Goal: Task Accomplishment & Management: Complete application form

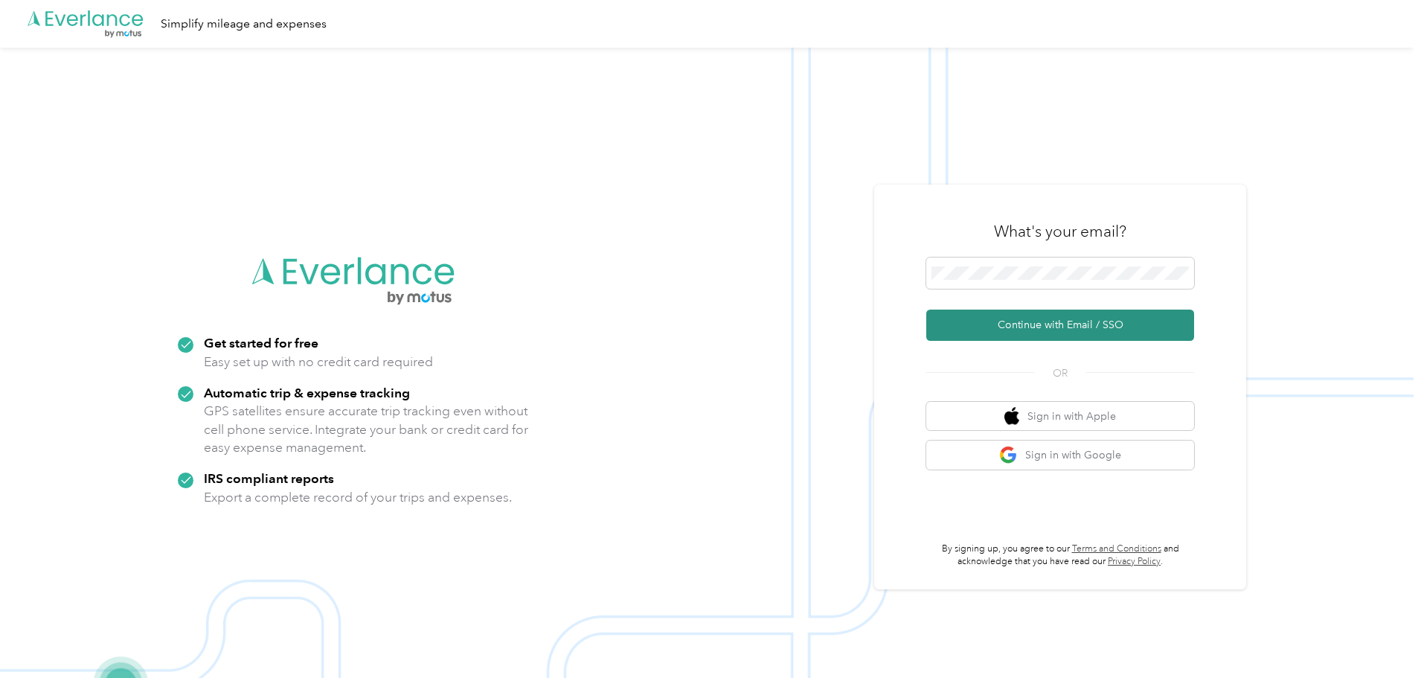
click at [1076, 321] on button "Continue with Email / SSO" at bounding box center [1060, 324] width 268 height 31
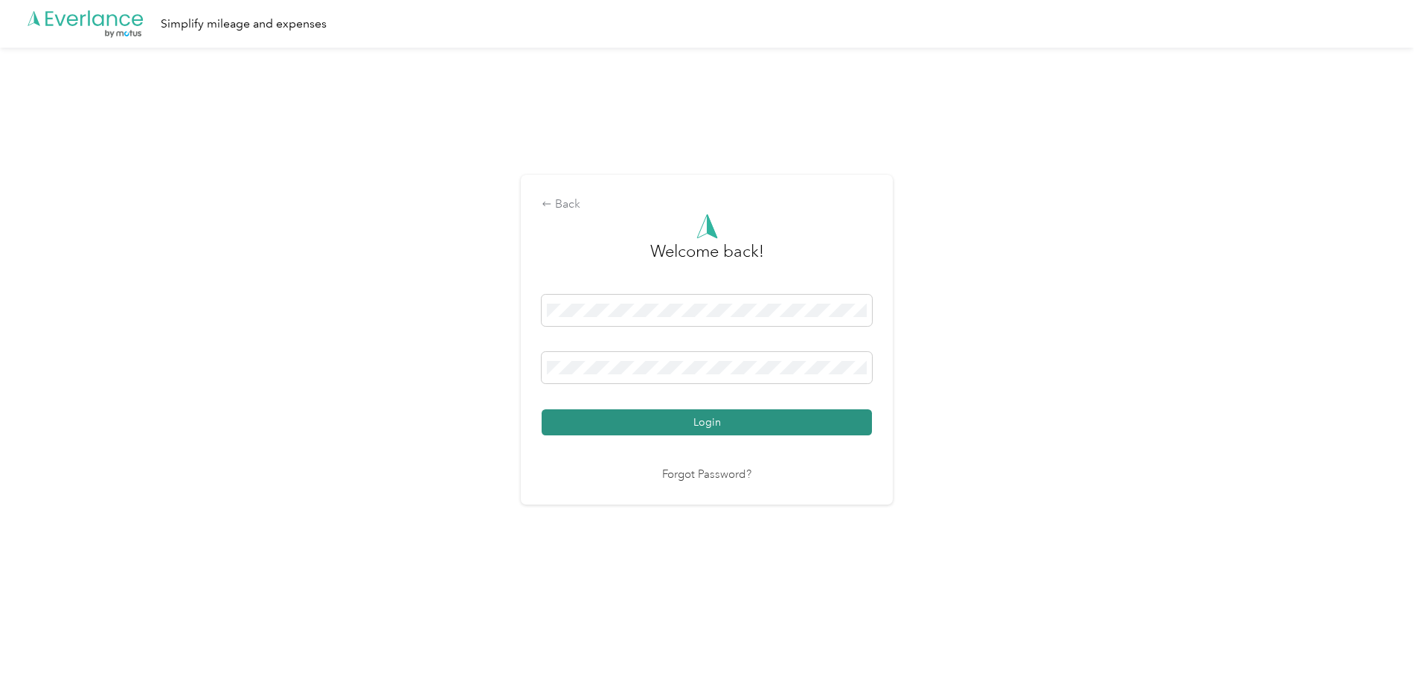
click at [611, 422] on button "Login" at bounding box center [706, 422] width 330 height 26
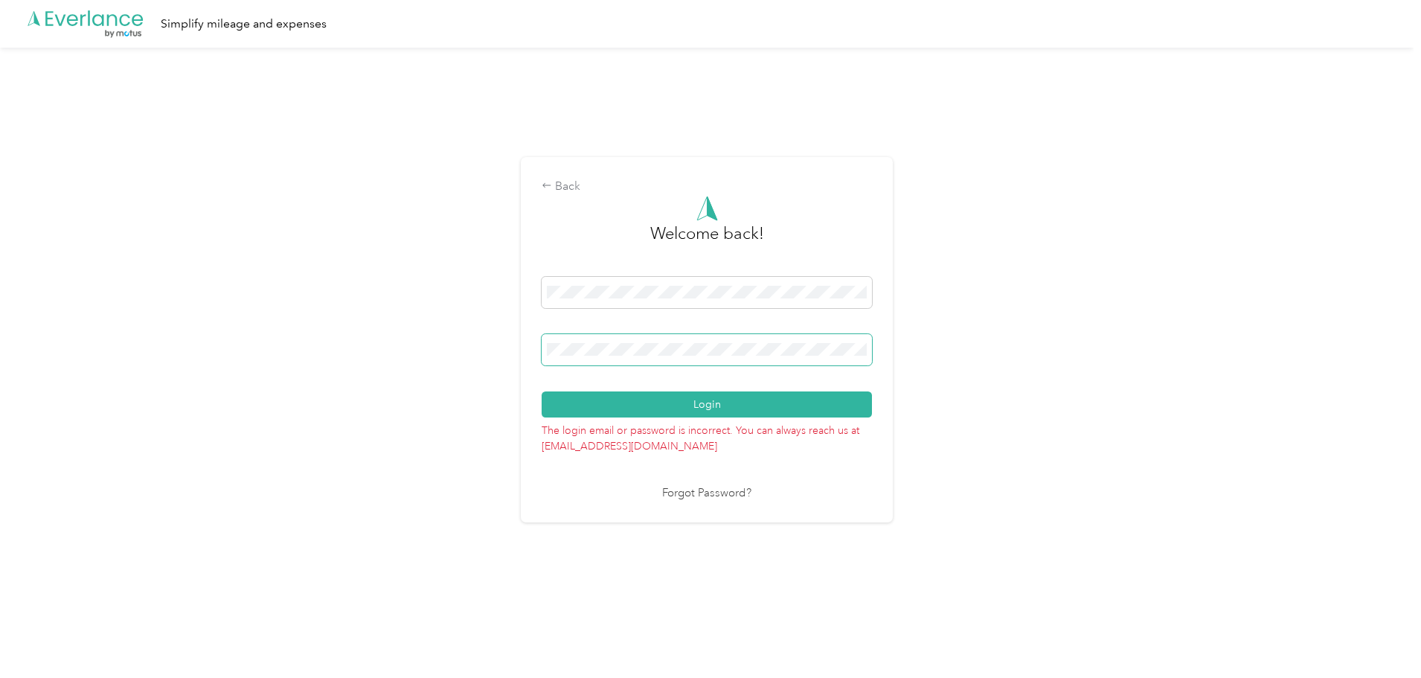
click at [512, 336] on div "Back Welcome back! Login The login email or password is incorrect. You can alwa…" at bounding box center [706, 346] width 1413 height 596
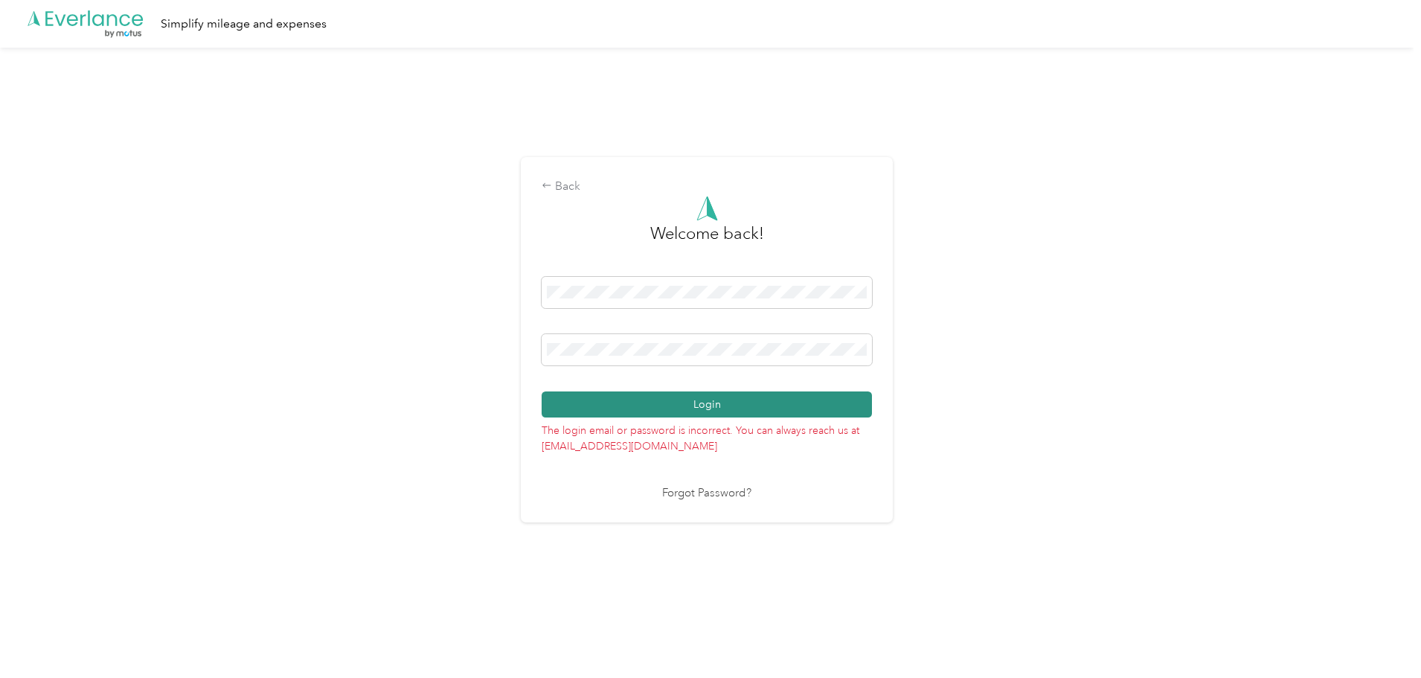
click at [583, 392] on button "Login" at bounding box center [706, 404] width 330 height 26
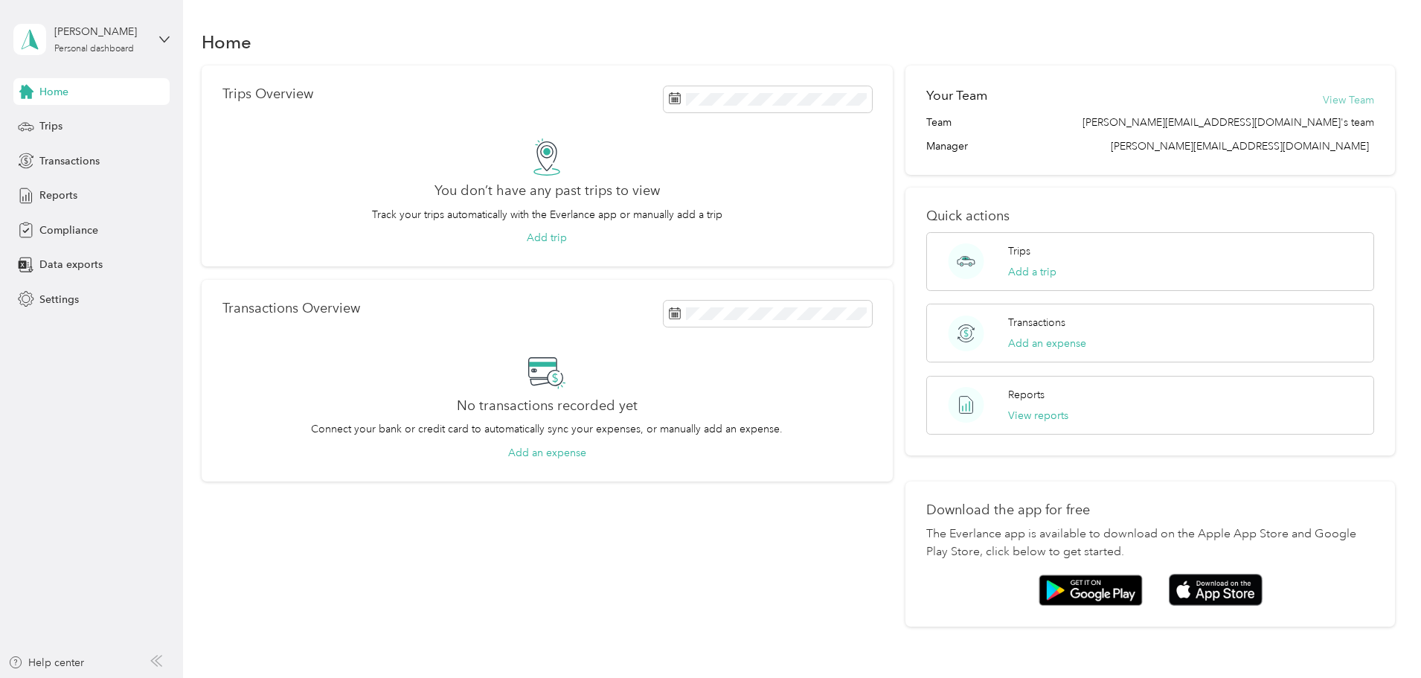
click at [1322, 97] on button "View Team" at bounding box center [1347, 100] width 51 height 16
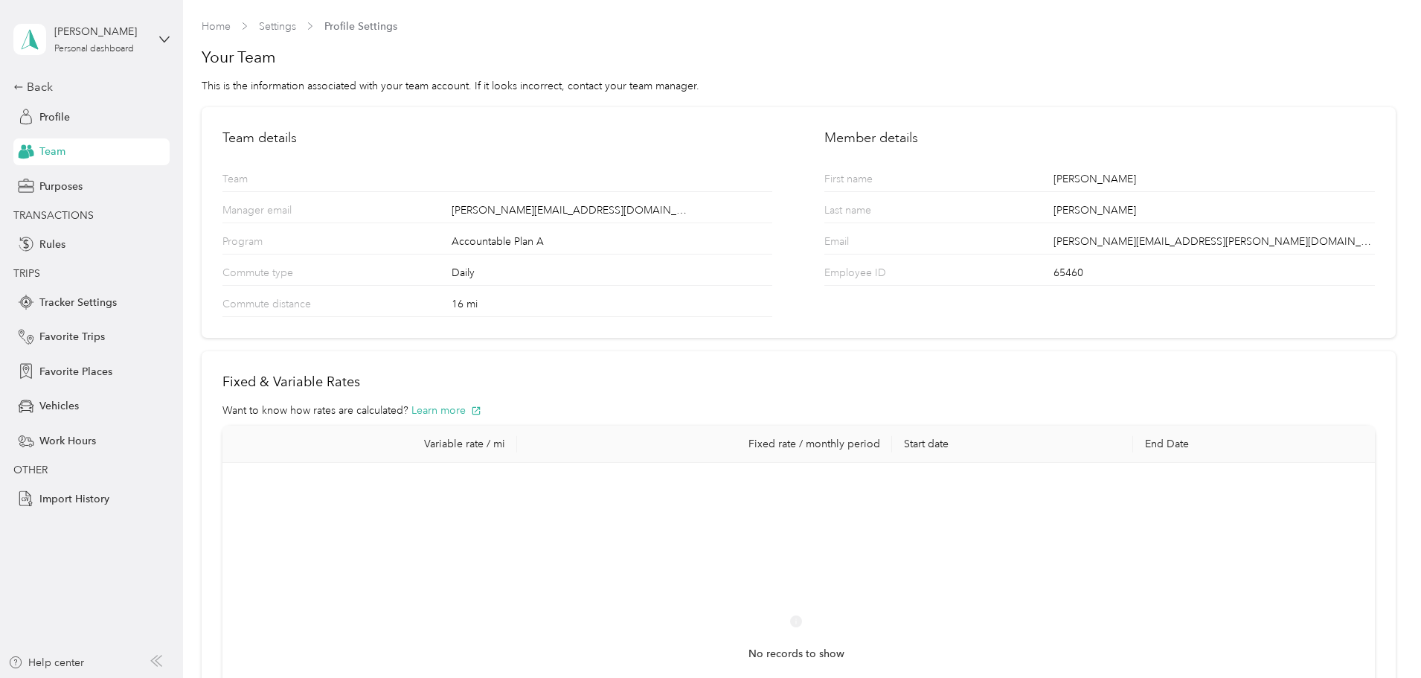
click at [1257, 95] on section "Home Settings Profile Settings Your Team This is the information associated wit…" at bounding box center [799, 441] width 1194 height 844
click at [29, 86] on div "Back" at bounding box center [87, 87] width 149 height 18
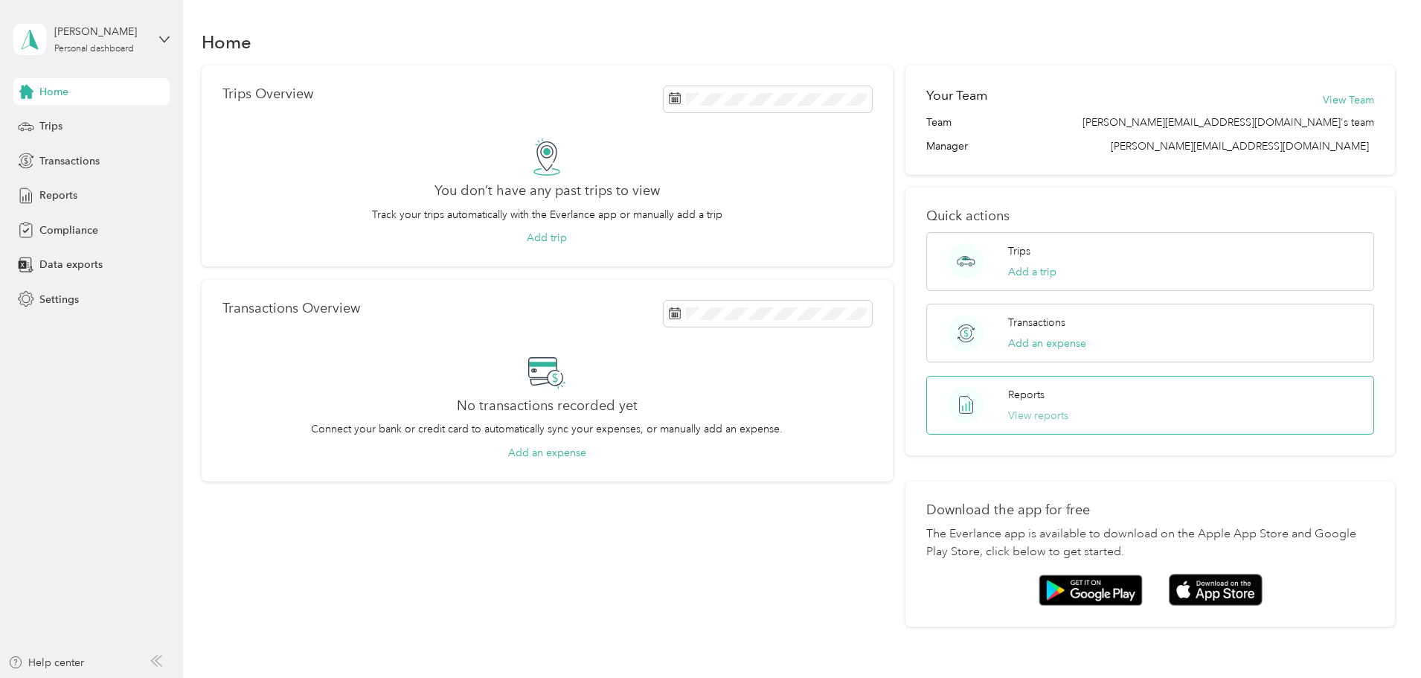
click at [1019, 416] on button "View reports" at bounding box center [1038, 416] width 60 height 16
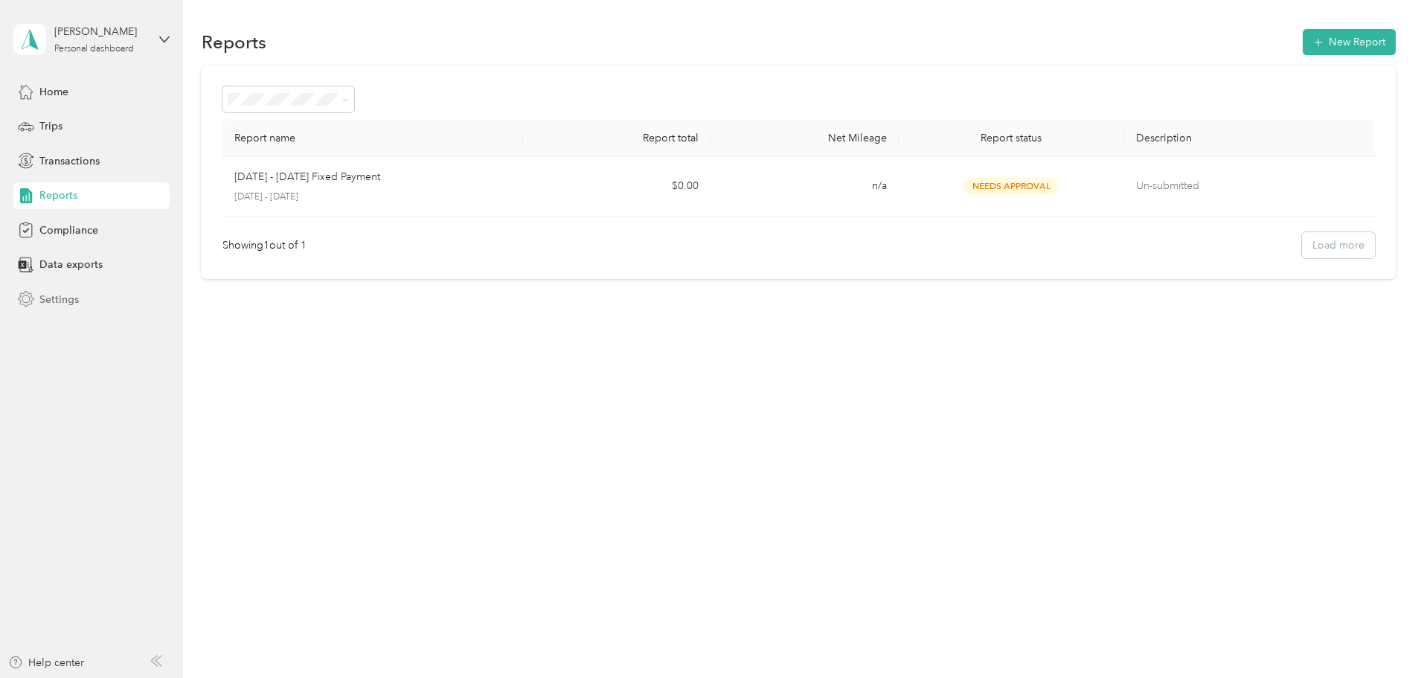
click at [47, 298] on span "Settings" at bounding box center [58, 300] width 39 height 16
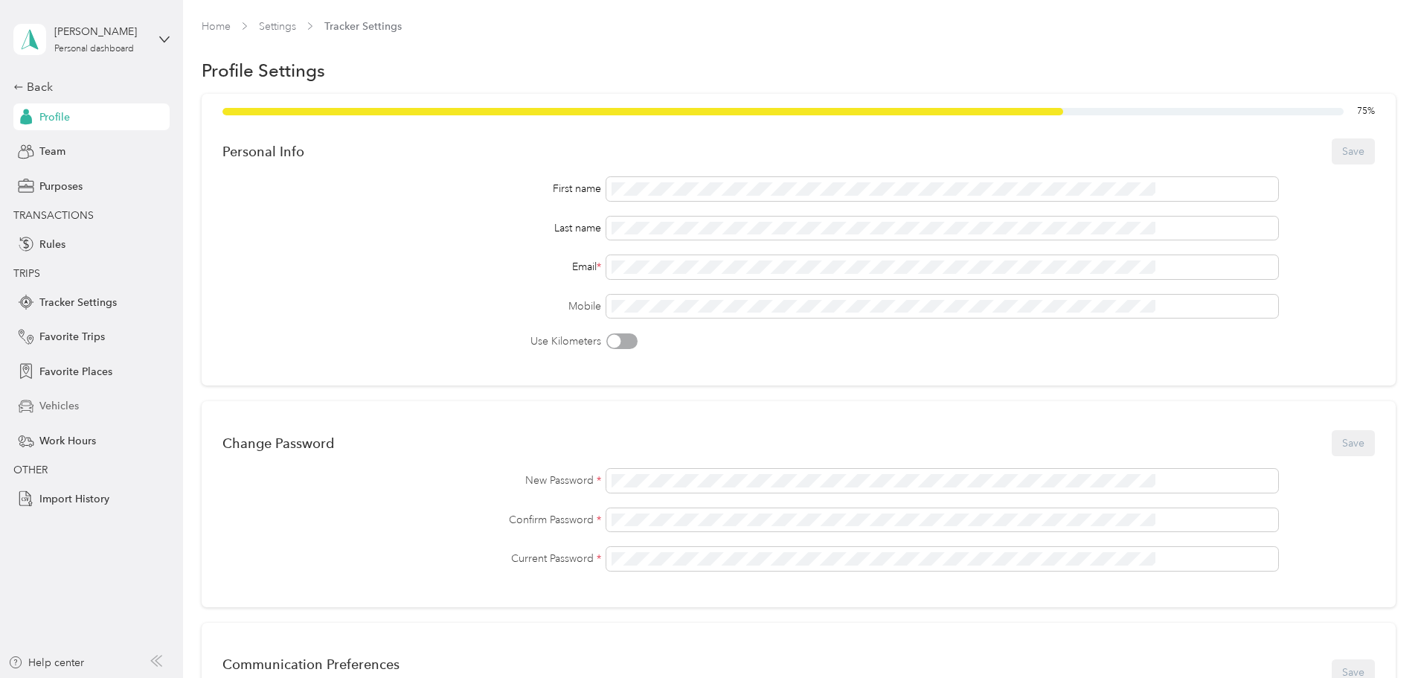
click at [65, 408] on span "Vehicles" at bounding box center [58, 406] width 39 height 16
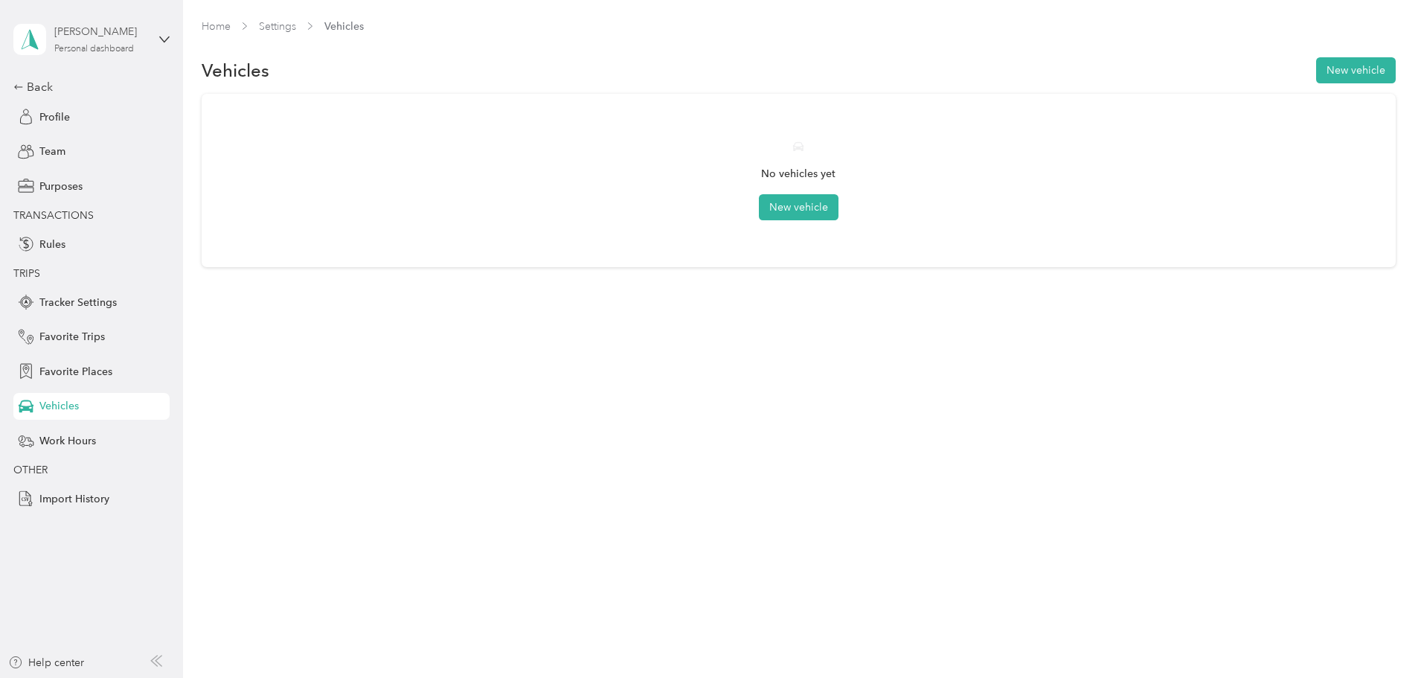
click at [97, 39] on div "[PERSON_NAME]" at bounding box center [100, 32] width 93 height 16
click at [93, 34] on div "[PERSON_NAME]" at bounding box center [100, 32] width 93 height 16
click at [170, 37] on icon at bounding box center [164, 39] width 10 height 10
click at [87, 105] on div "Profile" at bounding box center [91, 116] width 156 height 27
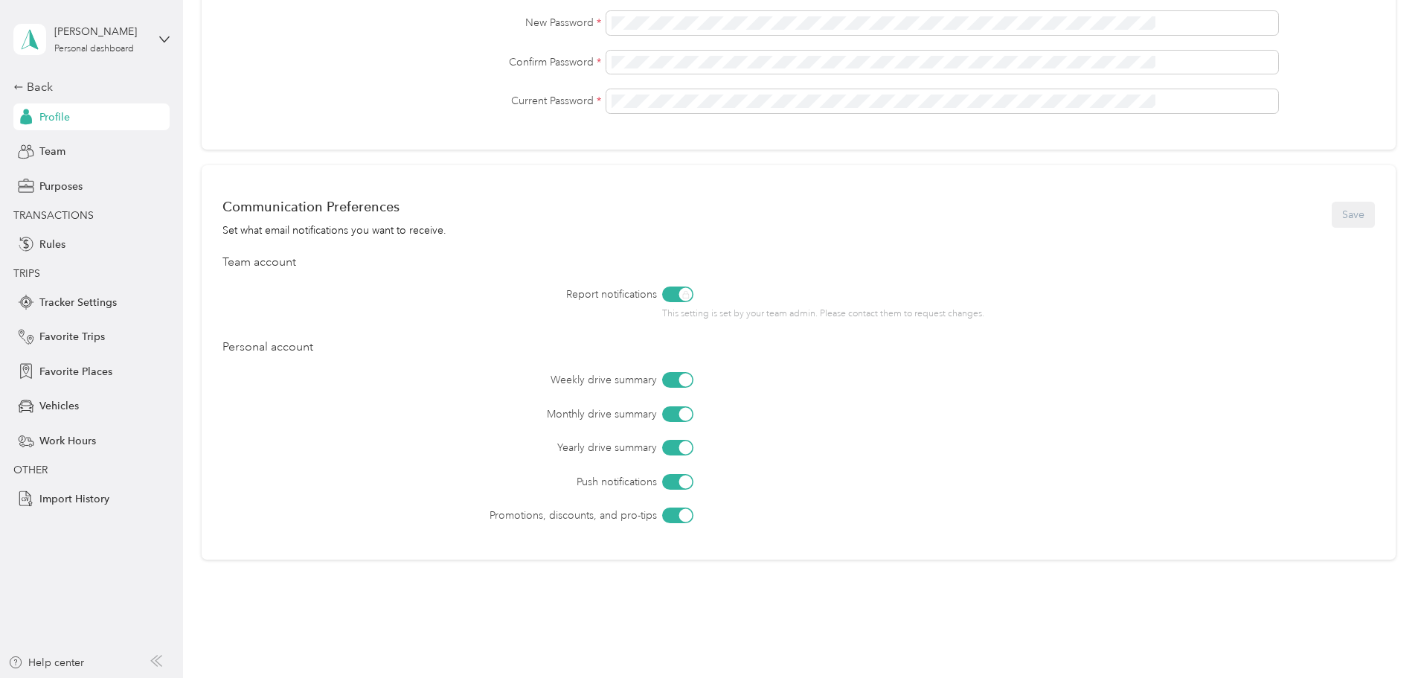
scroll to position [509, 0]
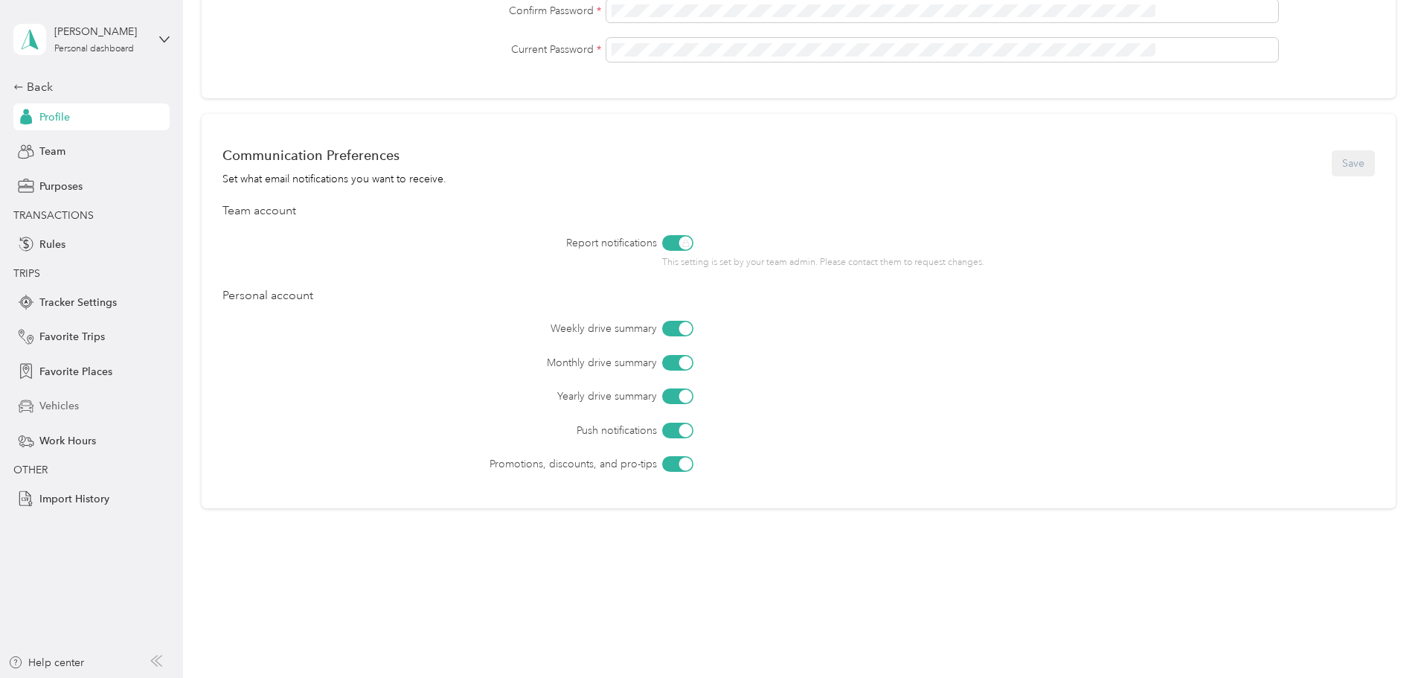
click at [56, 403] on span "Vehicles" at bounding box center [58, 406] width 39 height 16
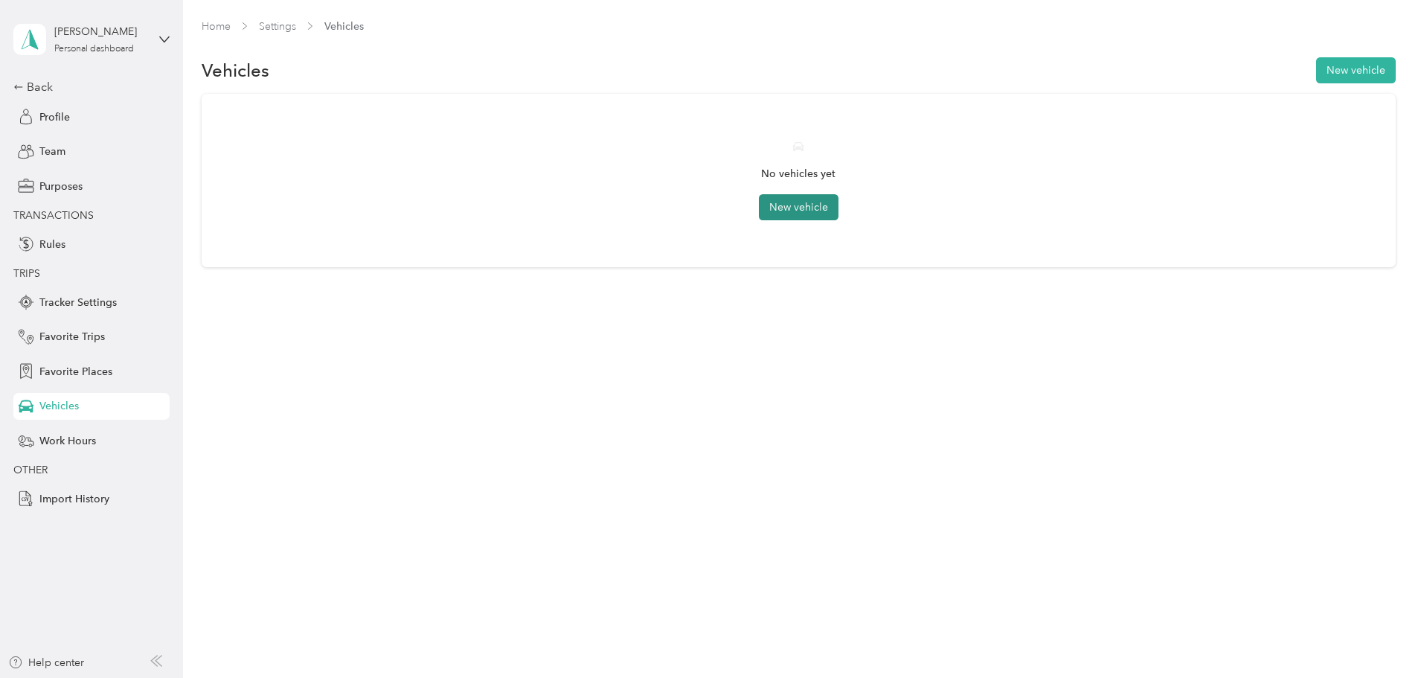
click at [822, 199] on button "New vehicle" at bounding box center [799, 207] width 80 height 26
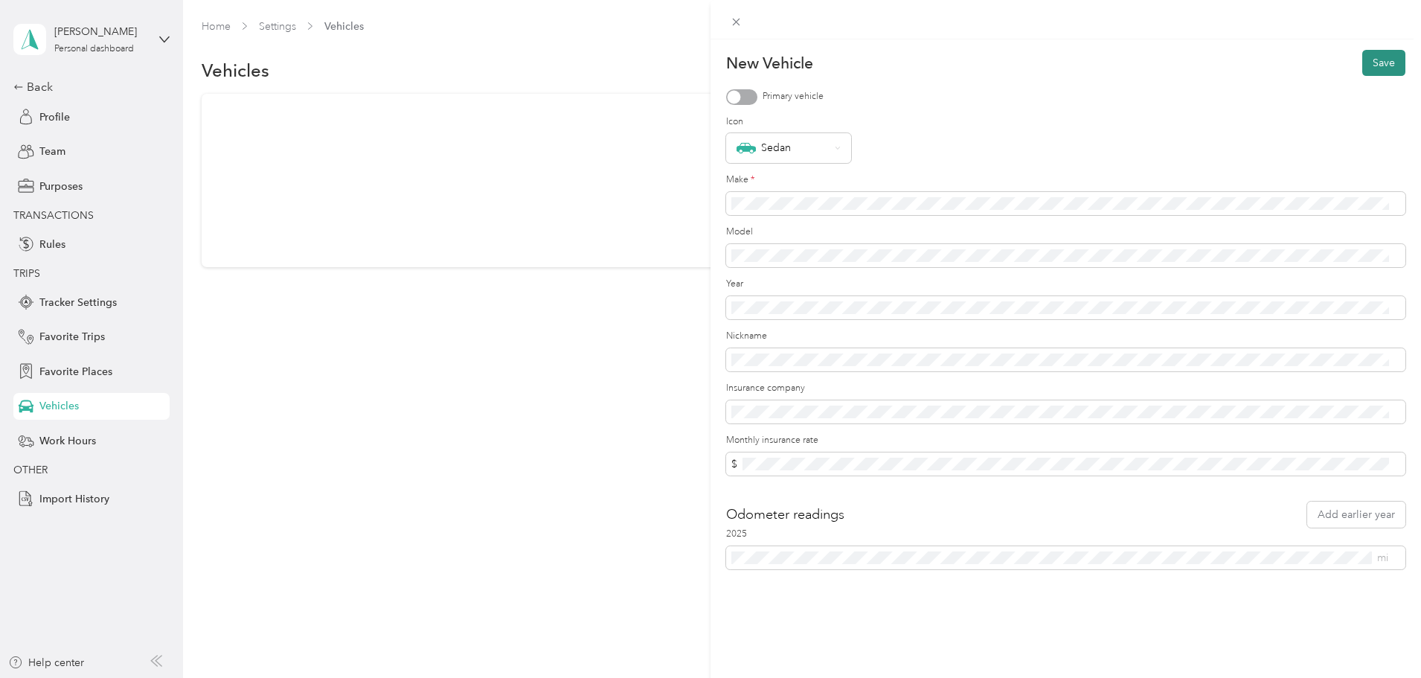
click at [1377, 59] on button "Save" at bounding box center [1383, 63] width 43 height 26
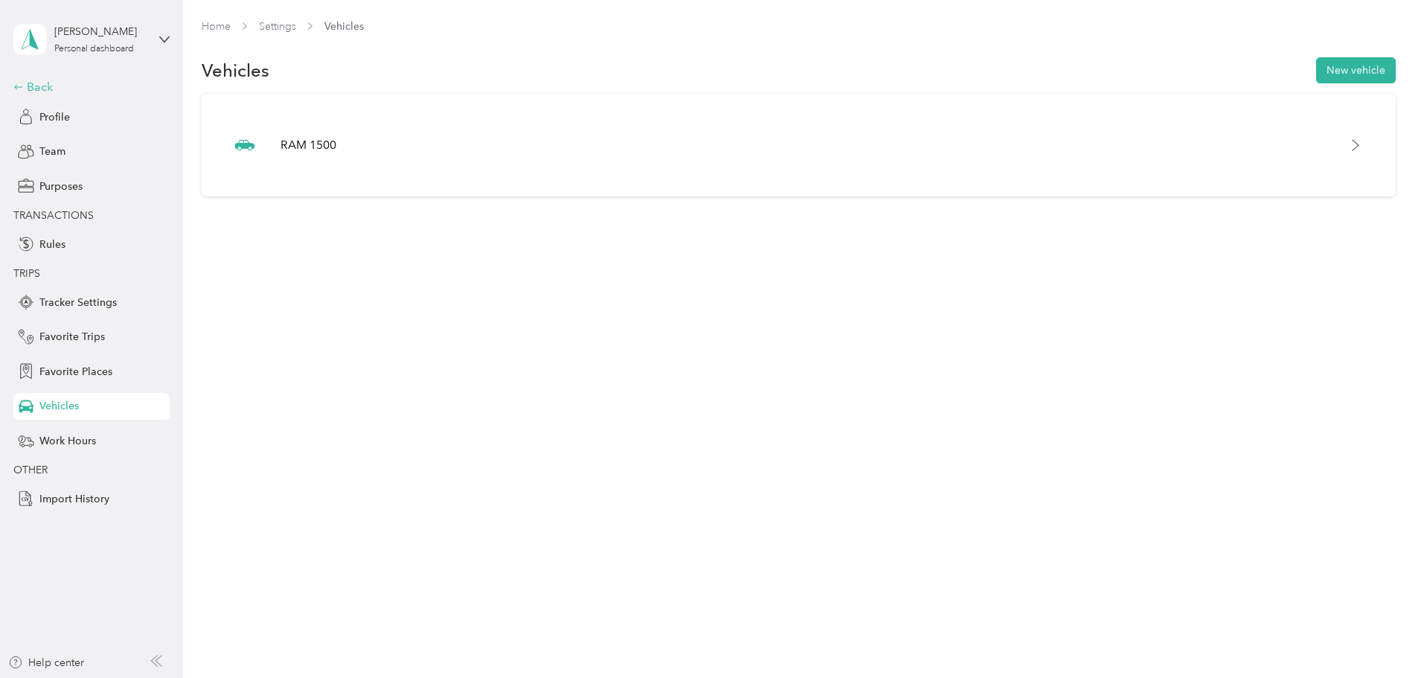
click at [51, 85] on div "Back" at bounding box center [87, 87] width 149 height 18
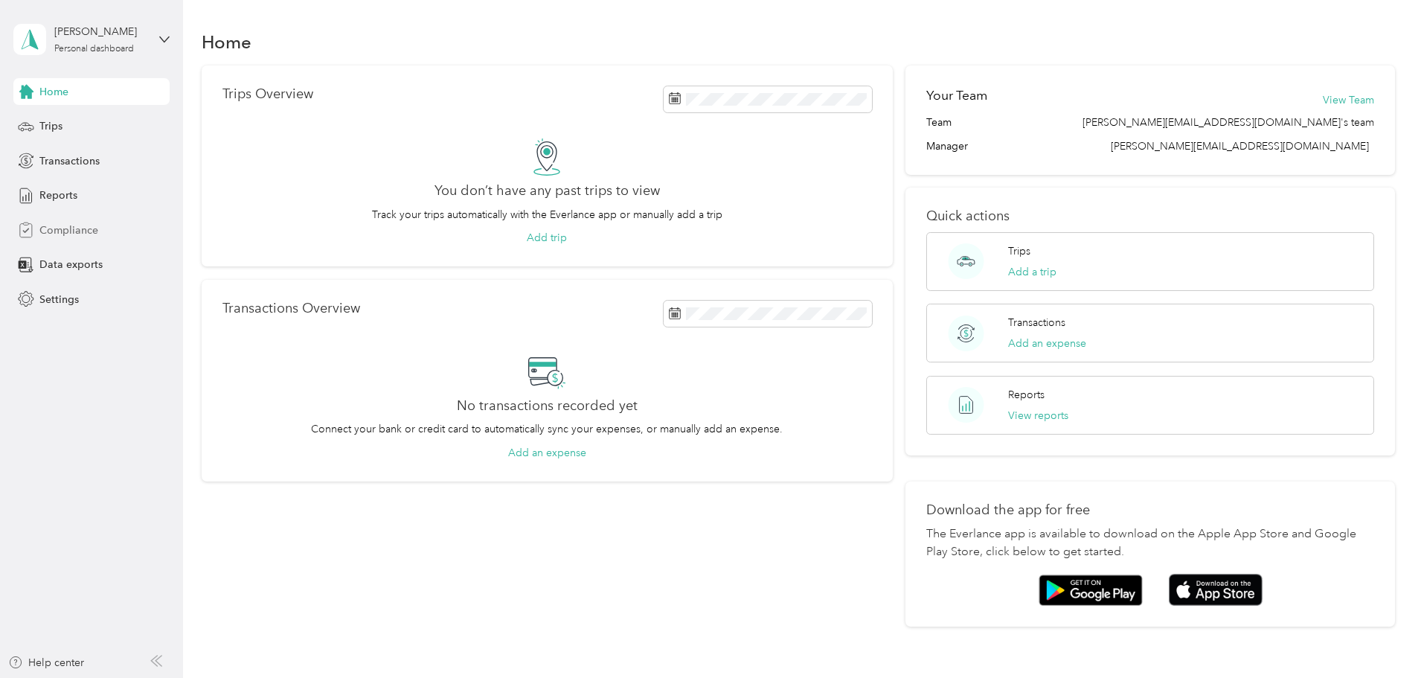
click at [65, 224] on span "Compliance" at bounding box center [68, 230] width 59 height 16
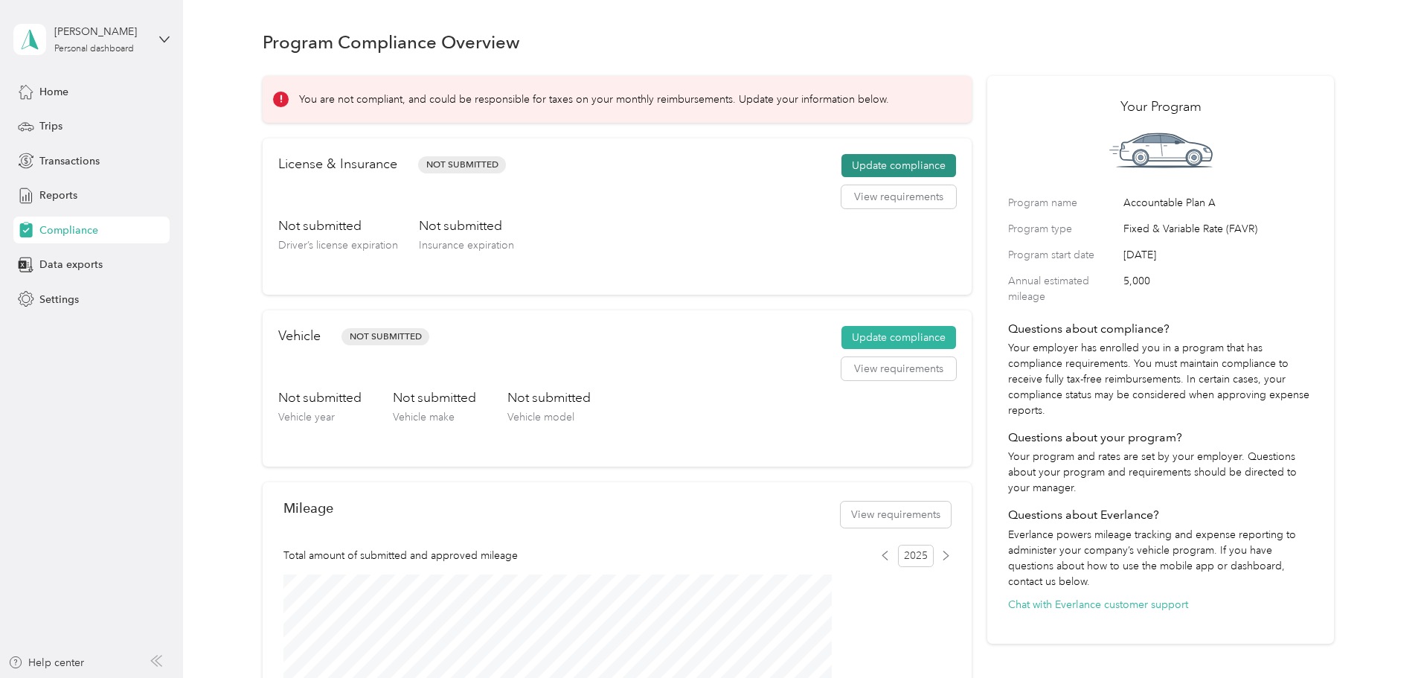
click at [863, 178] on button "Update compliance" at bounding box center [898, 166] width 115 height 24
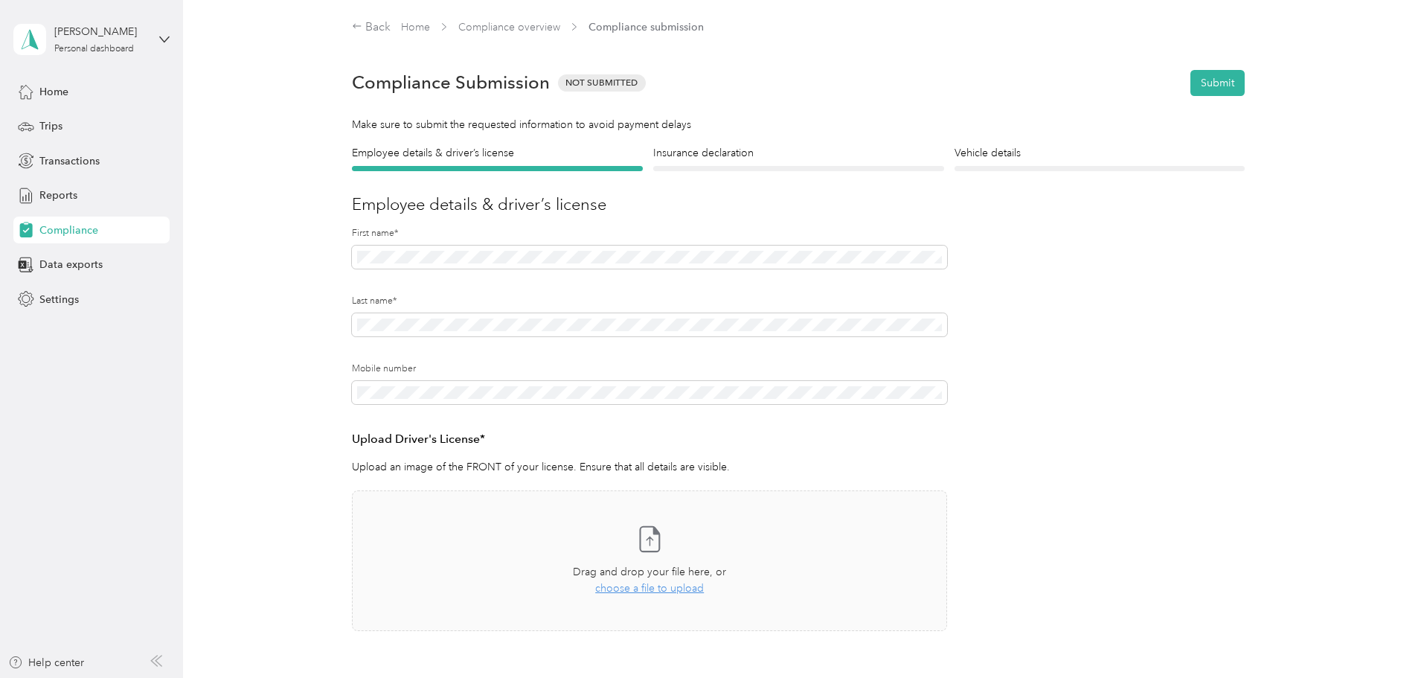
click at [296, 402] on div "Employee details & driver’s license License Insurance declaration Insurance Veh…" at bounding box center [798, 429] width 1071 height 569
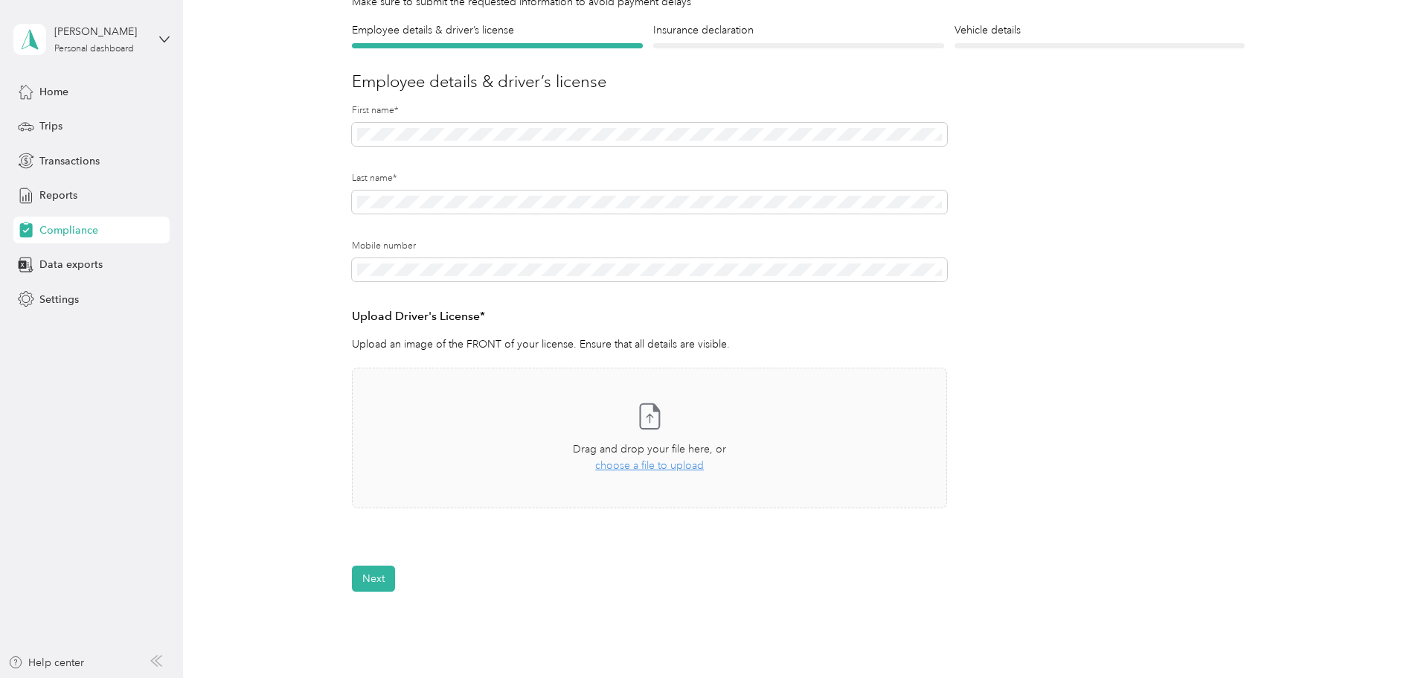
scroll to position [149, 0]
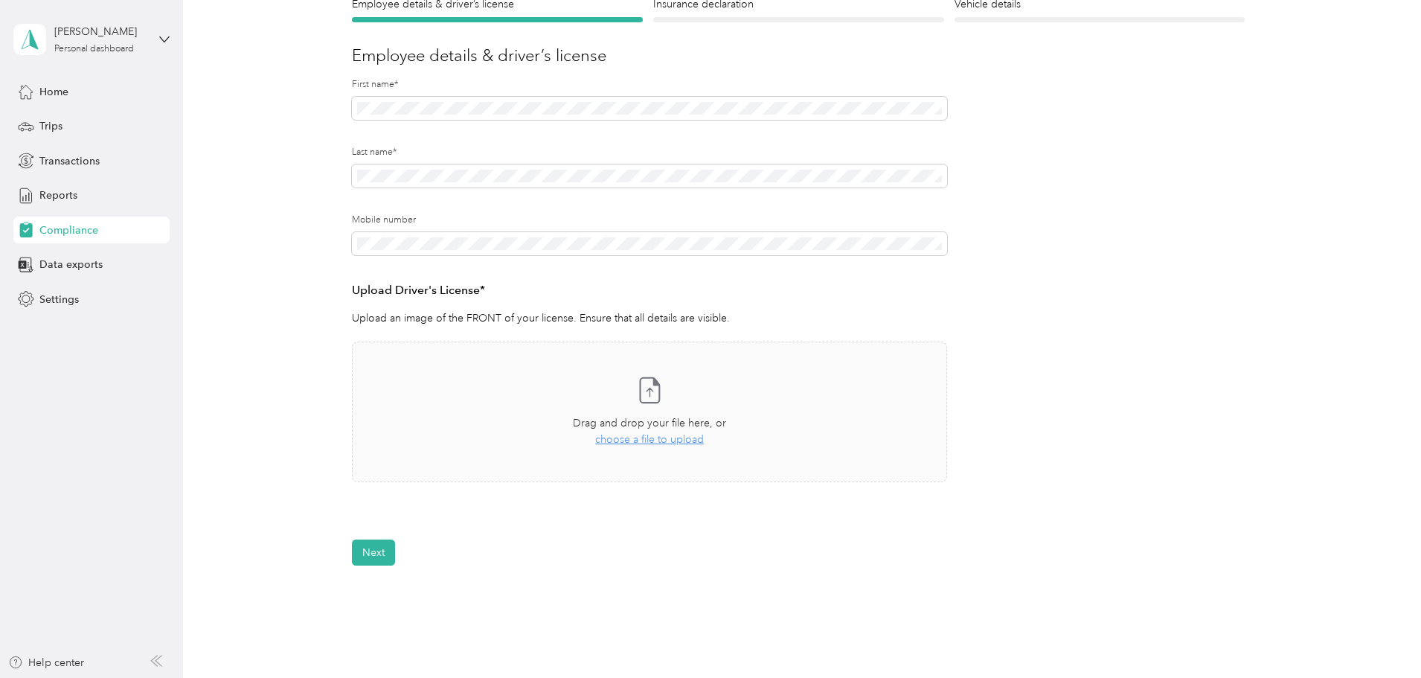
drag, startPoint x: 379, startPoint y: 544, endPoint x: 346, endPoint y: 672, distance: 132.0
click at [368, 586] on button "Next" at bounding box center [373, 596] width 43 height 26
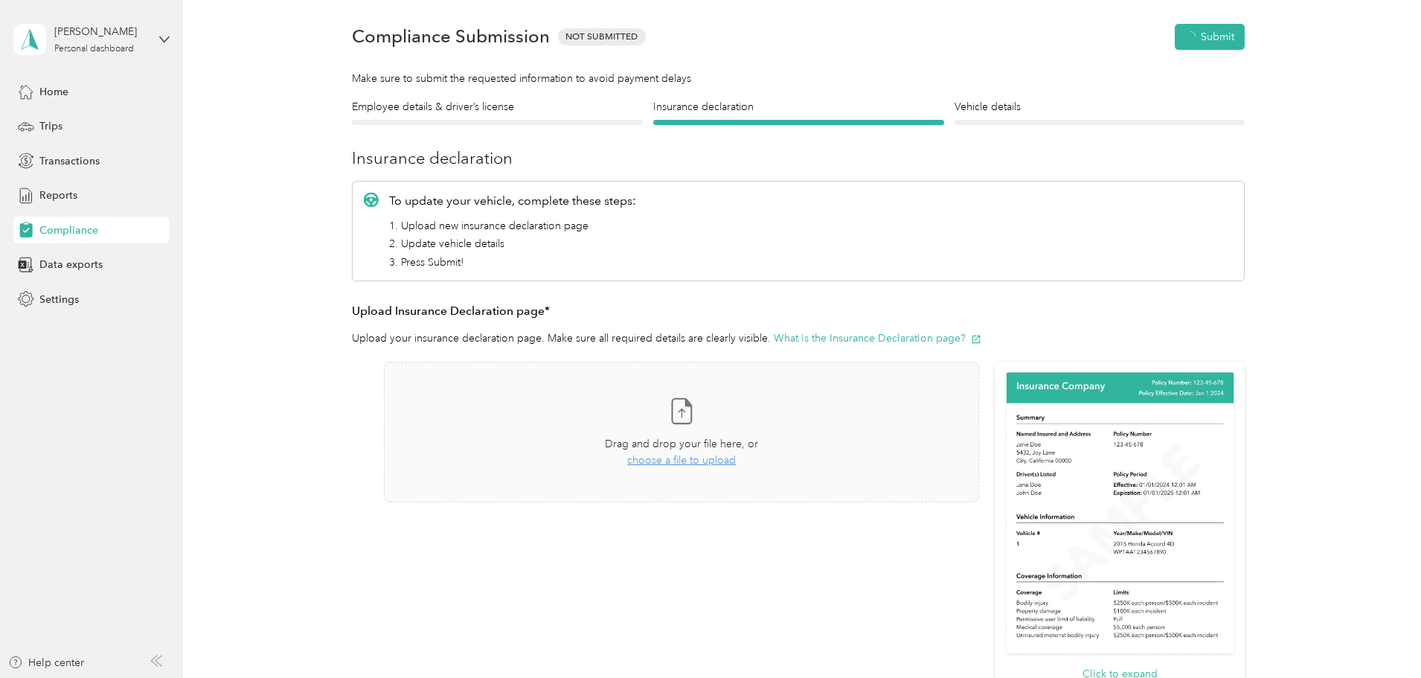
scroll to position [19, 0]
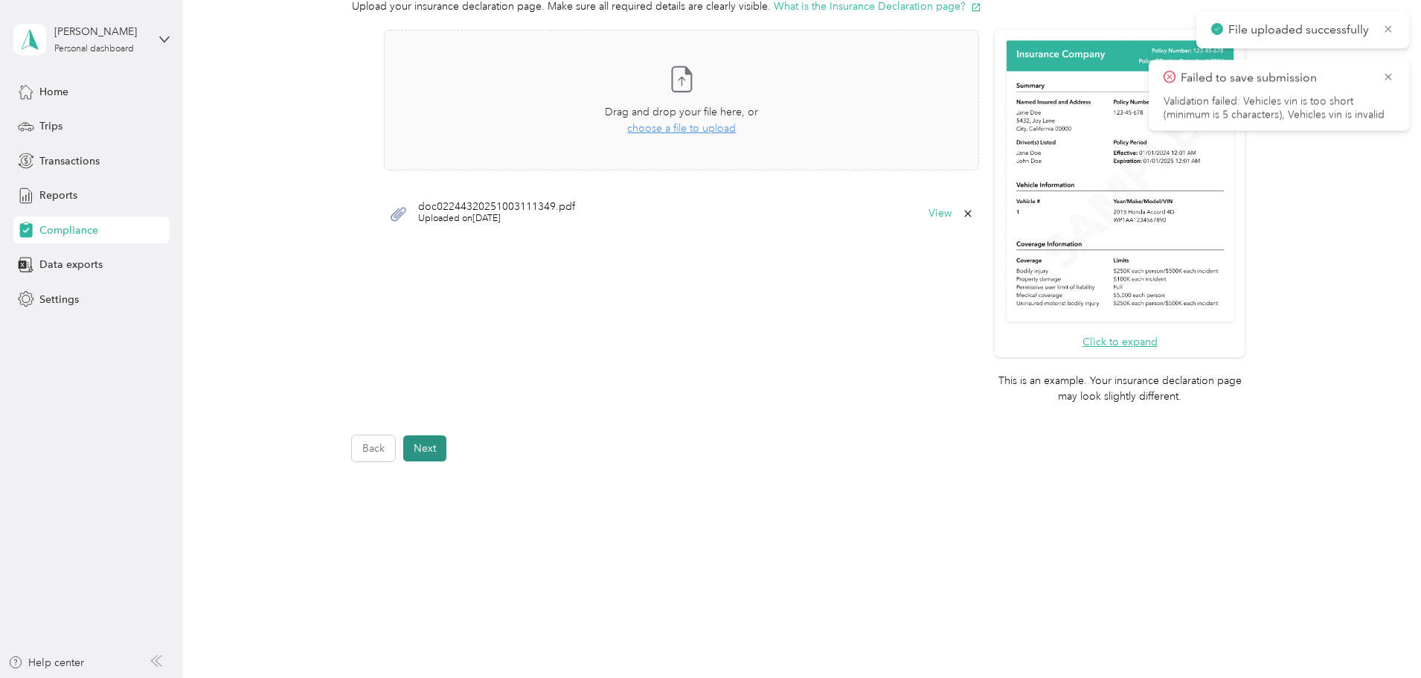
click at [434, 448] on button "Next" at bounding box center [424, 448] width 43 height 26
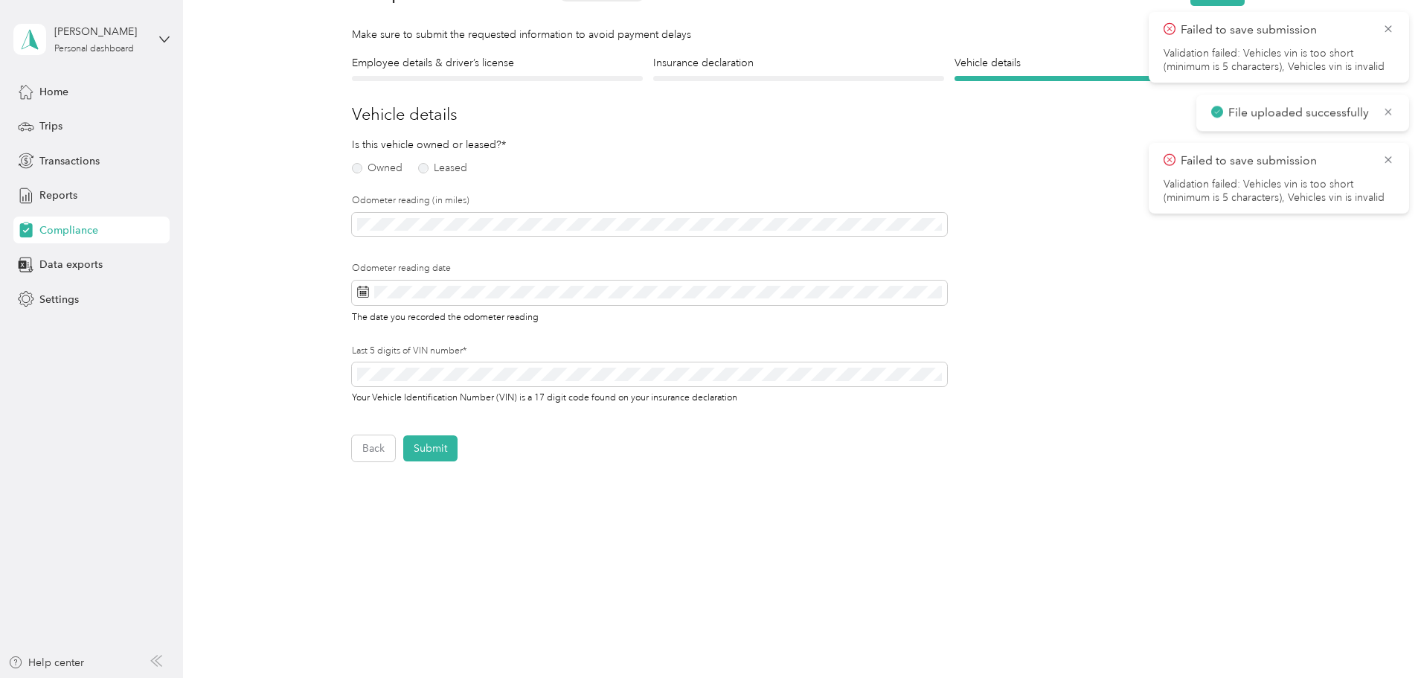
scroll to position [19, 0]
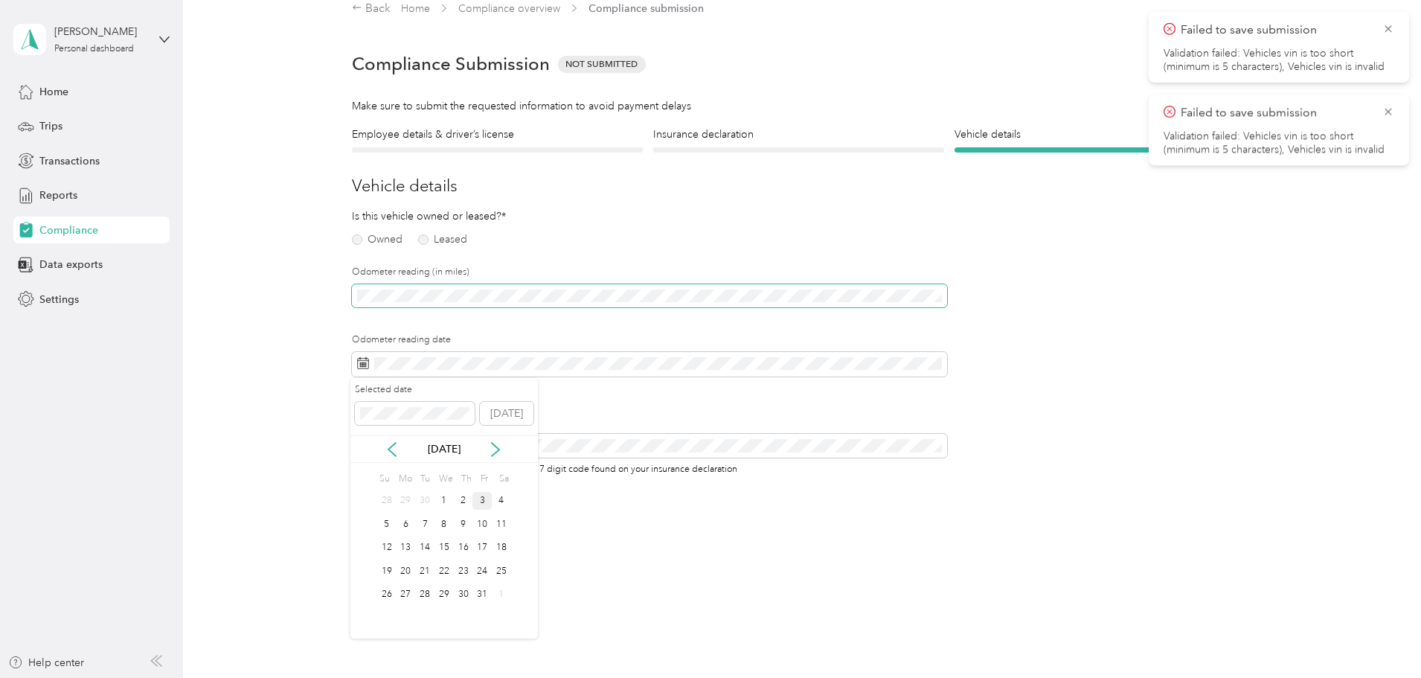
click at [329, 300] on div "Employee details & driver’s license License Insurance declaration Insurance Veh…" at bounding box center [798, 329] width 1071 height 406
click at [478, 504] on div "3" at bounding box center [481, 501] width 19 height 19
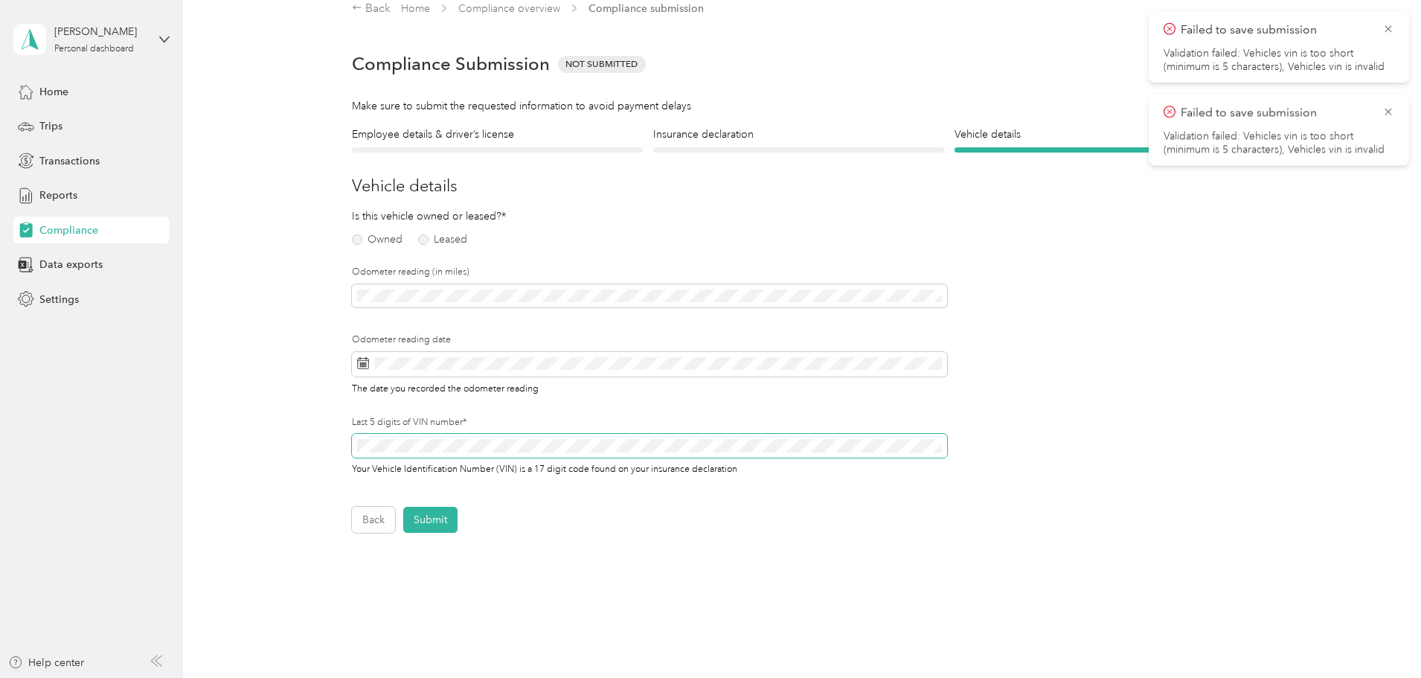
scroll to position [0, 0]
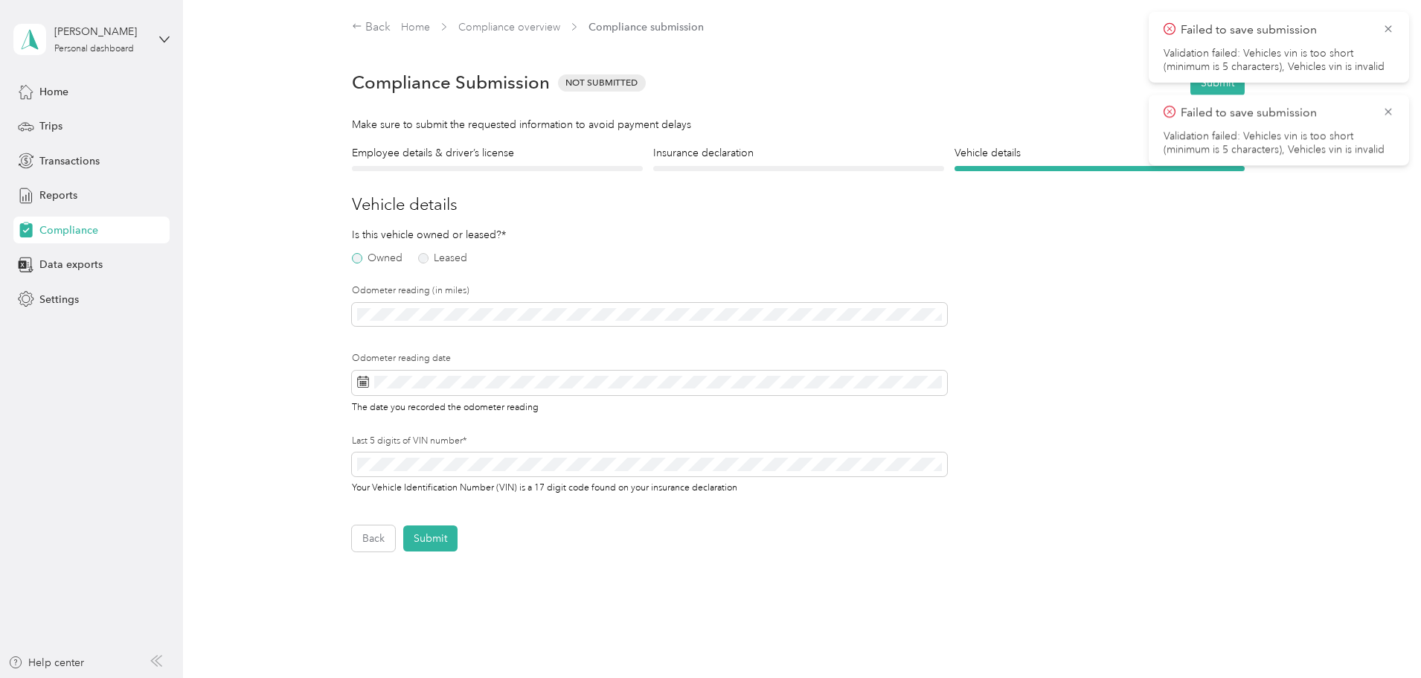
click at [364, 257] on label "Owned" at bounding box center [377, 258] width 51 height 10
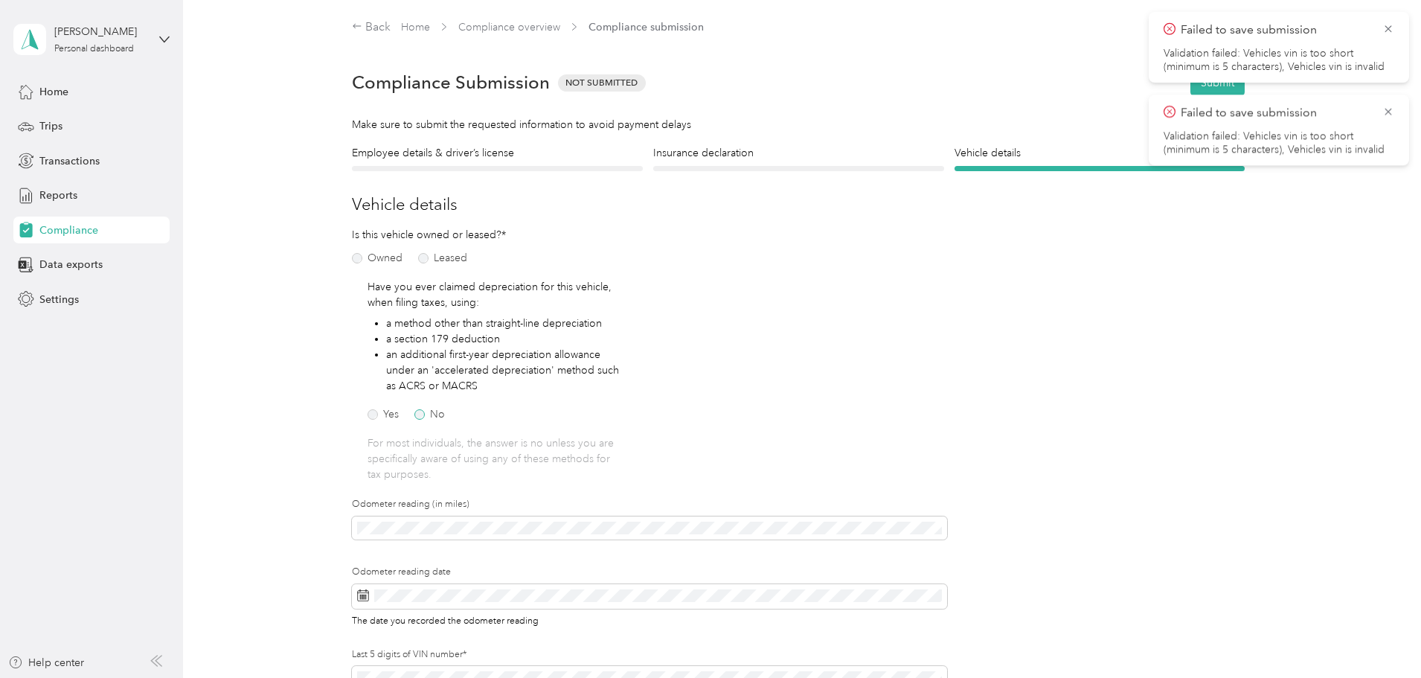
click at [417, 414] on label "No" at bounding box center [429, 414] width 30 height 10
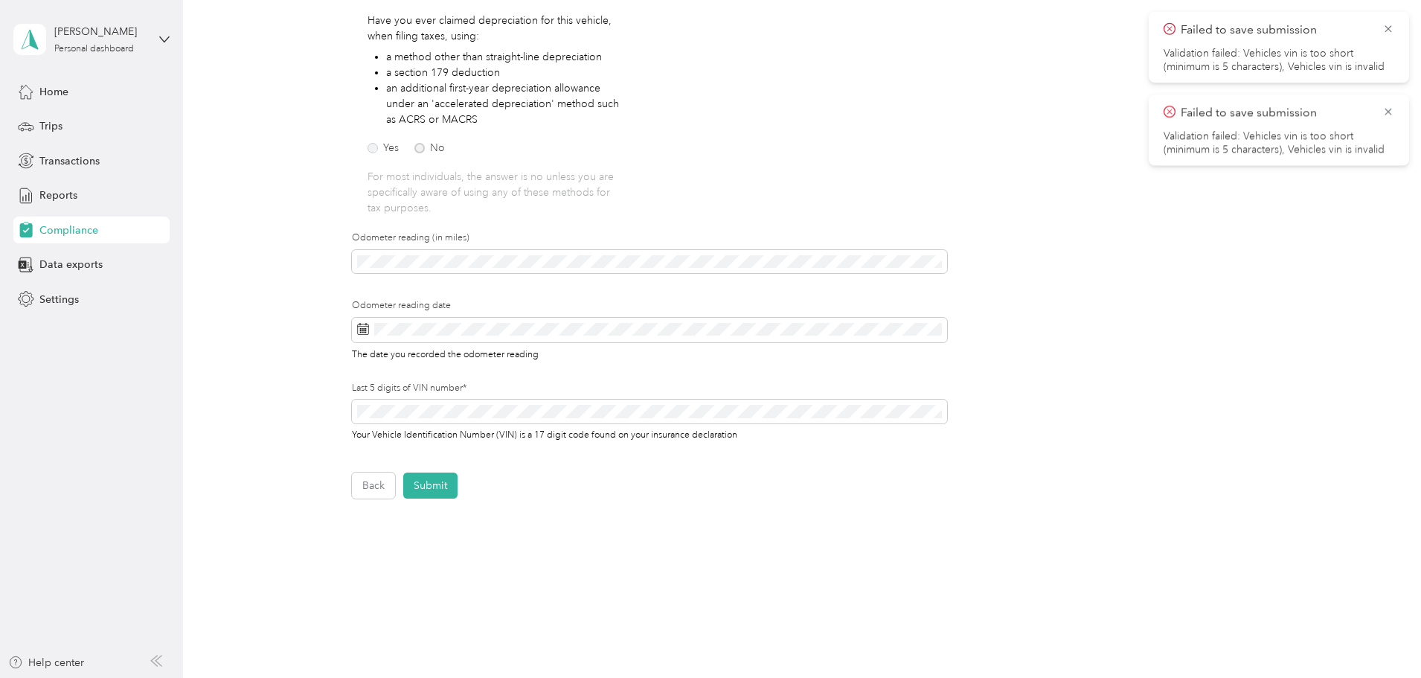
scroll to position [298, 0]
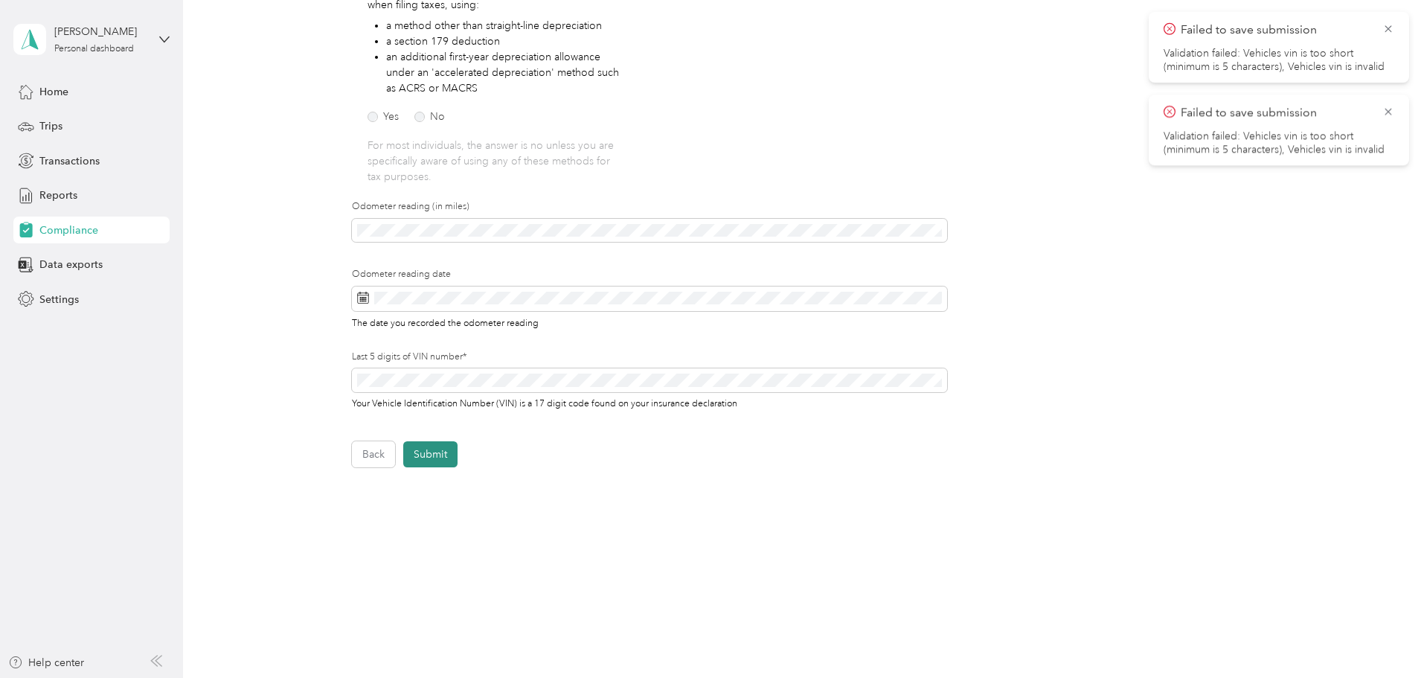
click at [430, 455] on button "Submit" at bounding box center [430, 454] width 54 height 26
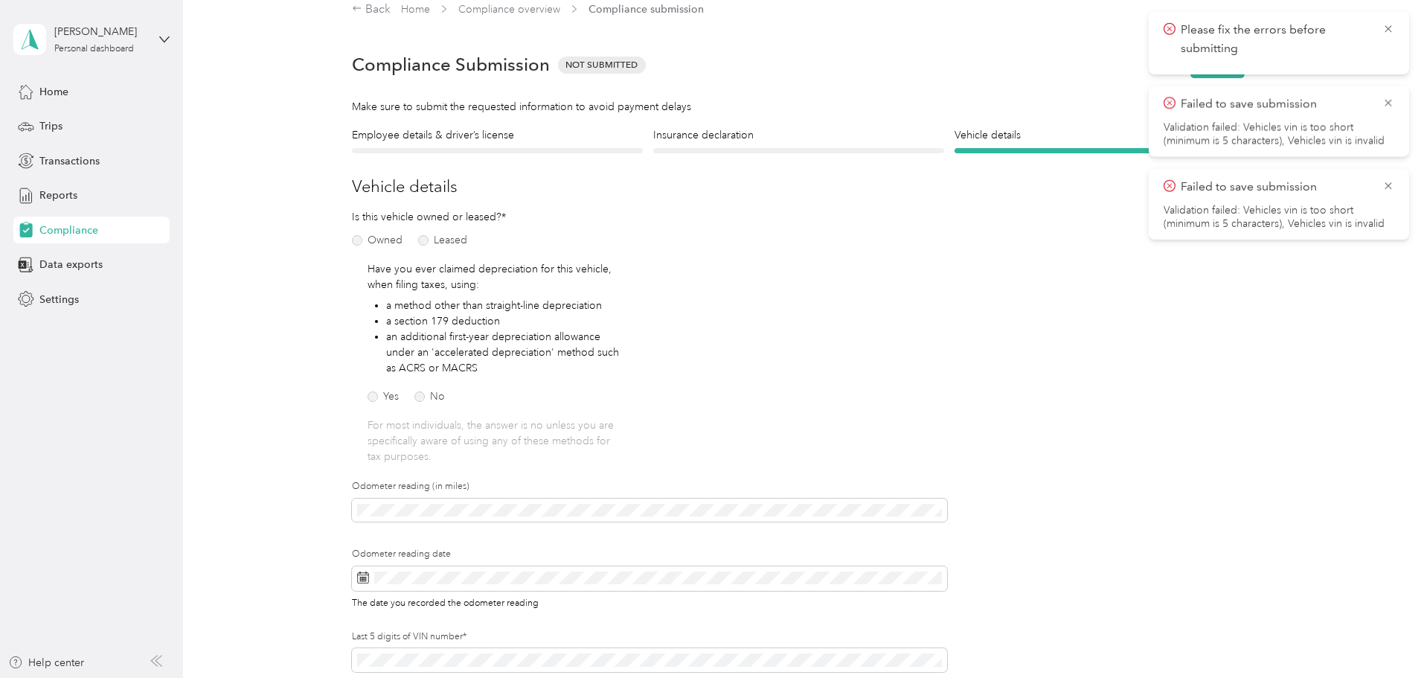
scroll to position [0, 0]
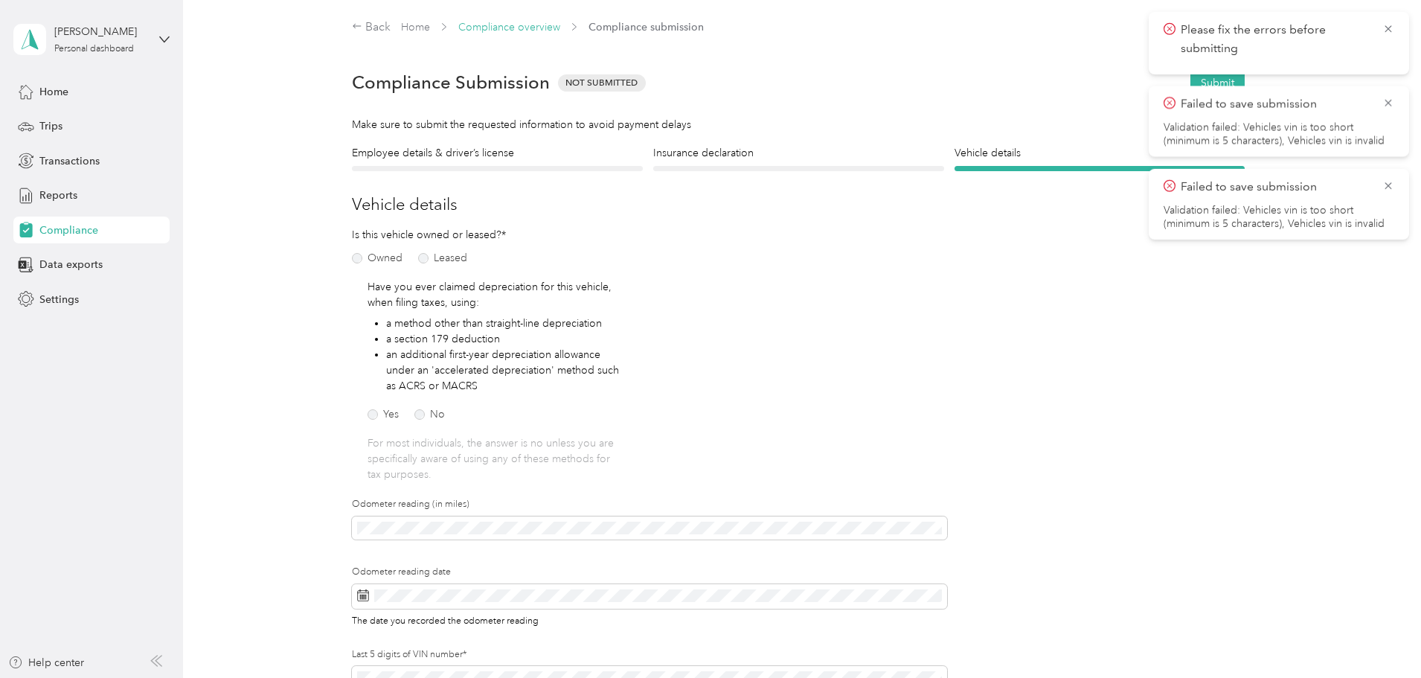
click at [512, 25] on link "Compliance overview" at bounding box center [509, 27] width 102 height 13
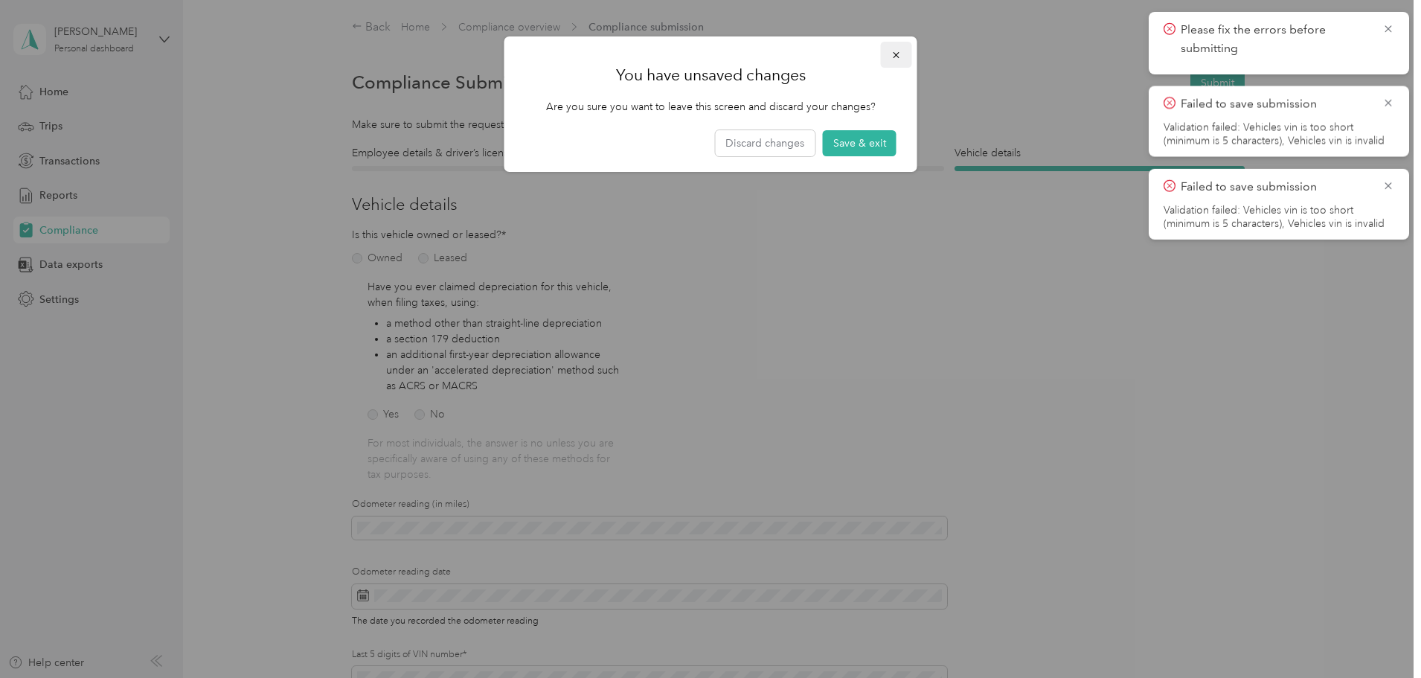
click at [896, 59] on icon "button" at bounding box center [896, 55] width 10 height 10
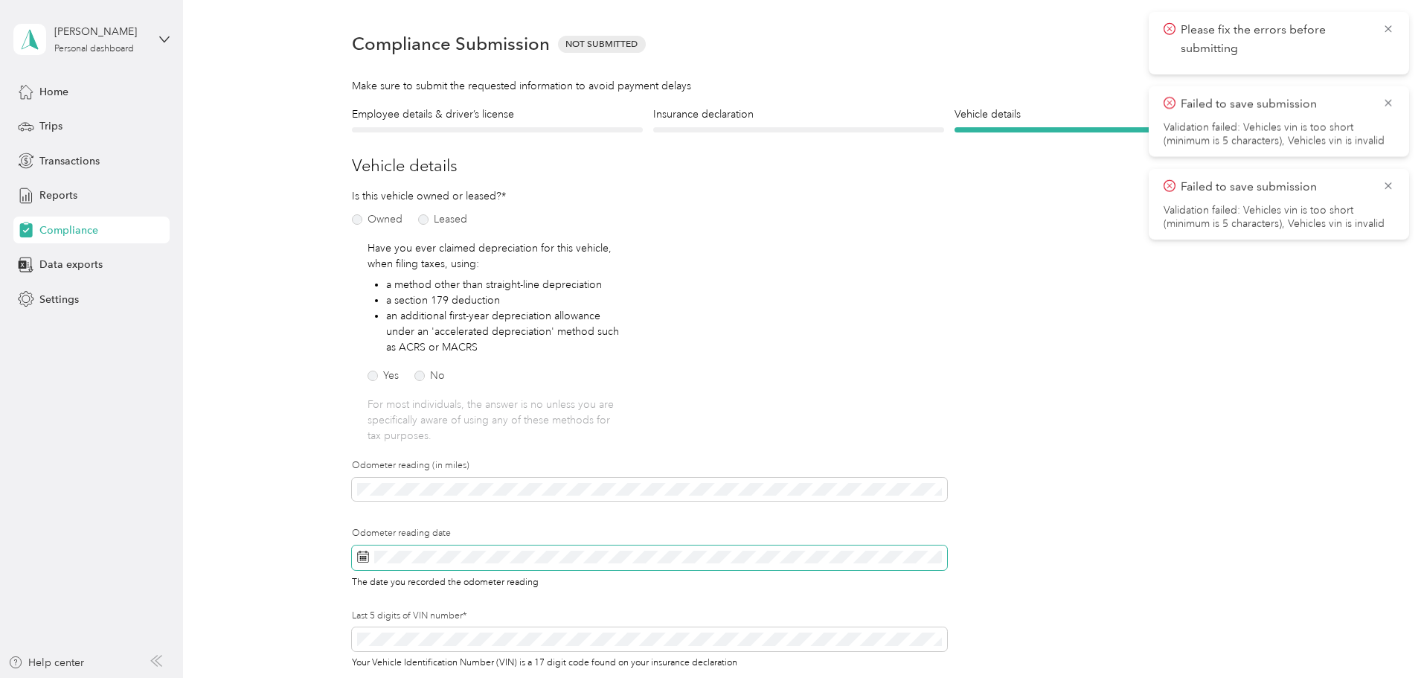
scroll to position [74, 0]
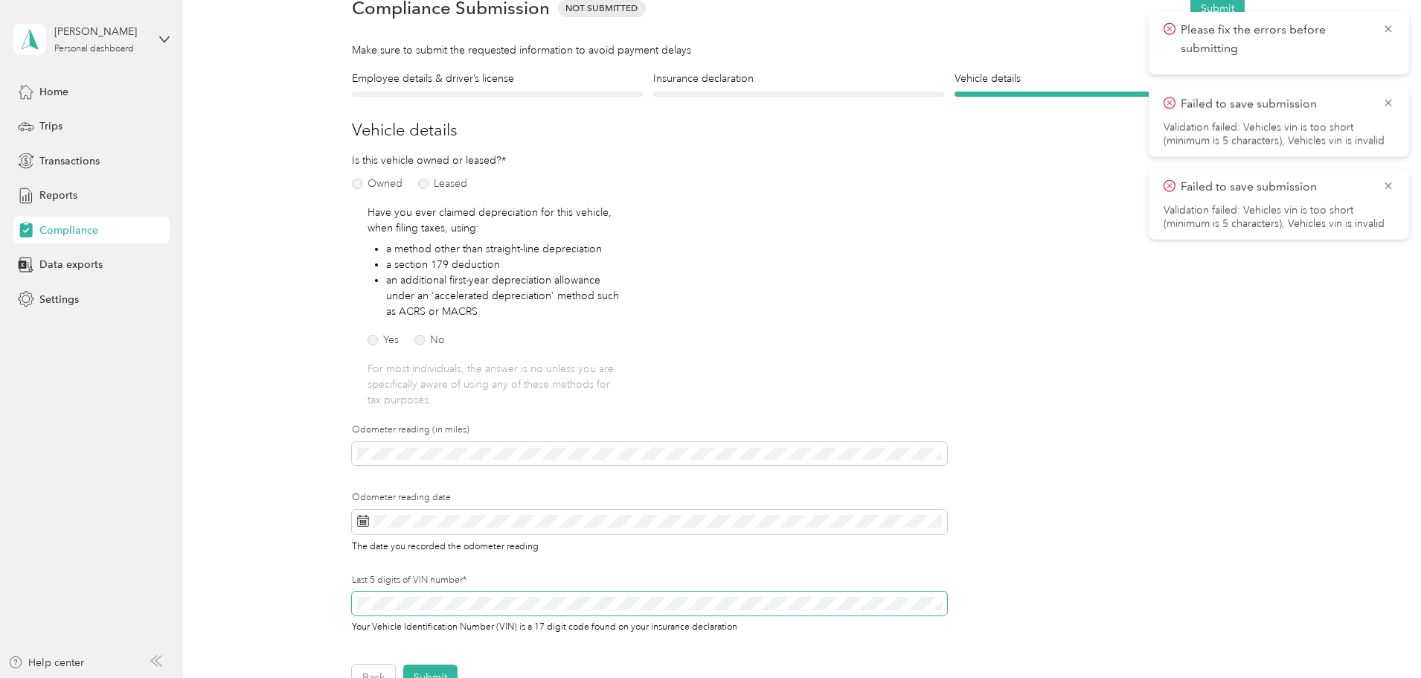
click at [321, 600] on div "Employee details & driver’s license License Insurance declaration Insurance Veh…" at bounding box center [798, 381] width 1071 height 620
click at [602, 487] on div "Odometer reading (in miles)" at bounding box center [649, 457] width 595 height 68
click at [1386, 187] on icon at bounding box center [1388, 185] width 12 height 13
click at [1388, 104] on icon at bounding box center [1388, 102] width 12 height 13
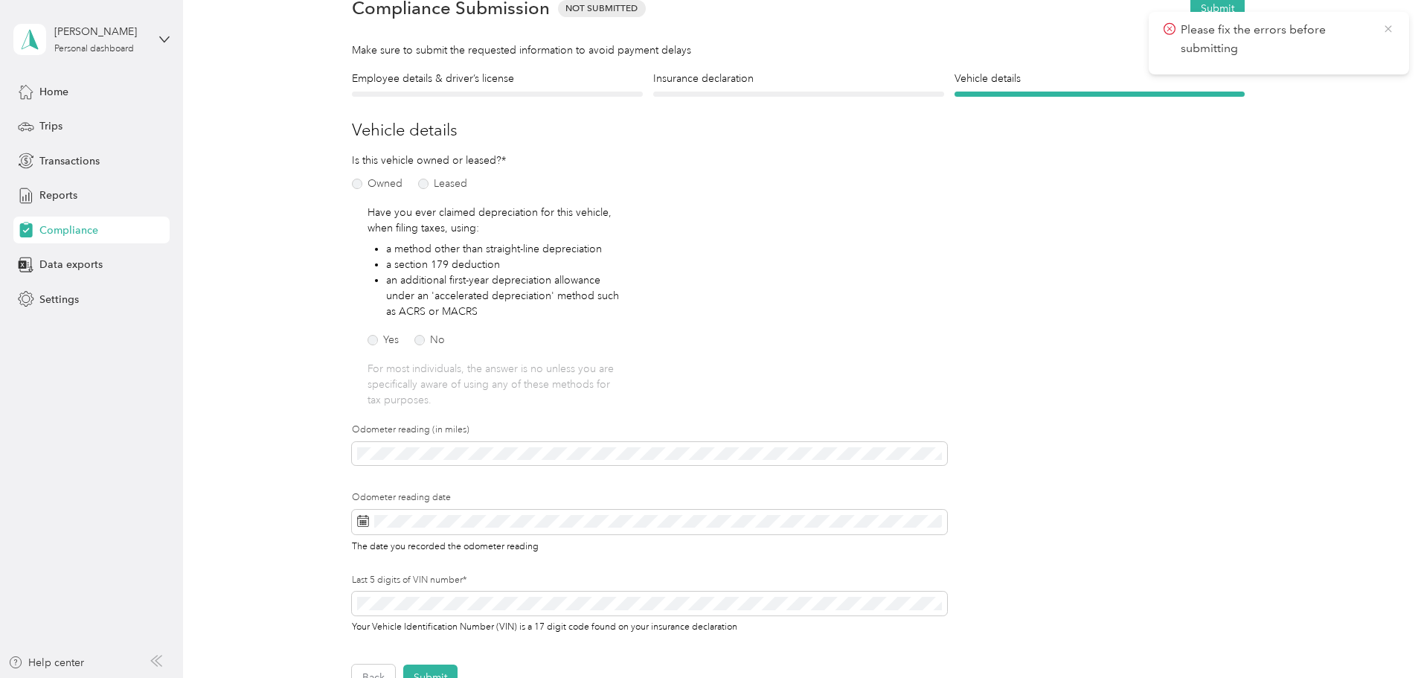
click at [1386, 29] on icon at bounding box center [1388, 28] width 12 height 13
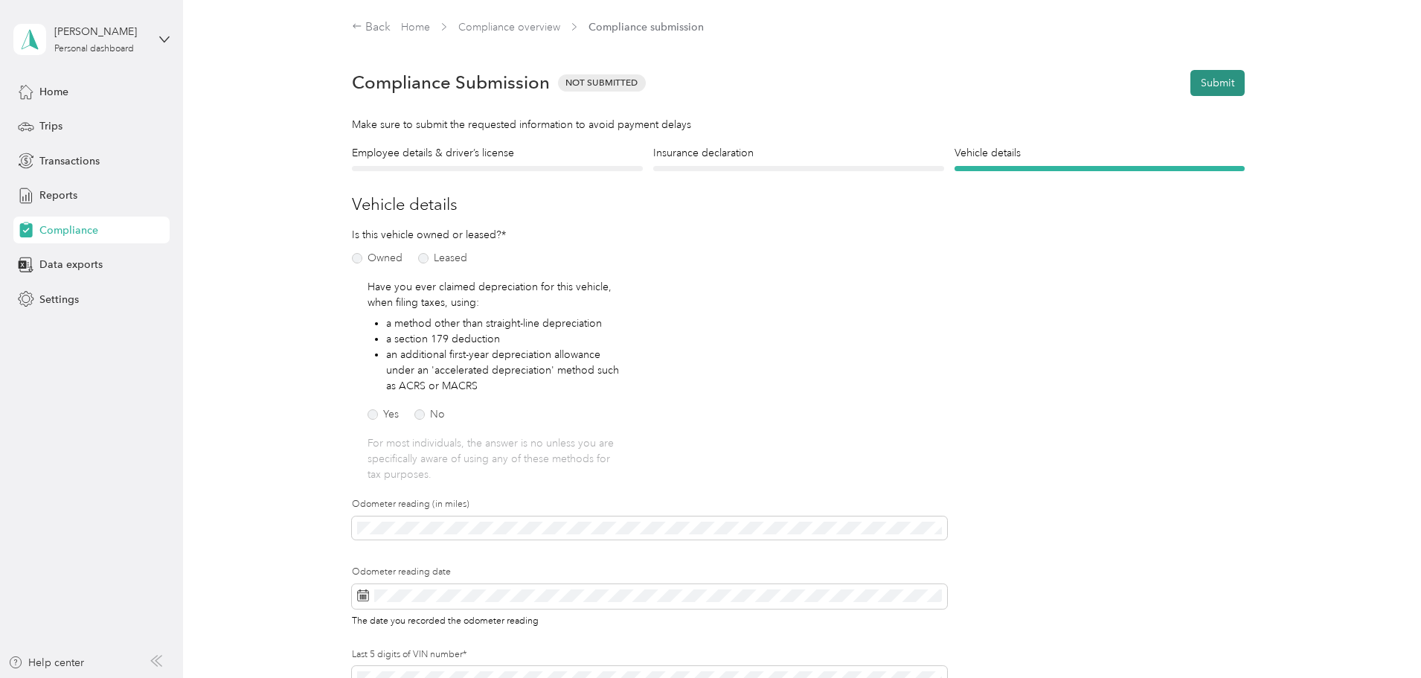
click at [1209, 77] on button "Submit" at bounding box center [1217, 83] width 54 height 26
click at [1396, 25] on div "Please fix the errors before submitting" at bounding box center [1278, 43] width 260 height 62
click at [1380, 33] on span "Please fix the errors before submitting" at bounding box center [1278, 39] width 231 height 36
click at [697, 152] on h4 "Insurance declaration" at bounding box center [798, 153] width 291 height 16
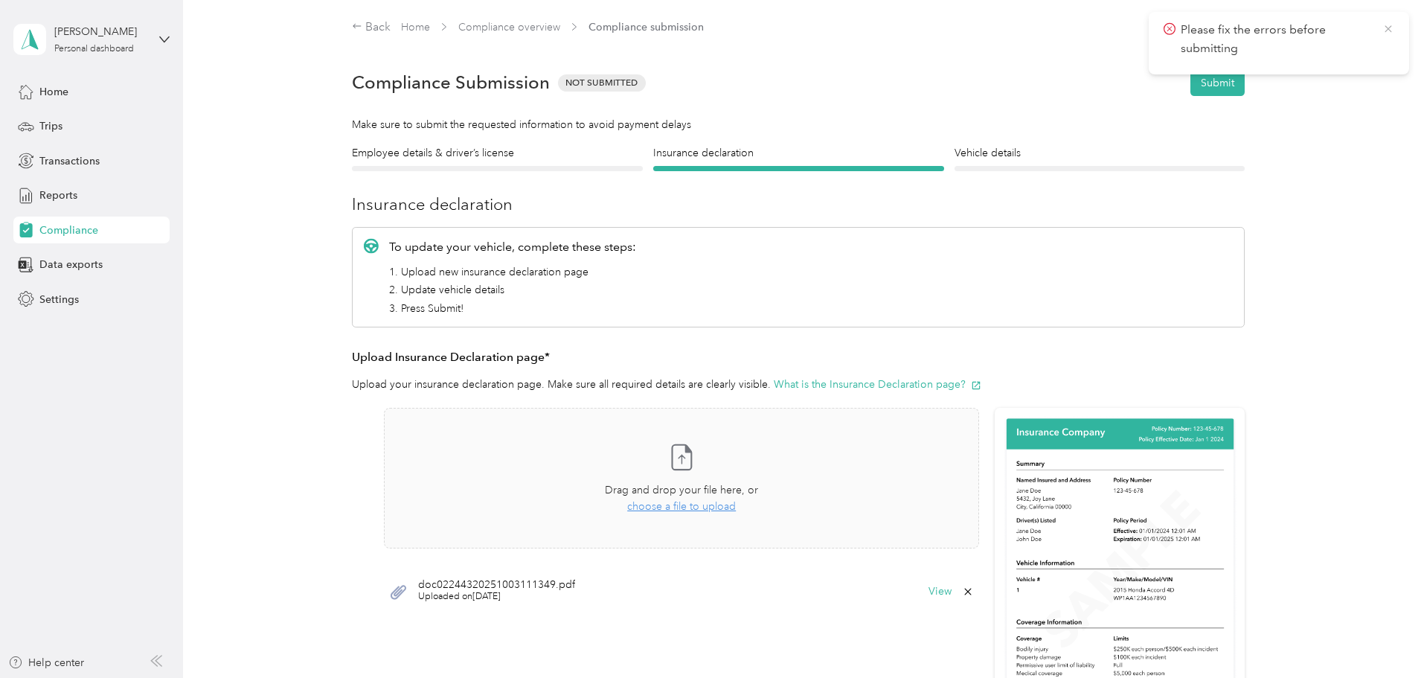
click at [1389, 30] on icon at bounding box center [1388, 28] width 12 height 13
click at [501, 164] on div "Employee details & driver’s license License" at bounding box center [497, 158] width 291 height 26
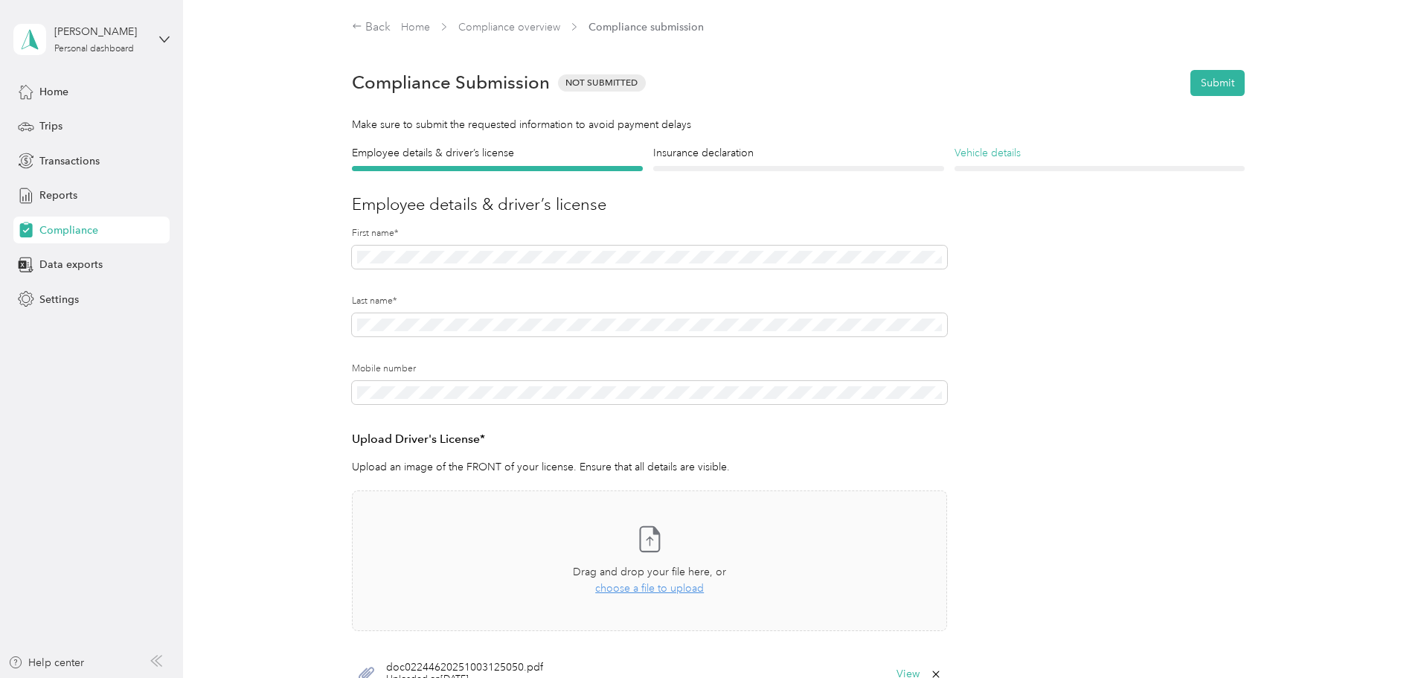
click at [1036, 157] on h4 "Vehicle details" at bounding box center [1099, 153] width 291 height 16
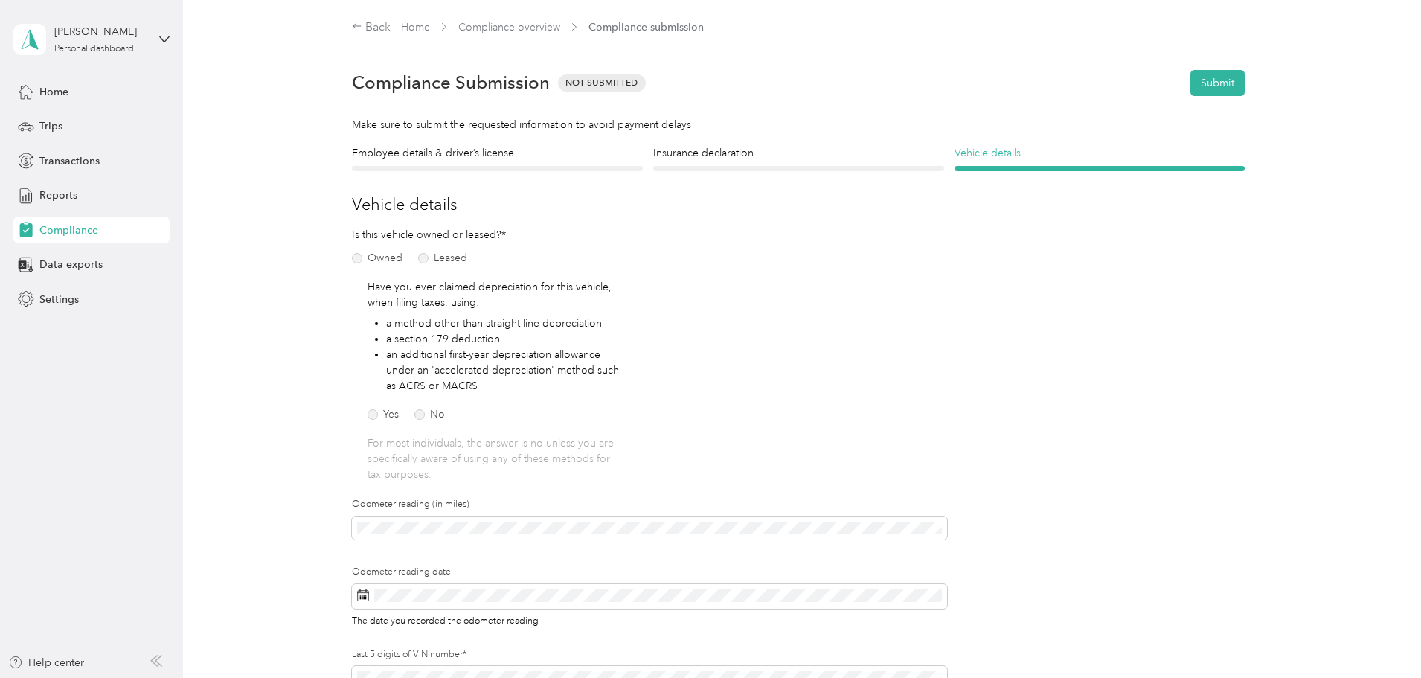
click at [1008, 154] on h4 "Vehicle details" at bounding box center [1099, 153] width 291 height 16
click at [1236, 70] on button "Submit" at bounding box center [1217, 83] width 54 height 26
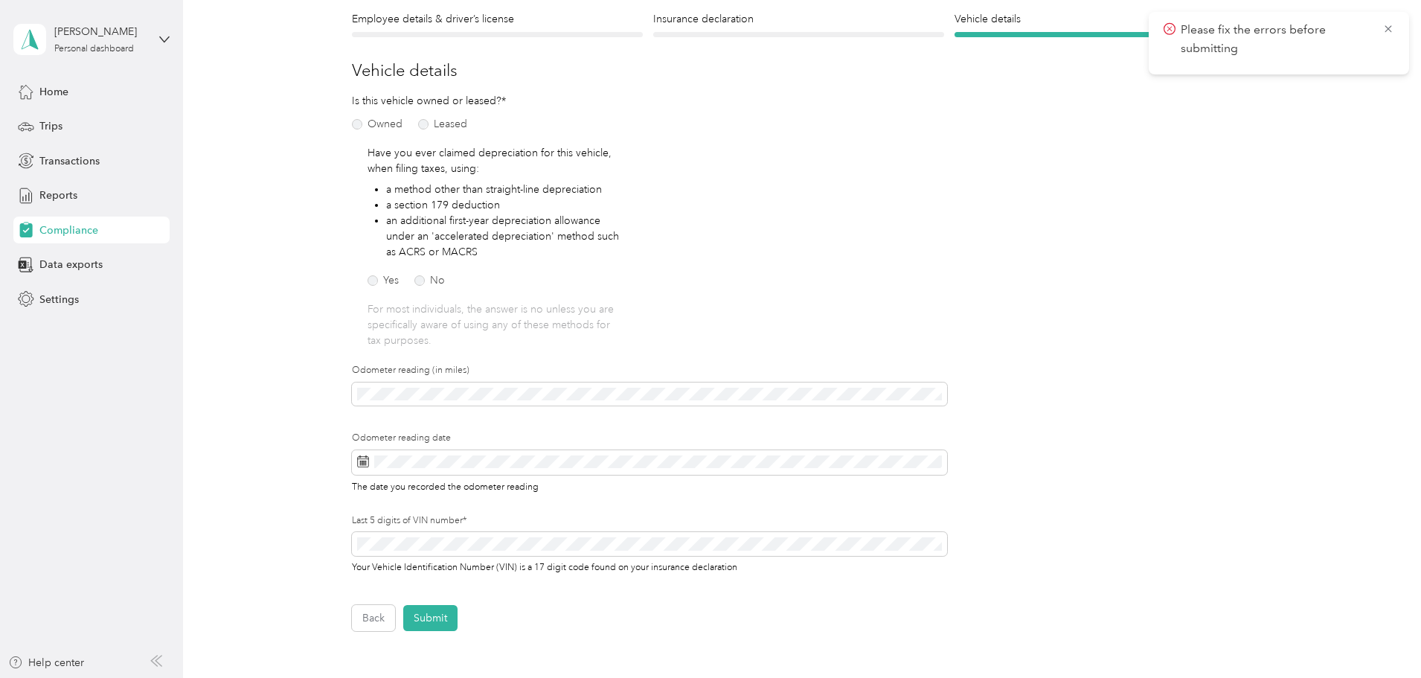
scroll to position [149, 0]
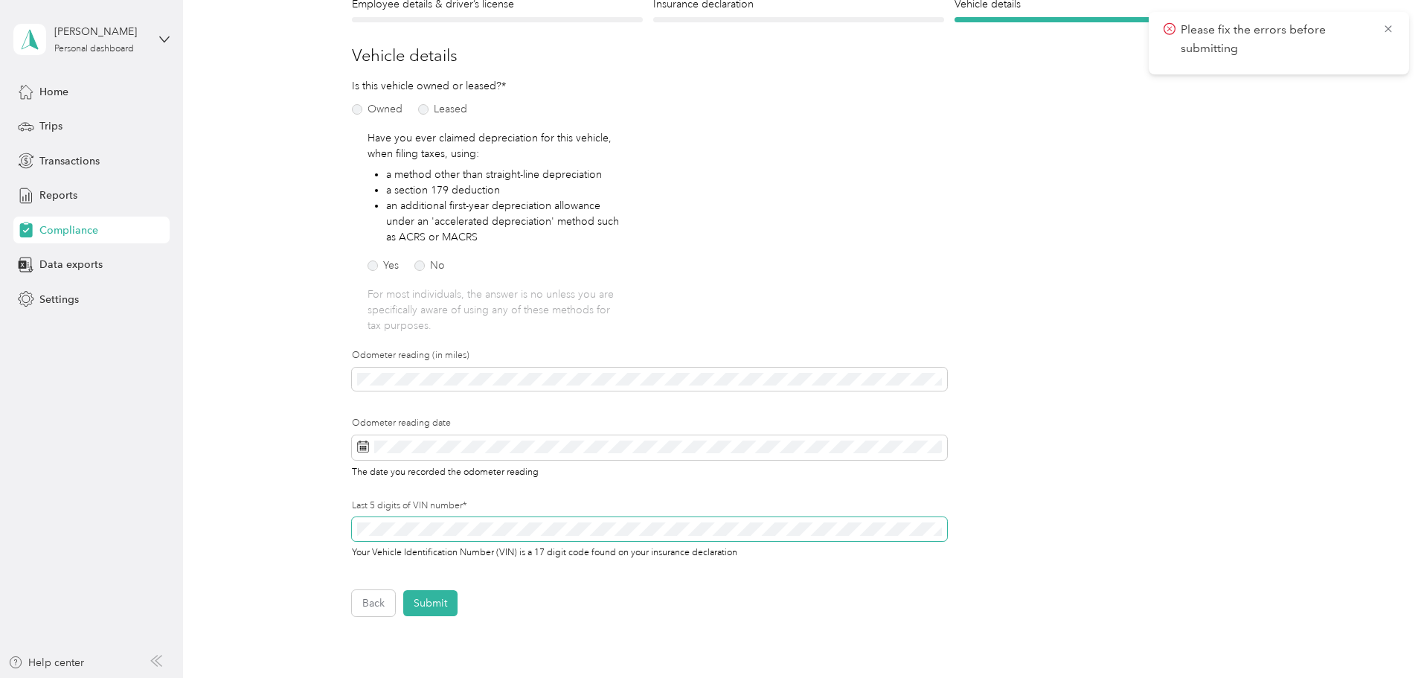
click at [331, 527] on div "Employee details & driver’s license License Insurance declaration Insurance Veh…" at bounding box center [798, 306] width 1071 height 620
click at [424, 601] on button "Submit" at bounding box center [430, 603] width 54 height 26
click at [1389, 25] on icon at bounding box center [1388, 28] width 12 height 13
click at [1389, 32] on icon at bounding box center [1388, 28] width 12 height 13
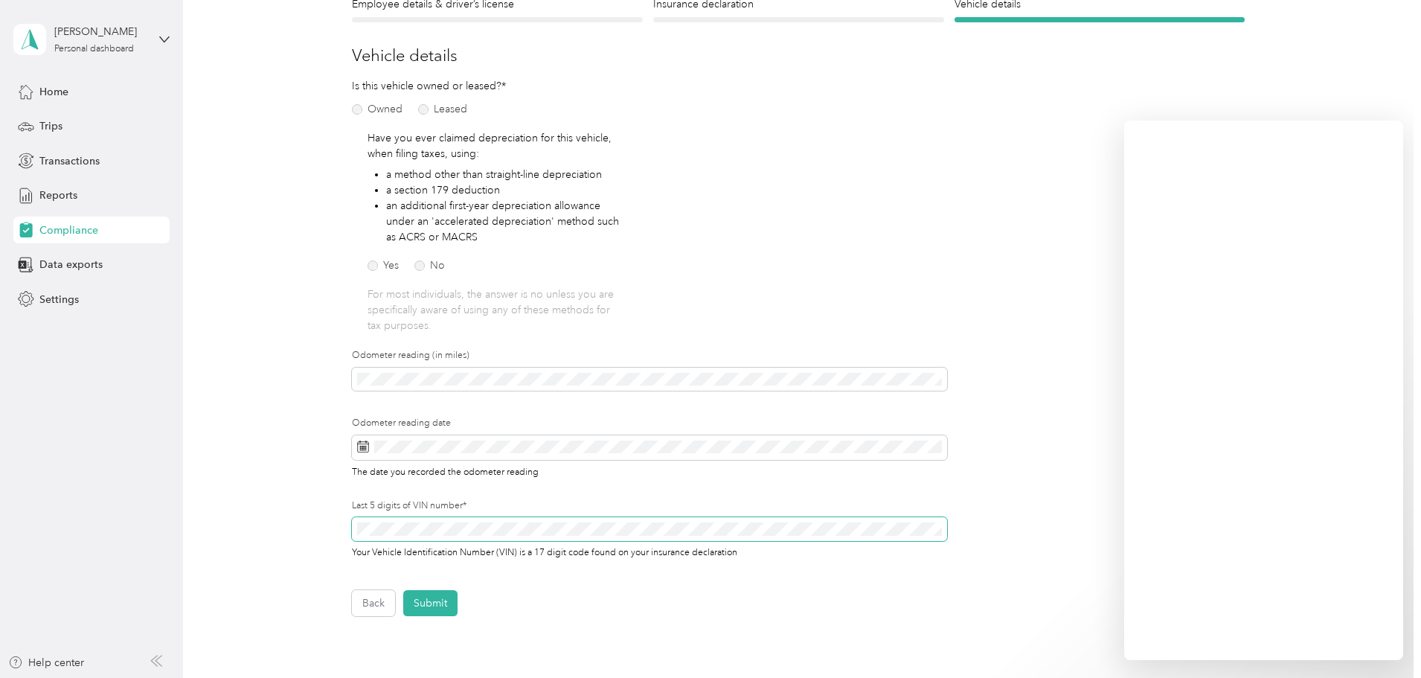
click at [292, 524] on div "Employee details & driver’s license License Insurance declaration Insurance Veh…" at bounding box center [798, 306] width 1071 height 620
click at [434, 605] on button "Submit" at bounding box center [430, 603] width 54 height 26
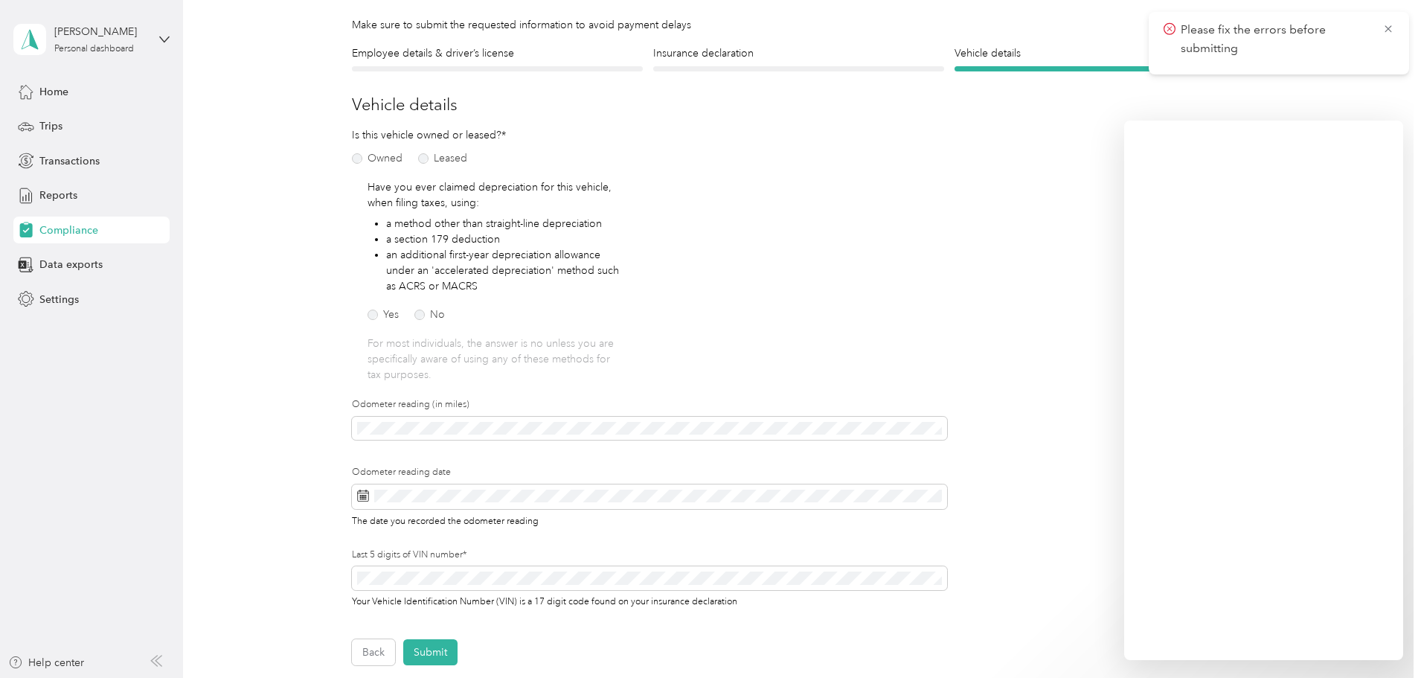
scroll to position [0, 0]
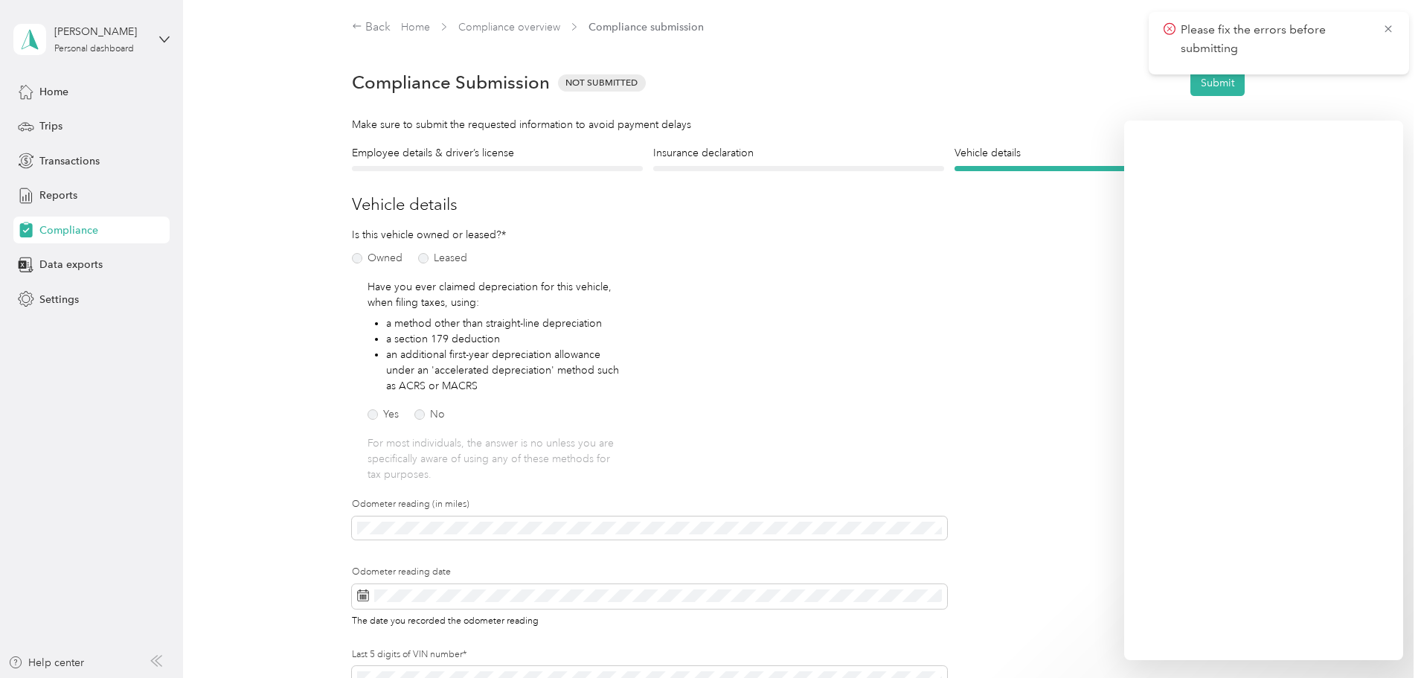
click at [719, 166] on div at bounding box center [798, 168] width 291 height 5
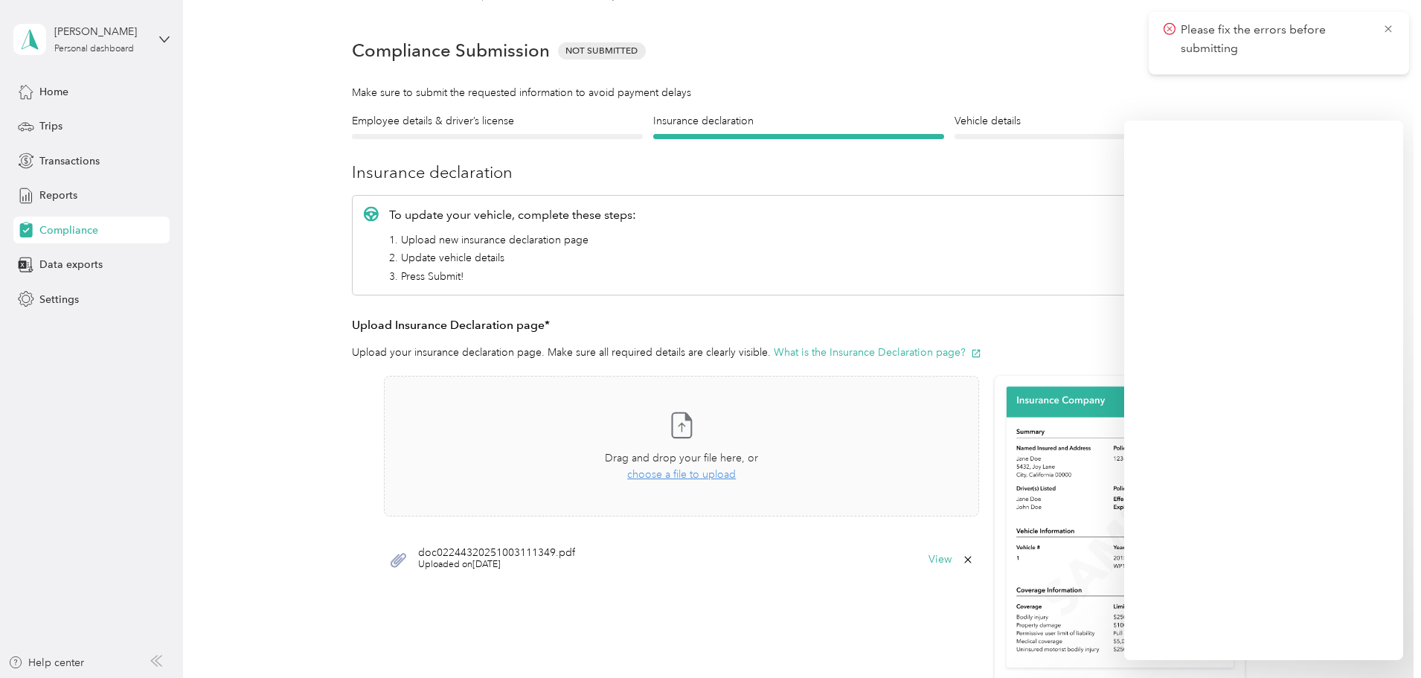
scroll to position [6, 0]
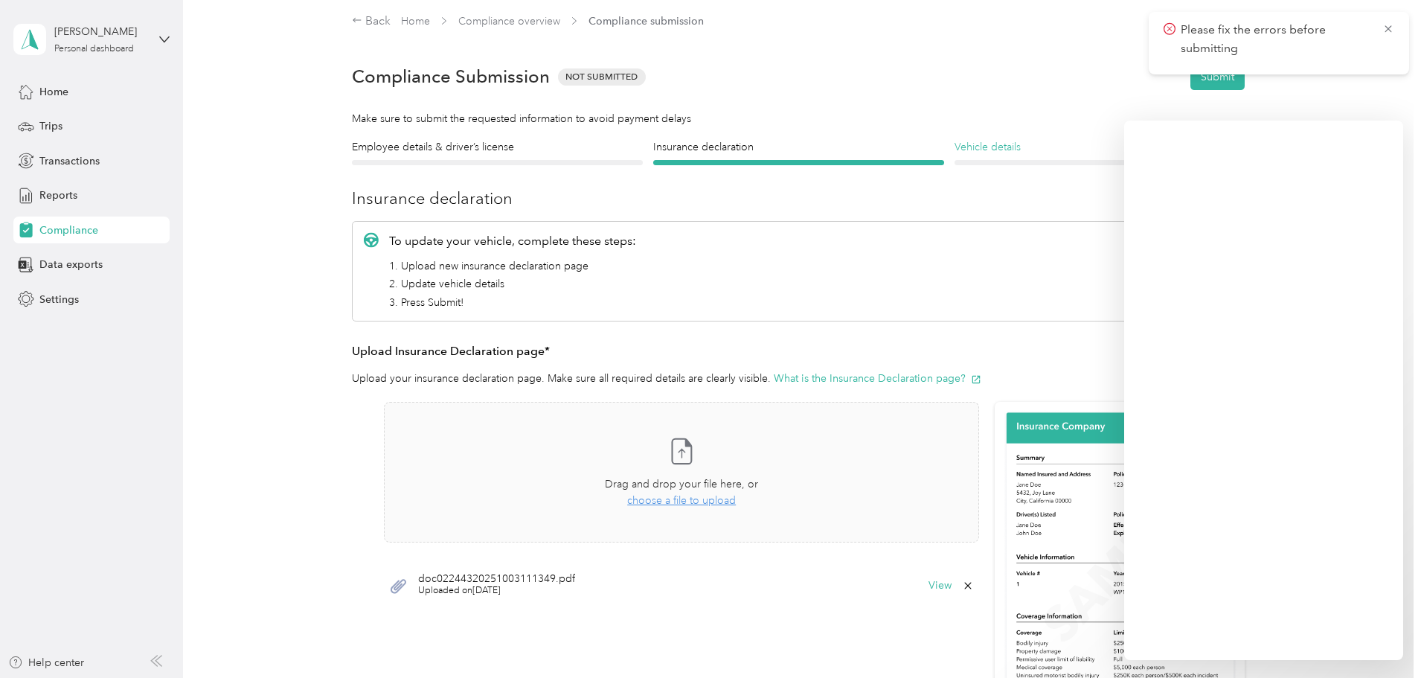
click at [999, 146] on h4 "Vehicle details" at bounding box center [1099, 147] width 291 height 16
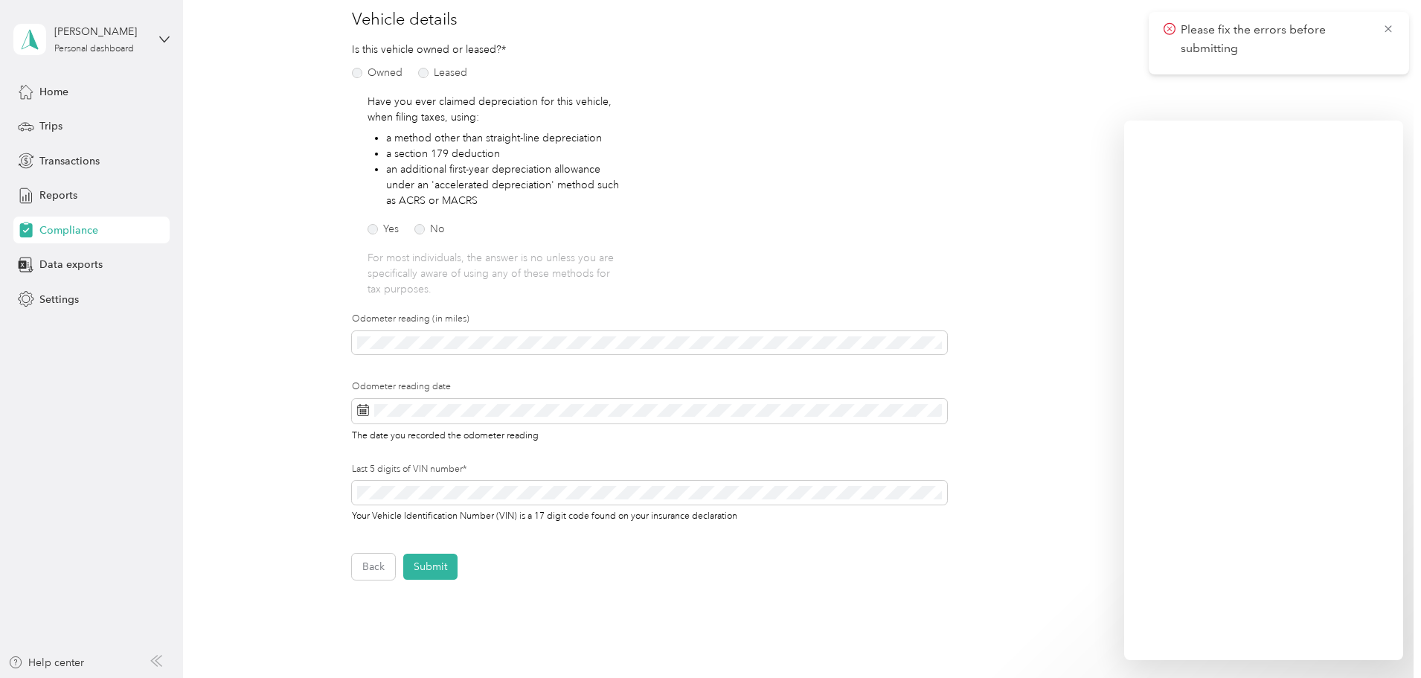
scroll to position [229, 0]
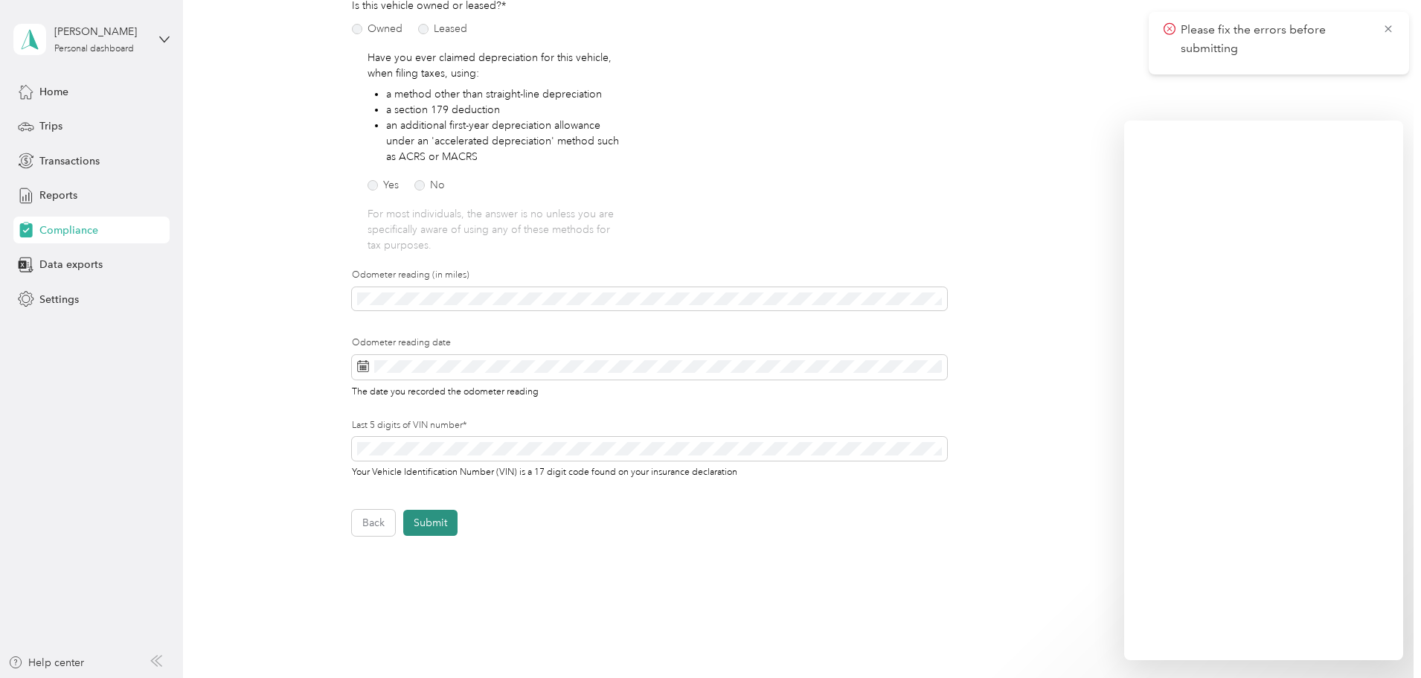
click at [425, 518] on button "Submit" at bounding box center [430, 522] width 54 height 26
click at [438, 523] on button "Submit" at bounding box center [430, 522] width 54 height 26
click at [376, 524] on button "Back" at bounding box center [373, 522] width 43 height 26
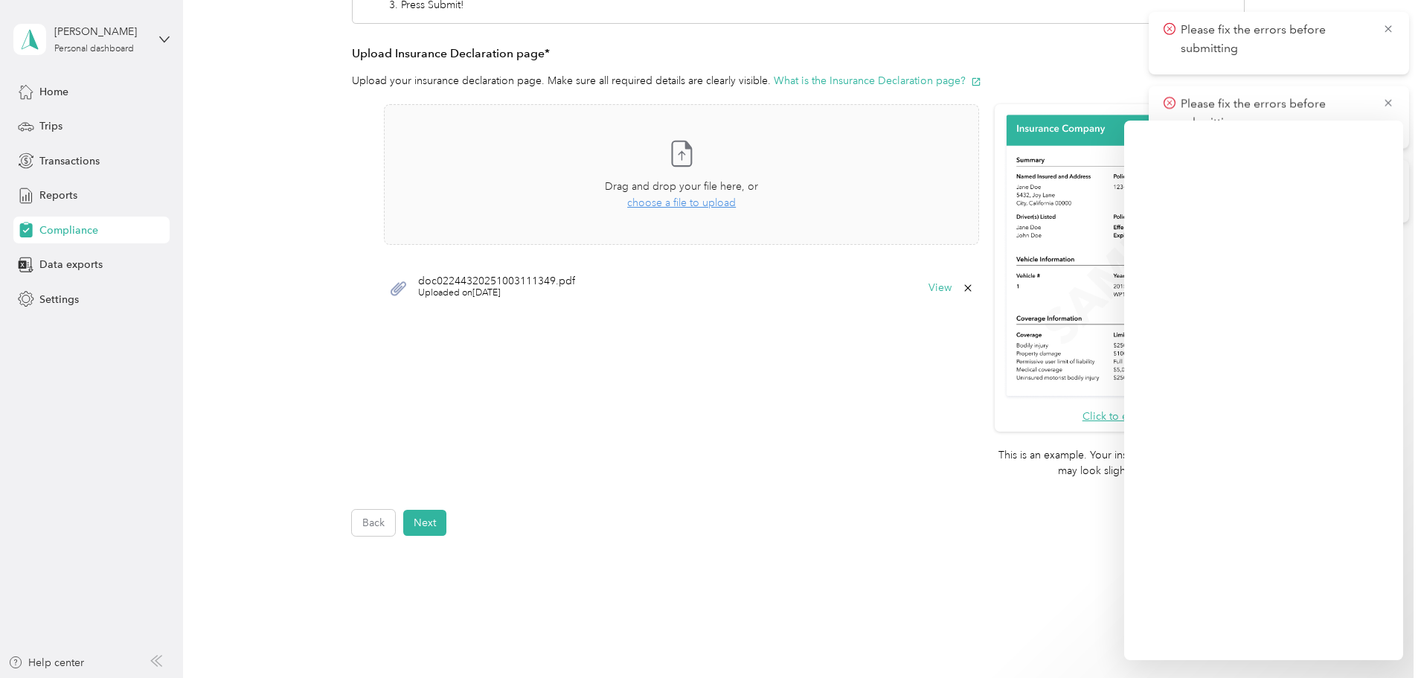
click at [501, 280] on span "doc02244320251003111349.pdf" at bounding box center [496, 281] width 157 height 10
click at [937, 288] on button "View" at bounding box center [939, 288] width 23 height 10
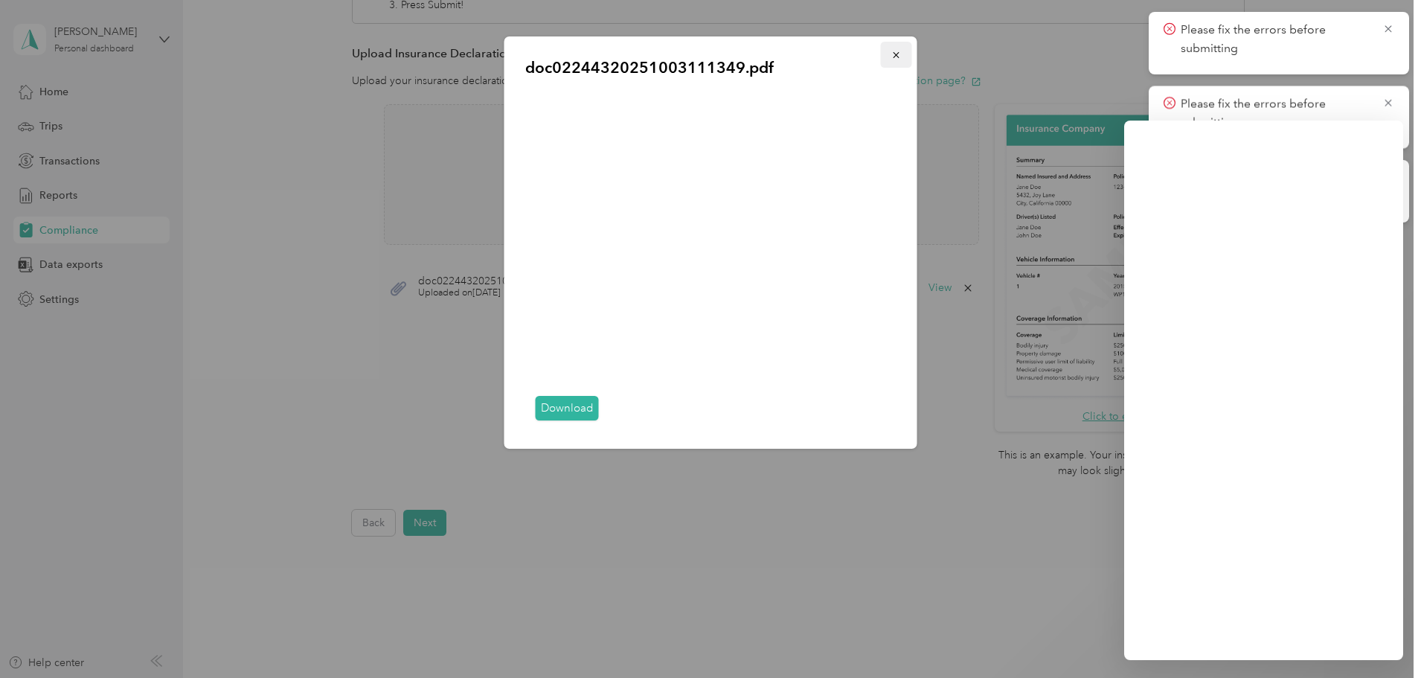
click at [891, 56] on icon "button" at bounding box center [896, 55] width 10 height 10
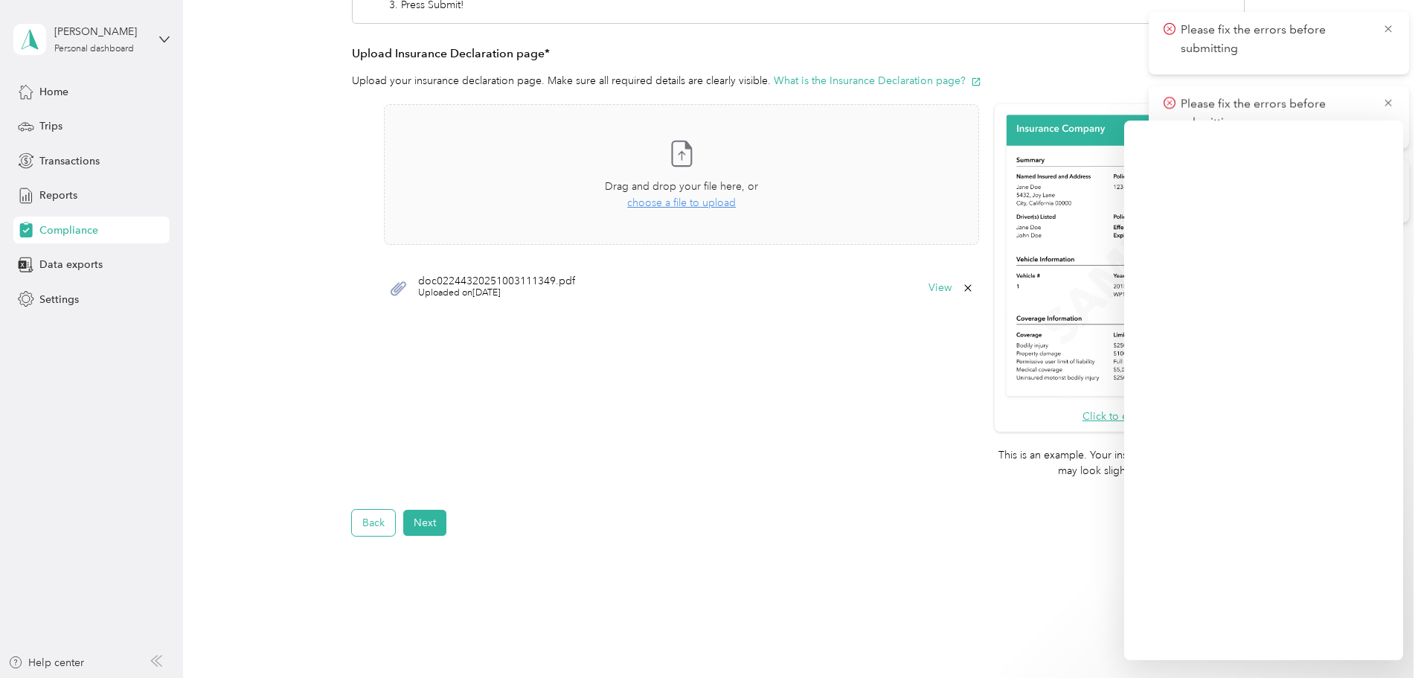
drag, startPoint x: 370, startPoint y: 521, endPoint x: 375, endPoint y: 514, distance: 8.7
click at [371, 521] on button "Back" at bounding box center [373, 522] width 43 height 26
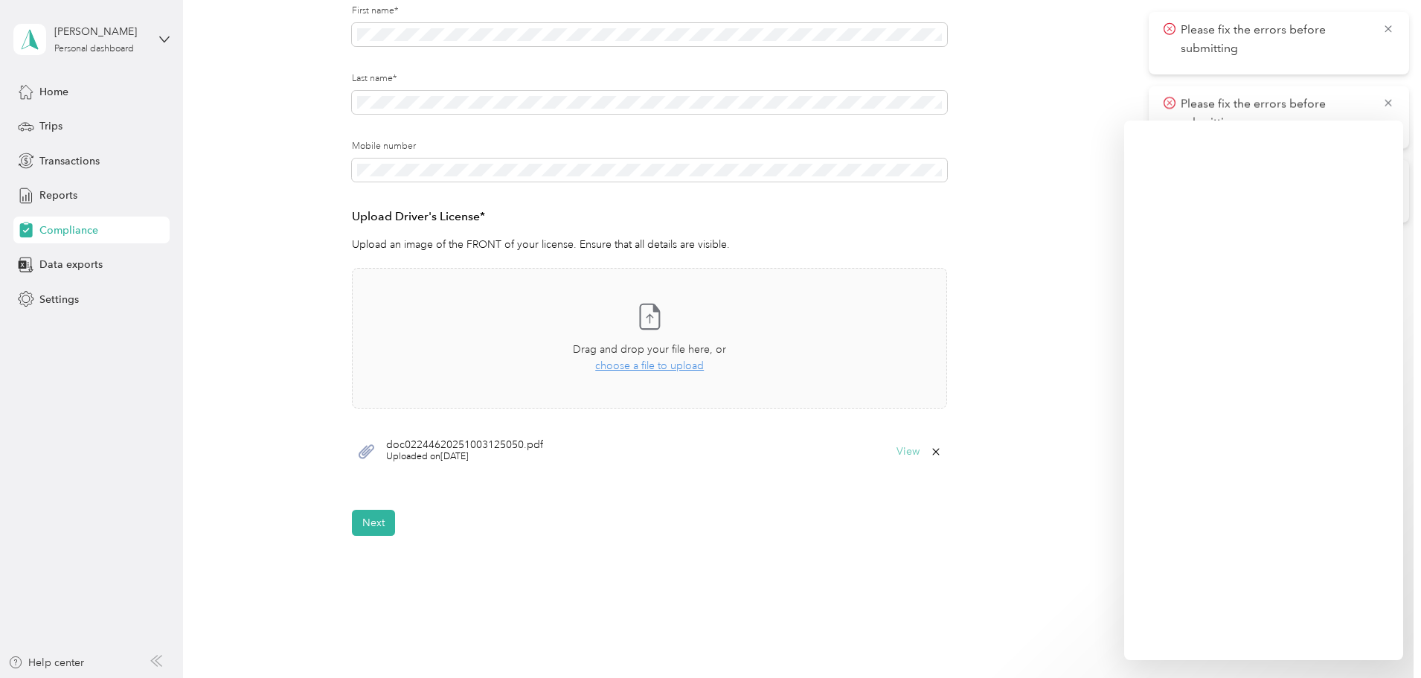
click at [899, 451] on button "View" at bounding box center [907, 451] width 23 height 10
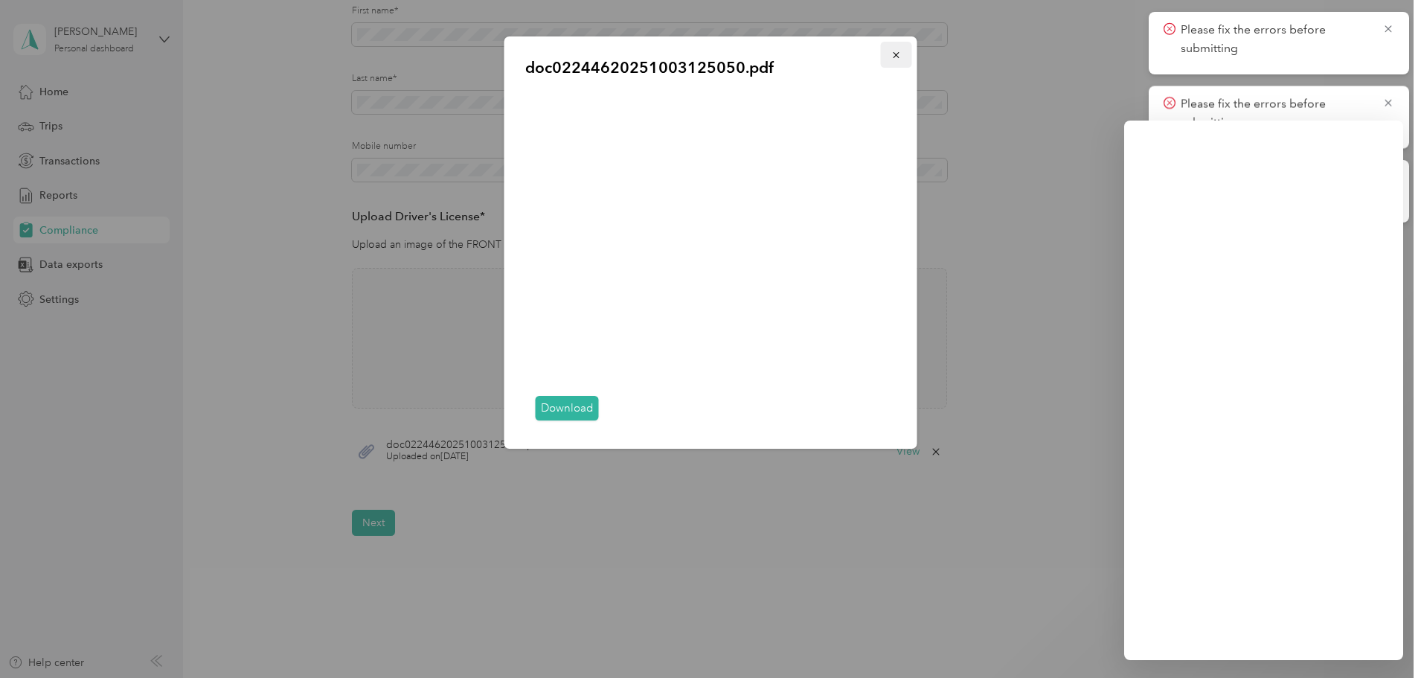
click at [897, 47] on button "button" at bounding box center [896, 55] width 31 height 26
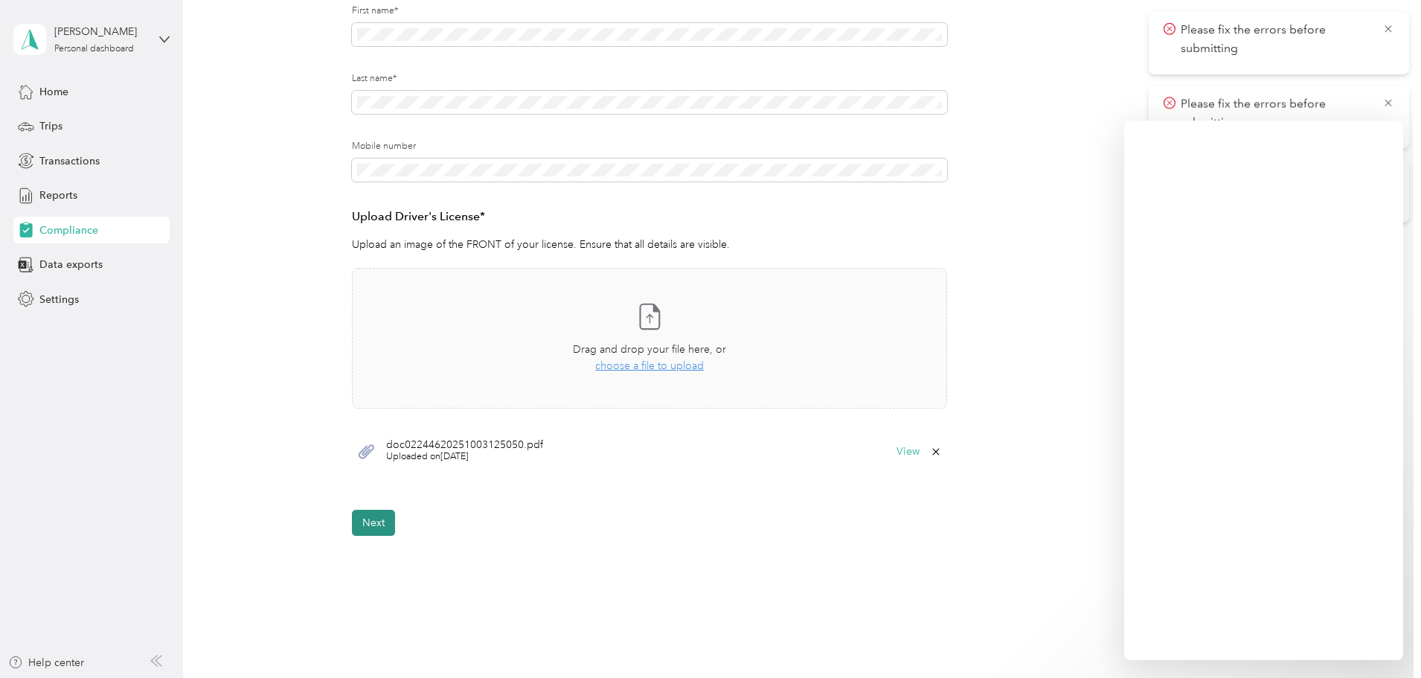
click at [375, 523] on button "Next" at bounding box center [373, 522] width 43 height 26
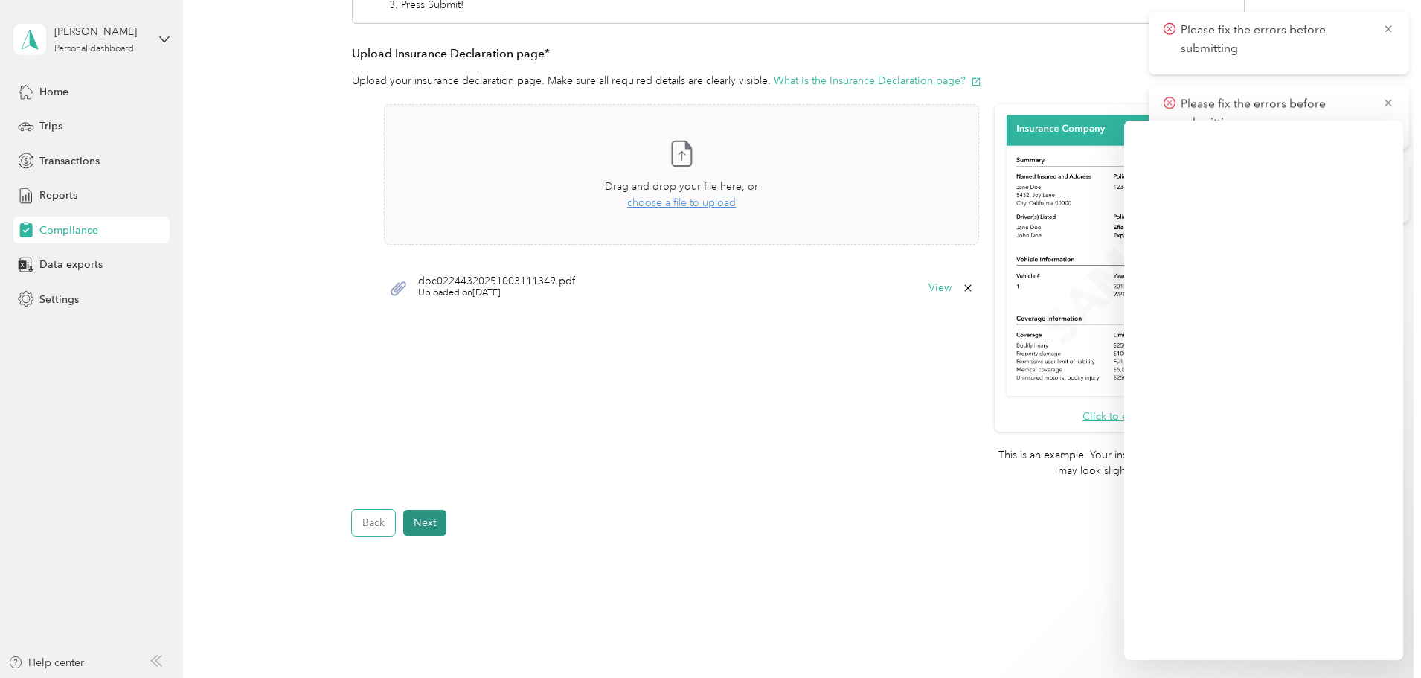
click at [375, 523] on button "Back" at bounding box center [373, 522] width 43 height 26
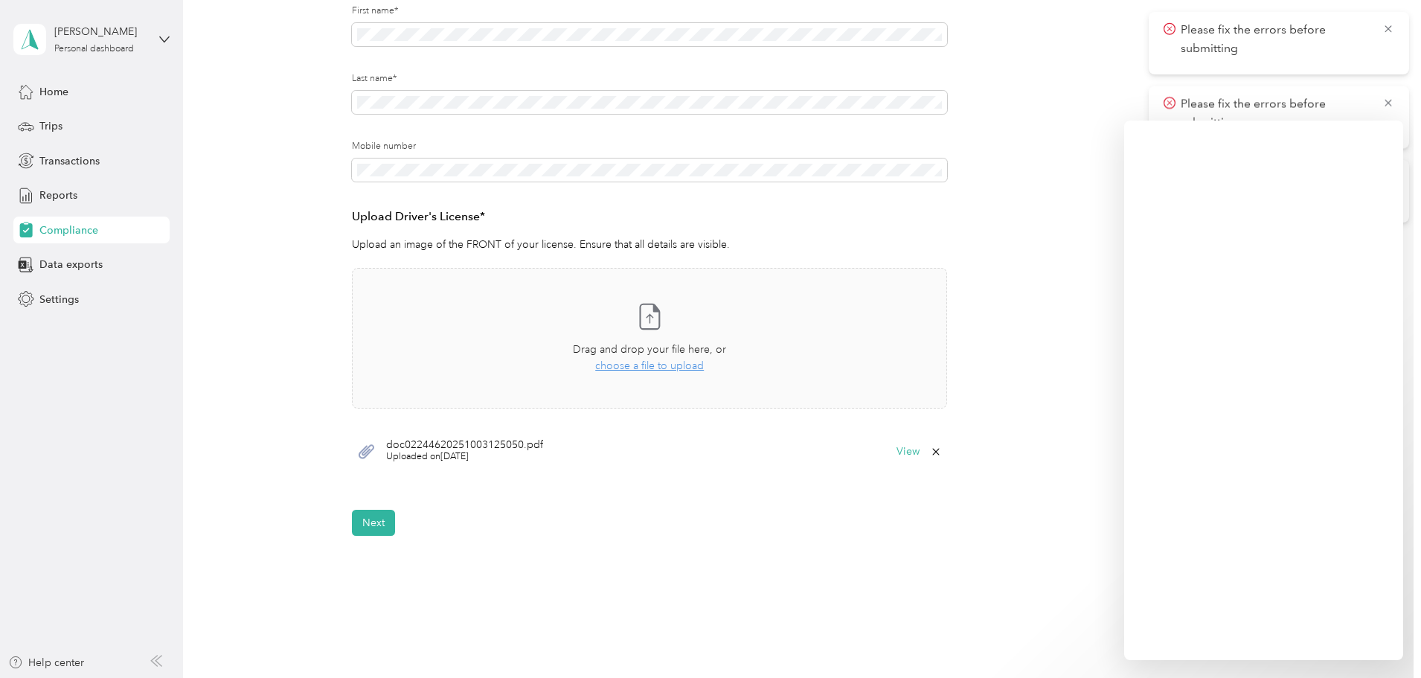
click at [376, 523] on button "Next" at bounding box center [373, 522] width 43 height 26
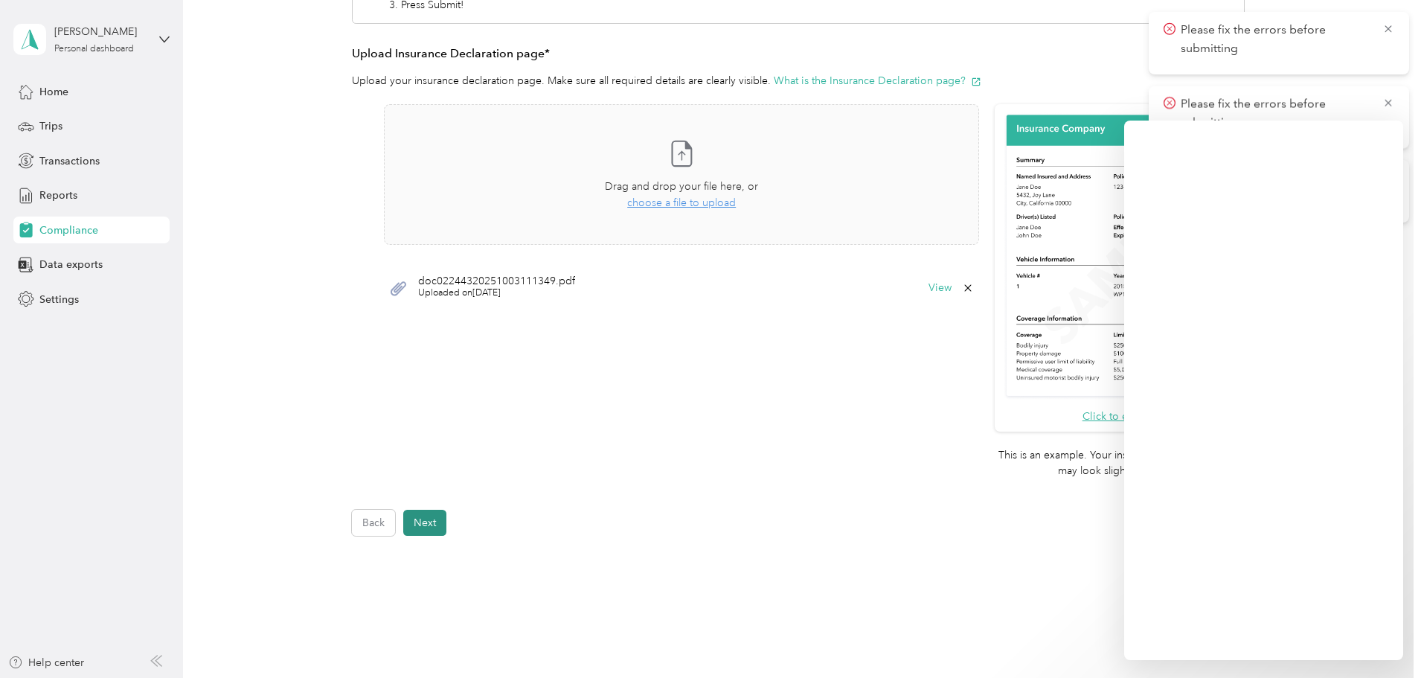
click at [422, 516] on button "Next" at bounding box center [424, 522] width 43 height 26
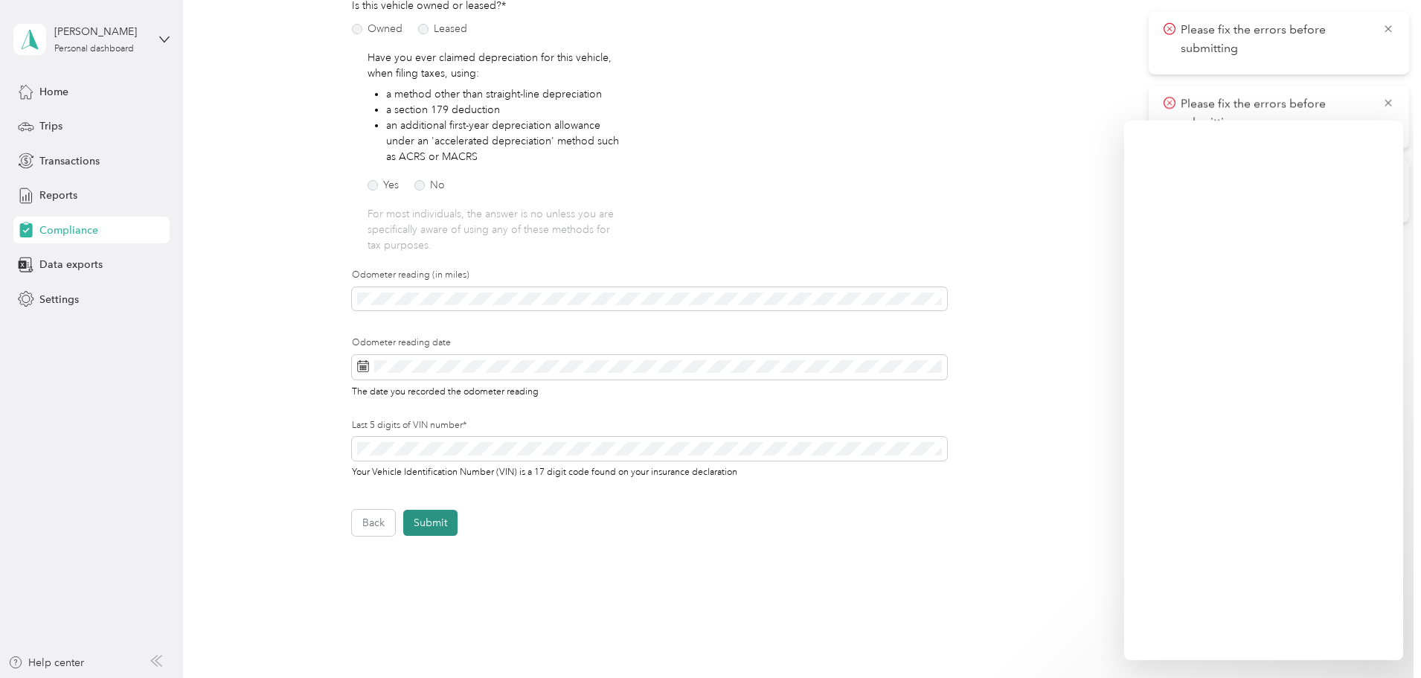
click at [425, 516] on button "Submit" at bounding box center [430, 522] width 54 height 26
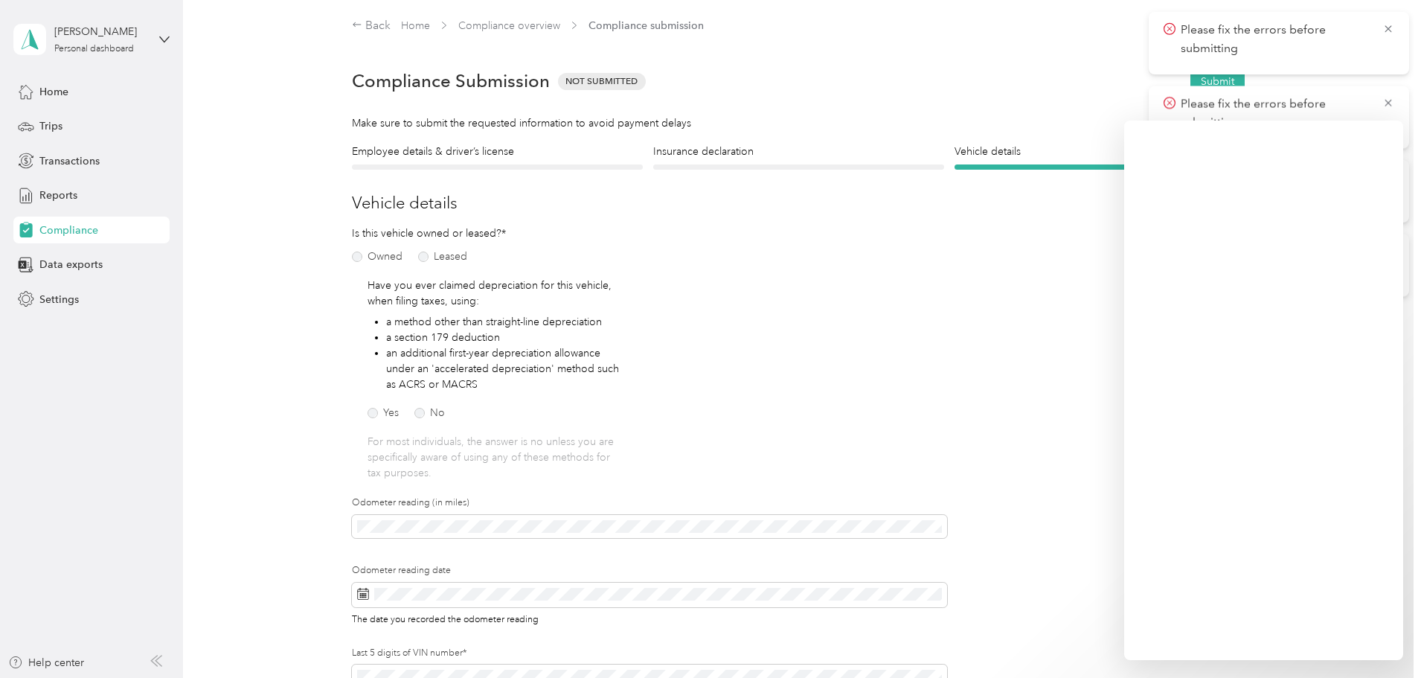
scroll to position [0, 0]
click at [516, 156] on h4 "Employee details & driver’s license" at bounding box center [497, 153] width 291 height 16
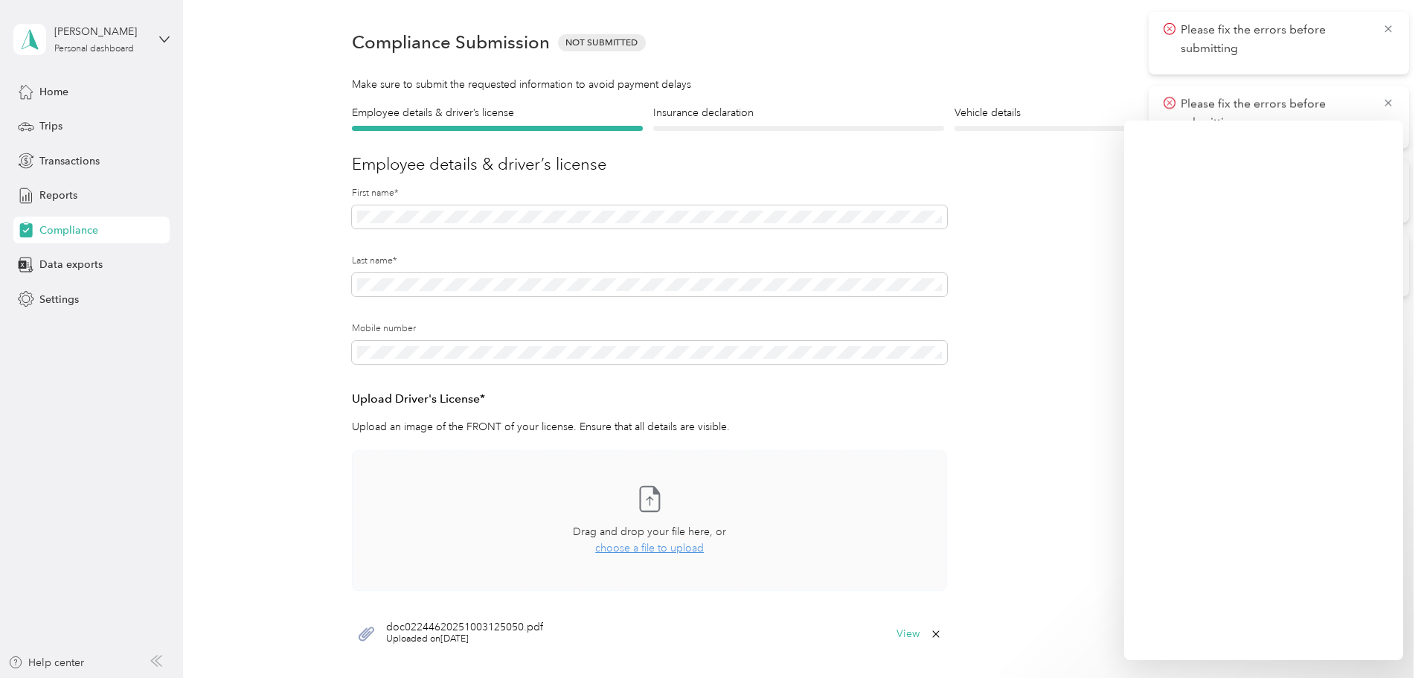
scroll to position [74, 0]
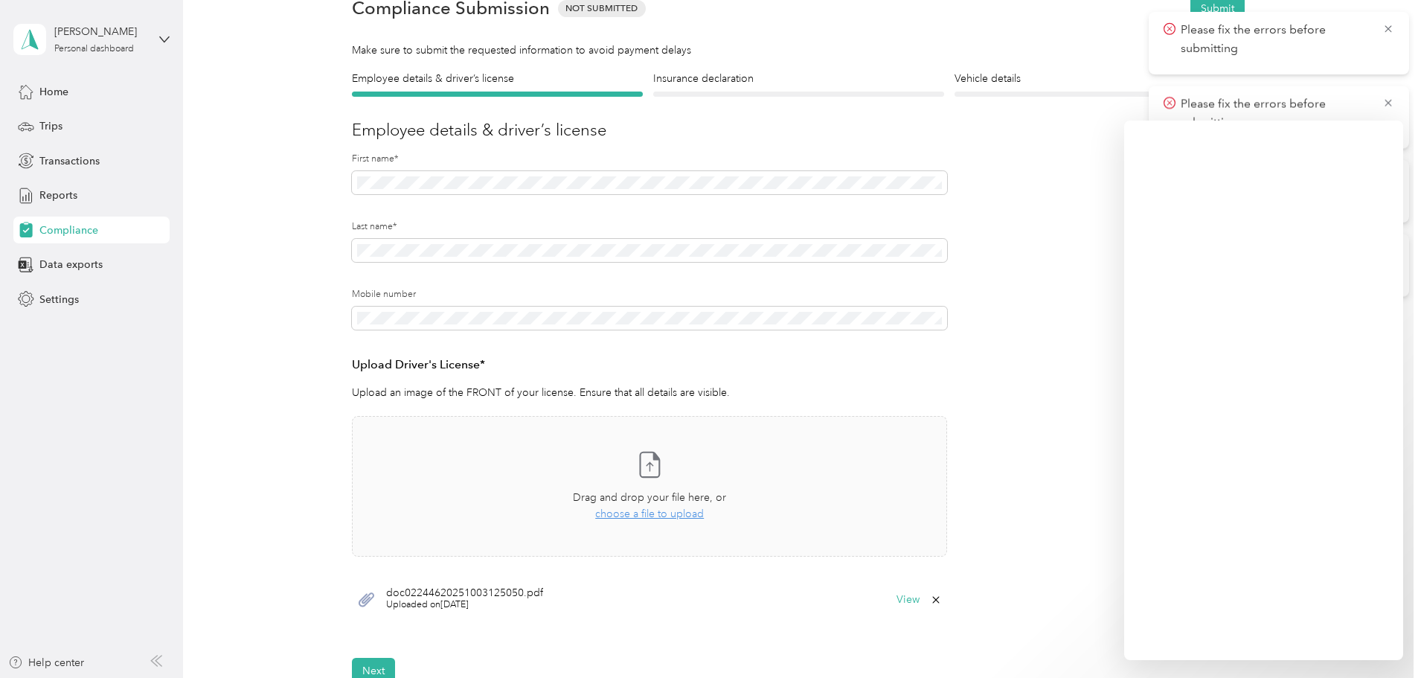
click at [933, 602] on icon at bounding box center [936, 600] width 12 height 12
click at [895, 612] on button "Yes" at bounding box center [896, 610] width 29 height 24
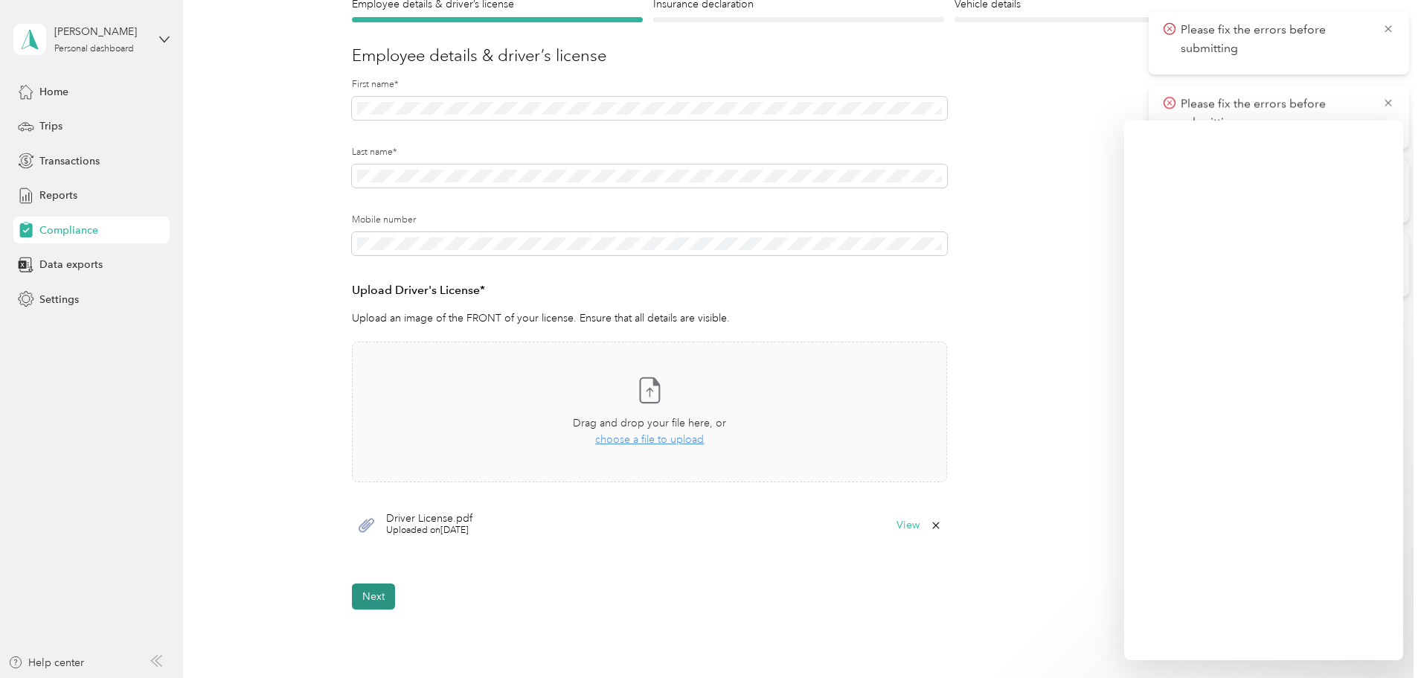
click at [374, 591] on button "Next" at bounding box center [373, 596] width 43 height 26
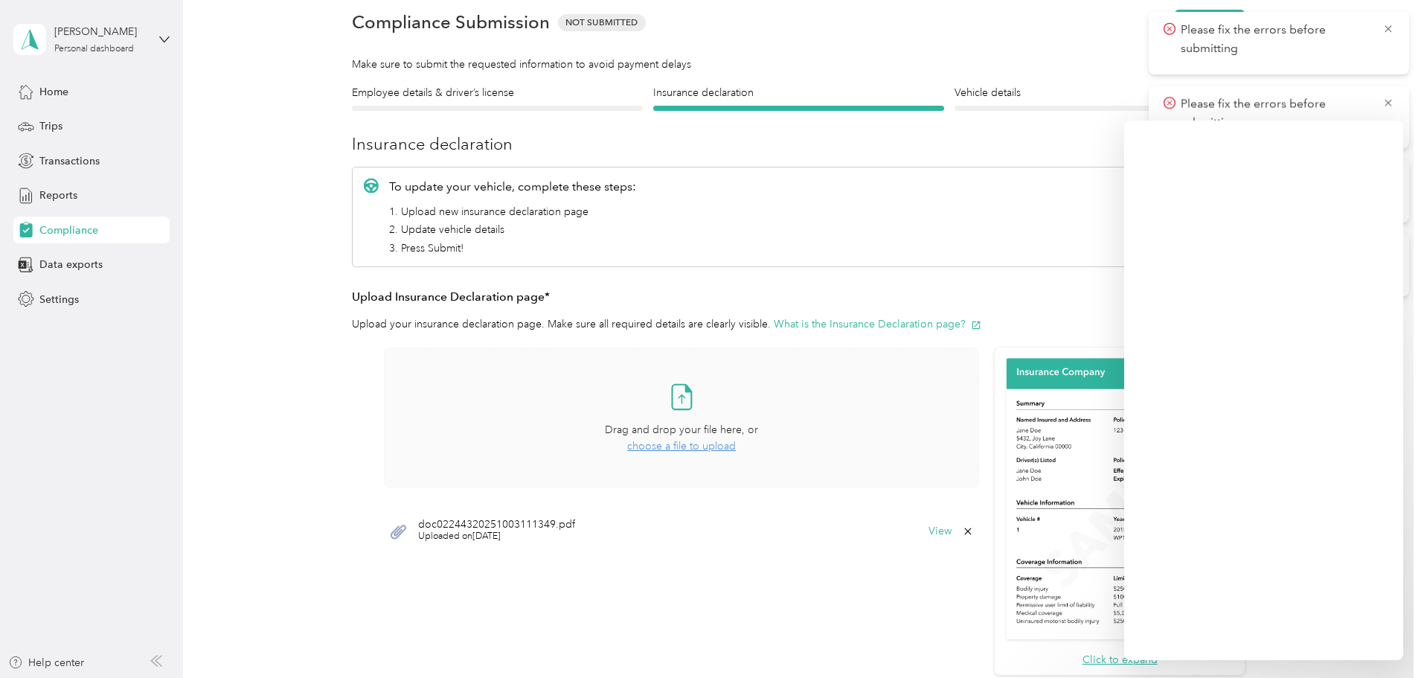
scroll to position [19, 0]
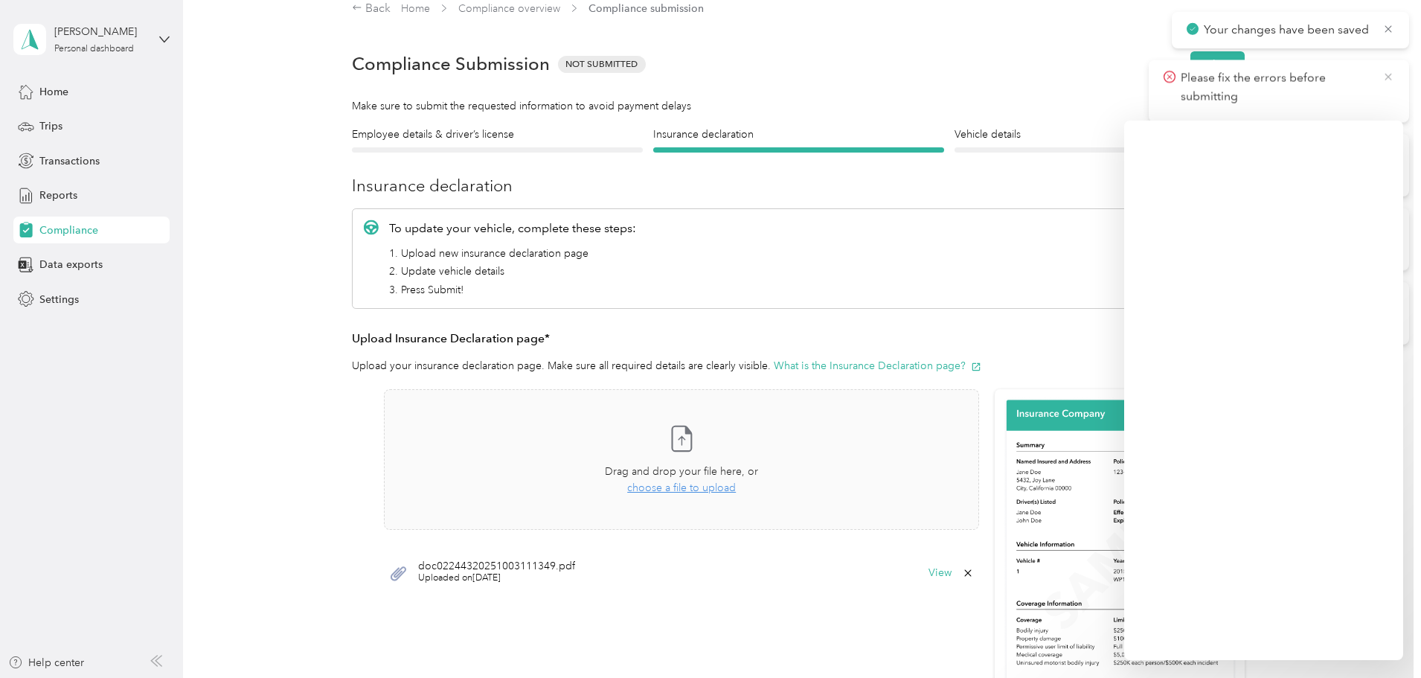
click at [1392, 77] on icon at bounding box center [1388, 76] width 12 height 13
click at [1389, 77] on icon at bounding box center [1388, 76] width 12 height 13
click at [1016, 136] on h4 "Vehicle details" at bounding box center [1099, 134] width 291 height 16
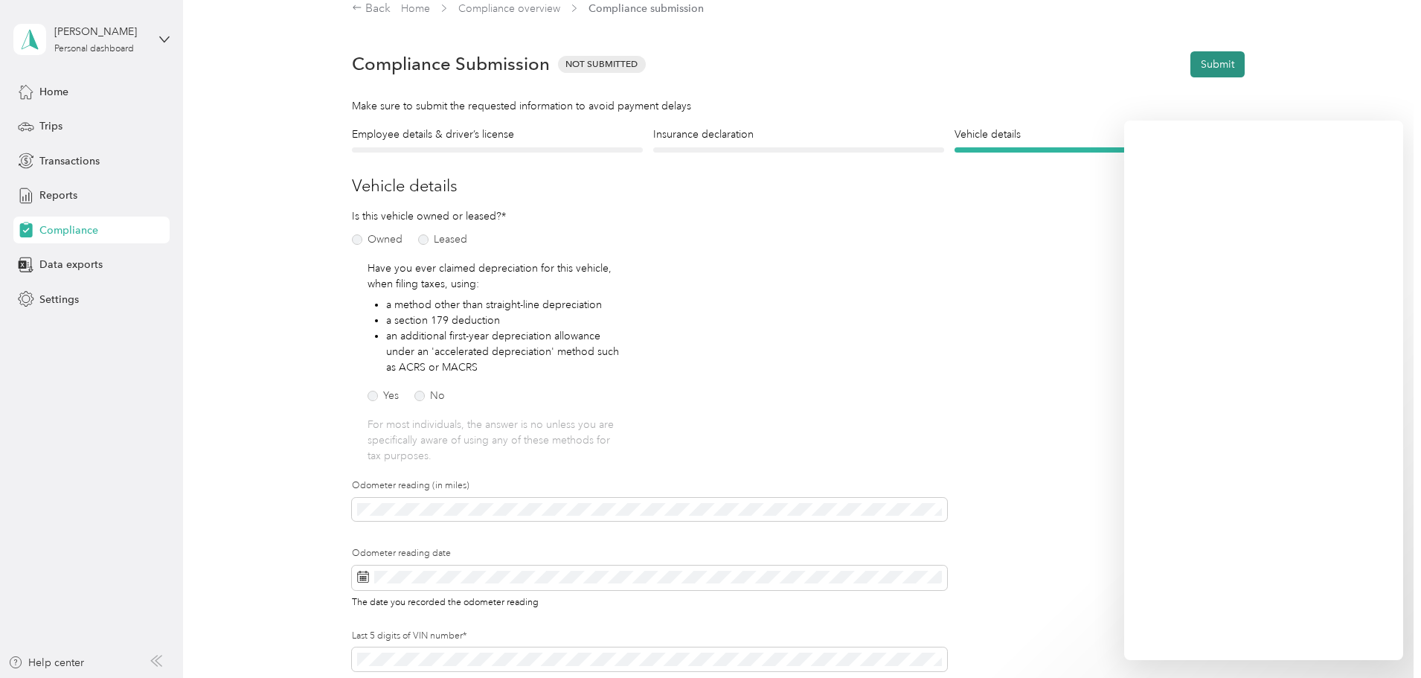
click at [1200, 65] on button "Submit" at bounding box center [1217, 64] width 54 height 26
click at [1383, 27] on icon at bounding box center [1388, 28] width 12 height 13
click at [711, 141] on h4 "Insurance declaration" at bounding box center [798, 134] width 291 height 16
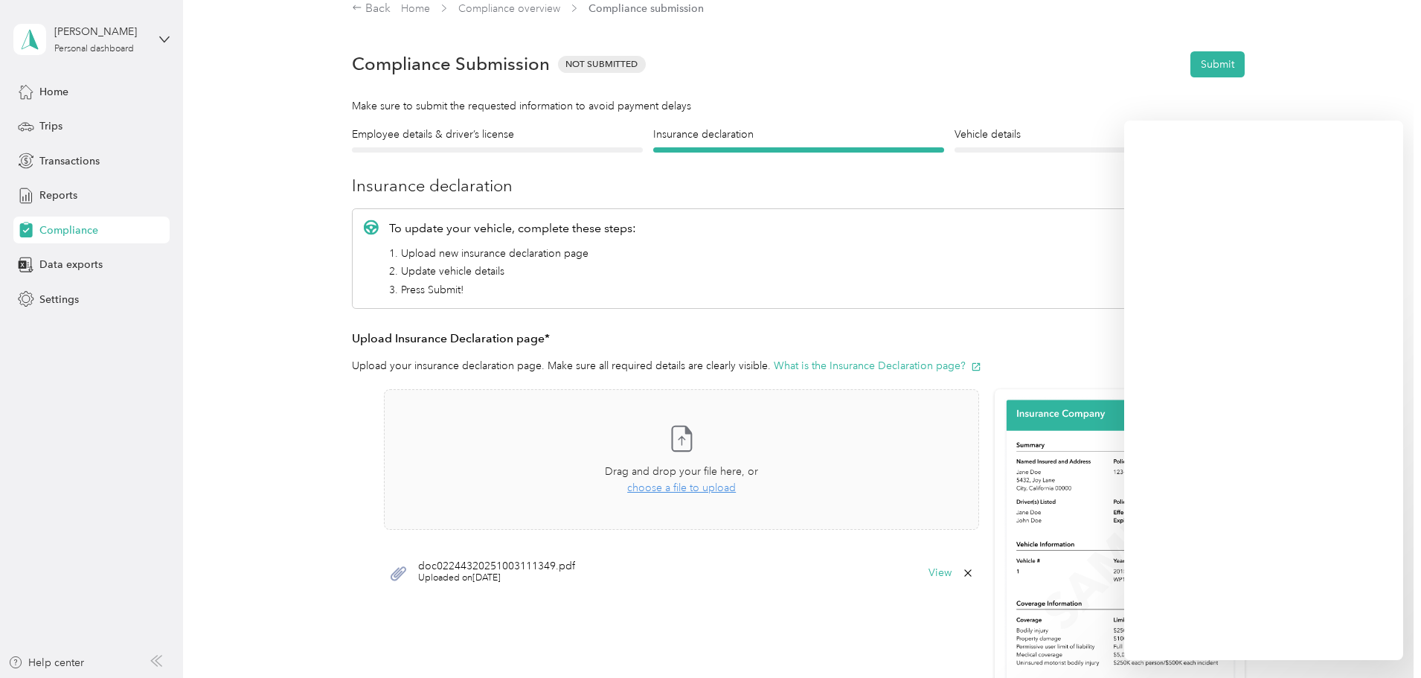
click at [962, 573] on icon at bounding box center [968, 573] width 12 height 12
click at [923, 580] on button "Yes" at bounding box center [928, 583] width 29 height 24
click at [976, 147] on div at bounding box center [1099, 149] width 291 height 5
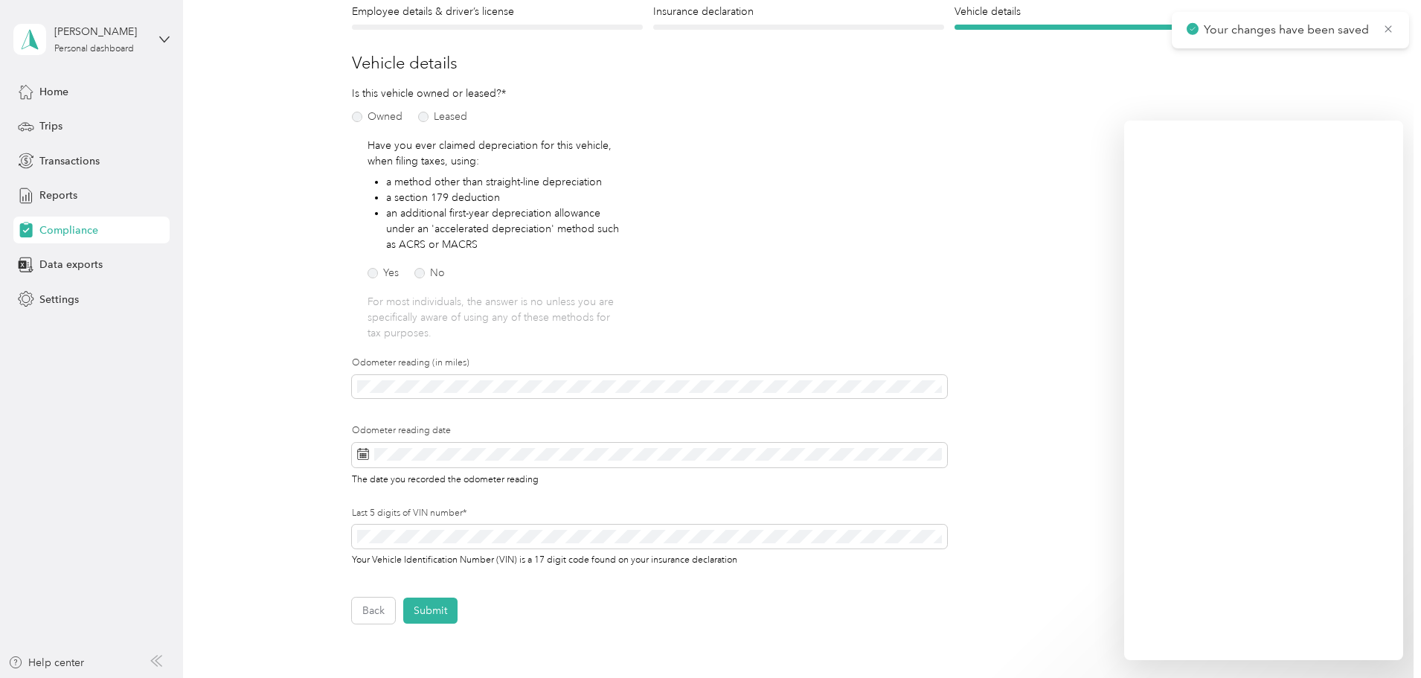
scroll to position [167, 0]
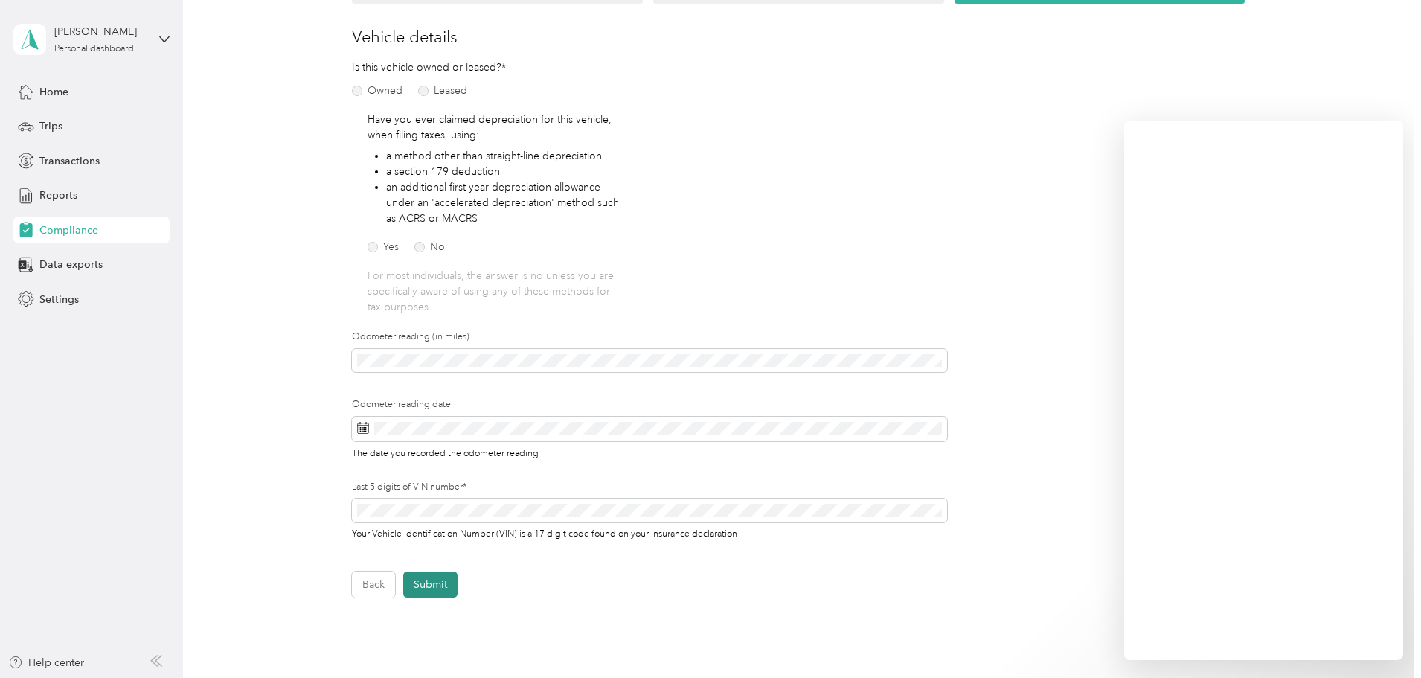
click at [430, 578] on button "Submit" at bounding box center [430, 584] width 54 height 26
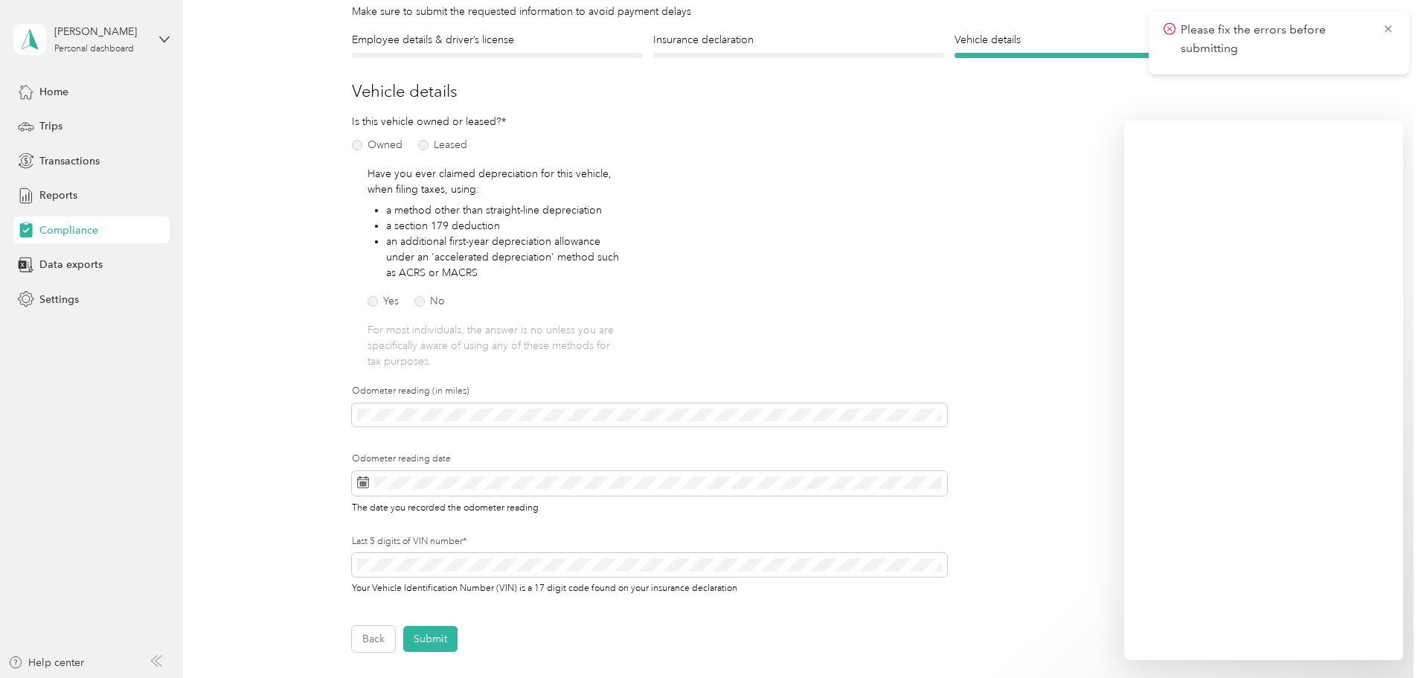
scroll to position [149, 0]
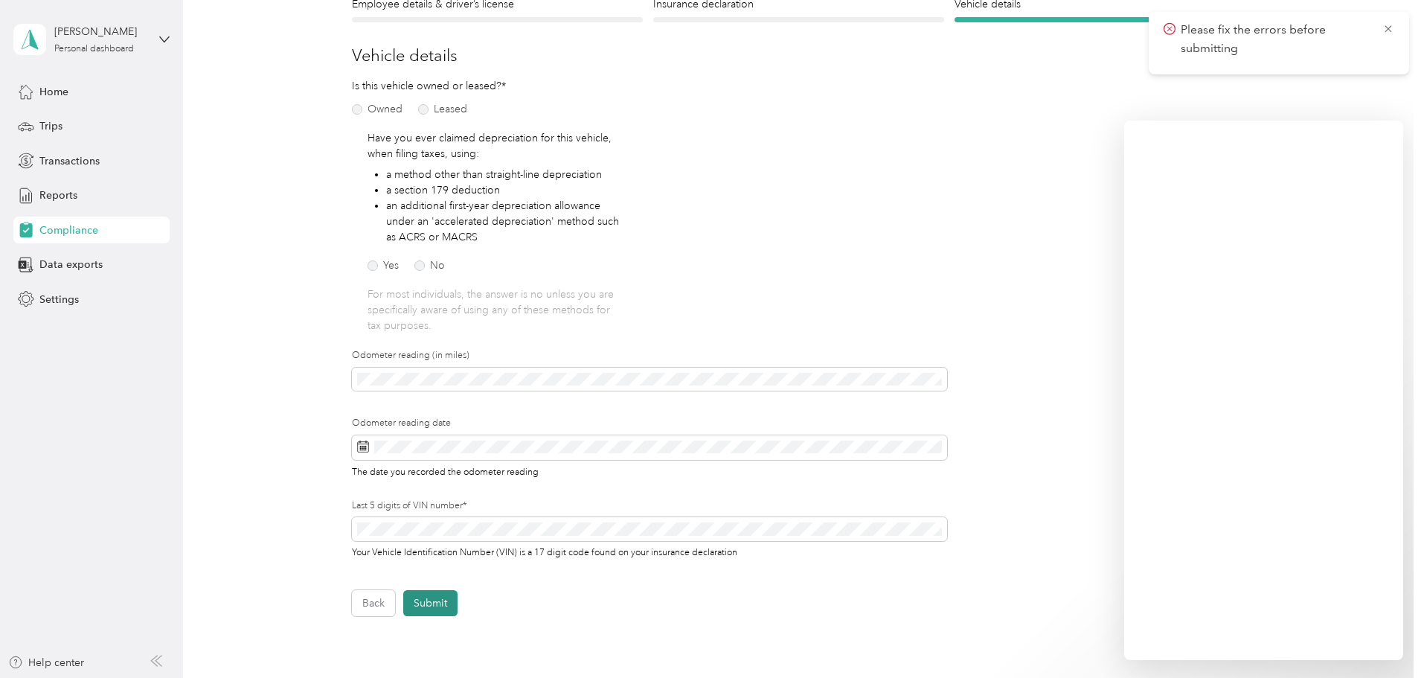
click at [438, 599] on button "Submit" at bounding box center [430, 603] width 54 height 26
click at [1394, 24] on div "Please fix the errors before submitting" at bounding box center [1278, 43] width 260 height 62
click at [1387, 28] on icon at bounding box center [1388, 28] width 12 height 13
click at [1386, 28] on icon at bounding box center [1388, 28] width 12 height 13
click at [526, 2] on h4 "Employee details & driver’s license" at bounding box center [497, 4] width 291 height 16
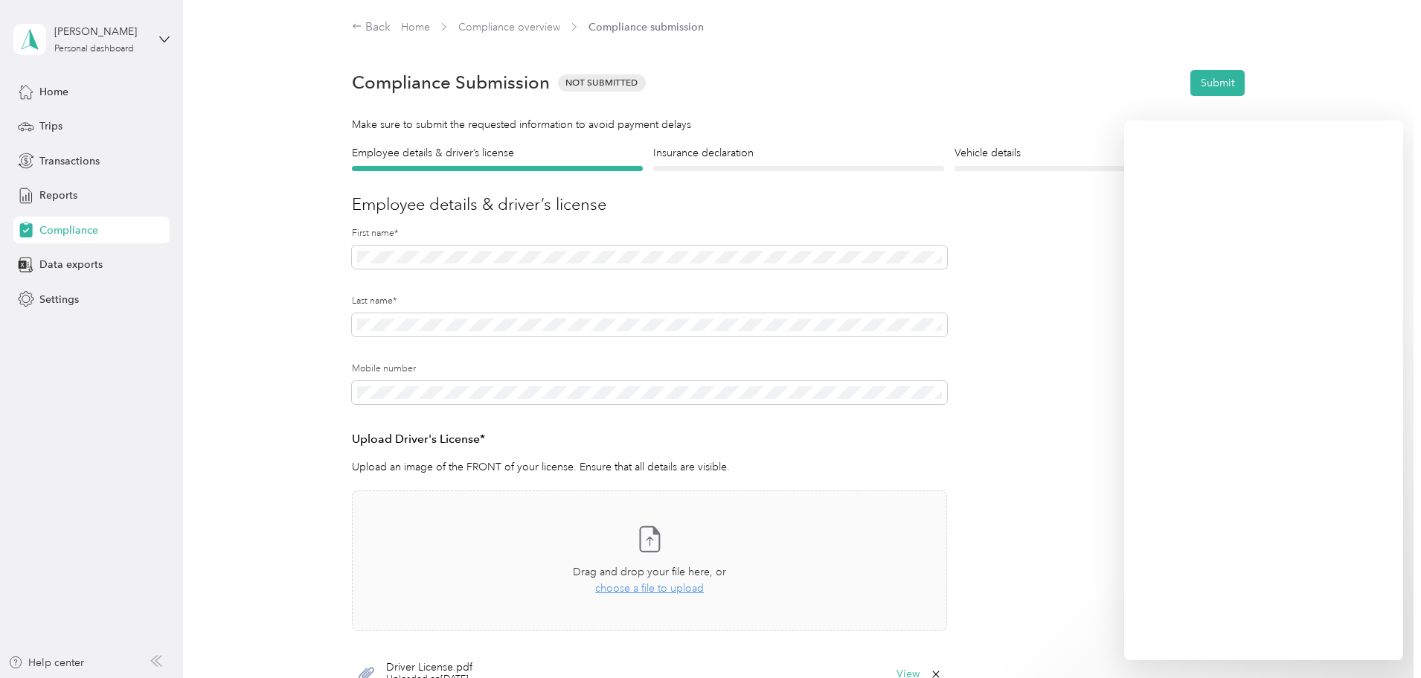
click at [983, 142] on section "Back Home Compliance overview Compliance submission Compliance Submission Not S…" at bounding box center [798, 389] width 1071 height 740
click at [979, 154] on h4 "Vehicle details" at bounding box center [1099, 153] width 291 height 16
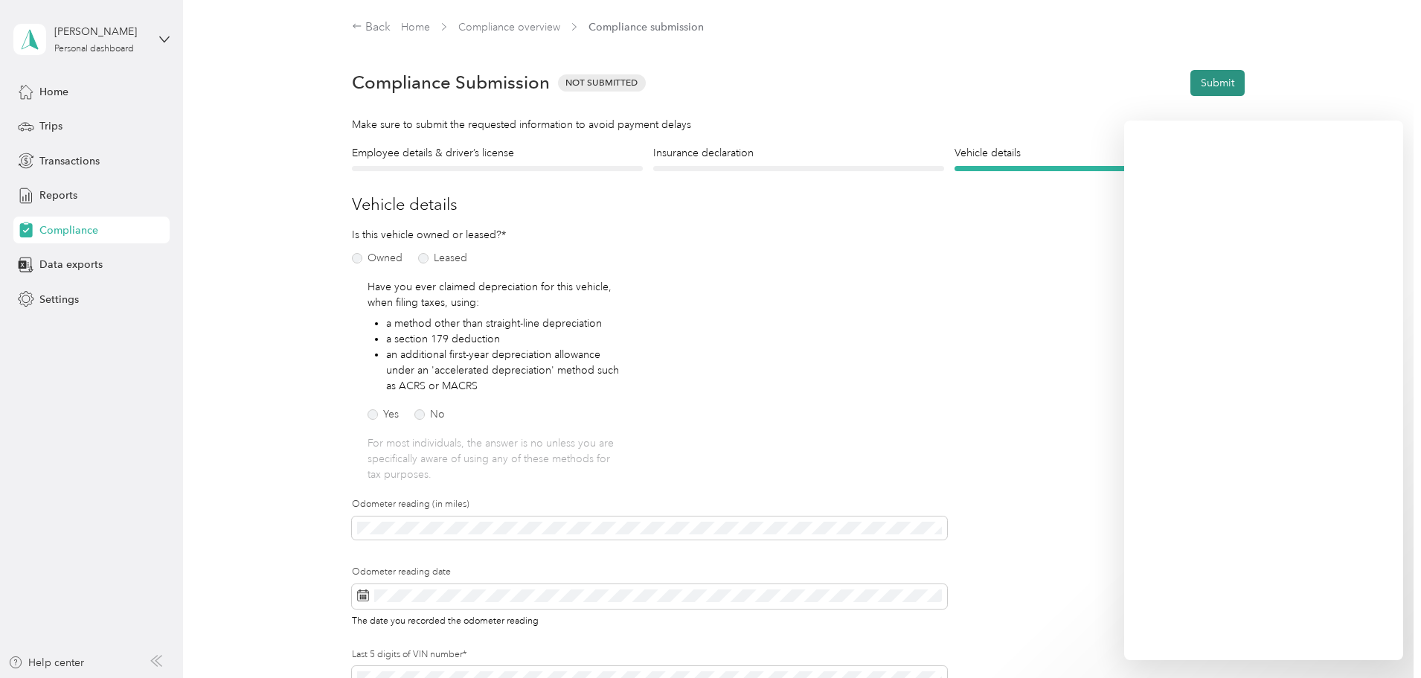
click at [1205, 74] on button "Submit" at bounding box center [1217, 83] width 54 height 26
click at [1383, 34] on icon at bounding box center [1388, 28] width 12 height 13
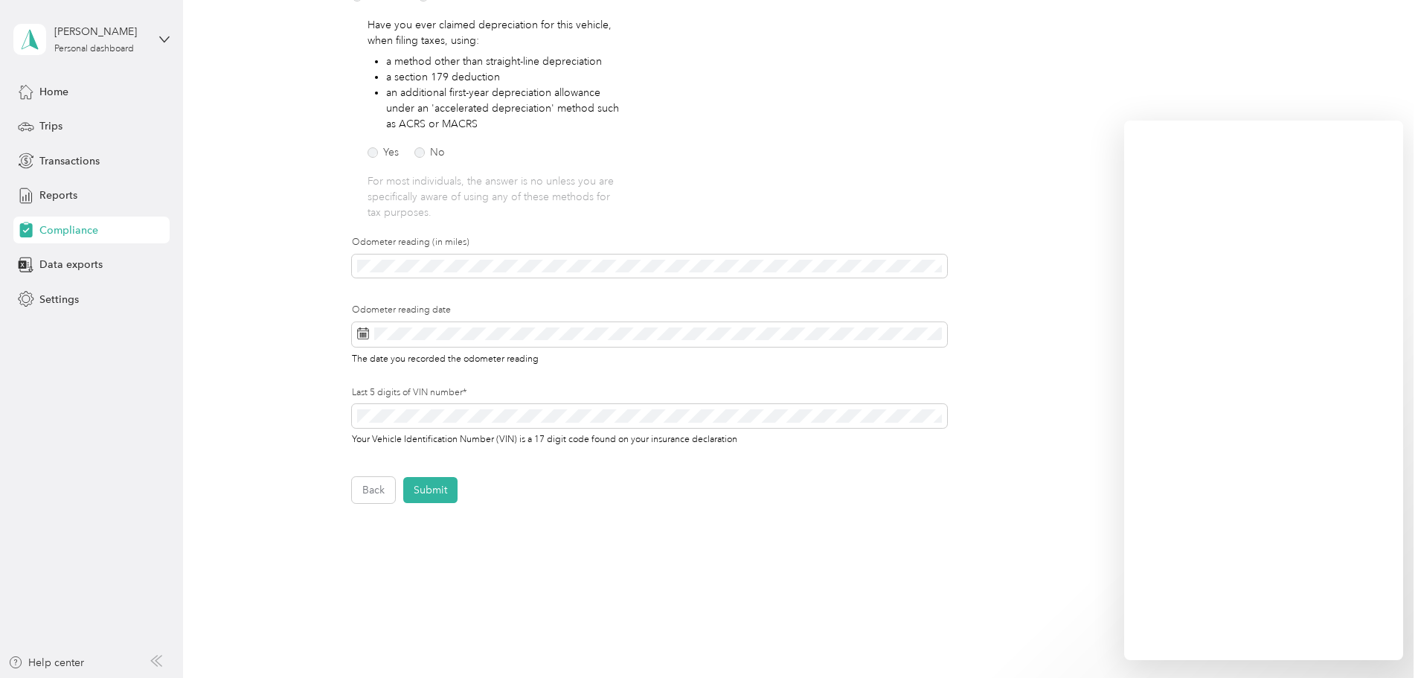
scroll to position [229, 0]
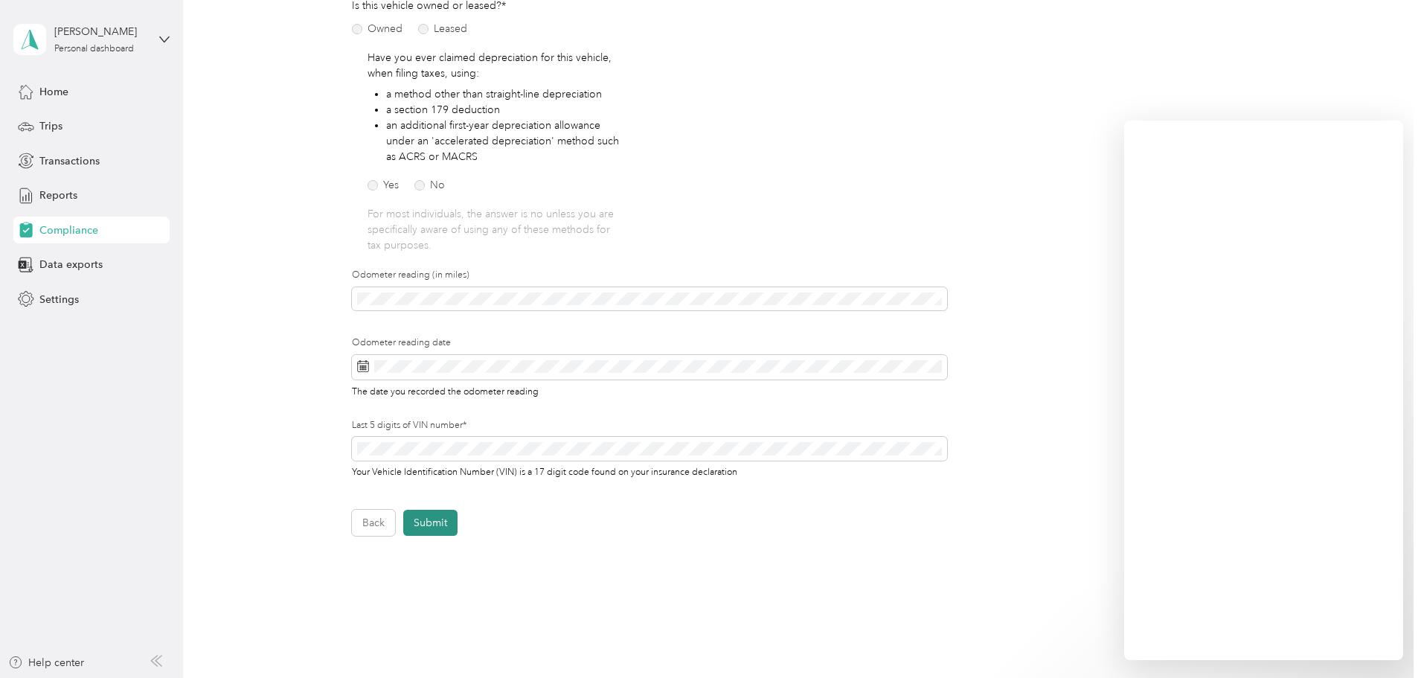
click at [431, 515] on button "Submit" at bounding box center [430, 522] width 54 height 26
click at [1399, 27] on div "Please fix the errors before submitting" at bounding box center [1278, 43] width 260 height 62
click at [1392, 28] on icon at bounding box center [1388, 28] width 12 height 13
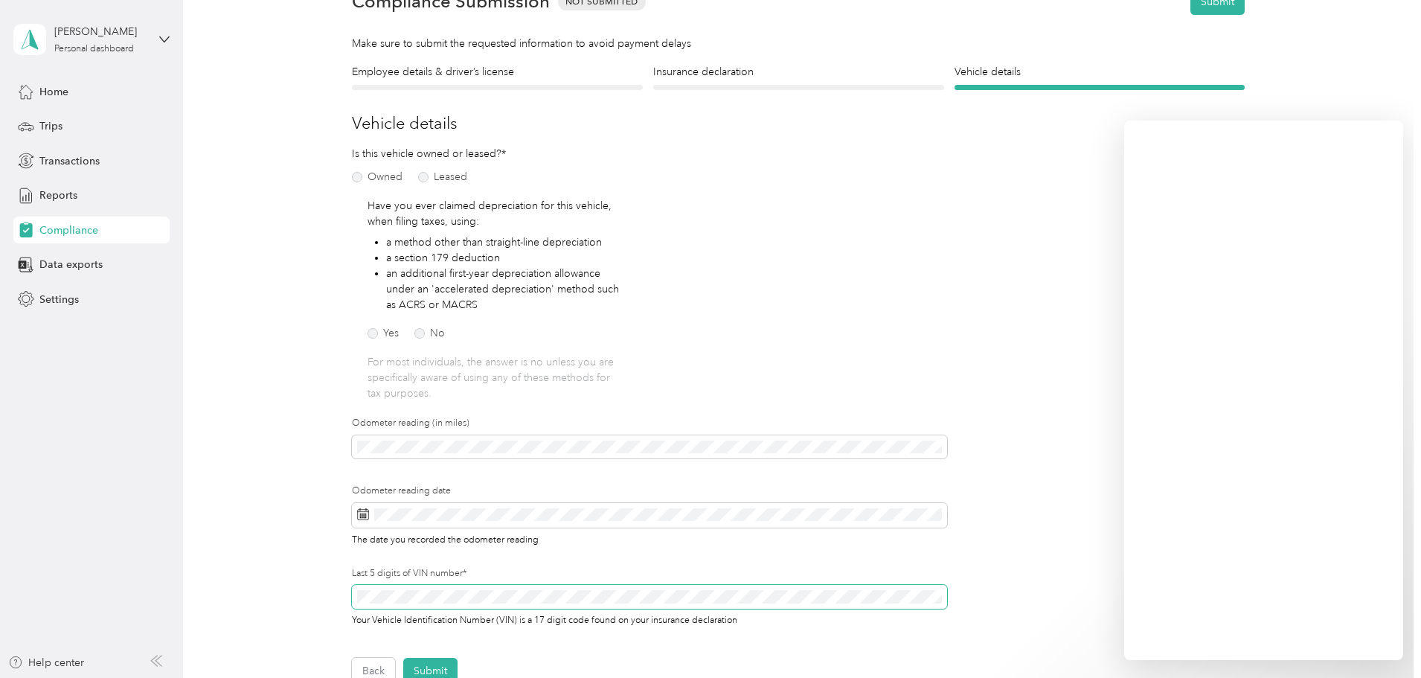
scroll to position [80, 0]
click at [494, 79] on h4 "Employee details & driver’s license" at bounding box center [497, 73] width 291 height 16
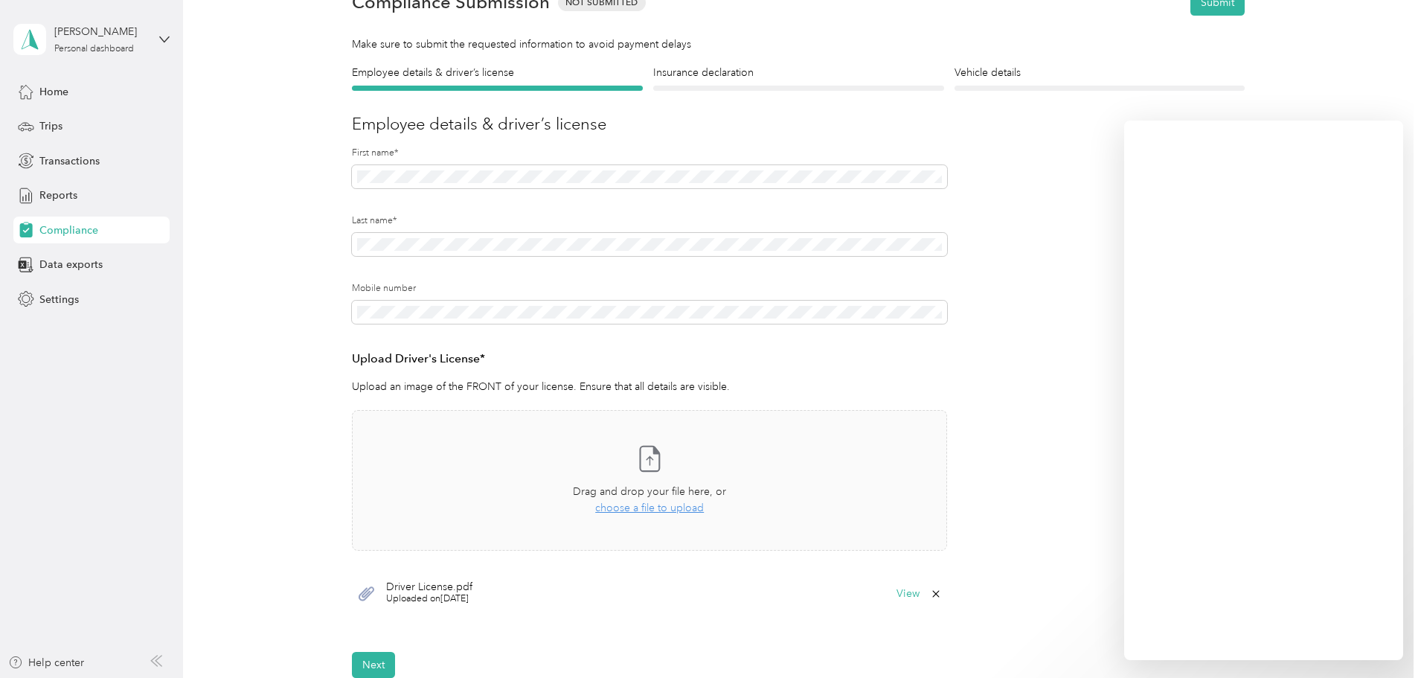
click at [502, 372] on div "Upload Driver's License* Upload an image of the FRONT of your license. Ensure t…" at bounding box center [649, 372] width 595 height 45
click at [379, 663] on button "Next" at bounding box center [373, 665] width 43 height 26
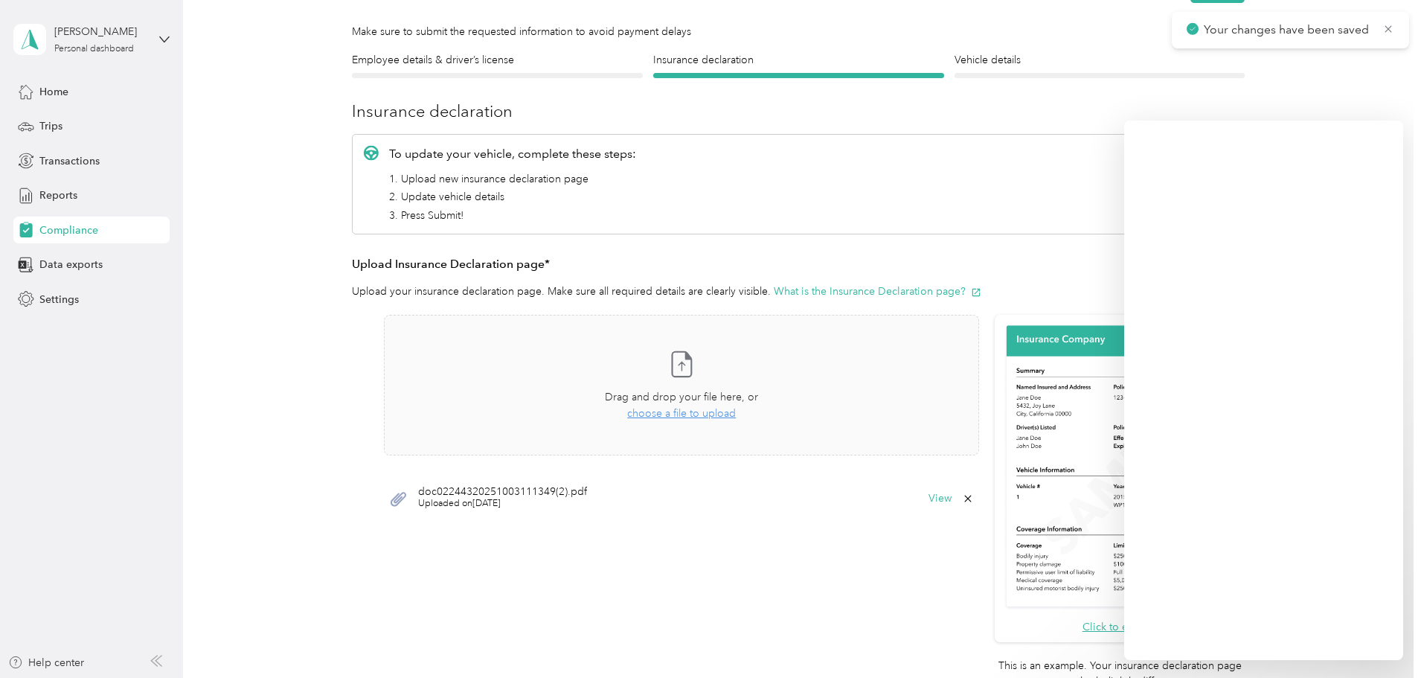
scroll to position [167, 0]
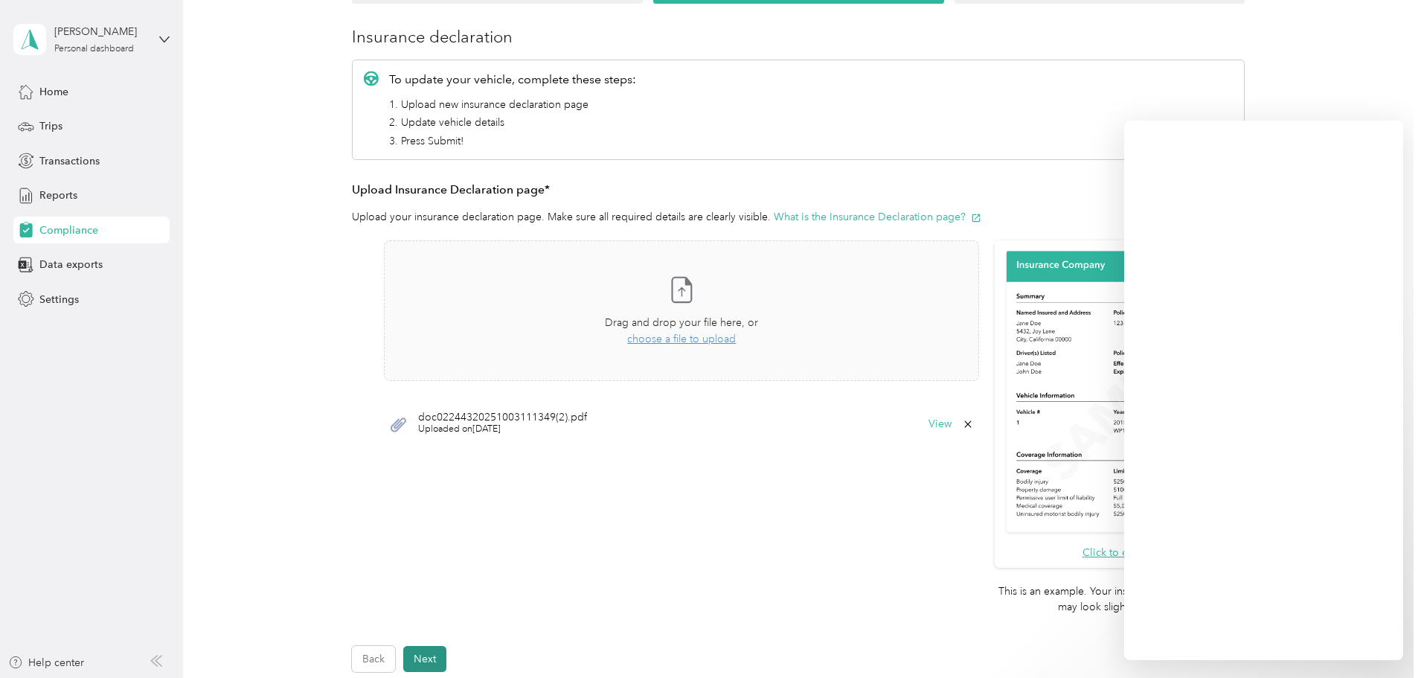
click at [422, 653] on button "Next" at bounding box center [424, 659] width 43 height 26
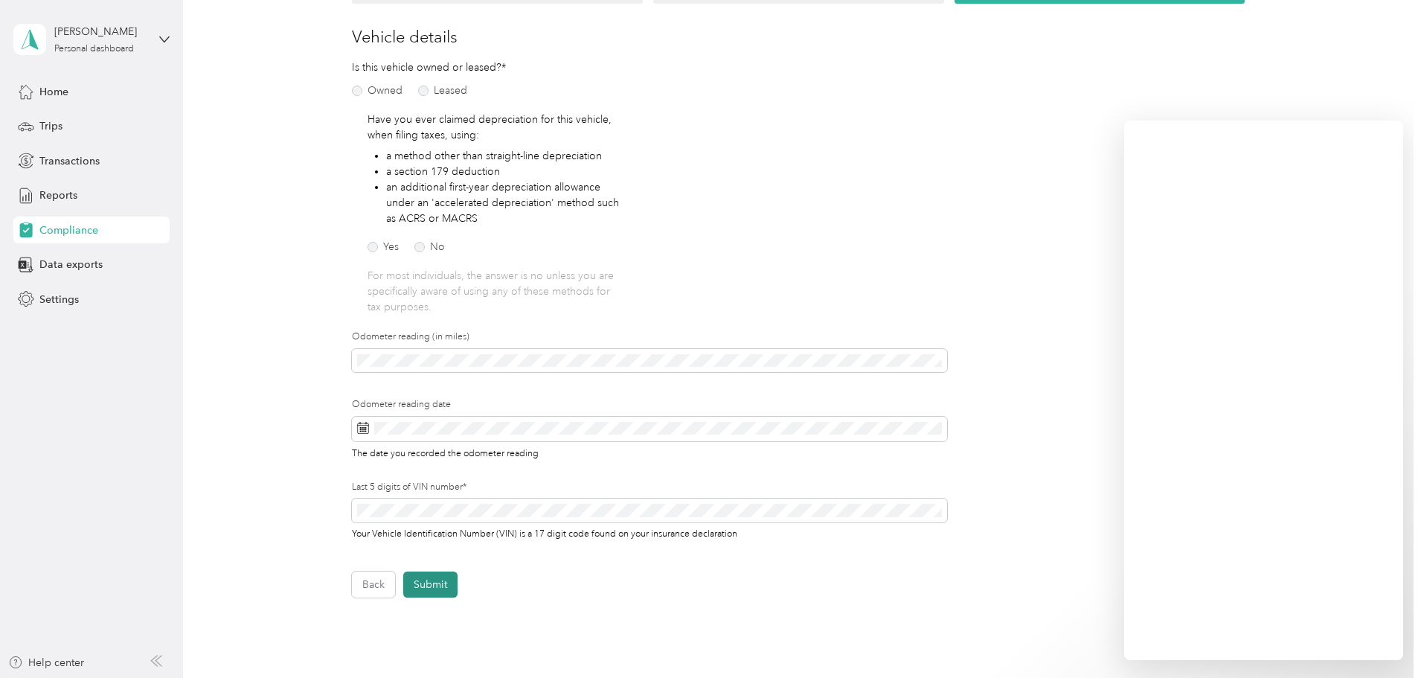
click at [435, 584] on button "Submit" at bounding box center [430, 584] width 54 height 26
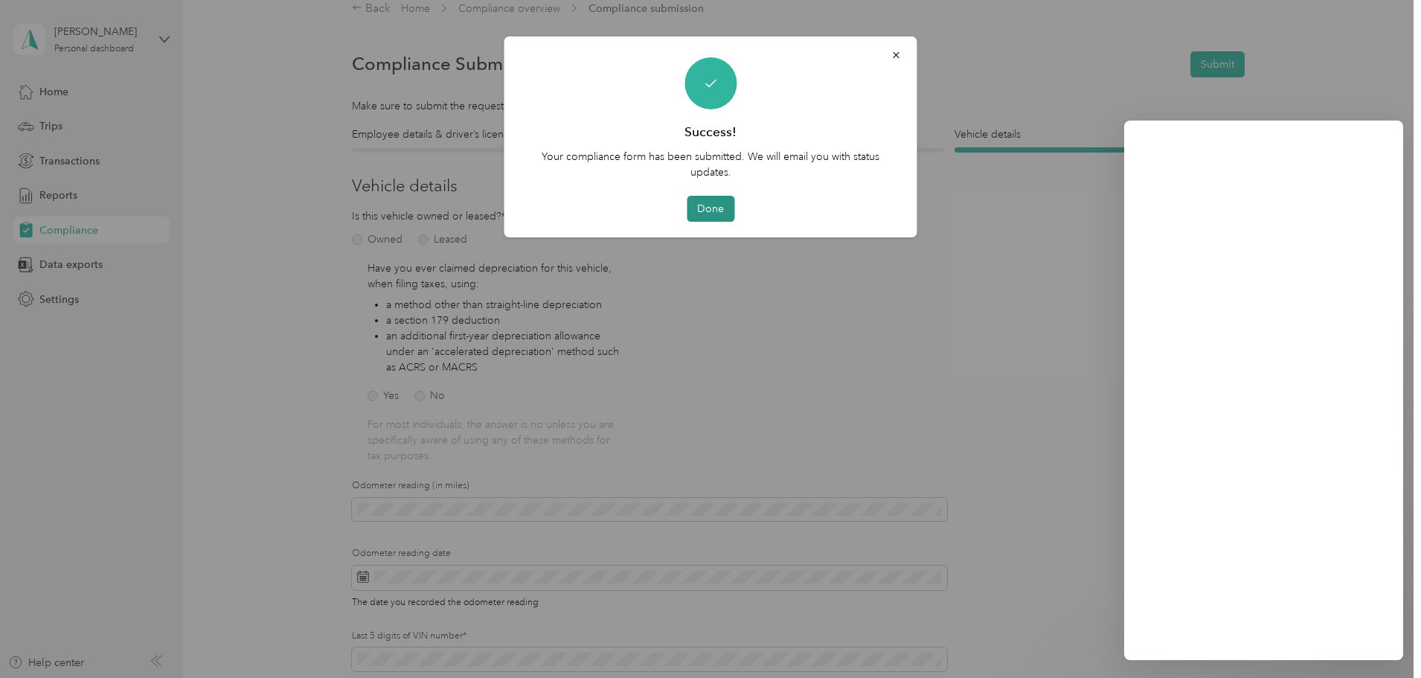
click at [713, 212] on button "Done" at bounding box center [710, 209] width 48 height 26
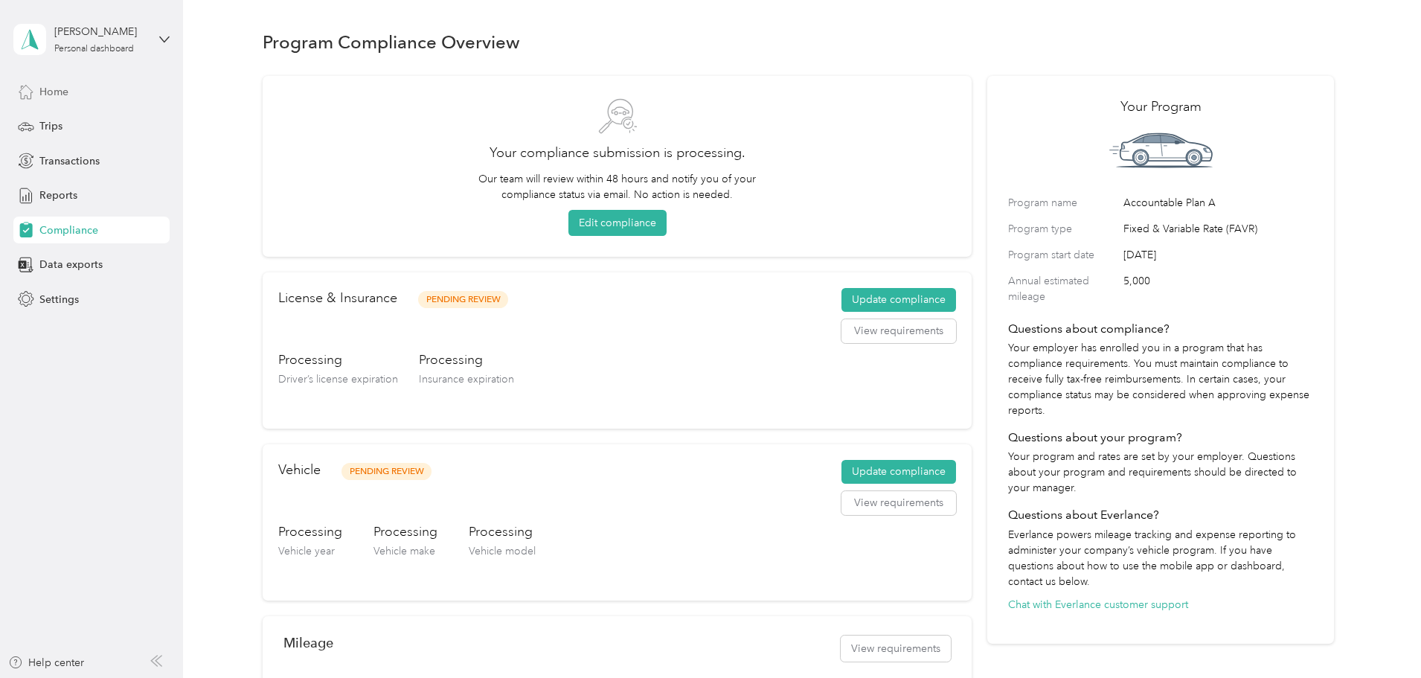
click at [68, 99] on span "Home" at bounding box center [53, 92] width 29 height 16
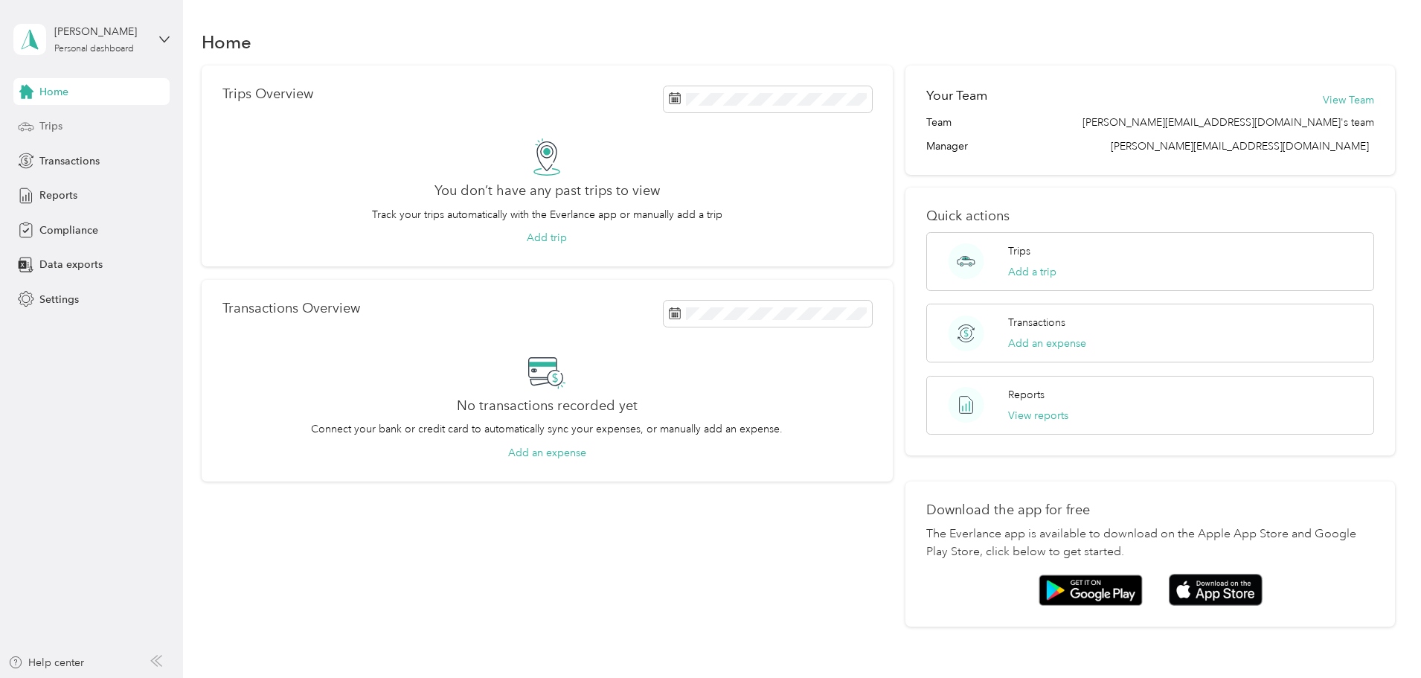
click at [42, 121] on span "Trips" at bounding box center [50, 126] width 23 height 16
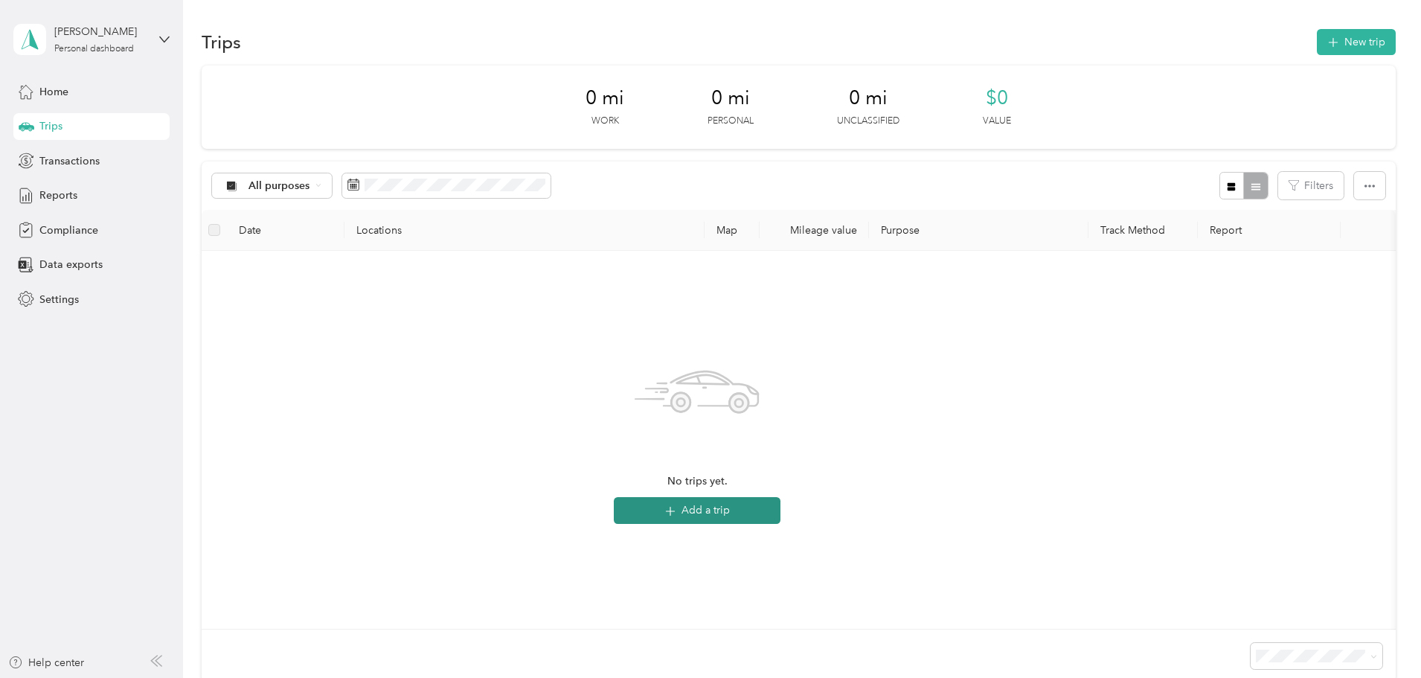
click at [780, 513] on button "Add a trip" at bounding box center [697, 510] width 167 height 27
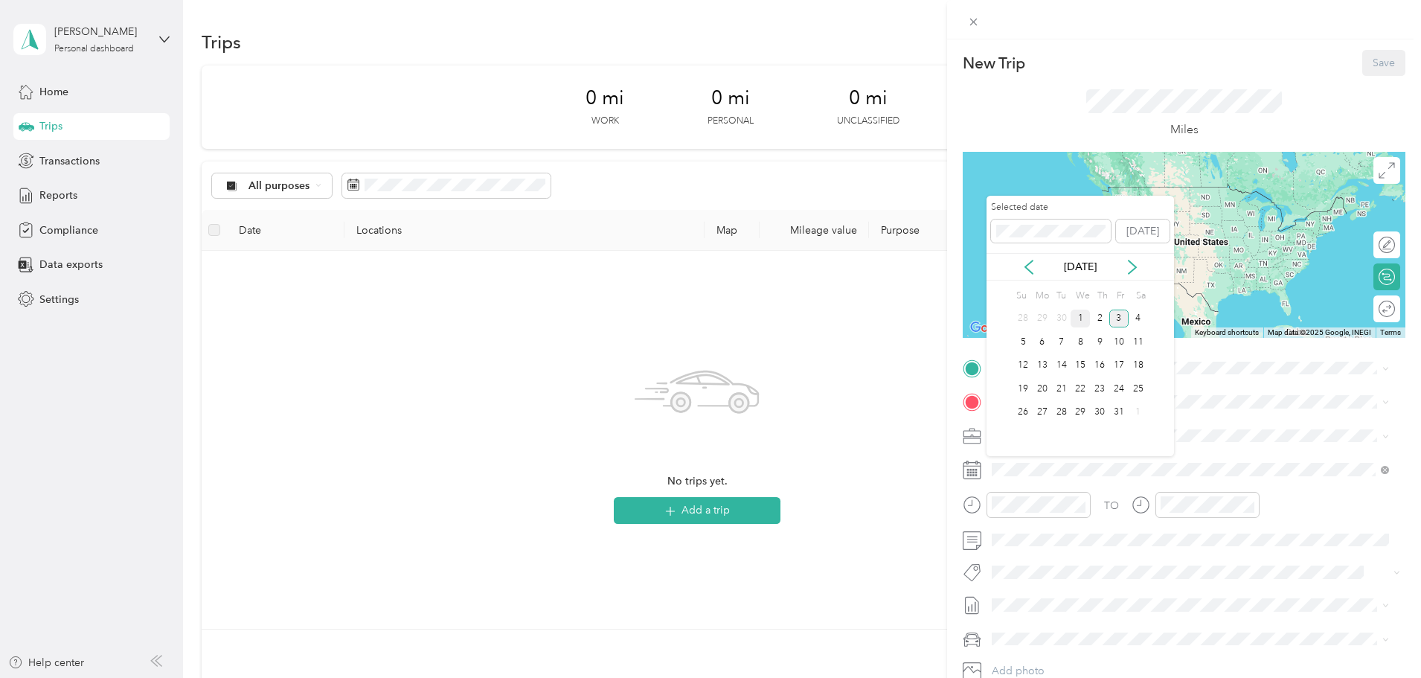
click at [1081, 323] on div "1" at bounding box center [1079, 318] width 19 height 19
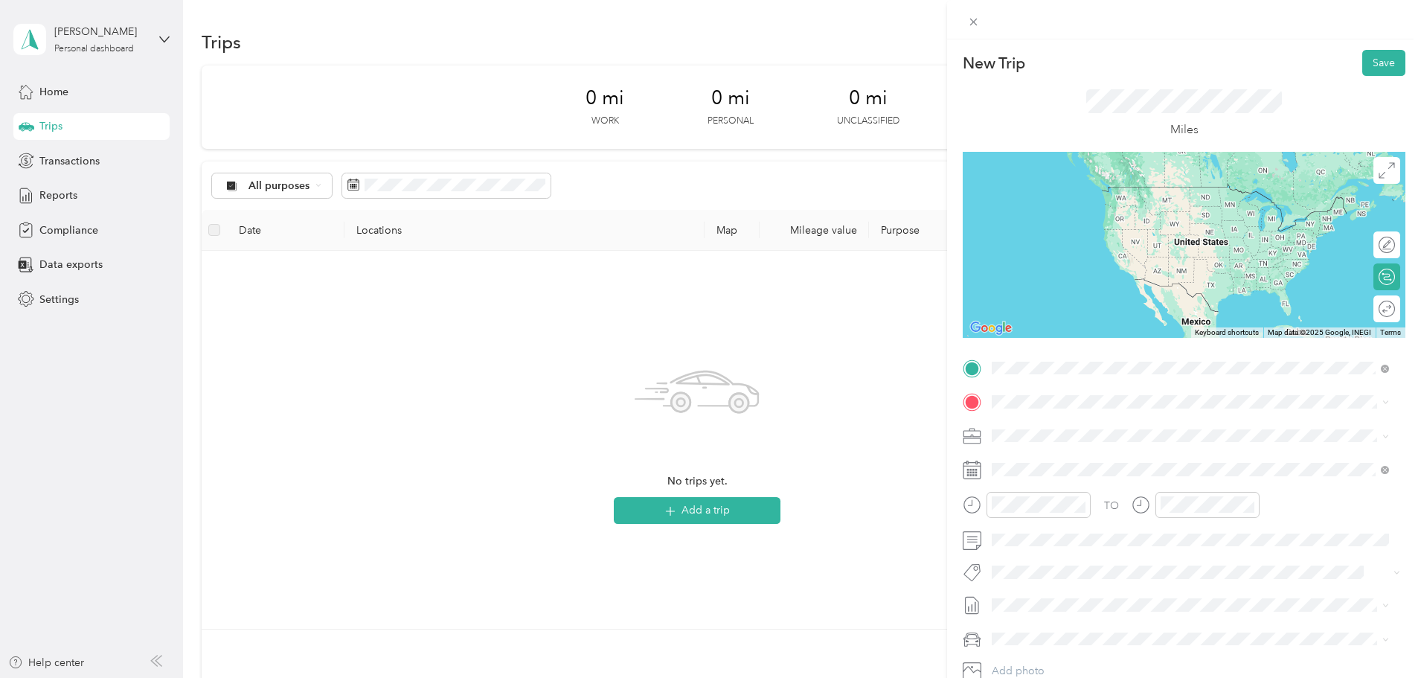
click at [1097, 417] on span "1401 Battery Brooke Parkway North Chesterfield, Virginia 23237, United States" at bounding box center [1094, 421] width 149 height 13
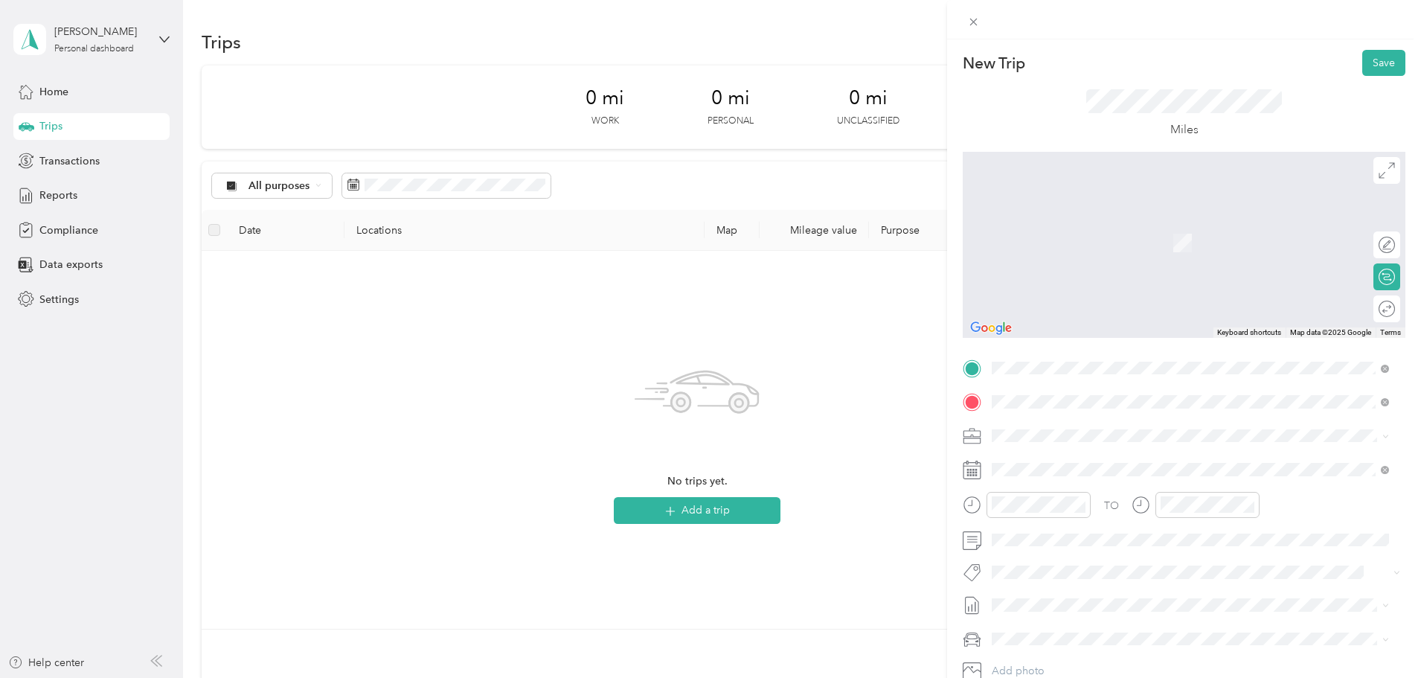
click at [1067, 462] on span "15801 Woods Edge Road South Chesterfield, Virginia 23834, United States" at bounding box center [1135, 454] width 231 height 13
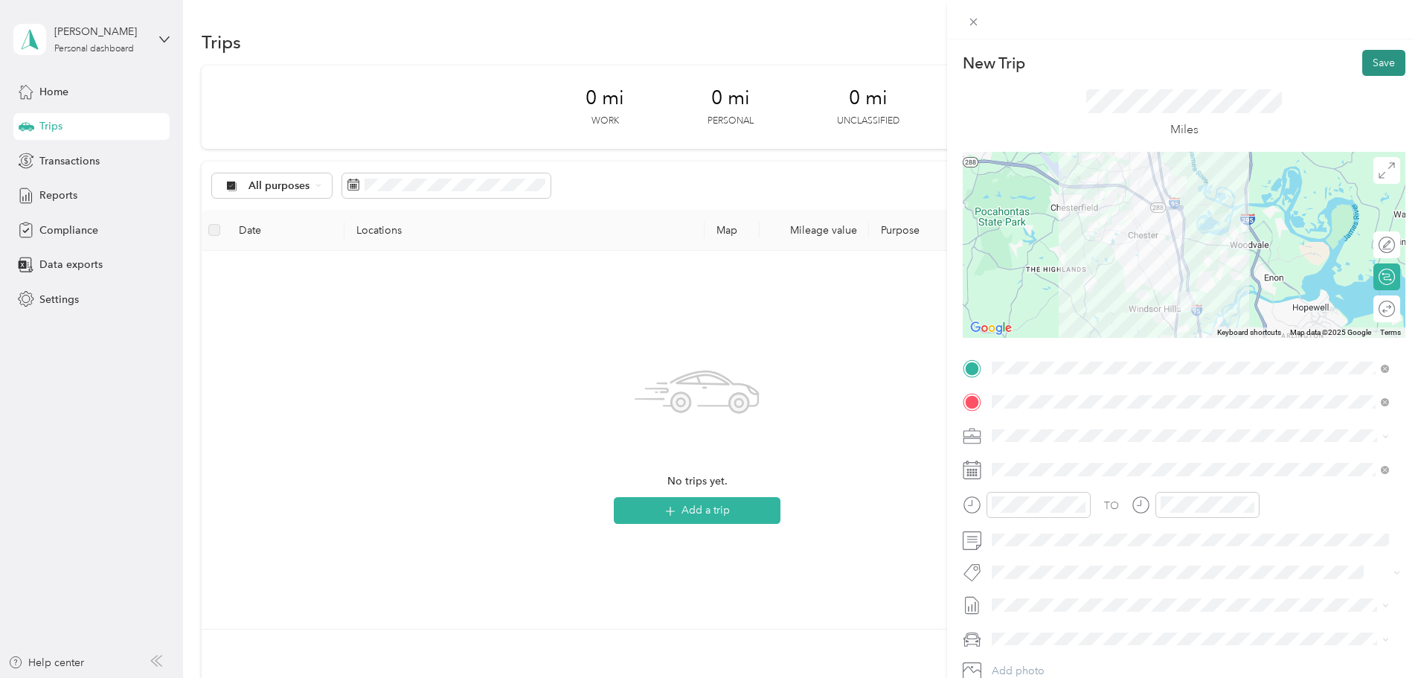
click at [1372, 61] on button "Save" at bounding box center [1383, 63] width 43 height 26
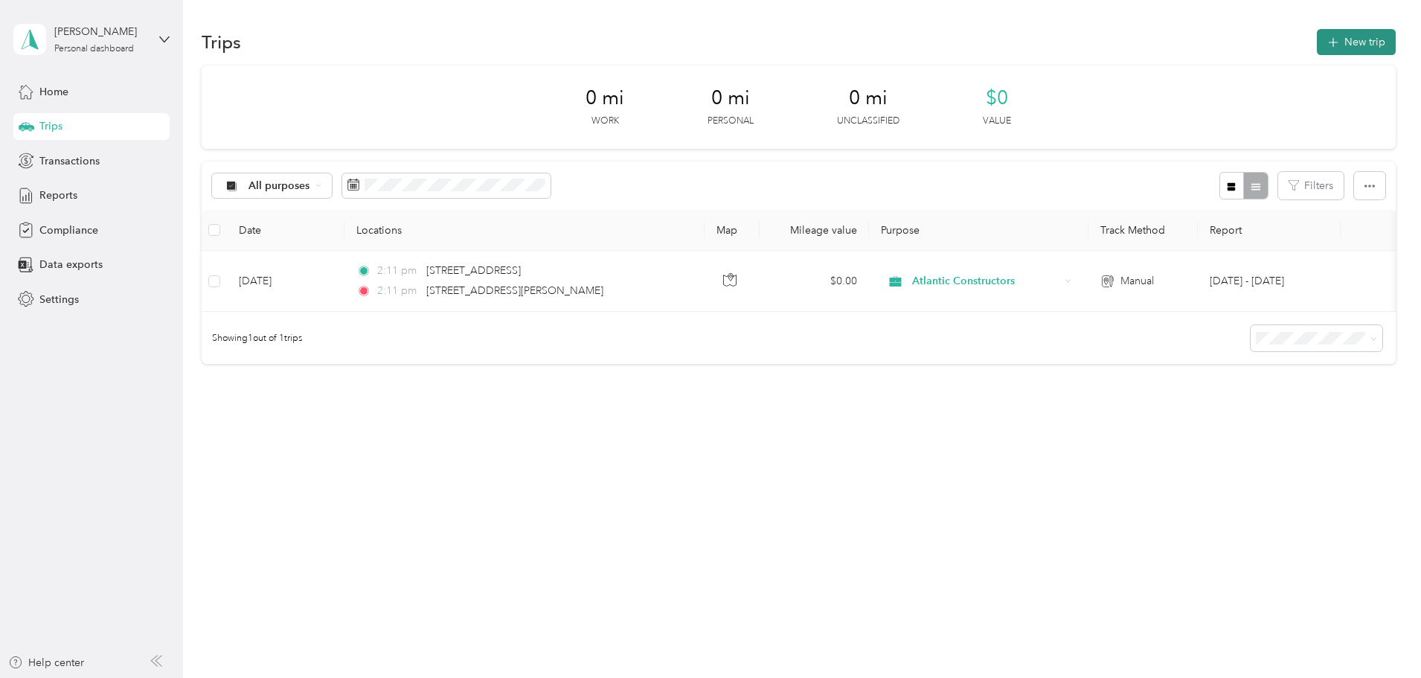
click at [1316, 36] on button "New trip" at bounding box center [1355, 42] width 79 height 26
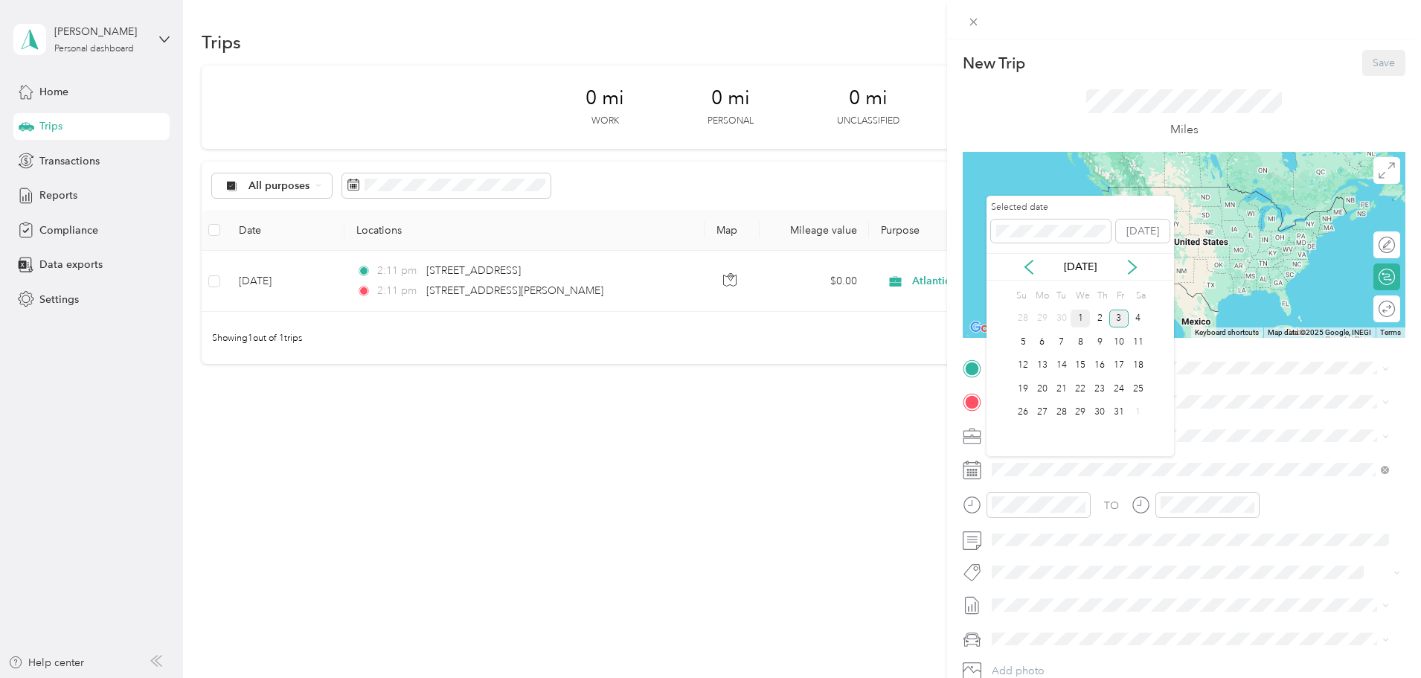
click at [1082, 319] on div "1" at bounding box center [1079, 318] width 19 height 19
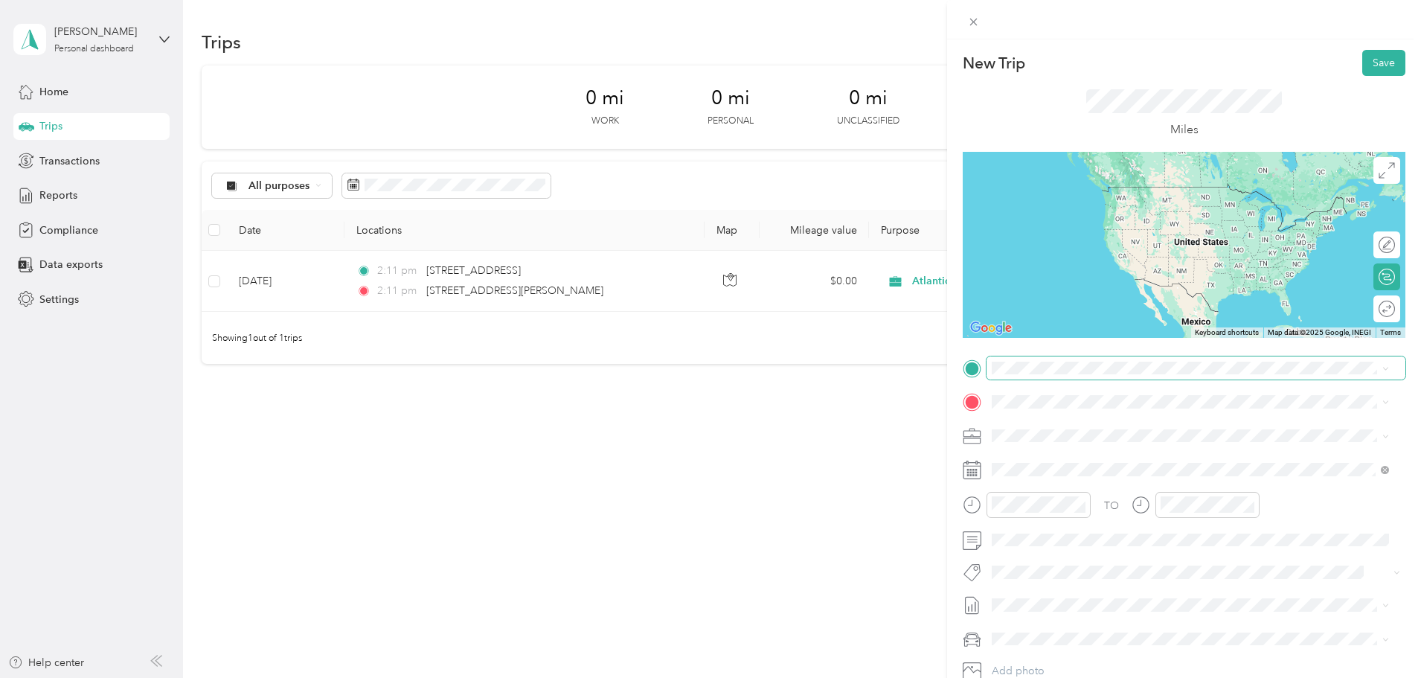
click at [1051, 358] on span at bounding box center [1195, 368] width 419 height 24
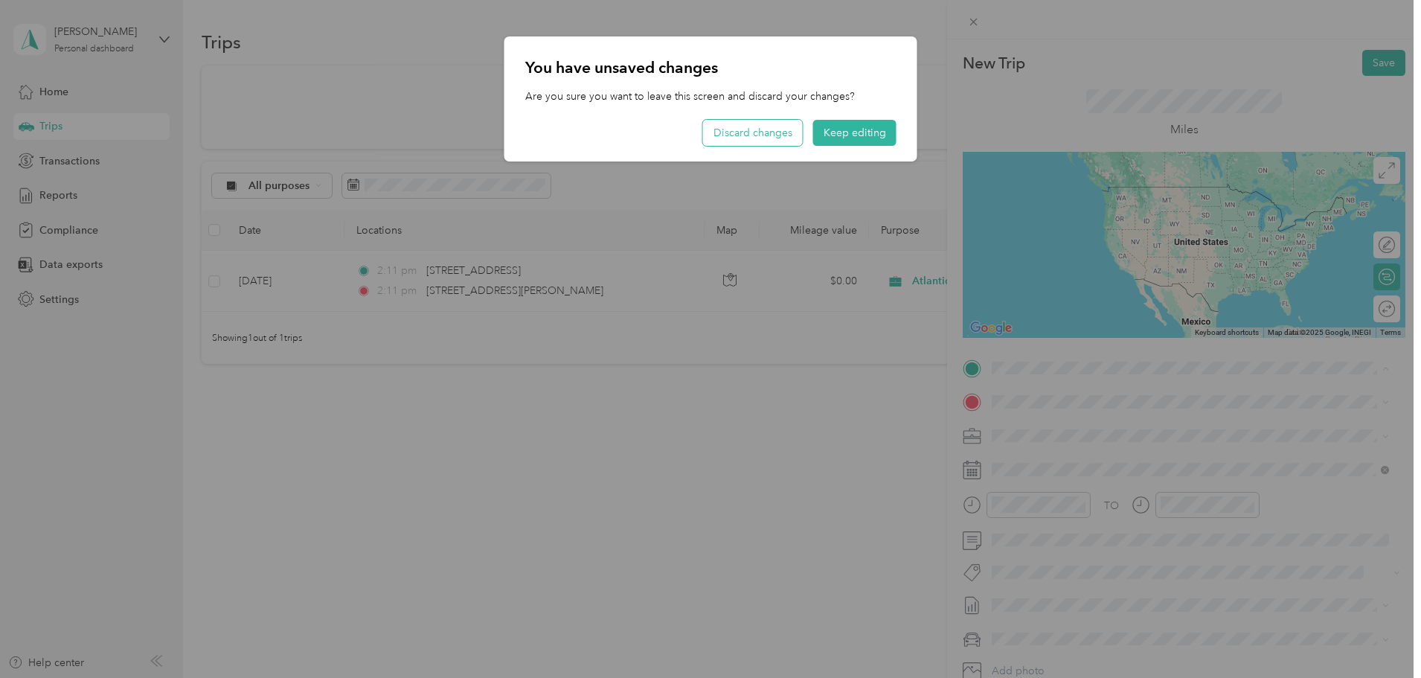
click at [779, 129] on button "Discard changes" at bounding box center [753, 133] width 100 height 26
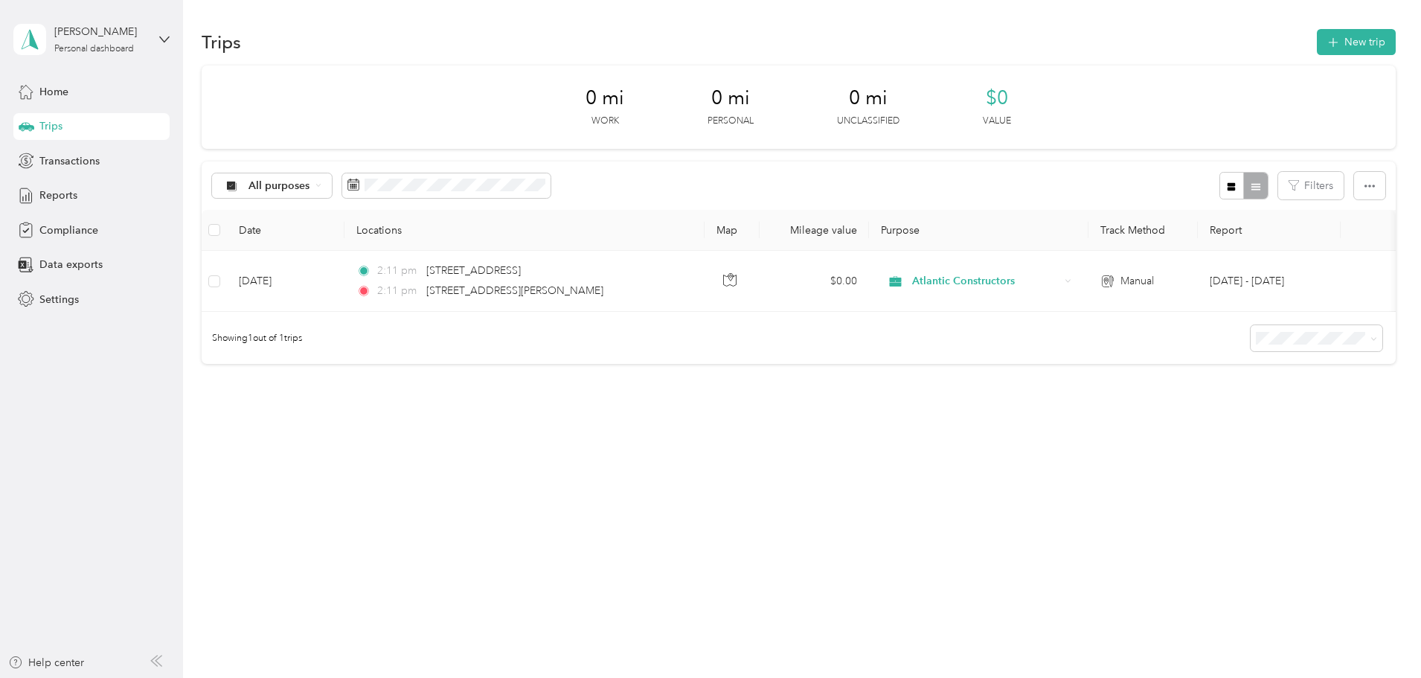
click at [878, 107] on span "0 mi" at bounding box center [868, 98] width 39 height 24
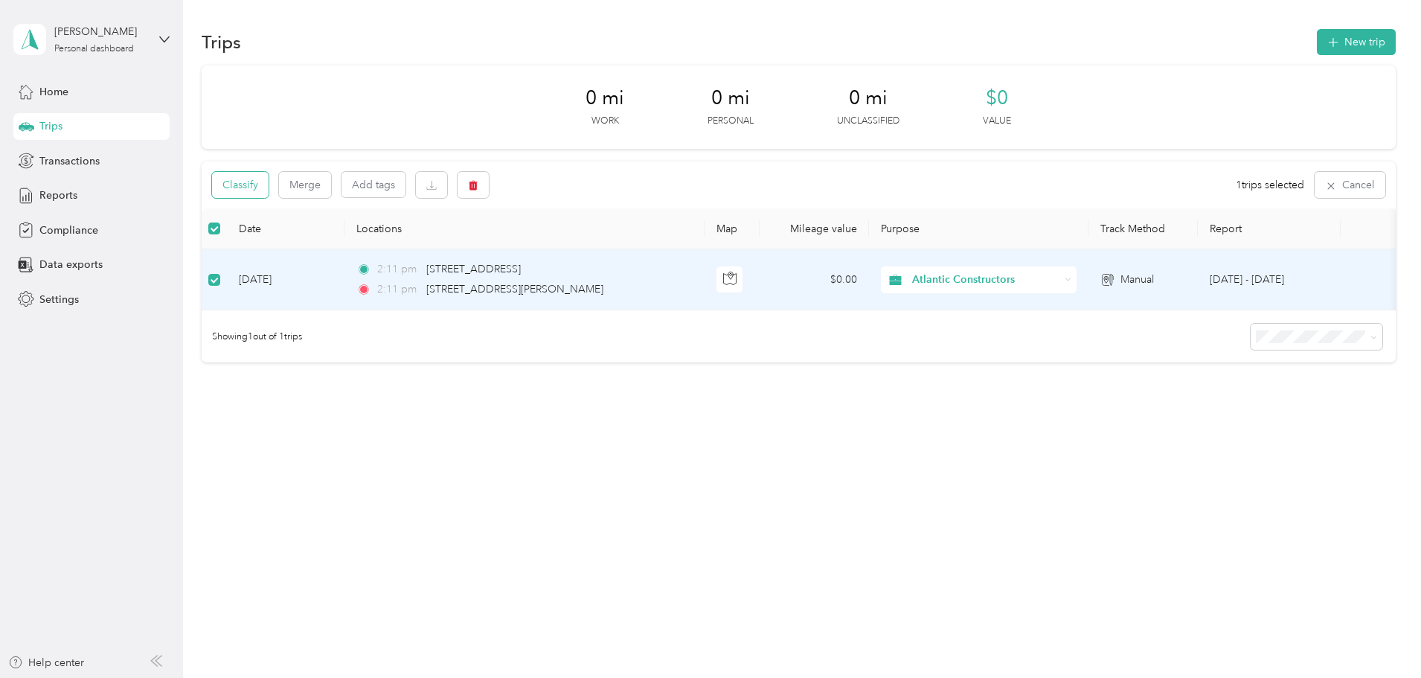
click at [268, 183] on button "Classify" at bounding box center [240, 185] width 57 height 26
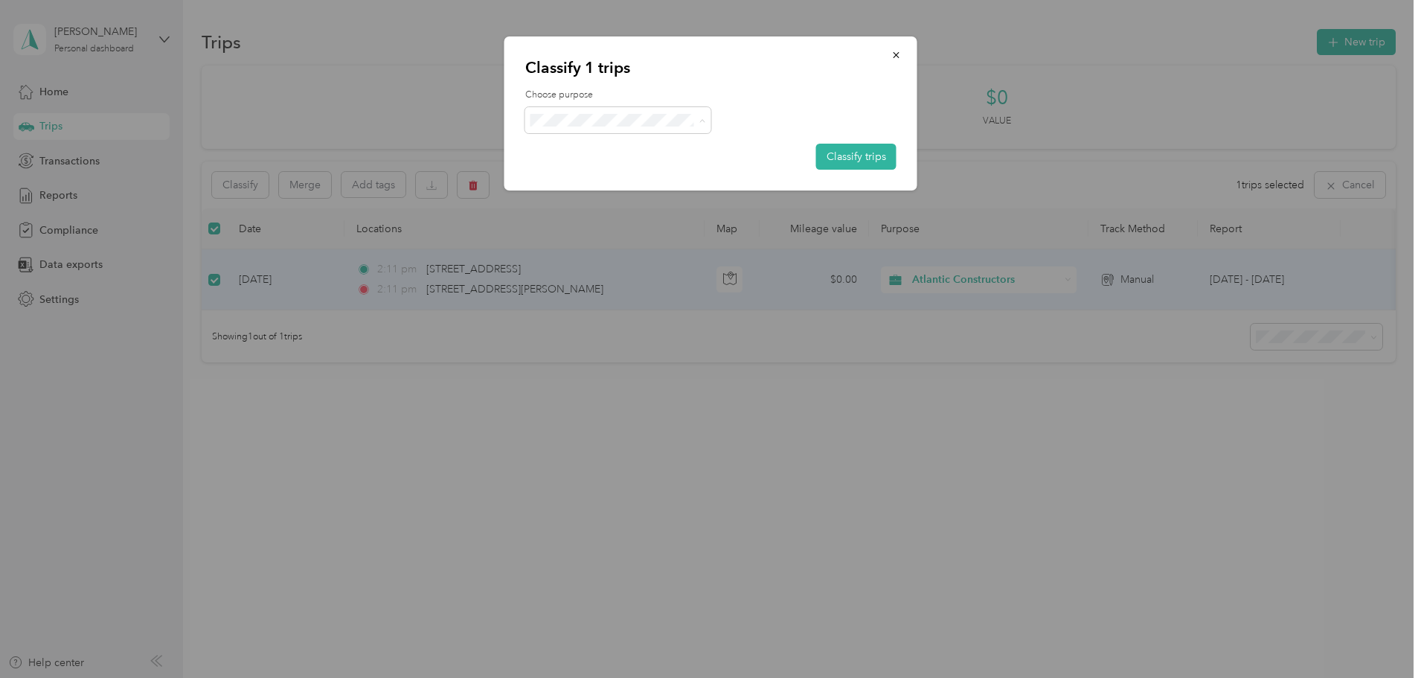
click at [626, 152] on span "Atlantic Constructors" at bounding box center [631, 148] width 138 height 16
click at [849, 153] on button "Classify trips" at bounding box center [856, 157] width 80 height 26
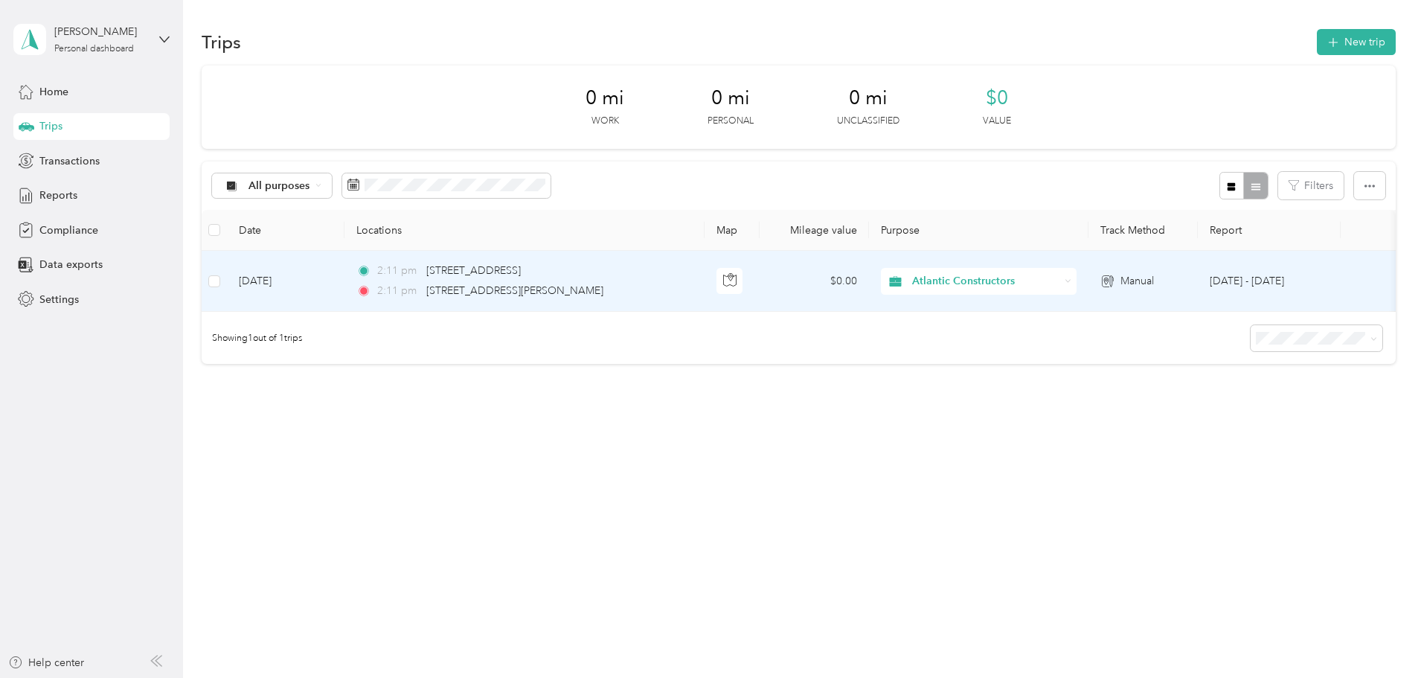
click at [339, 295] on td "[DATE]" at bounding box center [286, 281] width 118 height 61
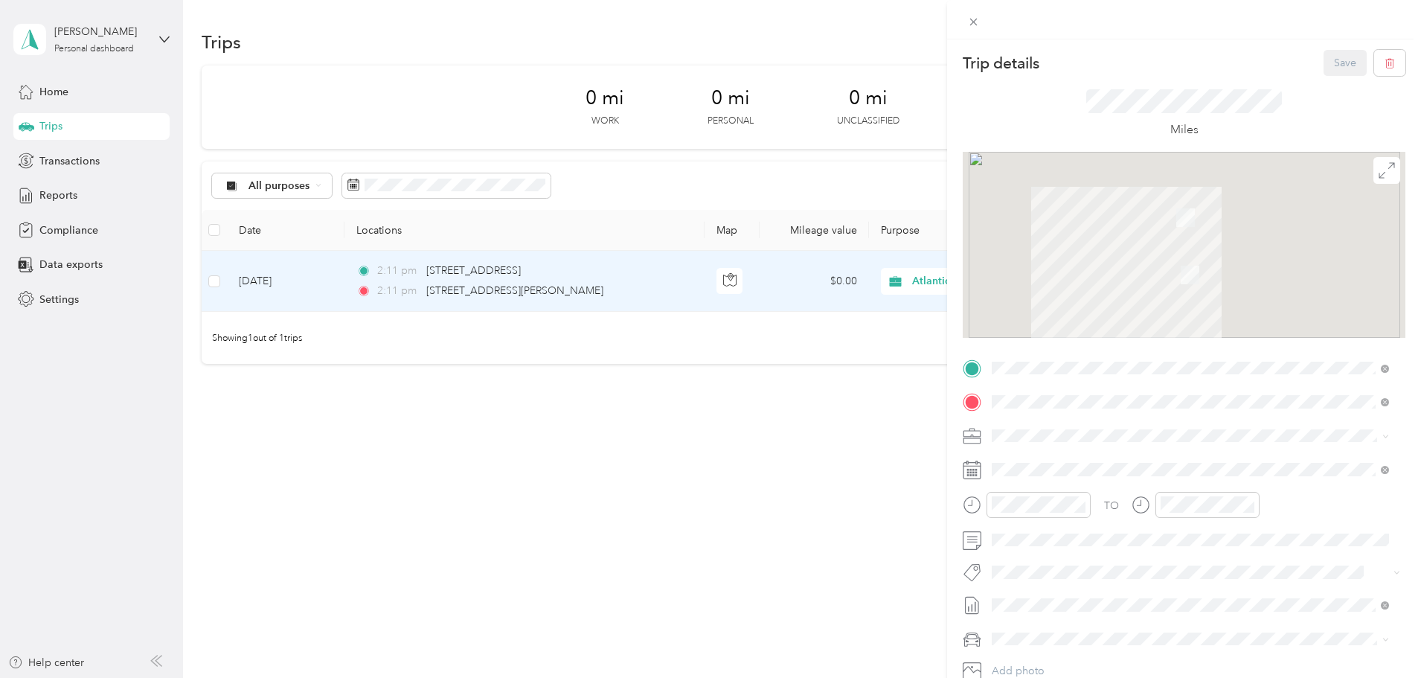
click at [902, 450] on div "Trip details Save This trip cannot be edited because it is either under review,…" at bounding box center [710, 339] width 1421 height 678
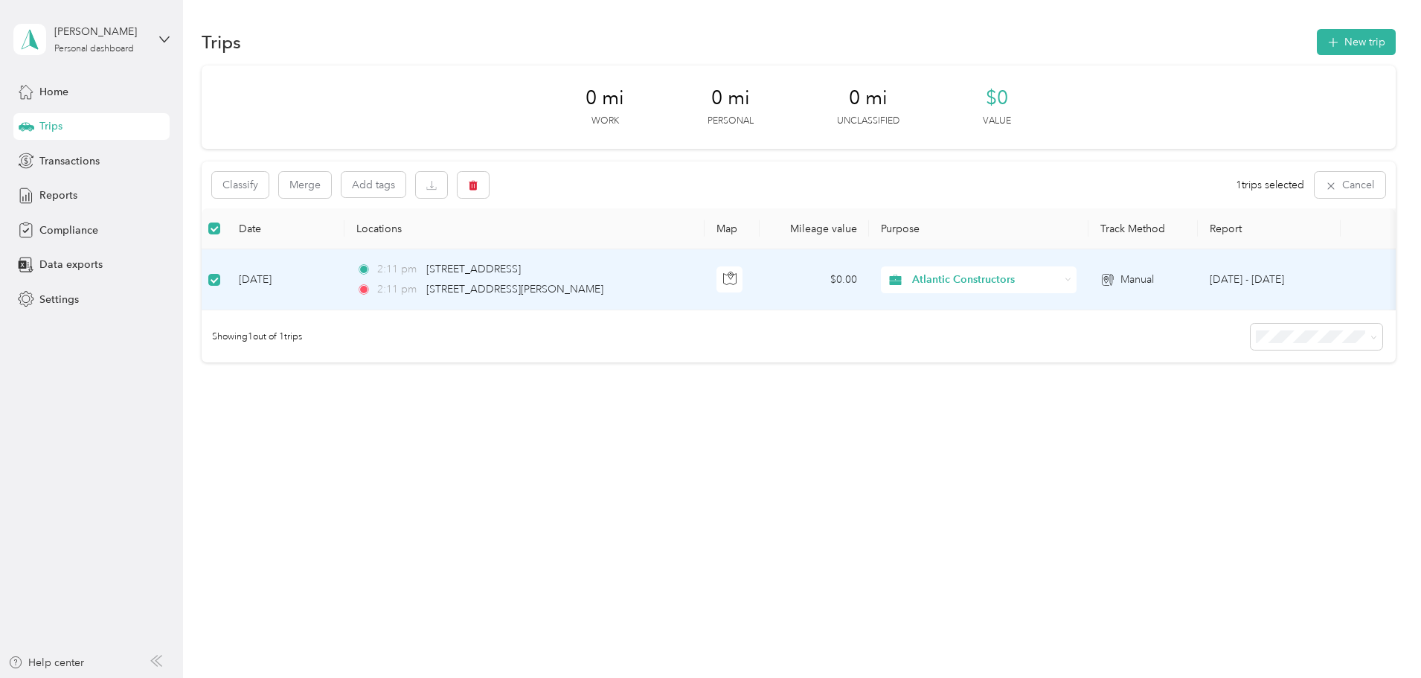
click at [1110, 168] on div "Classify Merge Add tags 1 trips selected Cancel" at bounding box center [799, 184] width 1194 height 47
click at [1316, 37] on button "New trip" at bounding box center [1355, 42] width 79 height 26
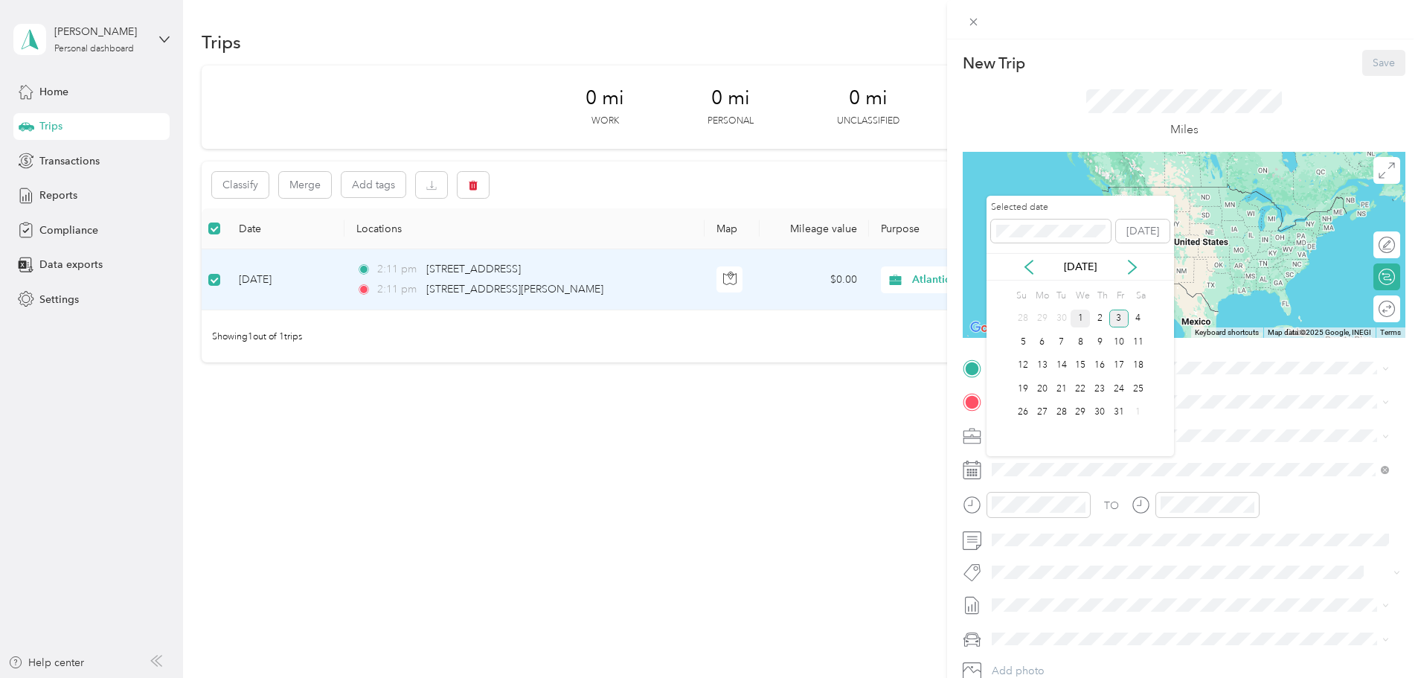
click at [1085, 318] on div "1" at bounding box center [1079, 318] width 19 height 19
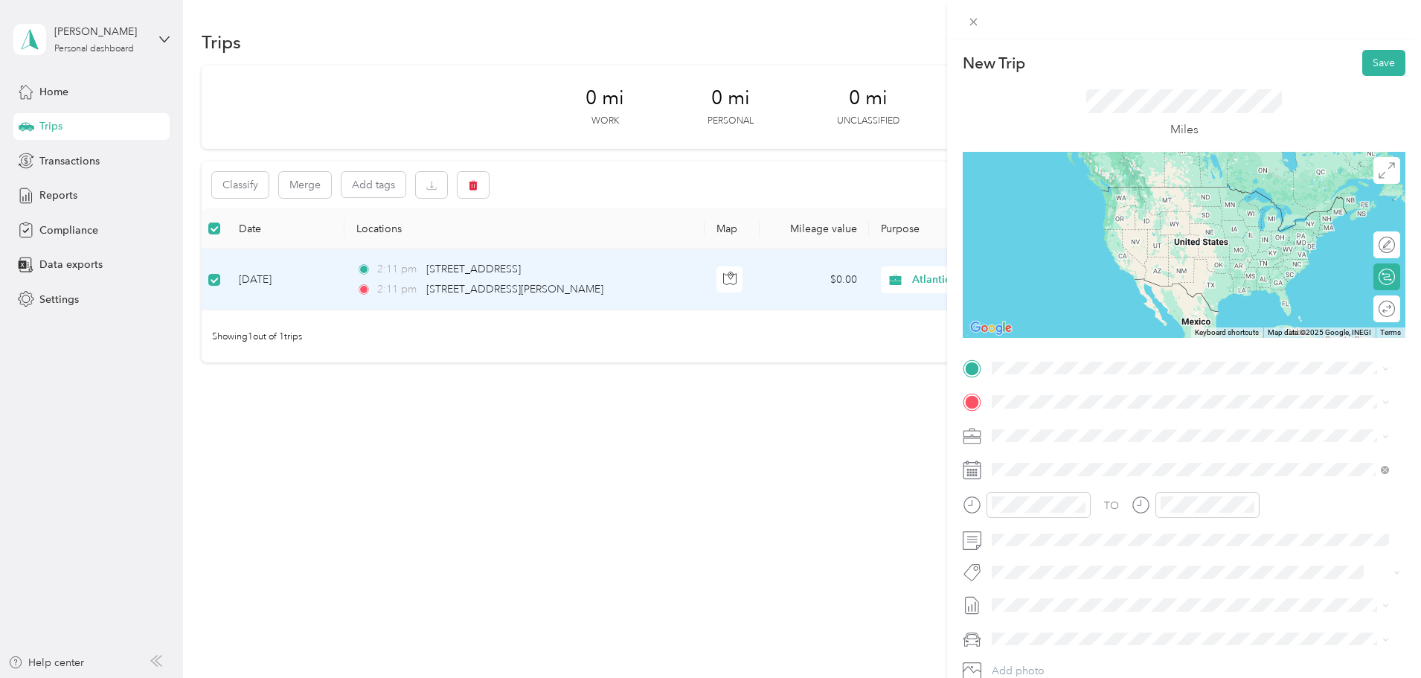
click at [596, 272] on div "New Trip Save This trip cannot be edited because it is either under review, app…" at bounding box center [710, 339] width 1421 height 678
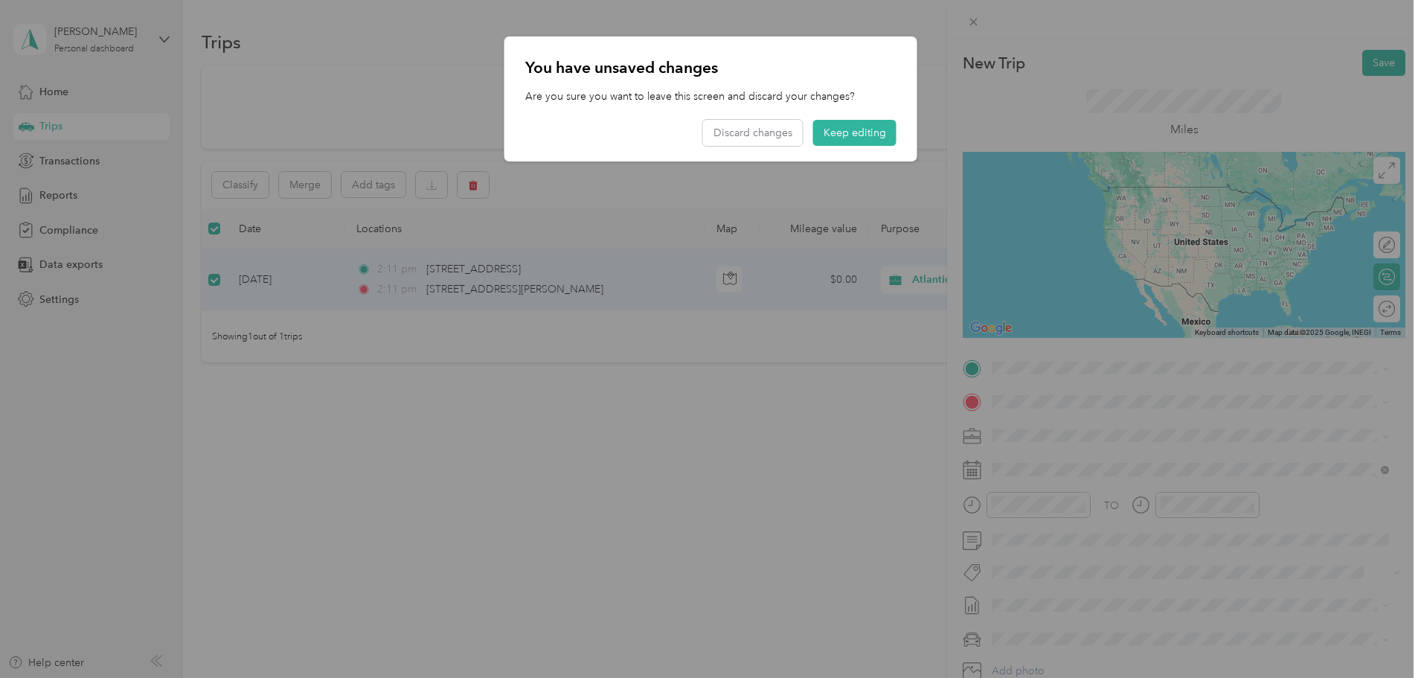
click at [883, 67] on p "You have unsaved changes" at bounding box center [710, 67] width 371 height 21
click at [757, 137] on button "Discard changes" at bounding box center [753, 133] width 100 height 26
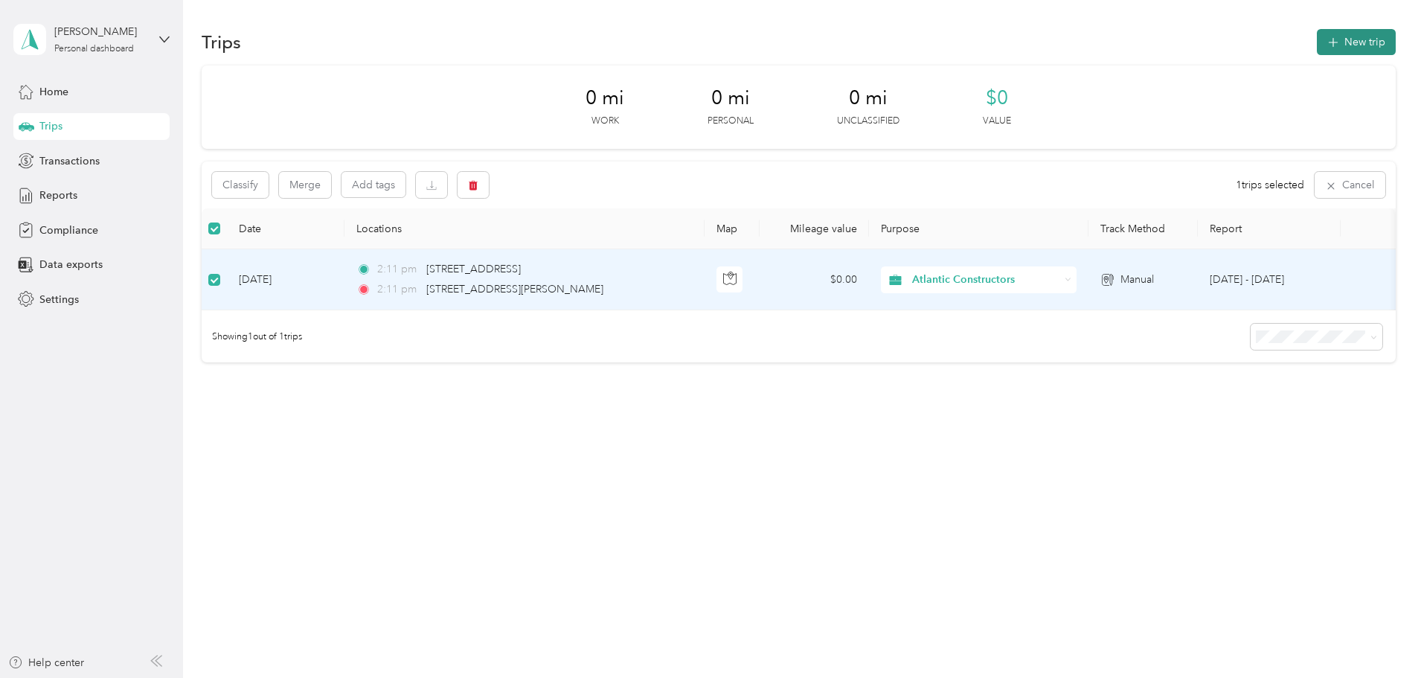
click at [1316, 35] on button "New trip" at bounding box center [1355, 42] width 79 height 26
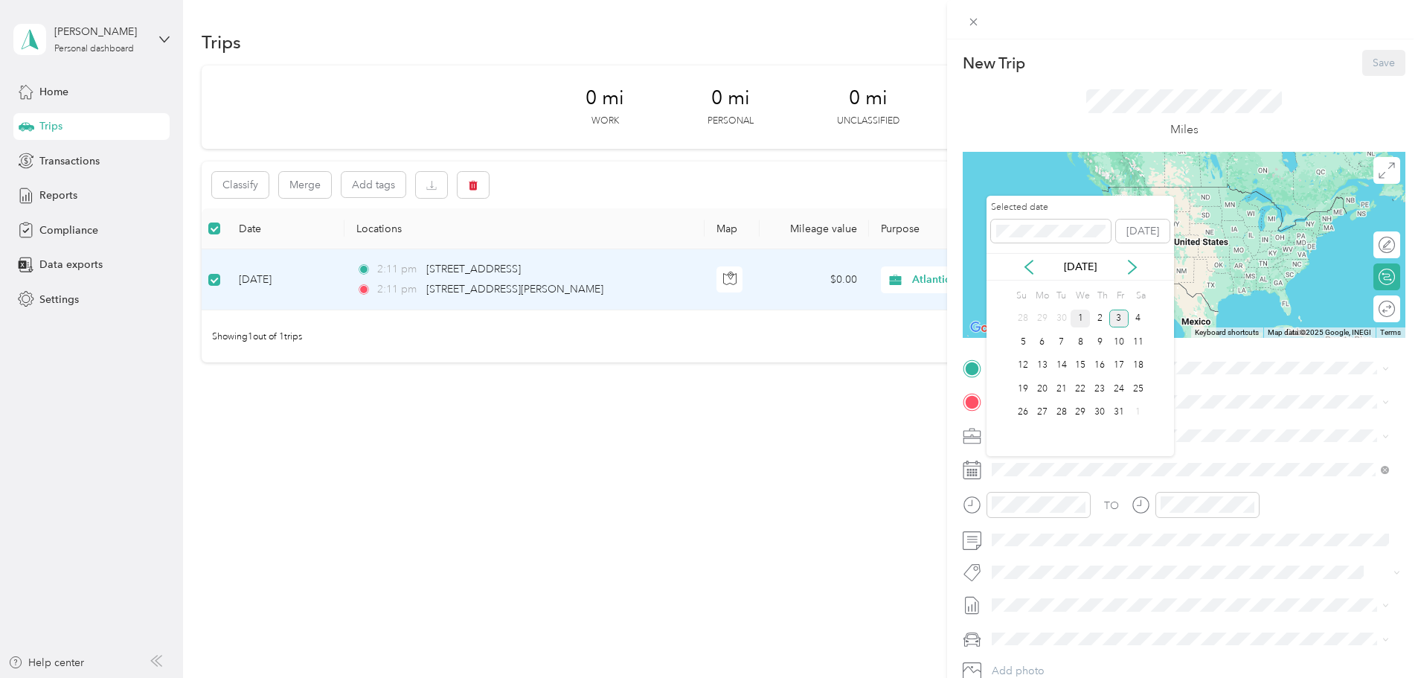
click at [1083, 321] on div "1" at bounding box center [1079, 318] width 19 height 19
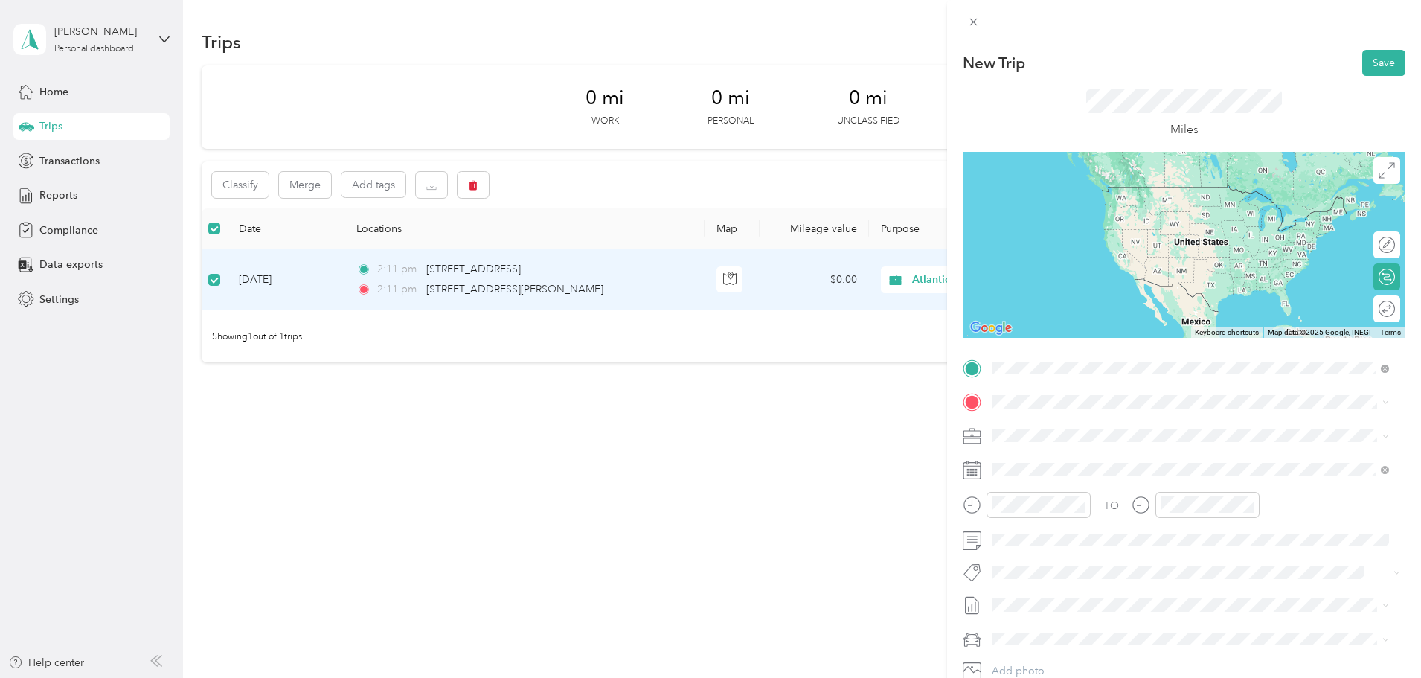
click at [1064, 415] on span "15801 Woods Edge Road South Chesterfield, Virginia 23834, United States" at bounding box center [1135, 421] width 231 height 13
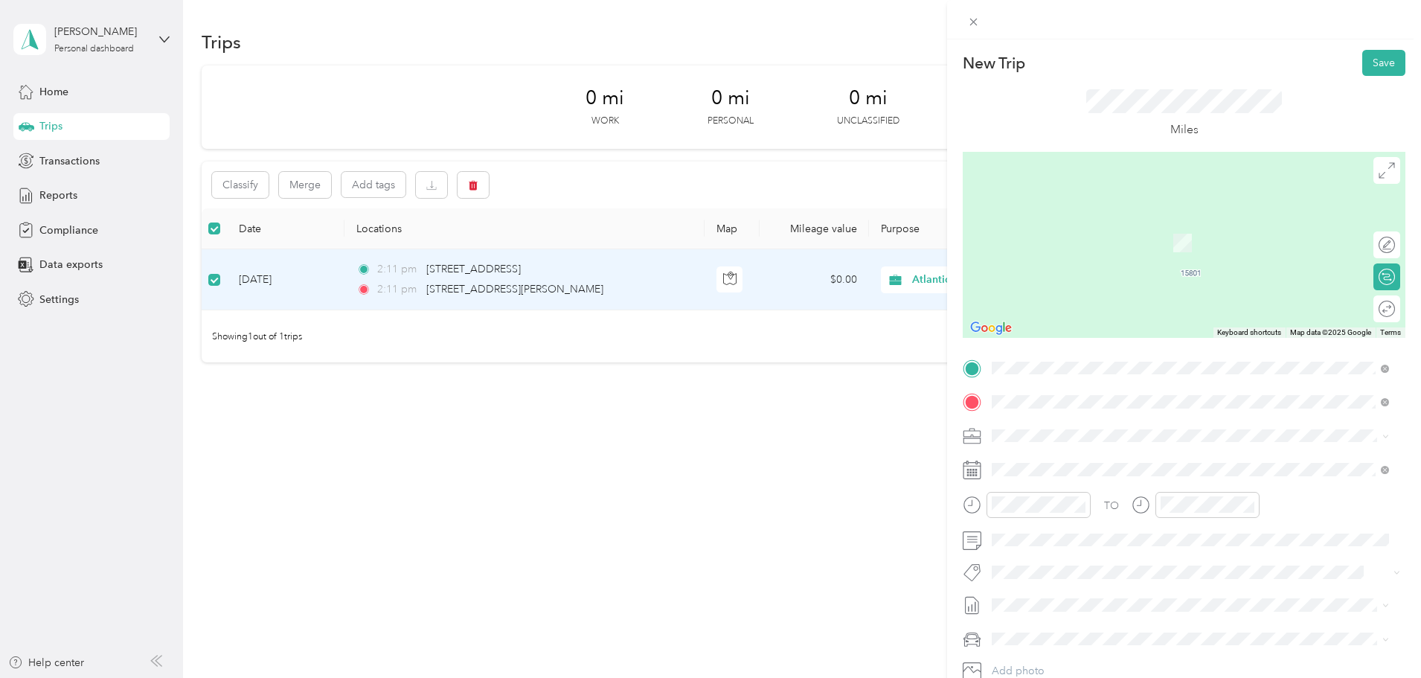
click at [1195, 621] on div "TO Add photo" at bounding box center [1183, 535] width 443 height 359
click at [1050, 455] on span "Richmond Virginia 23234, United States" at bounding box center [1173, 454] width 307 height 13
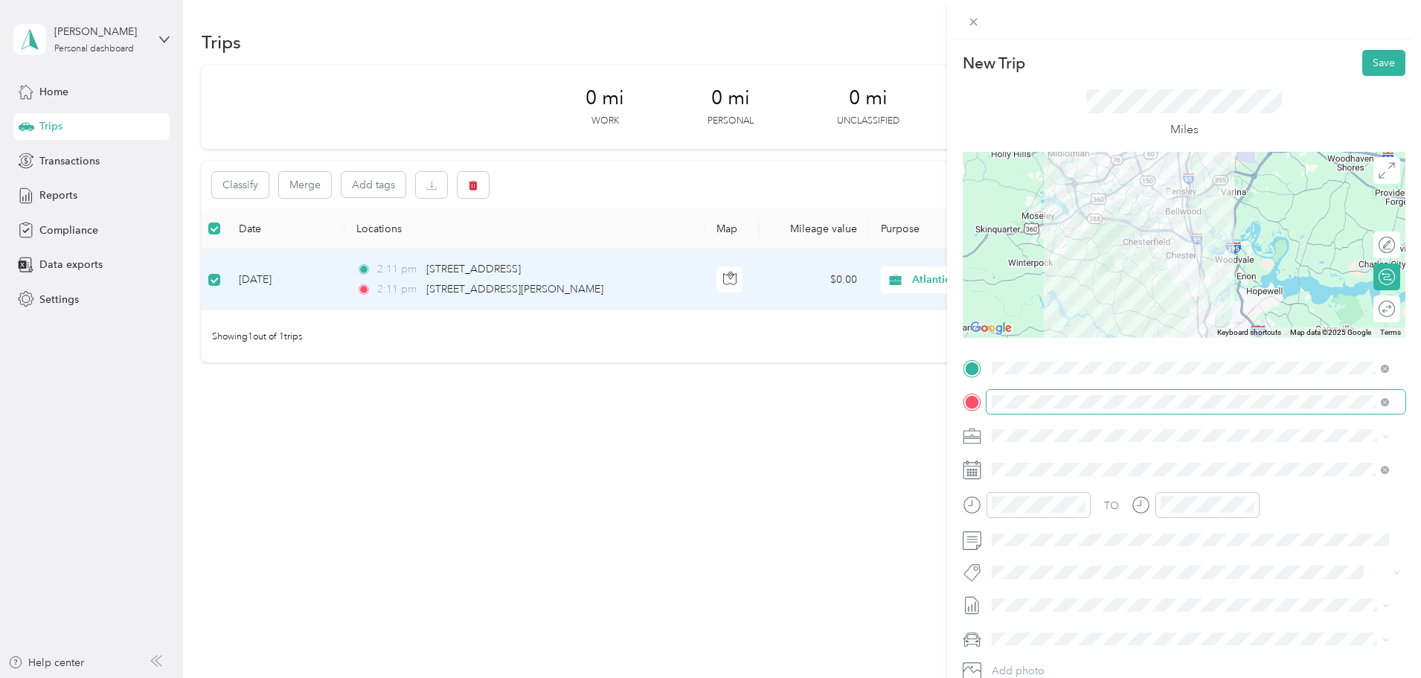
click at [991, 402] on span at bounding box center [1195, 402] width 419 height 24
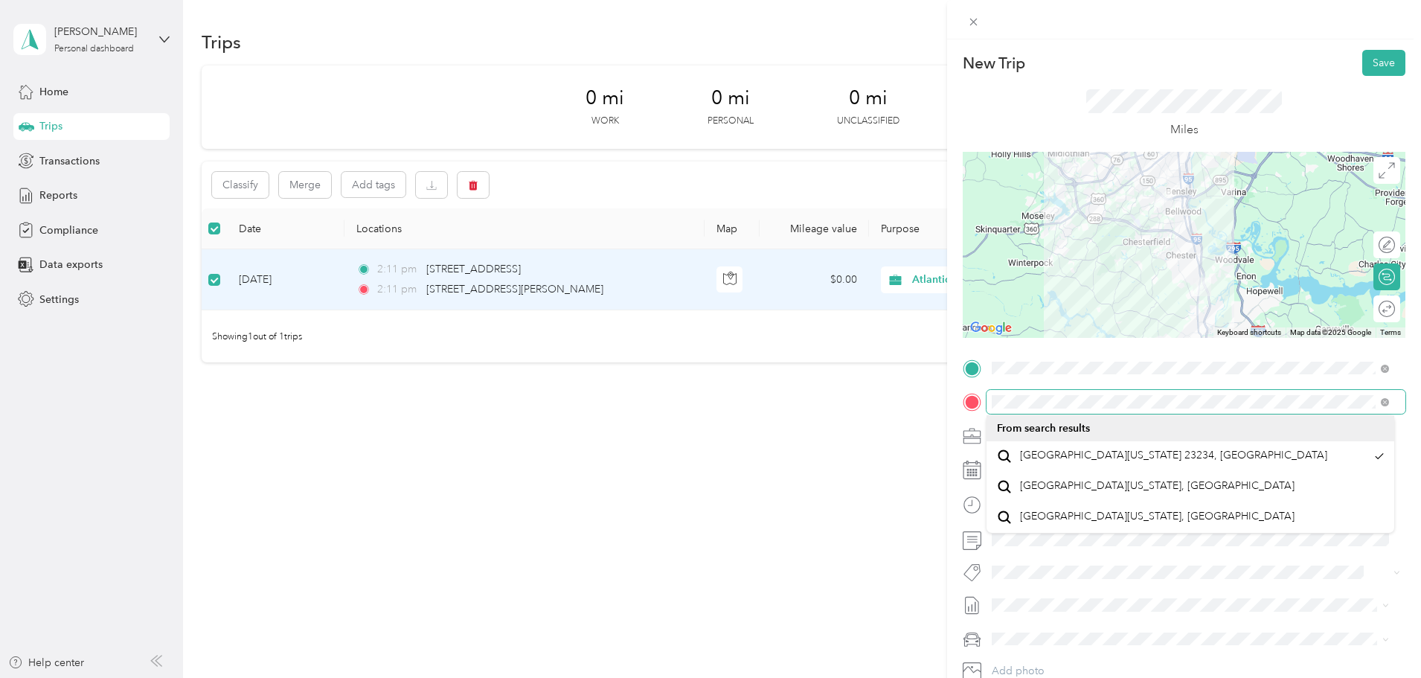
click at [972, 406] on div at bounding box center [1183, 402] width 443 height 24
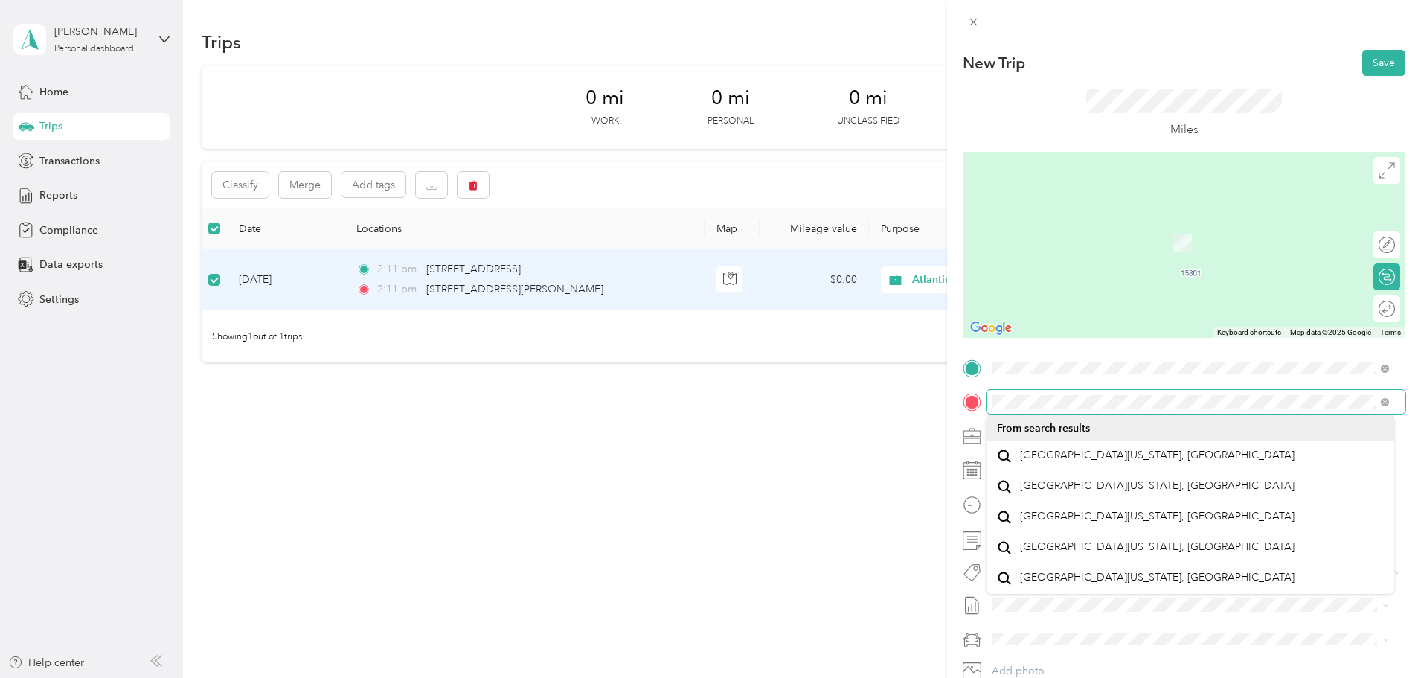
click at [953, 400] on form "New Trip Save This trip cannot be edited because it is either under review, app…" at bounding box center [1184, 383] width 474 height 666
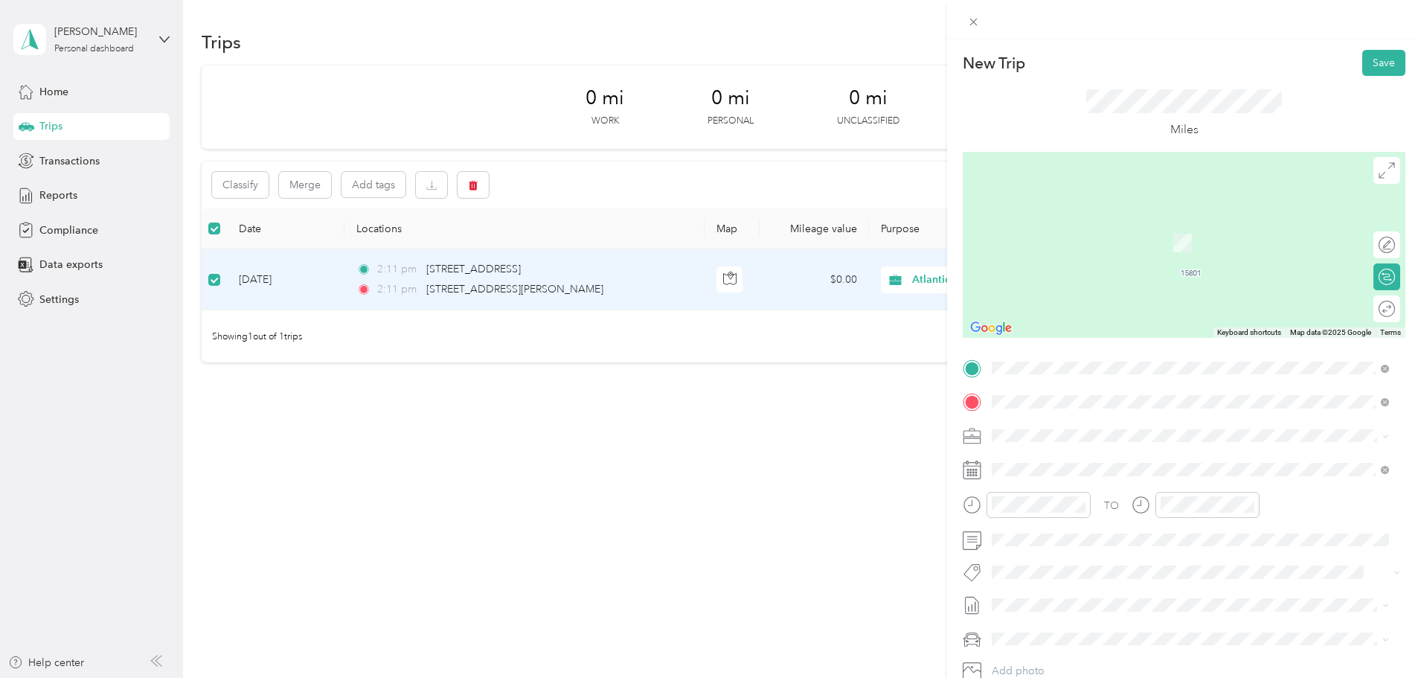
click at [460, 287] on div "New Trip Save This trip cannot be edited because it is either under review, app…" at bounding box center [710, 339] width 1421 height 678
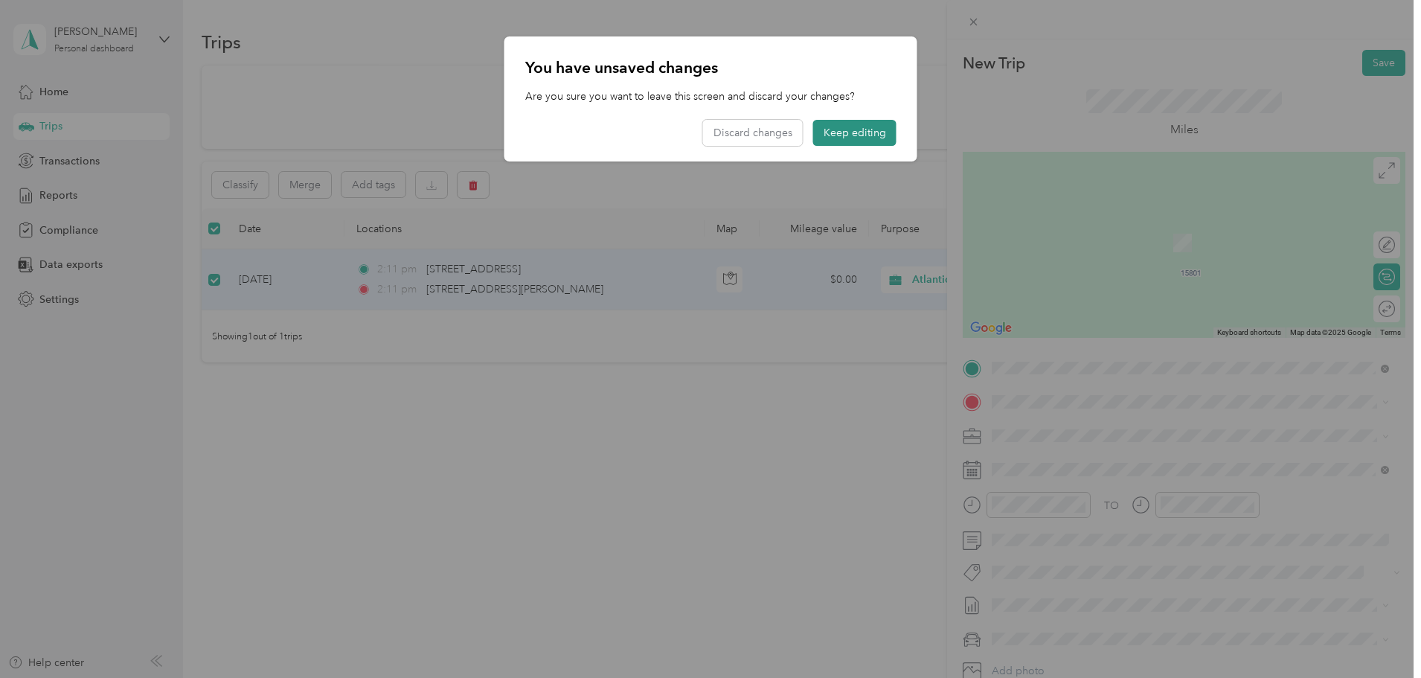
click at [842, 130] on button "Keep editing" at bounding box center [854, 133] width 83 height 26
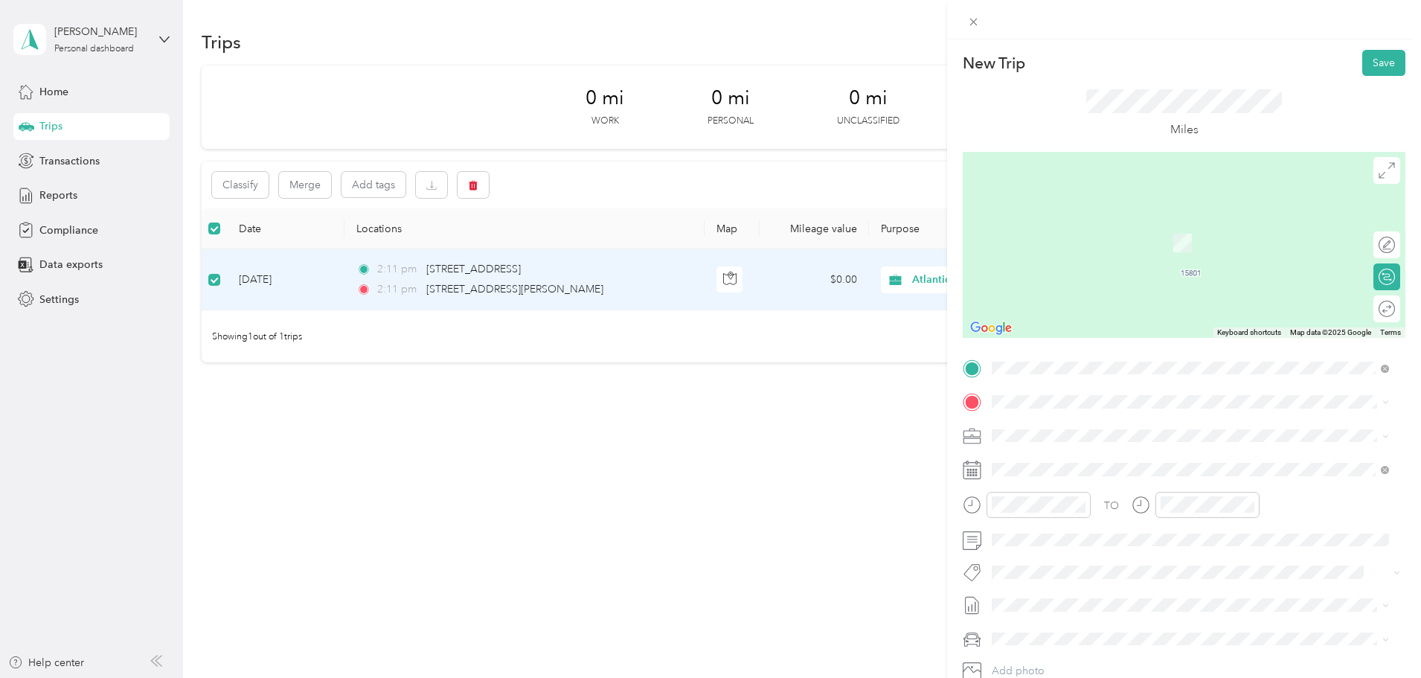
click at [582, 288] on div "New Trip Save This trip cannot be edited because it is either under review, app…" at bounding box center [710, 339] width 1421 height 678
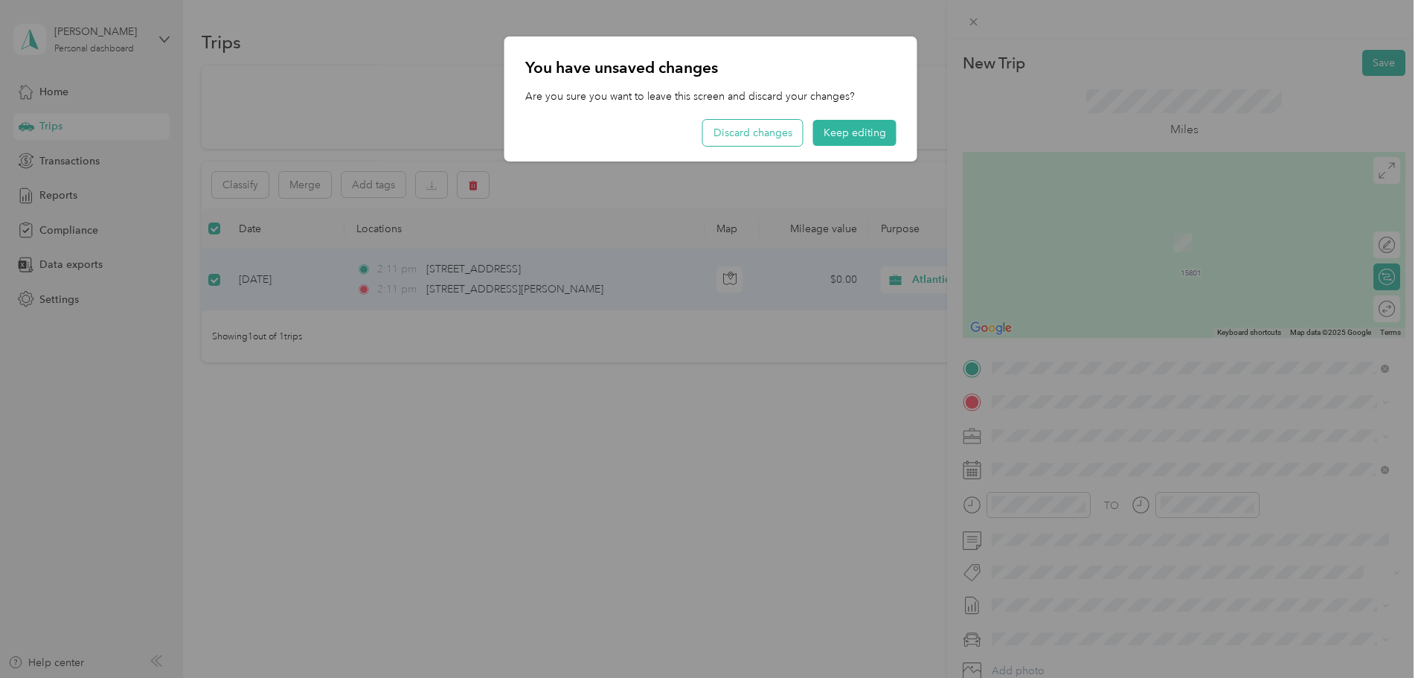
click at [775, 137] on button "Discard changes" at bounding box center [753, 133] width 100 height 26
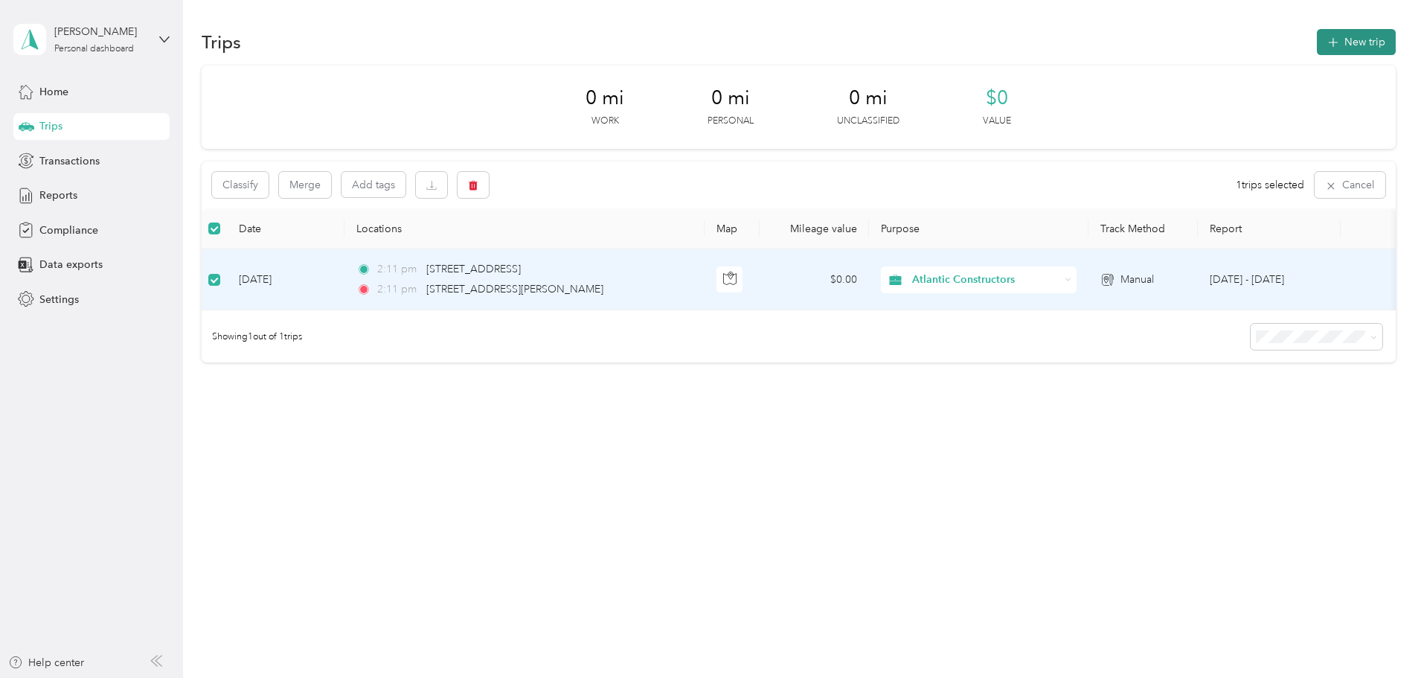
click at [1316, 39] on button "New trip" at bounding box center [1355, 42] width 79 height 26
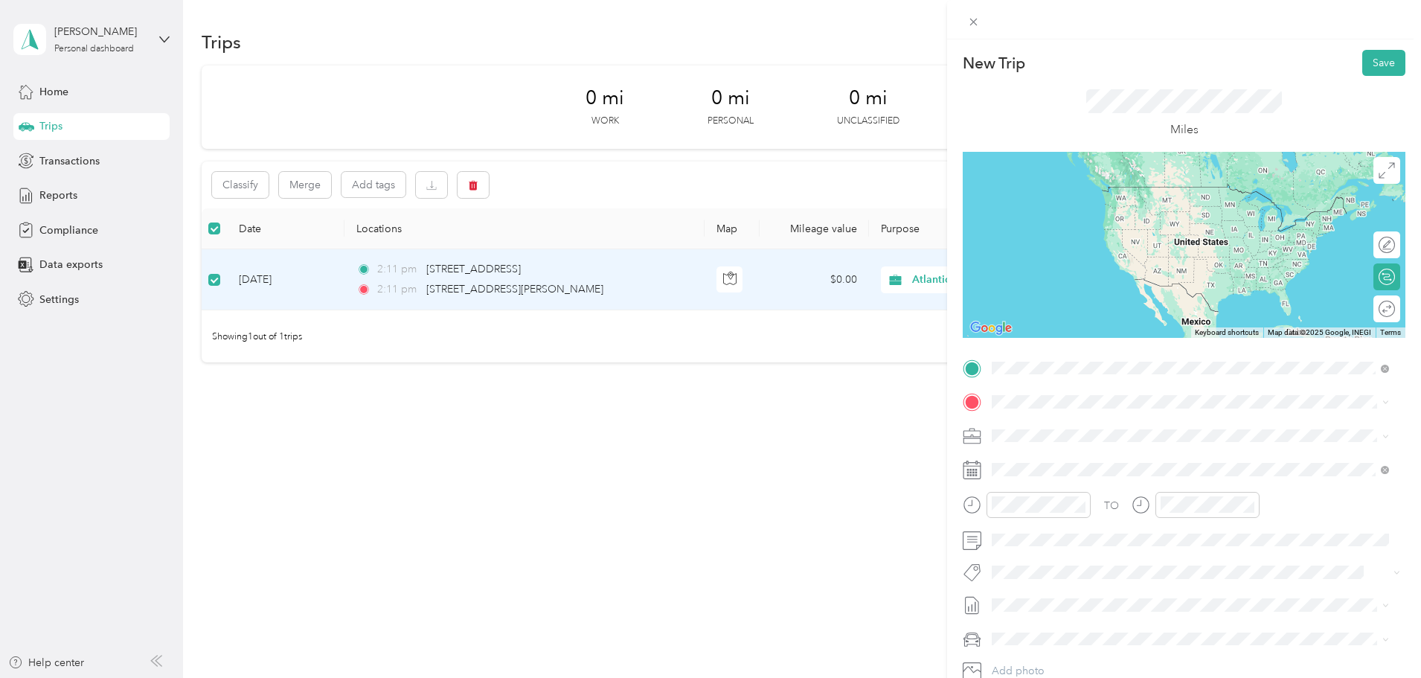
click at [1069, 419] on span "15801 Woods Edge Road South Chesterfield, Virginia 23834, United States" at bounding box center [1135, 421] width 231 height 13
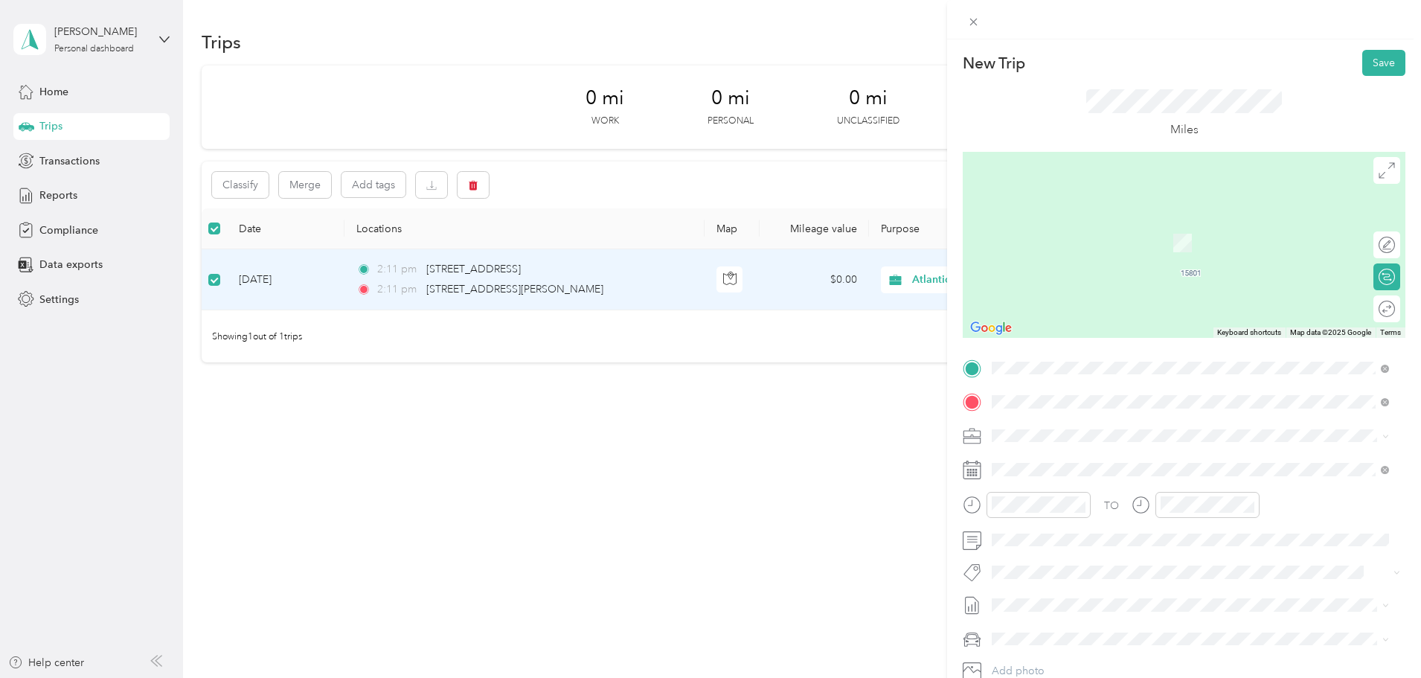
click at [968, 413] on div at bounding box center [1183, 402] width 443 height 24
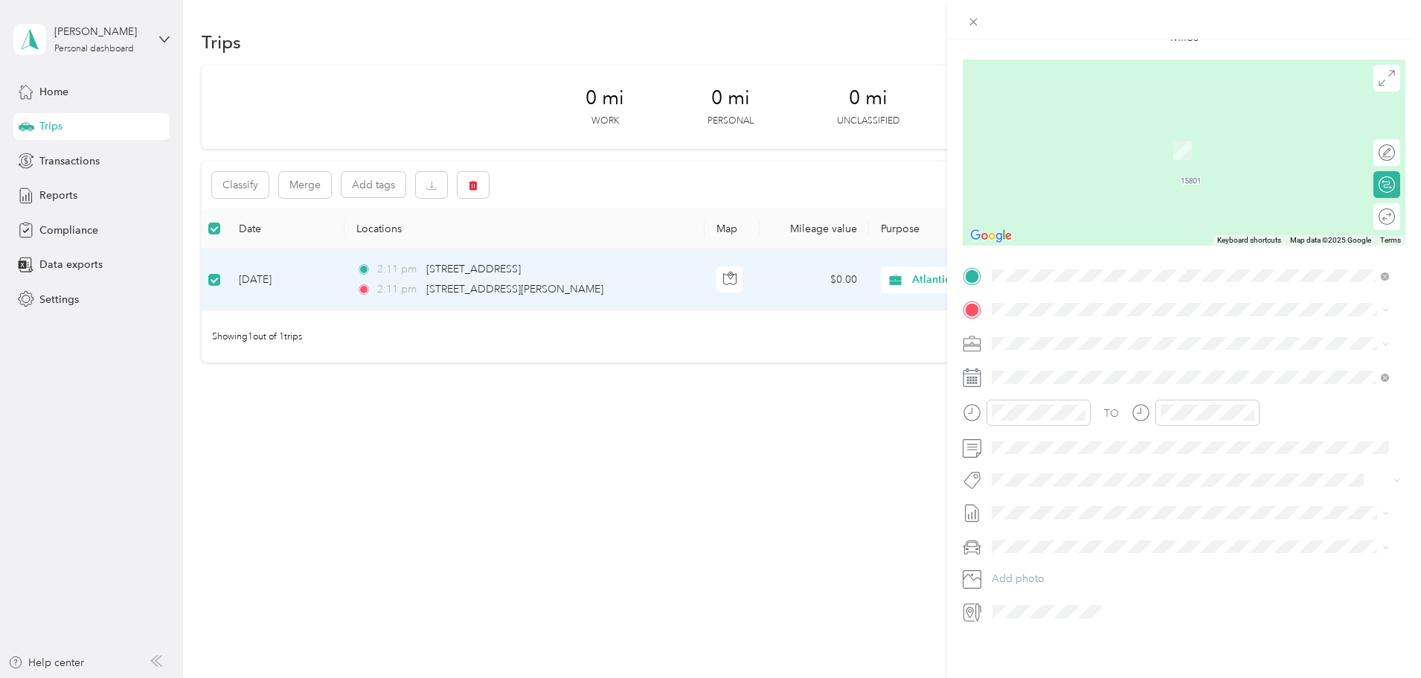
scroll to position [103, 0]
click at [980, 602] on icon at bounding box center [971, 611] width 19 height 19
click at [974, 605] on icon at bounding box center [969, 611] width 9 height 13
drag, startPoint x: 768, startPoint y: 316, endPoint x: 705, endPoint y: 316, distance: 62.5
click at [705, 316] on div "New Trip Save This trip cannot be edited because it is either under review, app…" at bounding box center [710, 339] width 1421 height 678
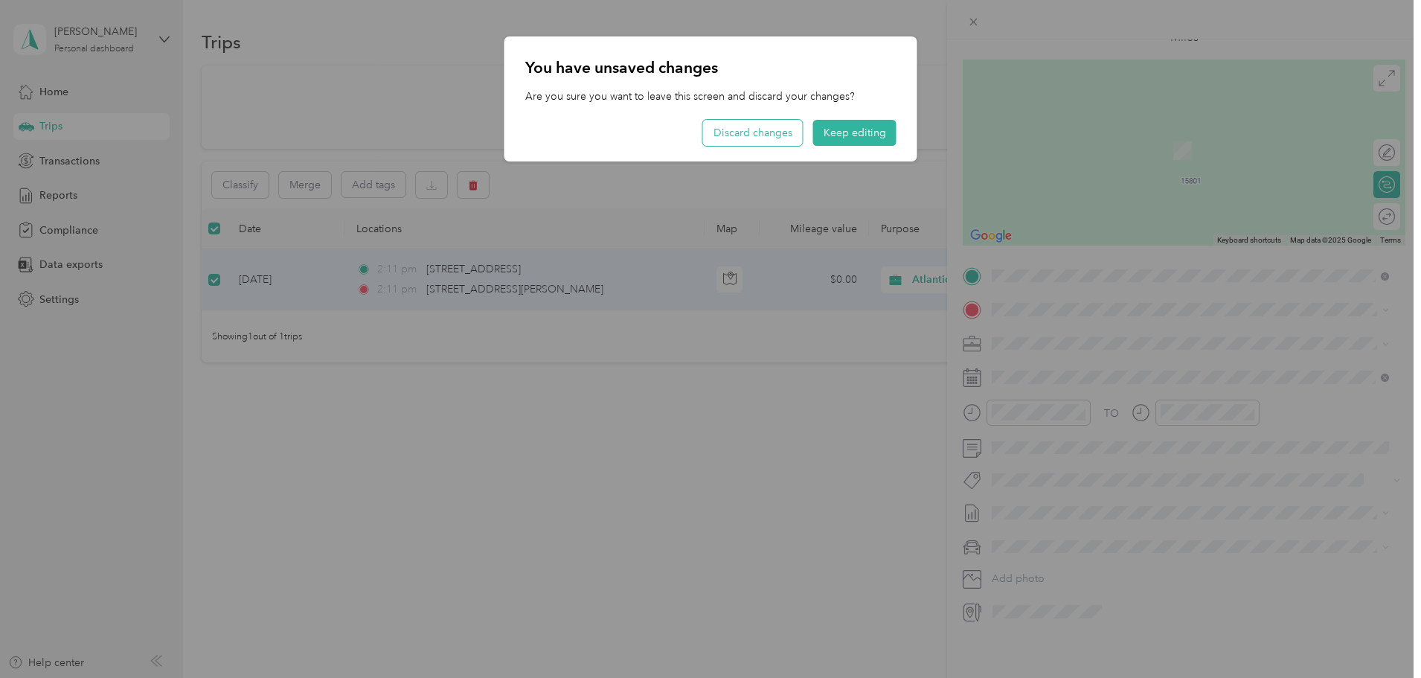
click at [790, 132] on button "Discard changes" at bounding box center [753, 133] width 100 height 26
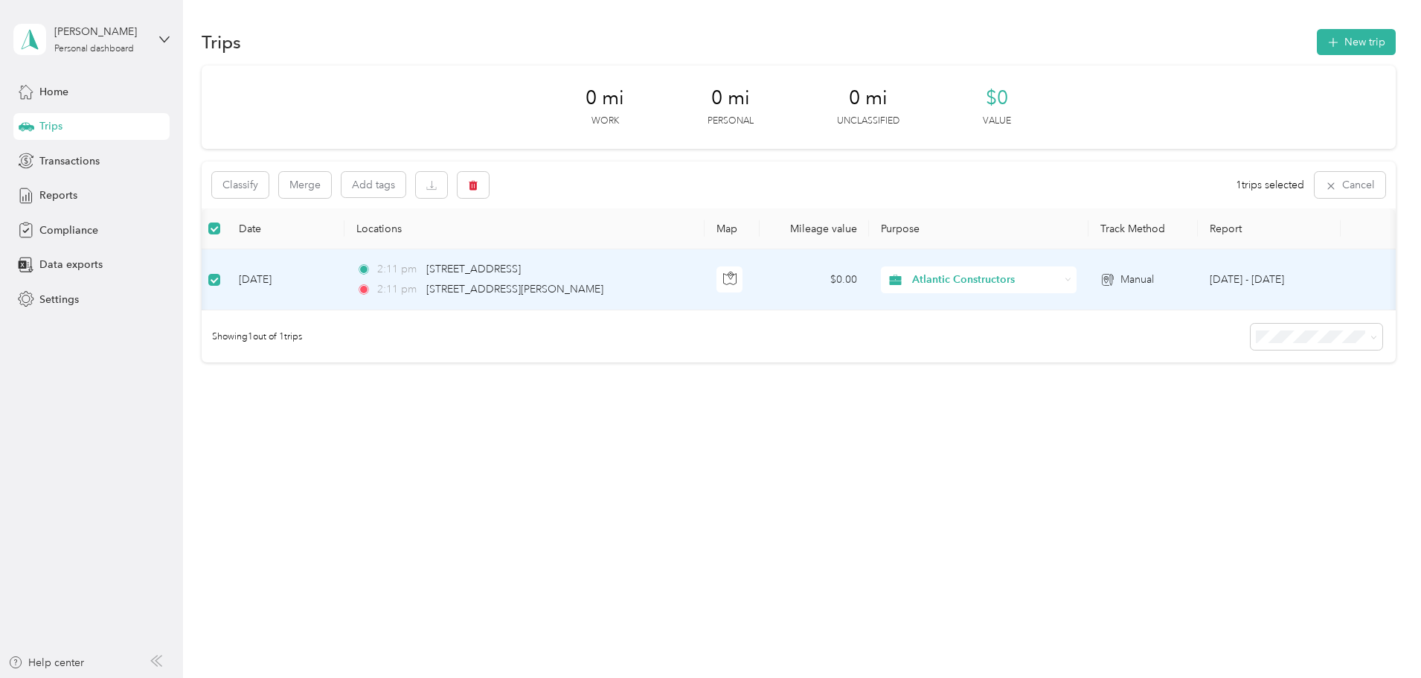
scroll to position [0, 0]
click at [736, 280] on icon "button" at bounding box center [729, 277] width 13 height 13
click at [825, 347] on div "Showing 1 out of 1 trips" at bounding box center [799, 336] width 1194 height 52
click at [268, 187] on button "Classify" at bounding box center [240, 185] width 57 height 26
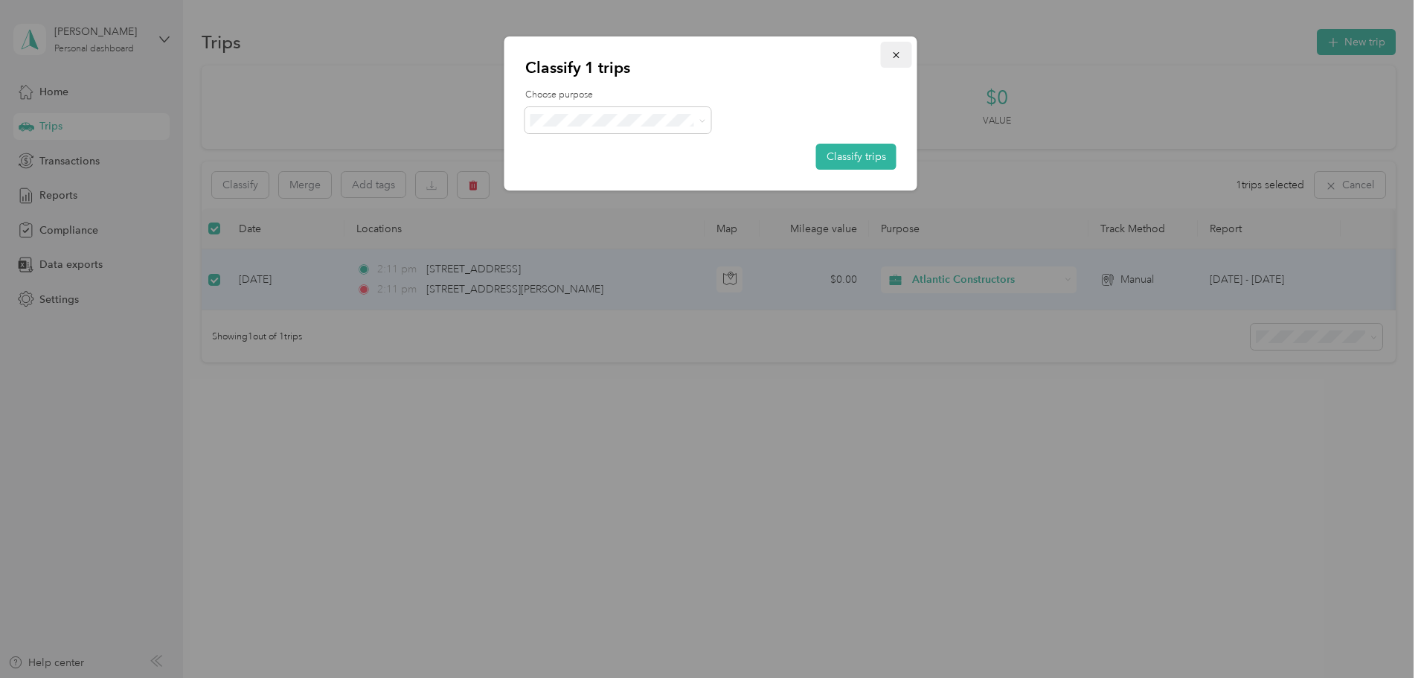
click at [901, 53] on icon "button" at bounding box center [896, 55] width 10 height 10
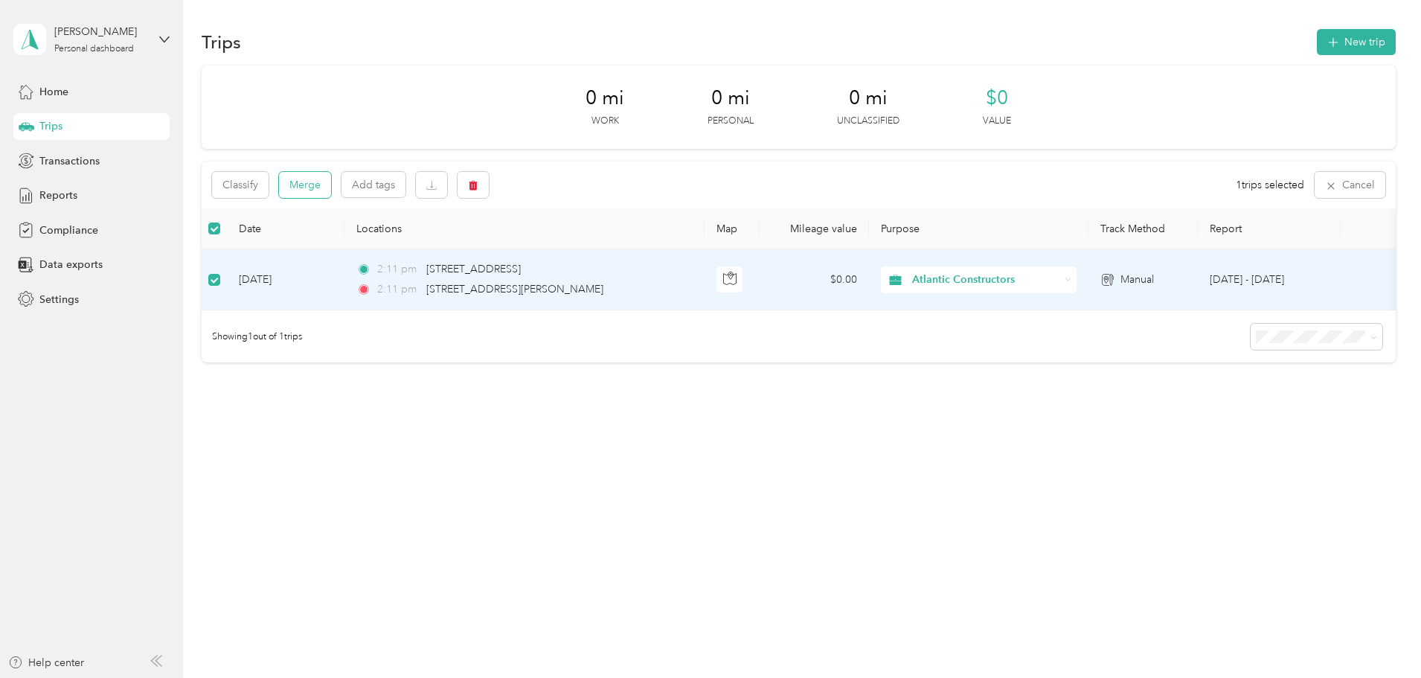
click at [331, 190] on button "Merge" at bounding box center [305, 185] width 52 height 26
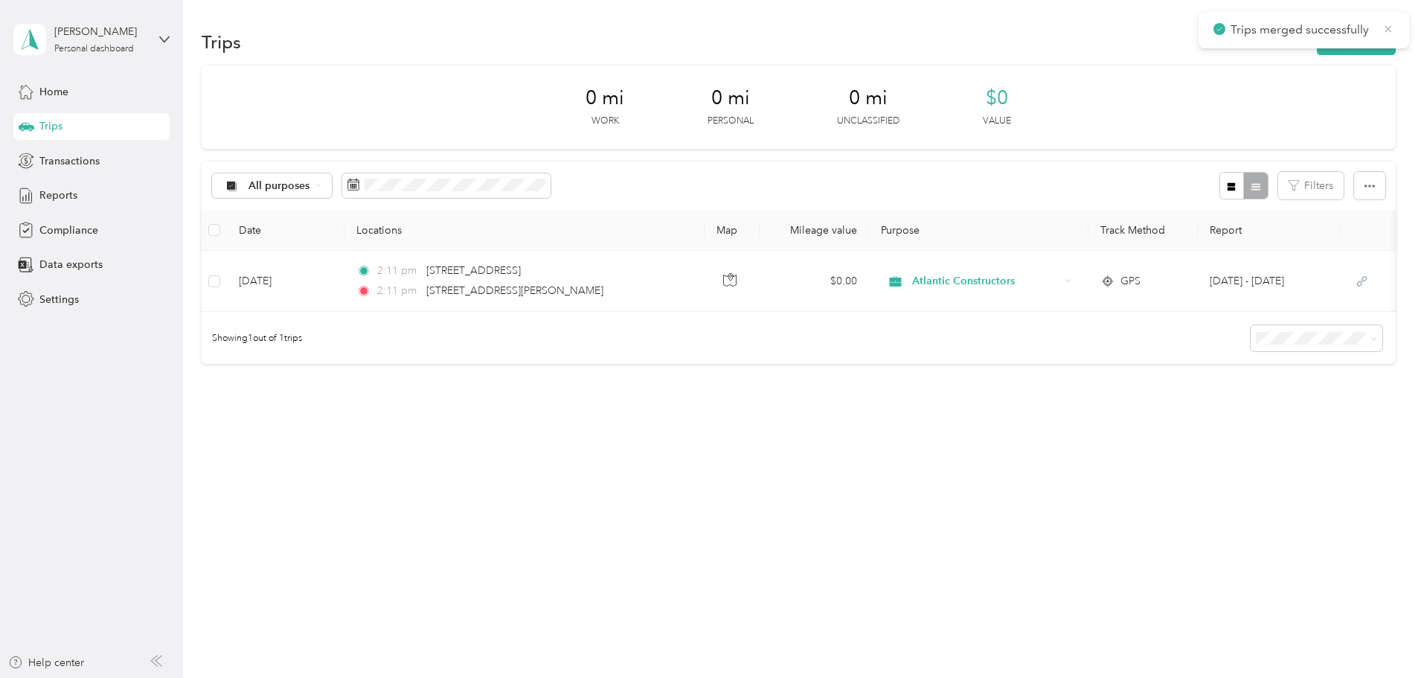
click at [1391, 31] on icon at bounding box center [1388, 28] width 12 height 13
click at [332, 191] on div "All purposes" at bounding box center [272, 185] width 120 height 25
click at [385, 260] on span "Atlantic Constructors" at bounding box center [400, 265] width 103 height 16
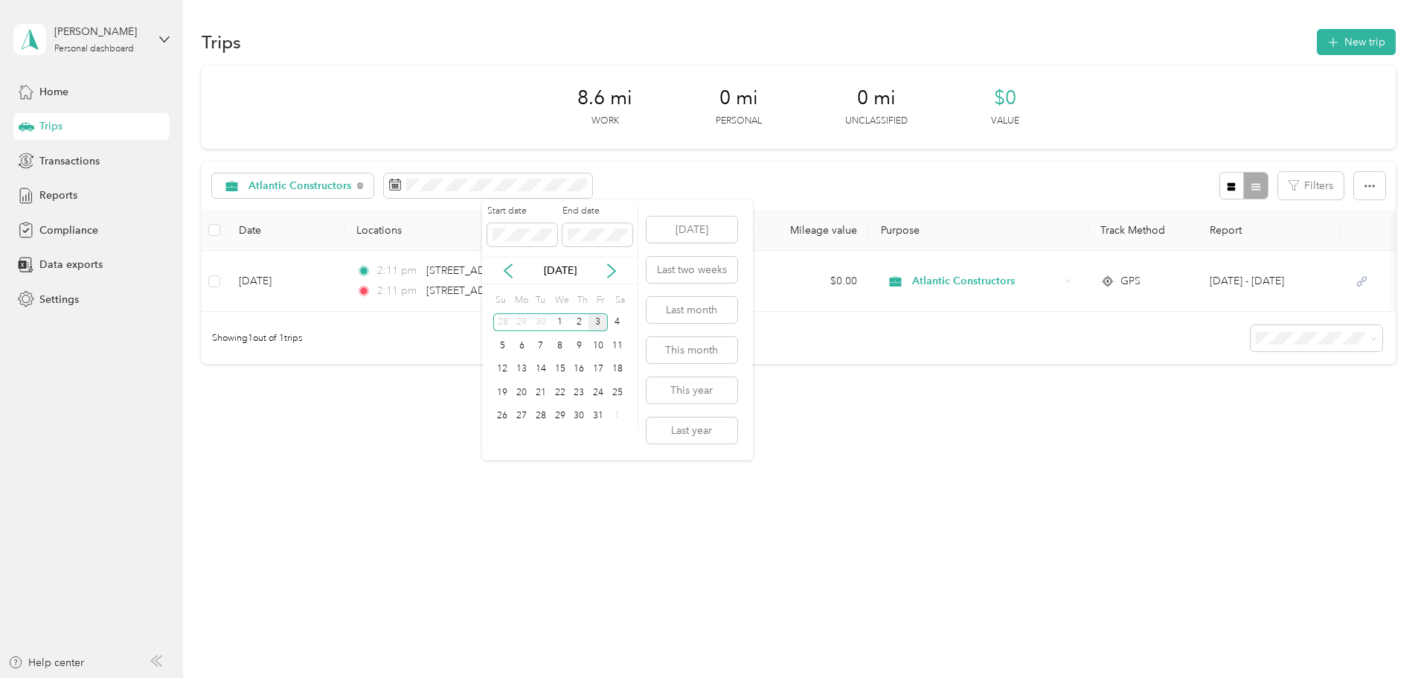
click at [594, 321] on div "3" at bounding box center [597, 322] width 19 height 19
click at [562, 315] on div "1" at bounding box center [559, 322] width 19 height 19
click at [562, 325] on div "1" at bounding box center [559, 322] width 19 height 19
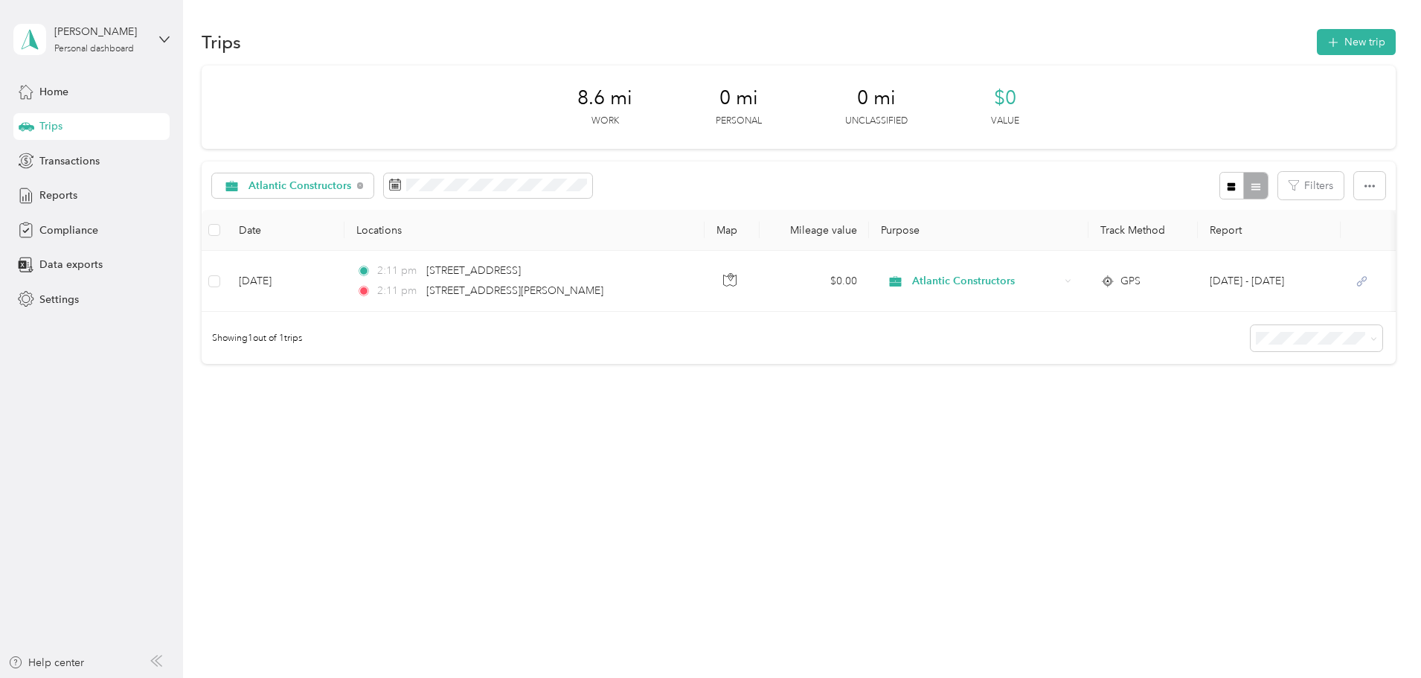
click at [701, 175] on div "Atlantic Constructors Filters" at bounding box center [799, 185] width 1194 height 48
click at [1219, 187] on div at bounding box center [1243, 186] width 48 height 28
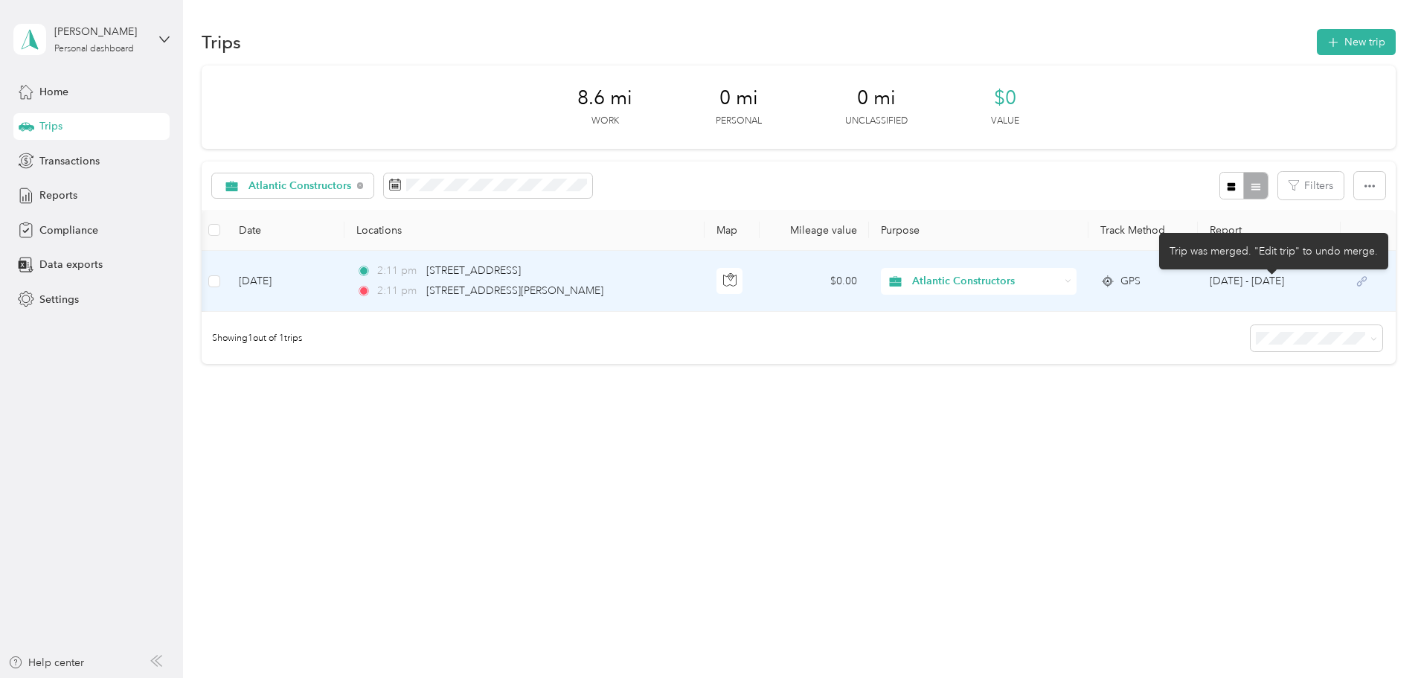
click at [1352, 284] on icon at bounding box center [1361, 281] width 19 height 12
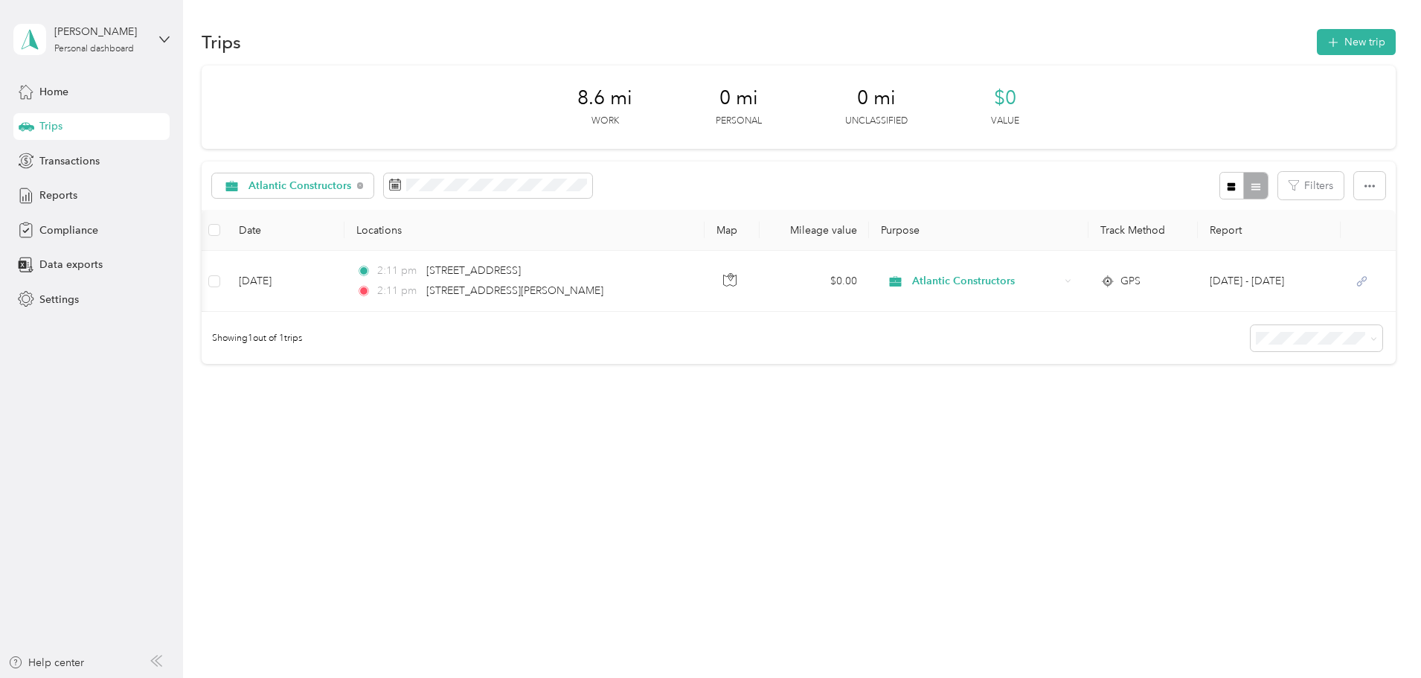
scroll to position [0, 0]
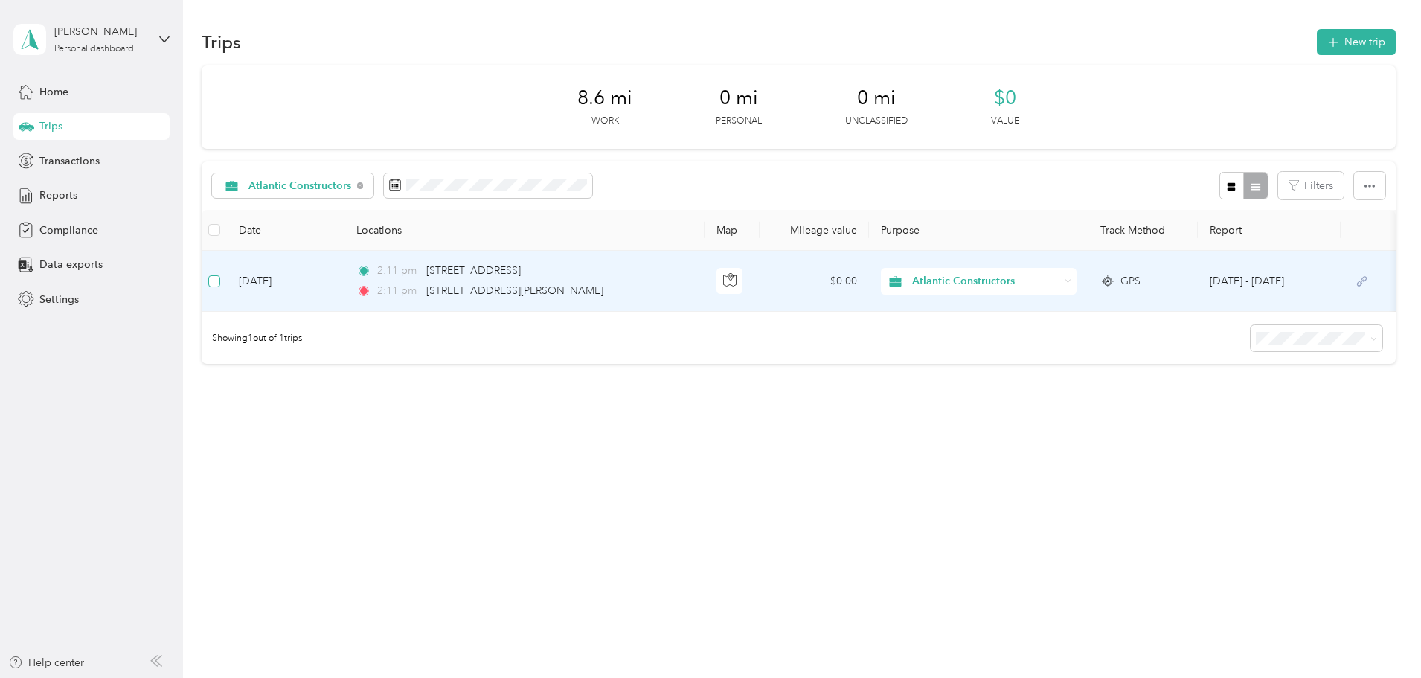
click at [220, 287] on label at bounding box center [214, 281] width 12 height 16
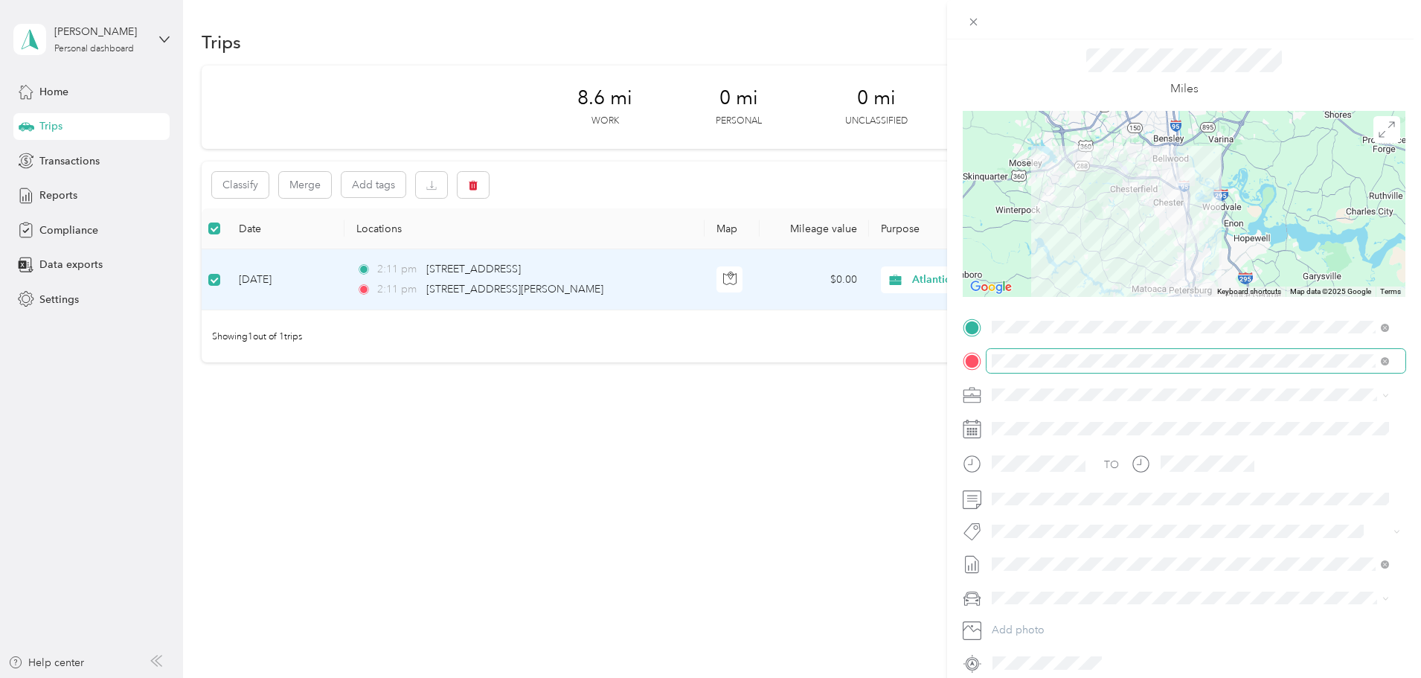
scroll to position [137, 0]
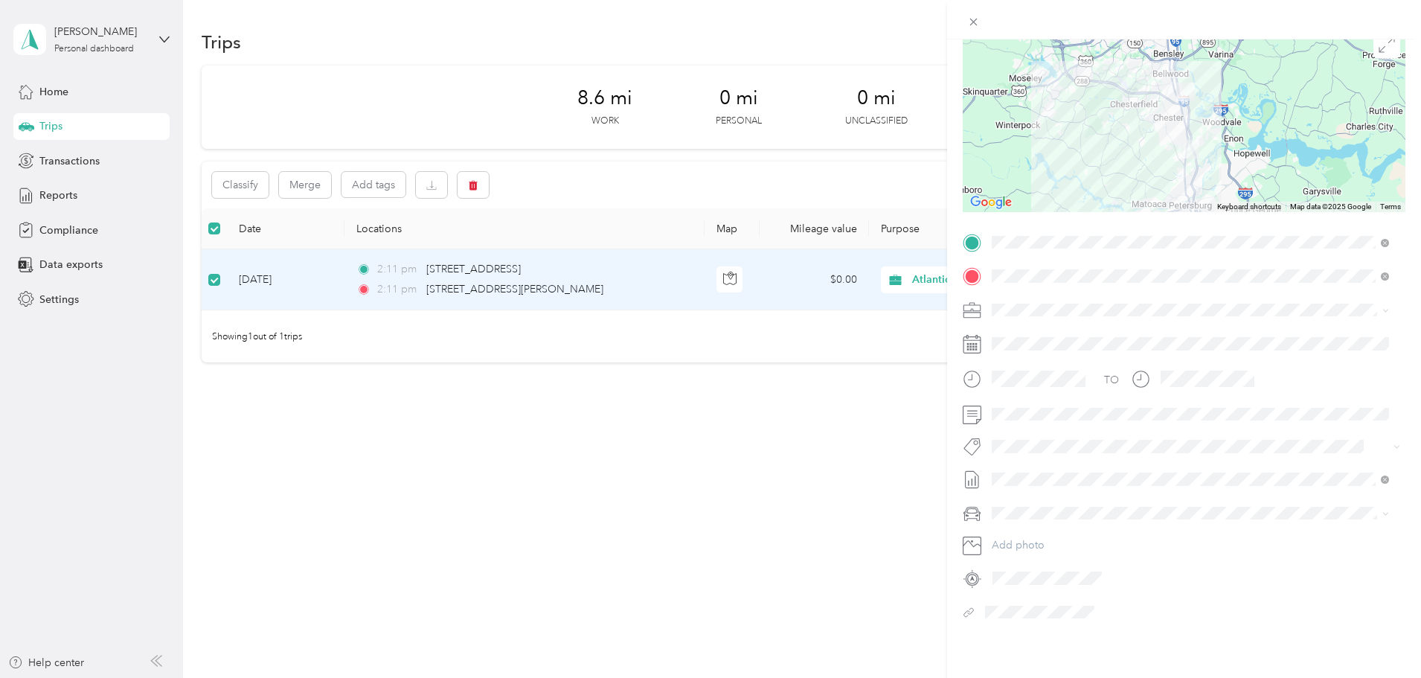
click at [987, 601] on div at bounding box center [1192, 612] width 425 height 24
click at [646, 199] on div "Trip details Save This trip cannot be edited because it is either under review,…" at bounding box center [710, 339] width 1421 height 678
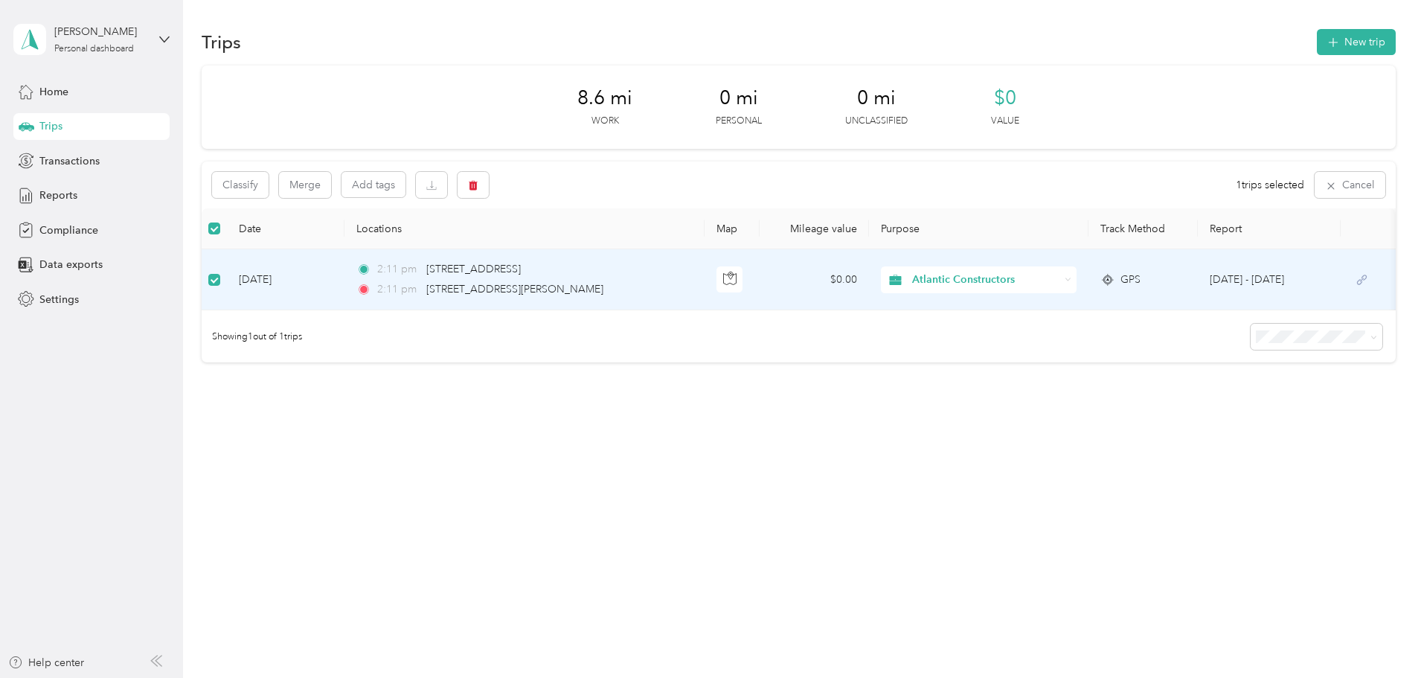
click at [1132, 321] on div "Classify Merge Add tags 1 trips selected Cancel Date Locations Map Mileage valu…" at bounding box center [799, 261] width 1194 height 201
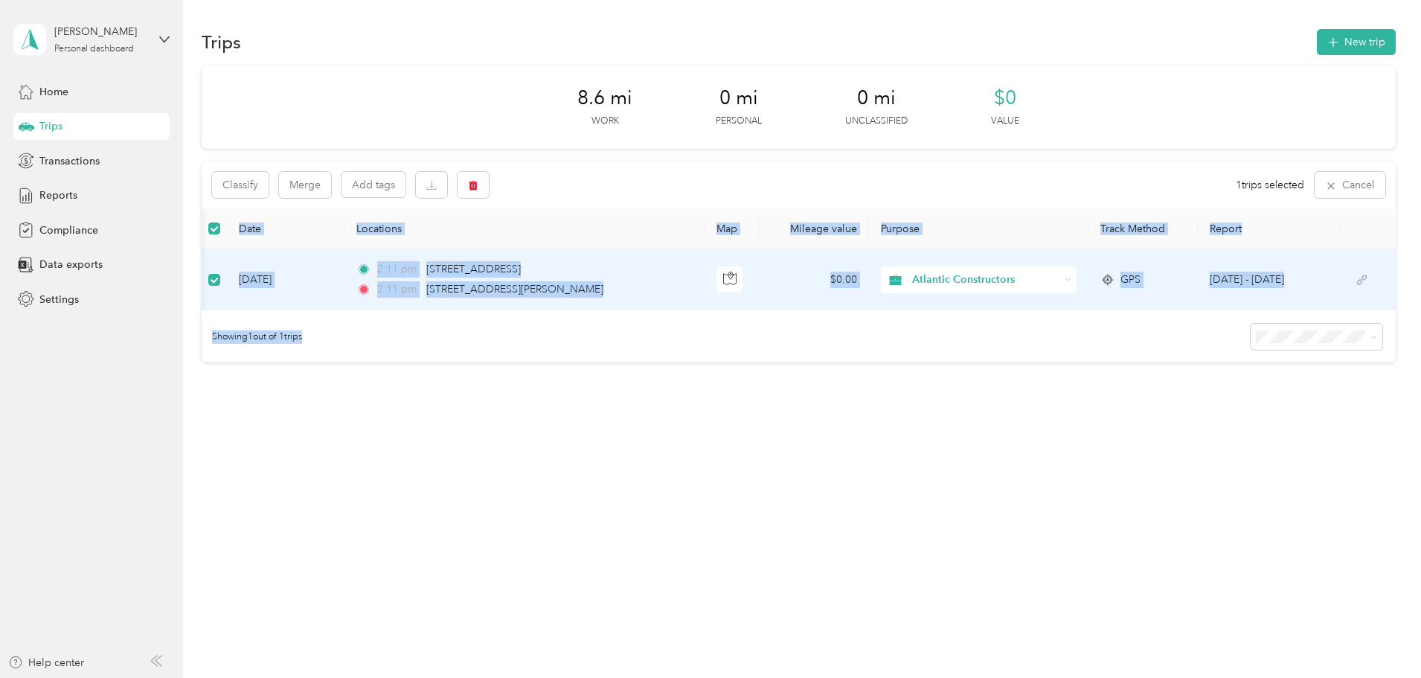
scroll to position [0, 133]
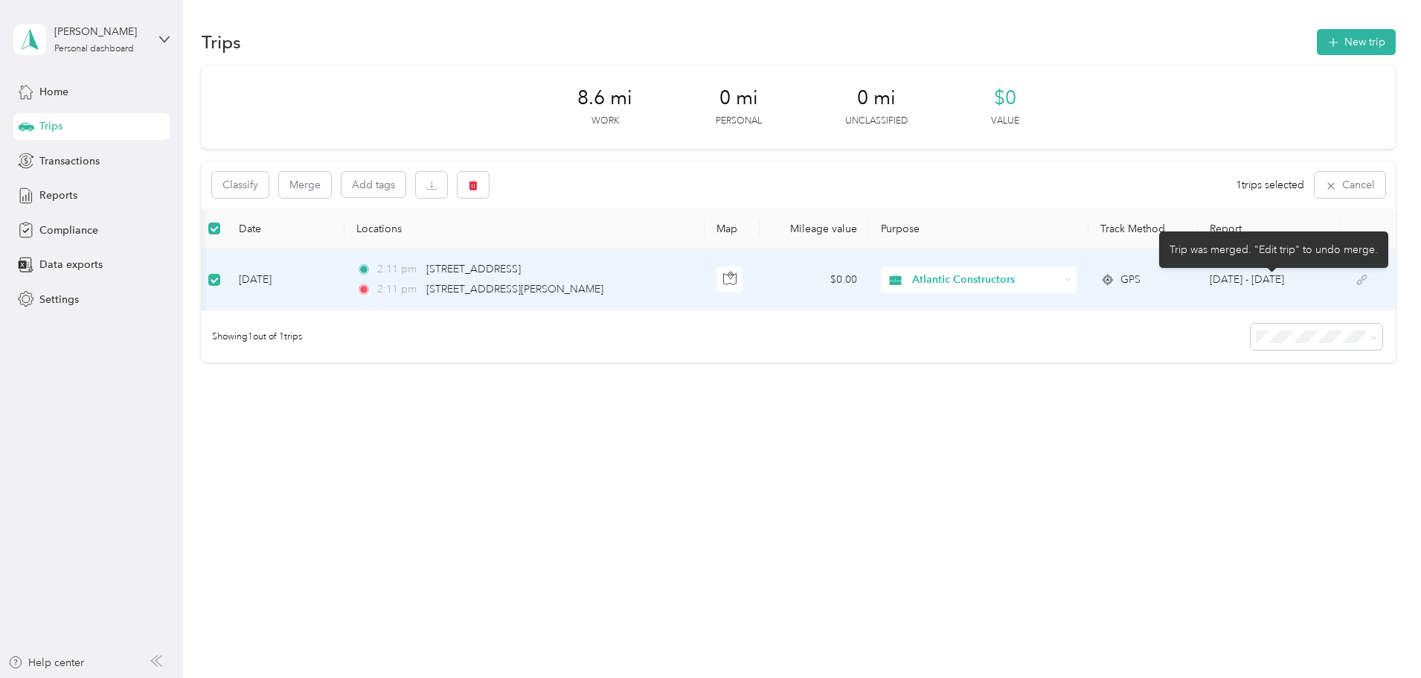
click at [1352, 280] on icon at bounding box center [1361, 280] width 19 height 12
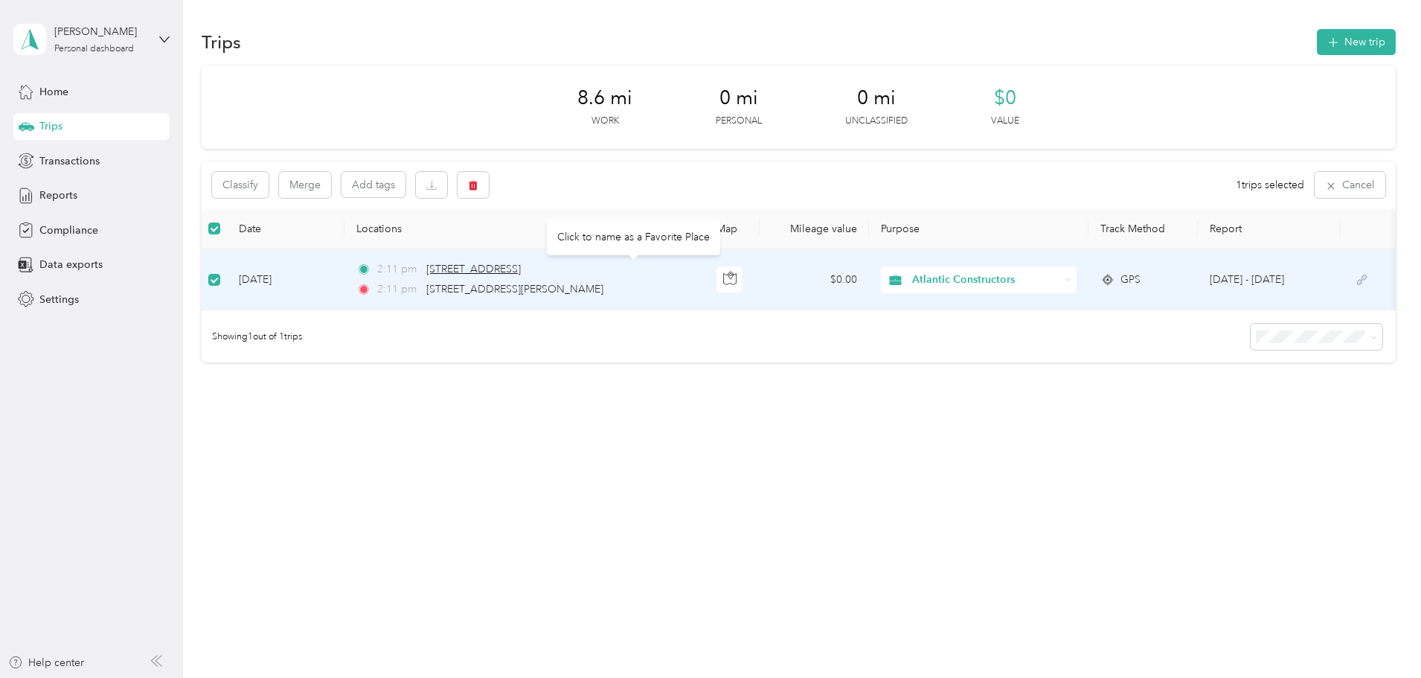
click at [521, 268] on span "1401 Battery Brooke Parkway, North Chesterfield" at bounding box center [473, 269] width 94 height 13
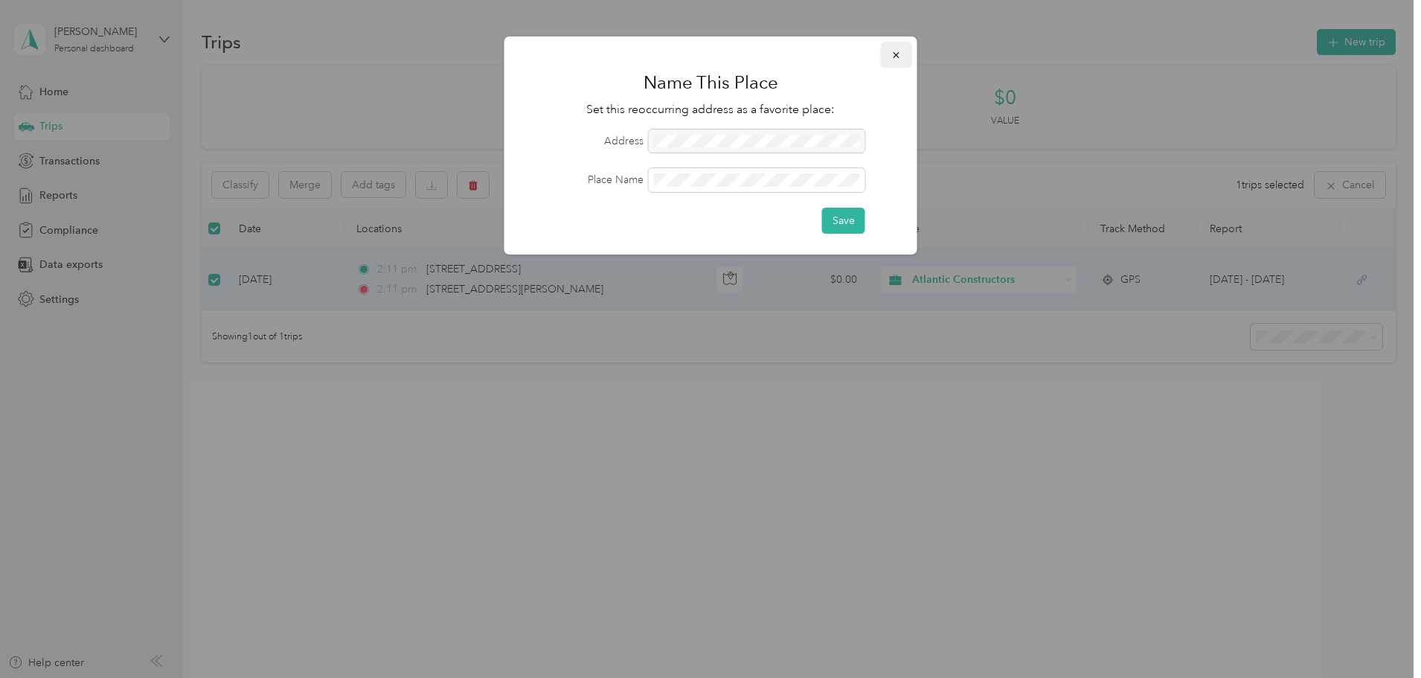
click at [899, 57] on icon "button" at bounding box center [896, 55] width 10 height 10
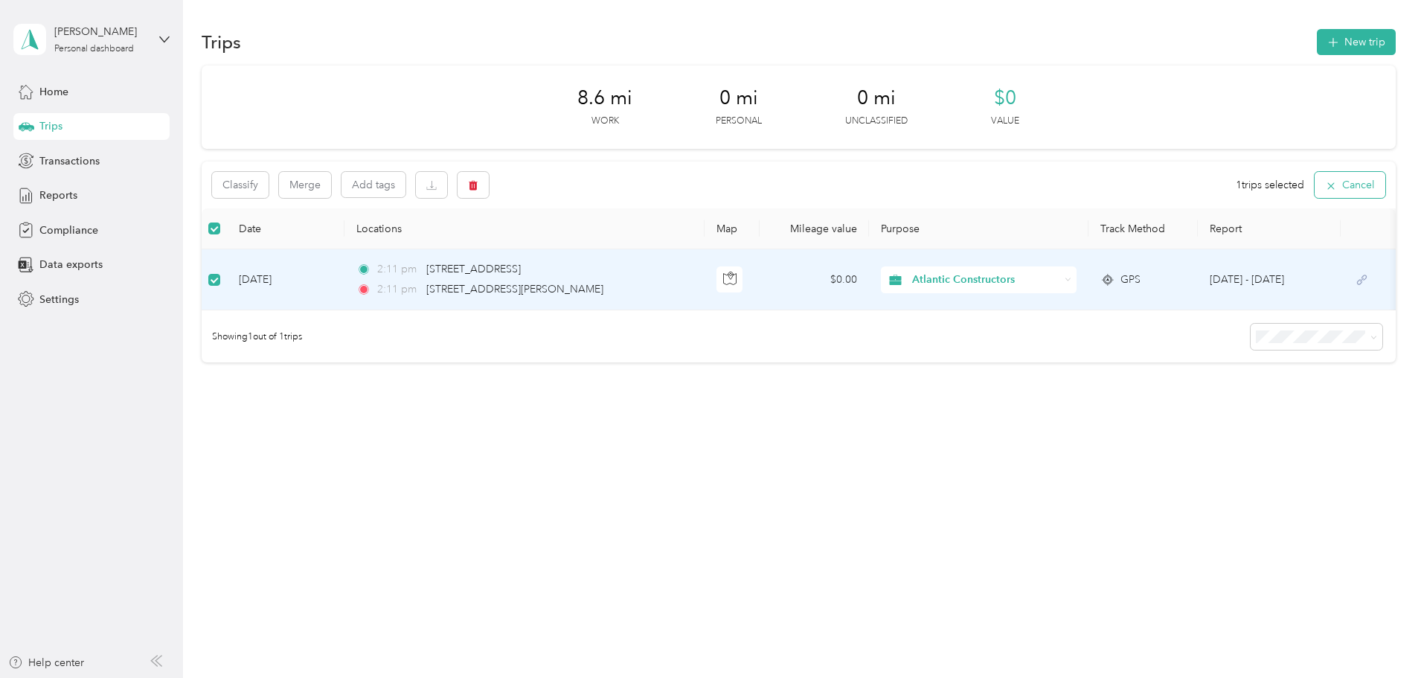
click at [1314, 193] on button "Cancel" at bounding box center [1349, 185] width 71 height 26
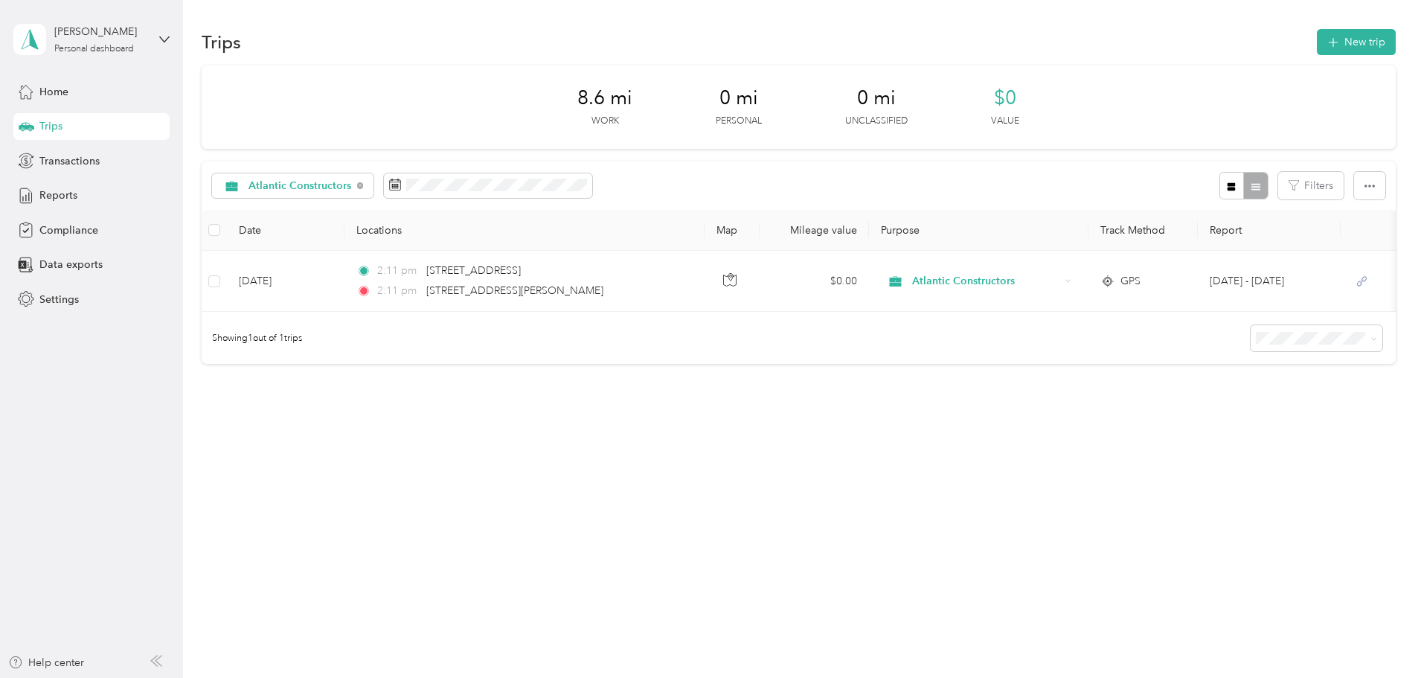
scroll to position [0, 133]
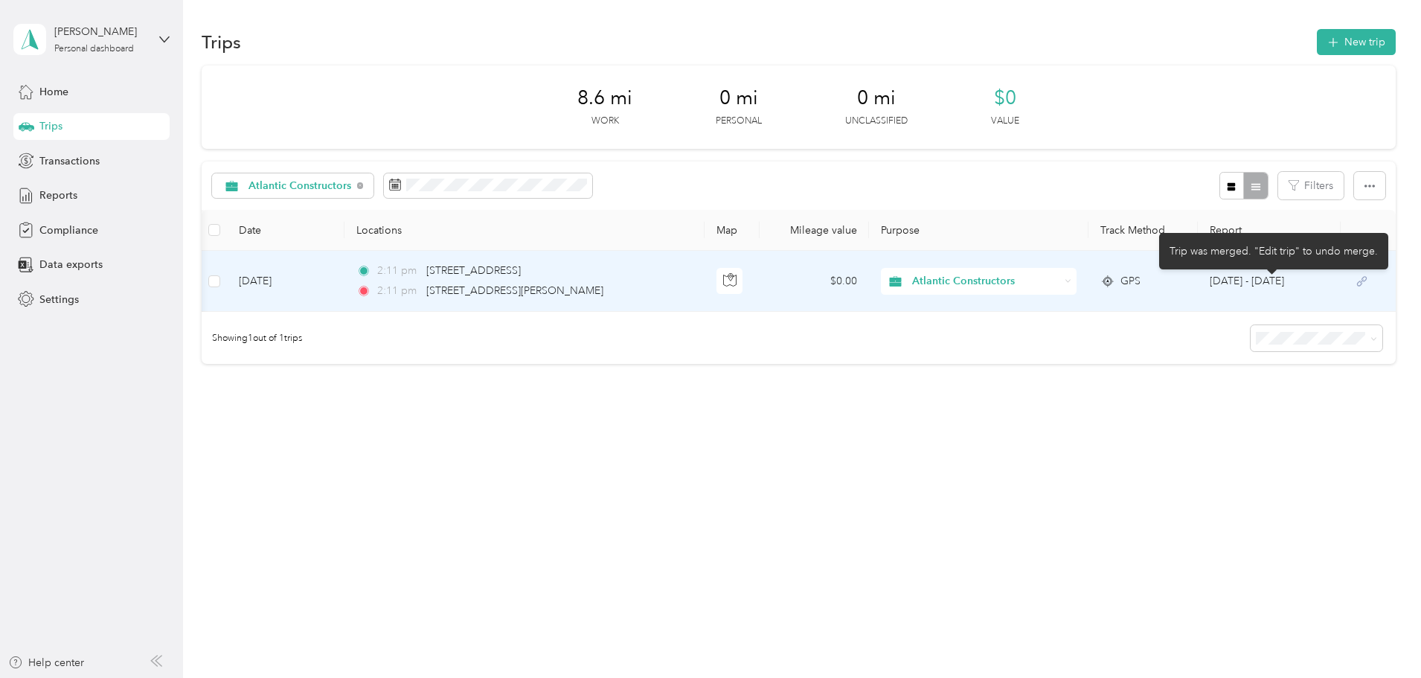
click at [1352, 279] on icon at bounding box center [1361, 281] width 19 height 12
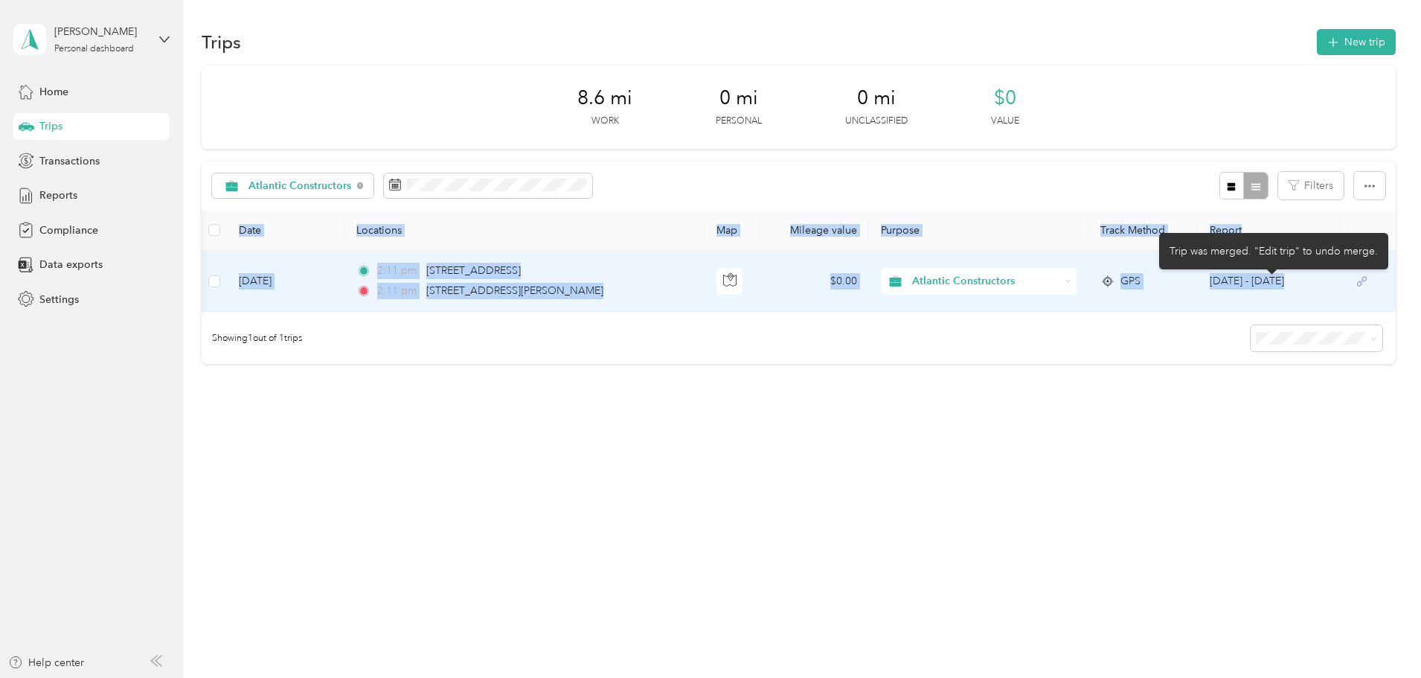
click at [1352, 279] on icon at bounding box center [1361, 281] width 19 height 12
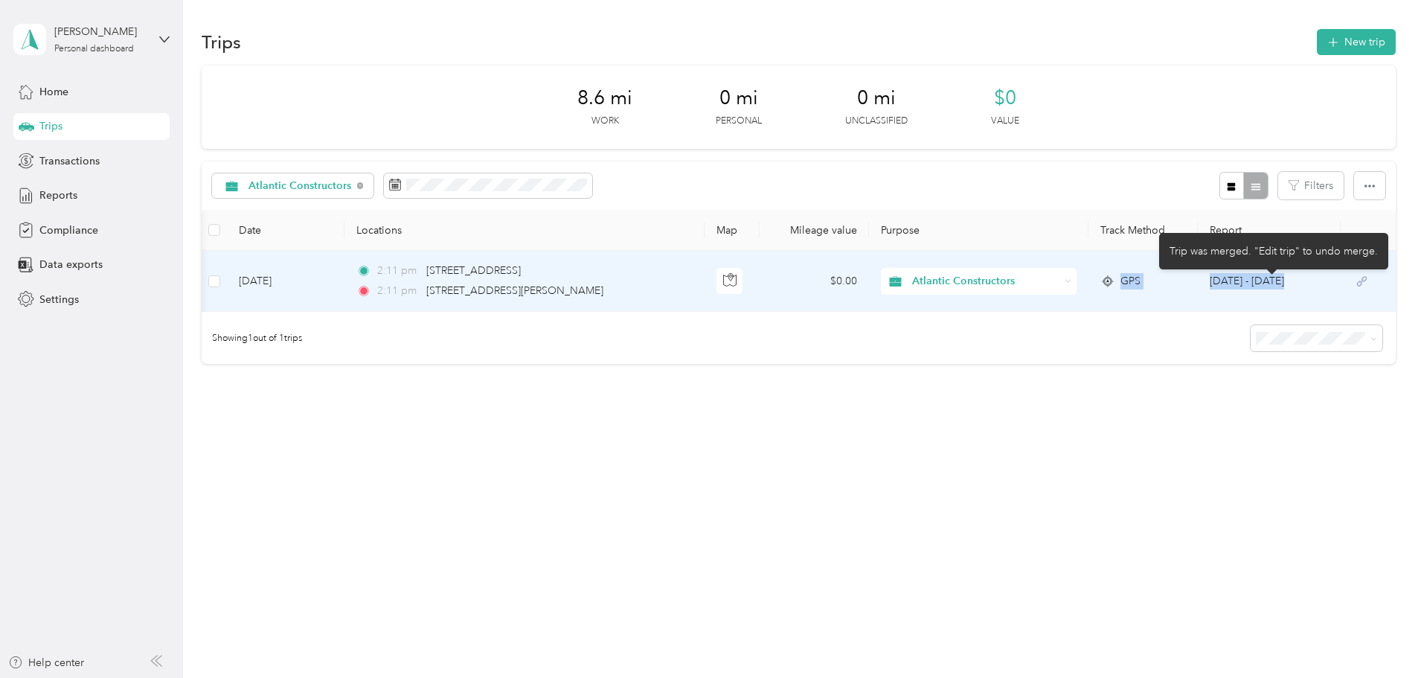
click at [1352, 279] on icon at bounding box center [1361, 281] width 19 height 12
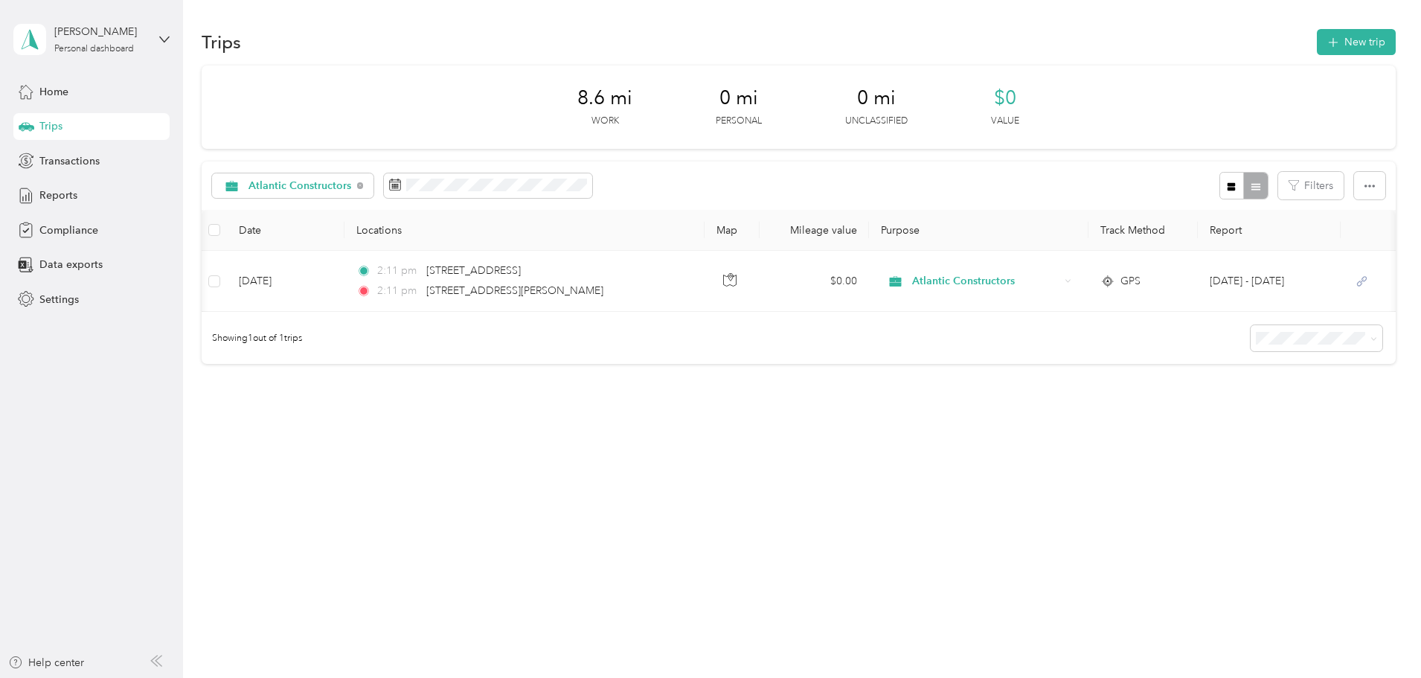
scroll to position [0, 0]
click at [1316, 39] on button "New trip" at bounding box center [1355, 42] width 79 height 26
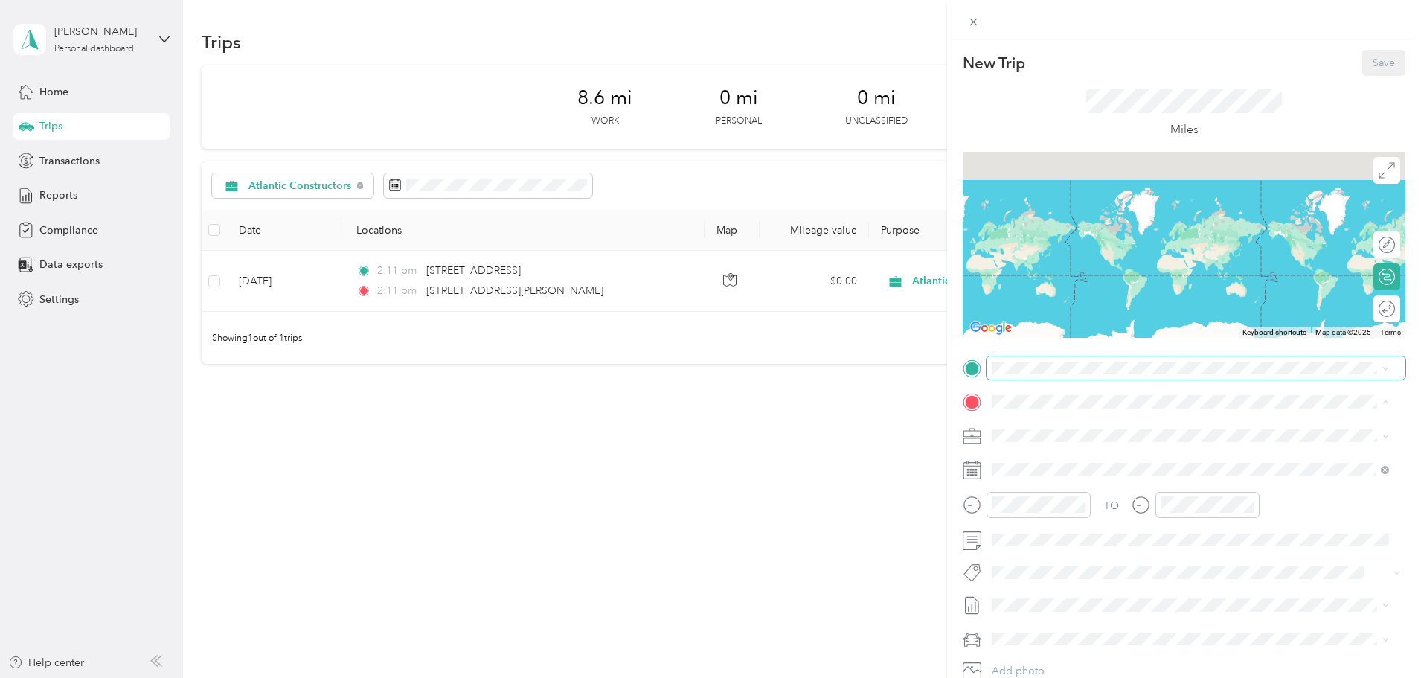
click at [1034, 373] on span at bounding box center [1195, 368] width 419 height 24
click at [1052, 374] on span at bounding box center [1195, 368] width 419 height 24
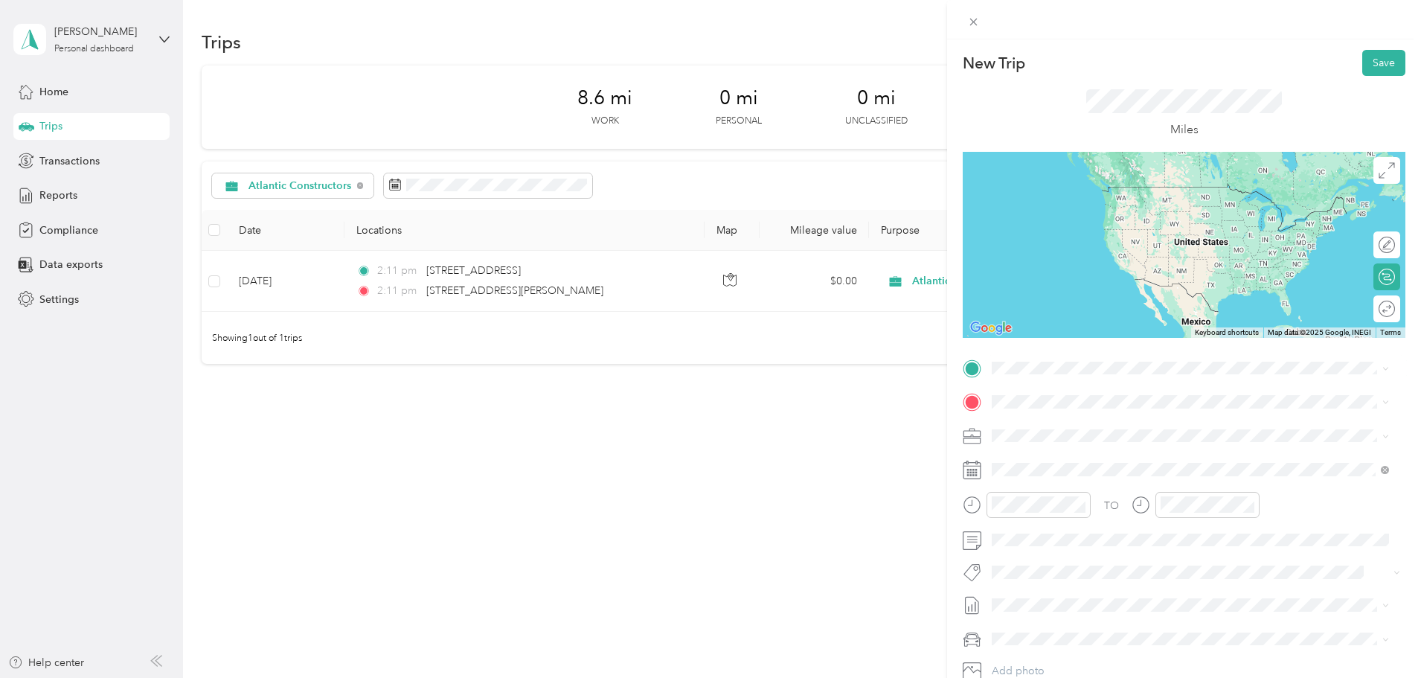
click at [1090, 422] on span "5401 Virginia Highway 1 North Chesterfield, Virginia 23234, United States" at bounding box center [1121, 415] width 203 height 13
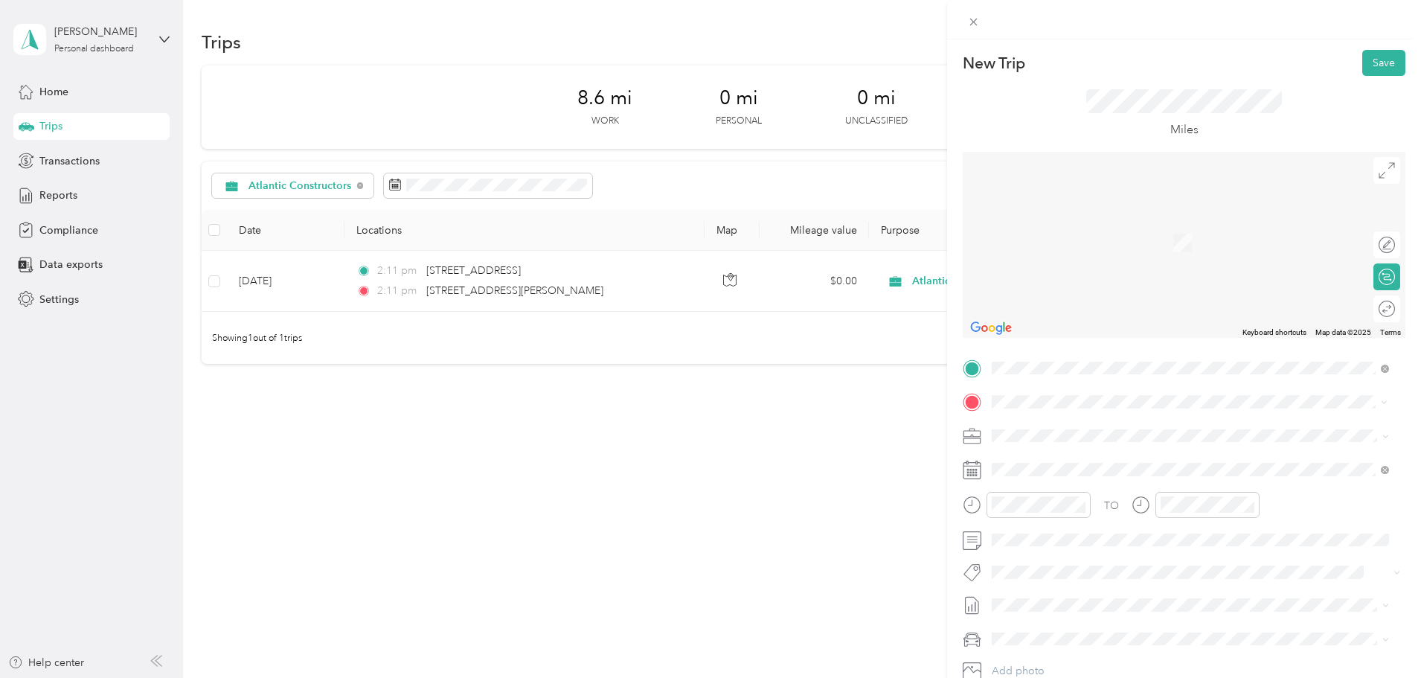
click at [1094, 523] on span "1401 Battery Brooke Parkway North Chesterfield, Virginia 23237, United States" at bounding box center [1094, 515] width 149 height 13
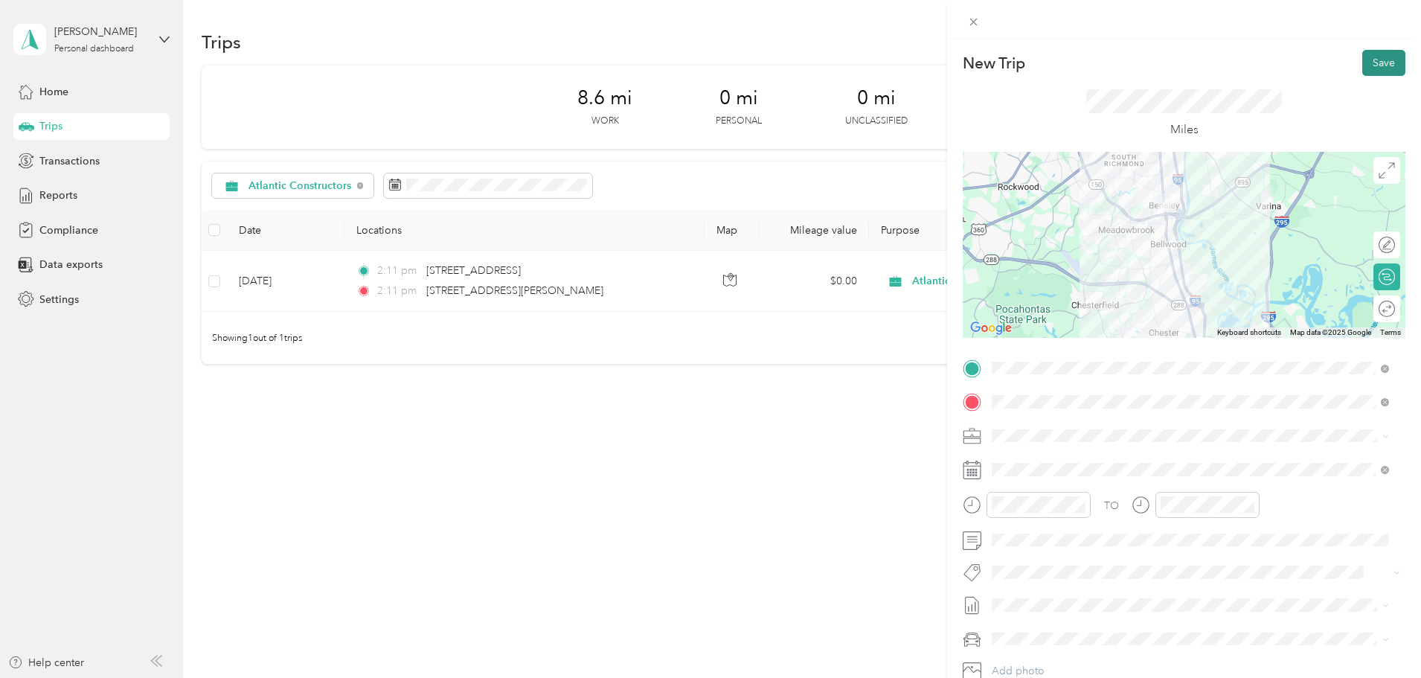
click at [1369, 58] on button "Save" at bounding box center [1383, 63] width 43 height 26
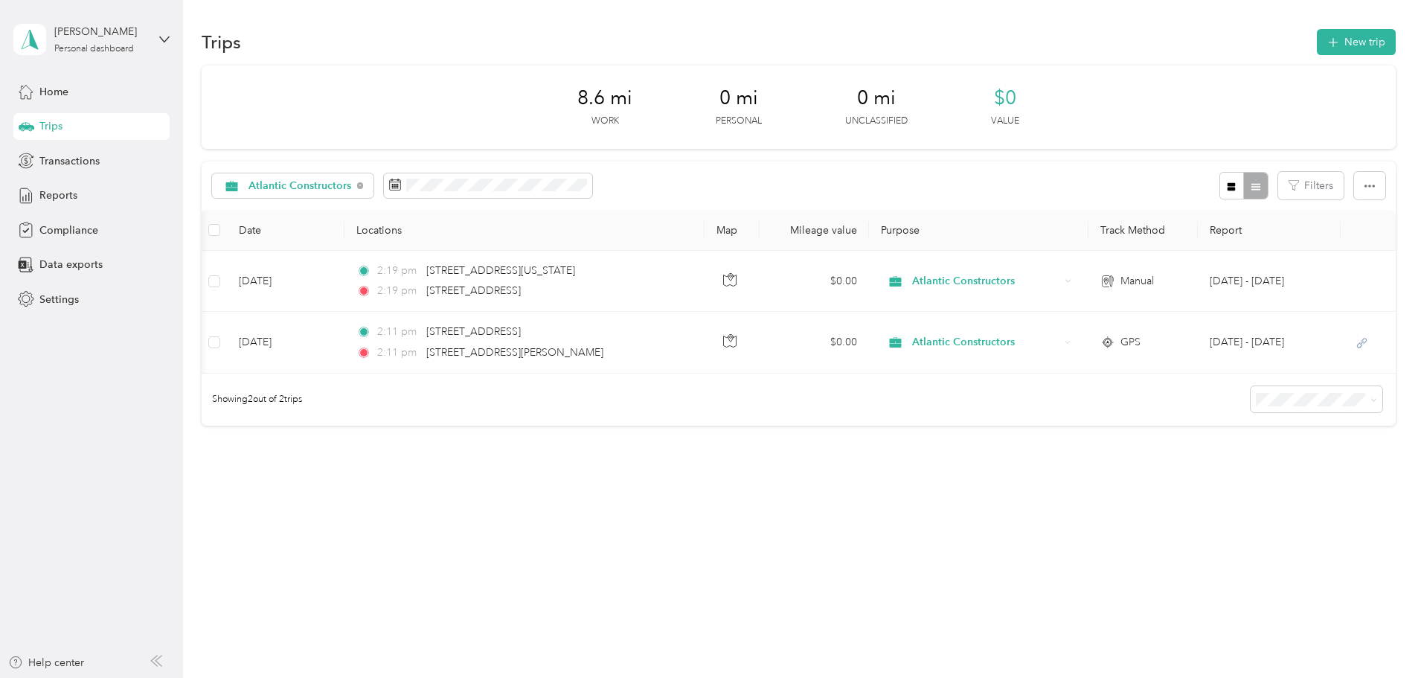
scroll to position [0, 133]
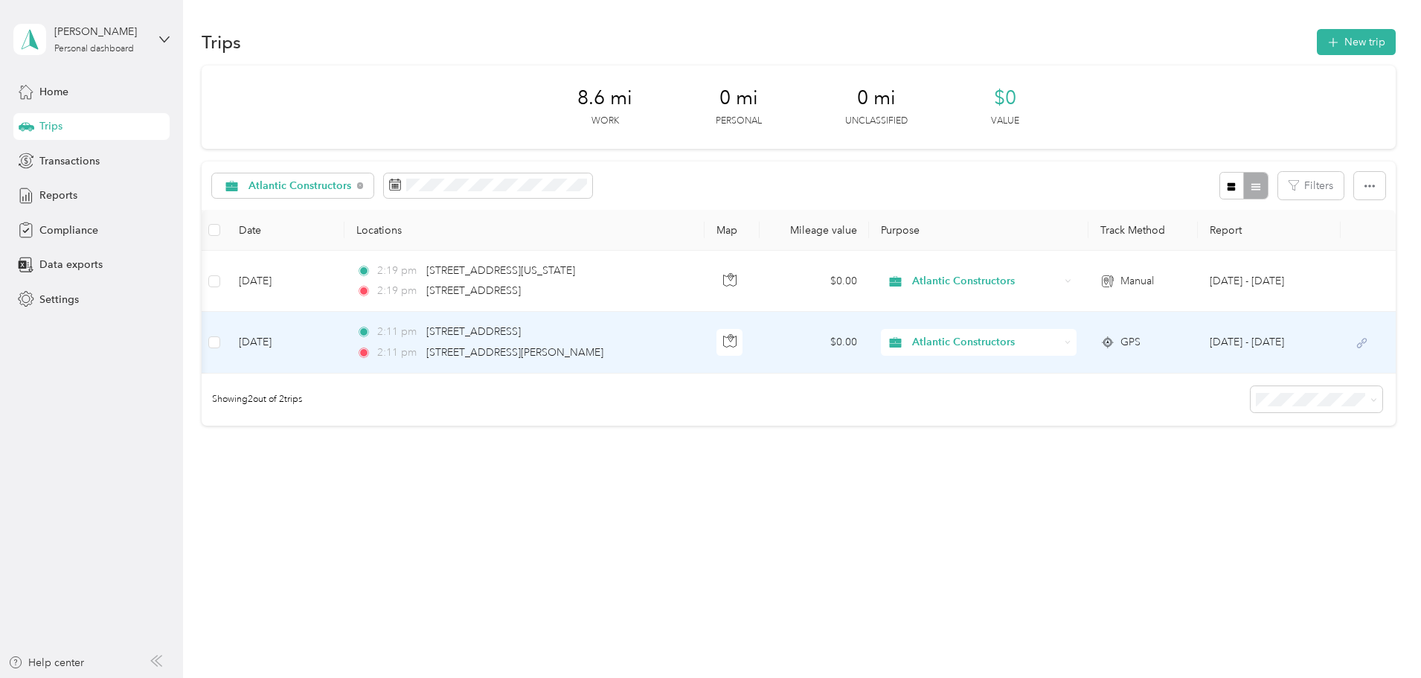
click at [1100, 341] on icon at bounding box center [1107, 342] width 15 height 12
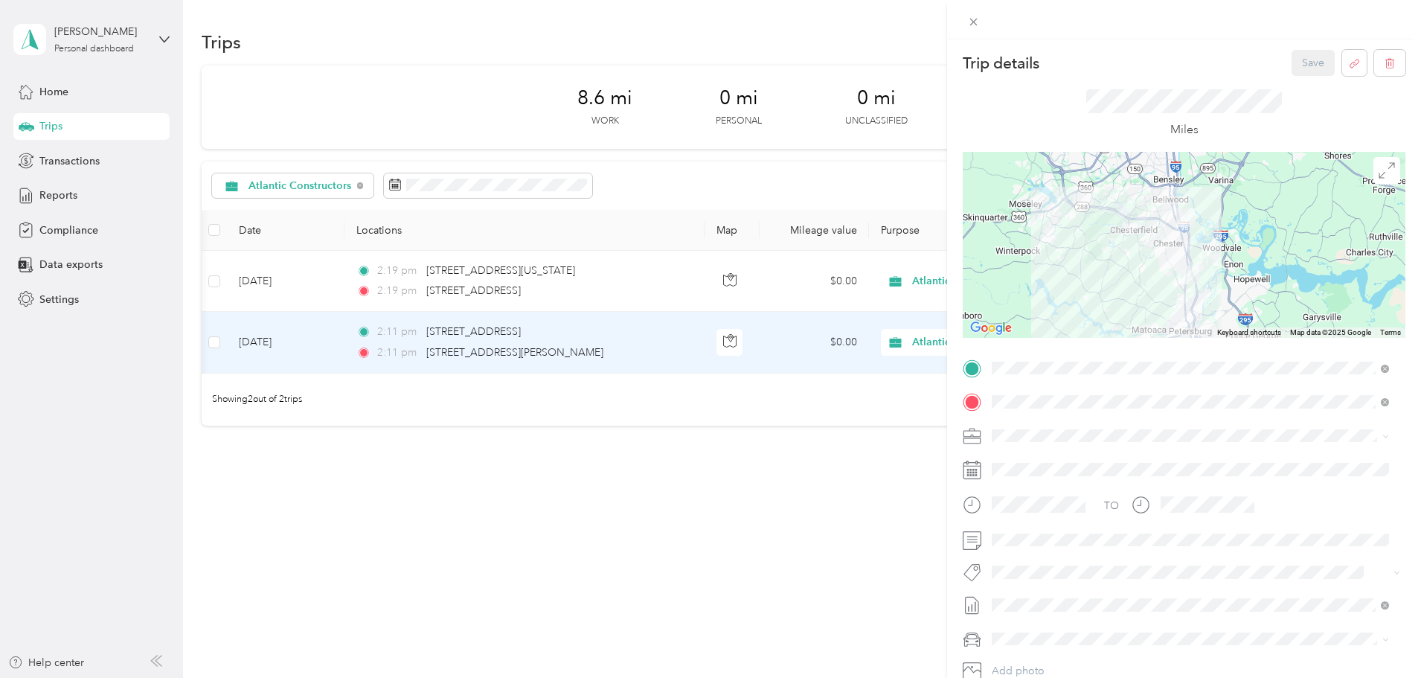
click at [903, 460] on div "Trip details Save This trip cannot be edited because it is either under review,…" at bounding box center [710, 339] width 1421 height 678
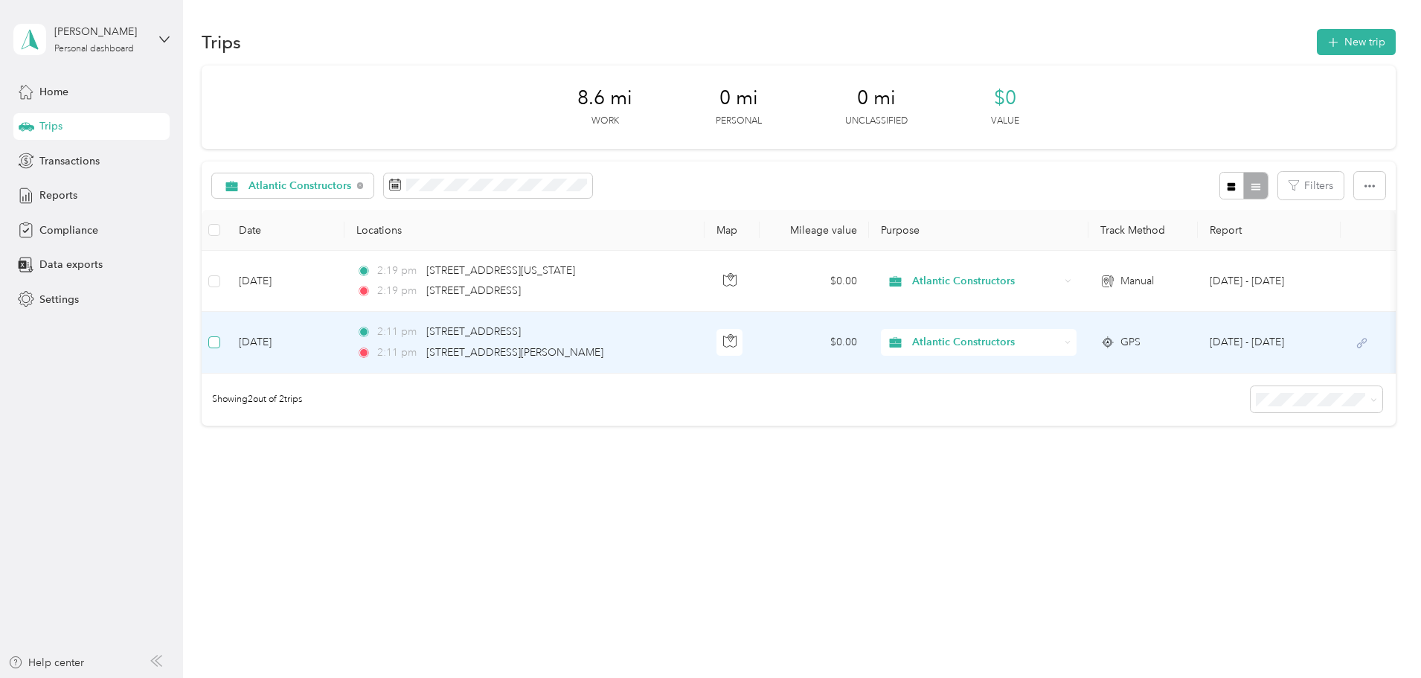
click at [220, 349] on label at bounding box center [214, 342] width 12 height 16
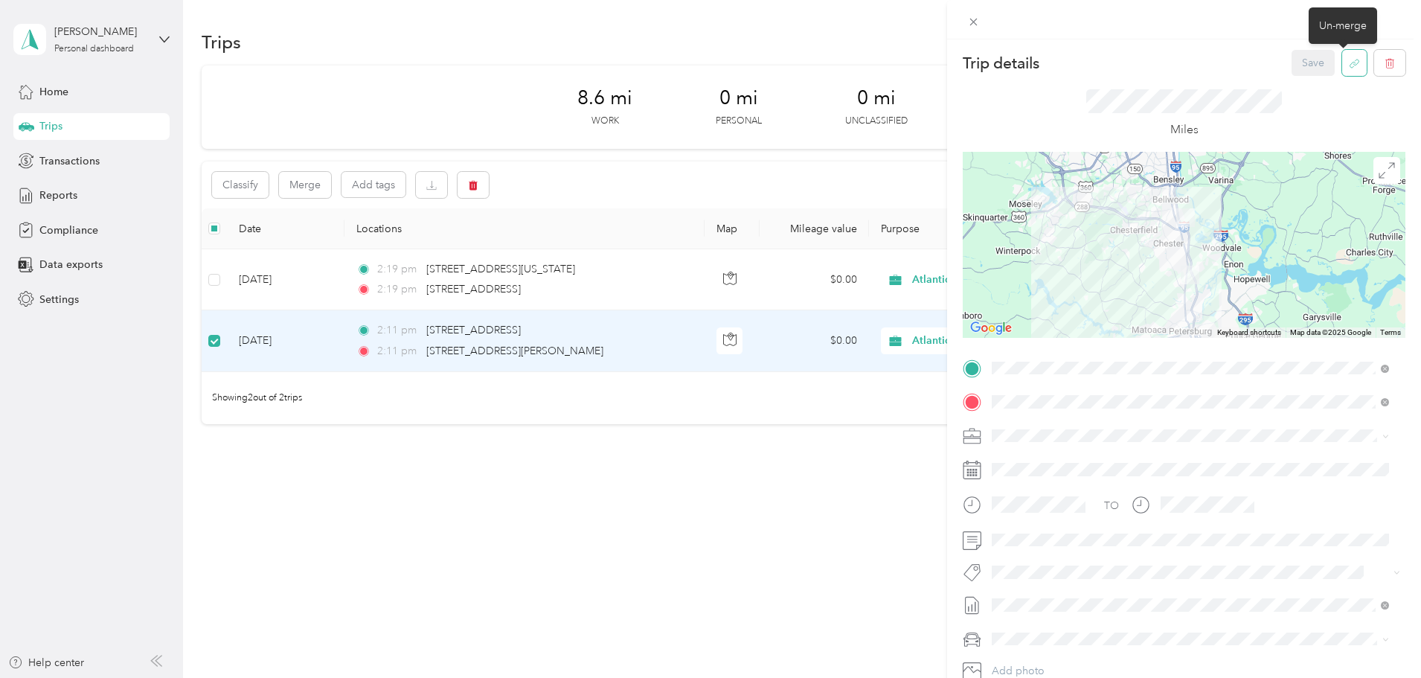
click at [1349, 60] on button "button" at bounding box center [1354, 63] width 25 height 26
click at [1296, 71] on button "Yes" at bounding box center [1301, 74] width 29 height 24
click at [1265, 87] on div "Miles" at bounding box center [1183, 114] width 443 height 76
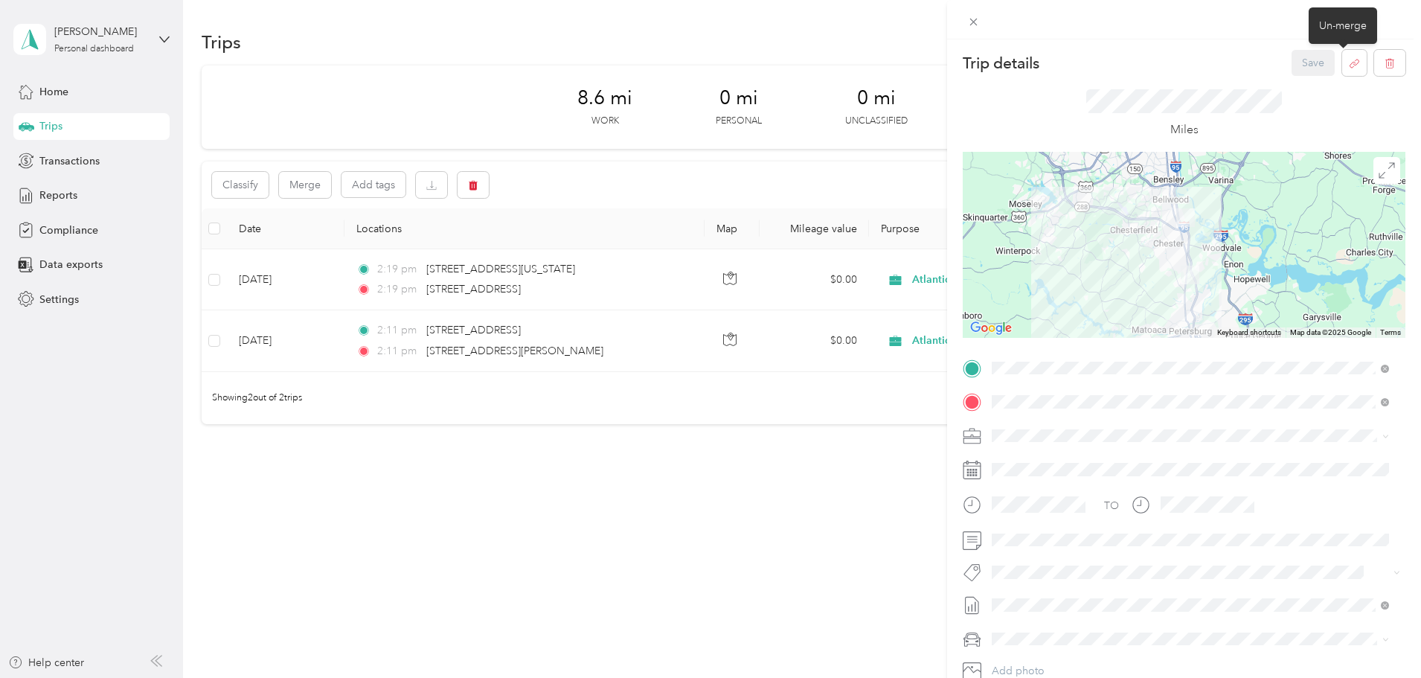
click at [653, 438] on div "Trip details Save This trip cannot be edited because it is either under review,…" at bounding box center [710, 339] width 1421 height 678
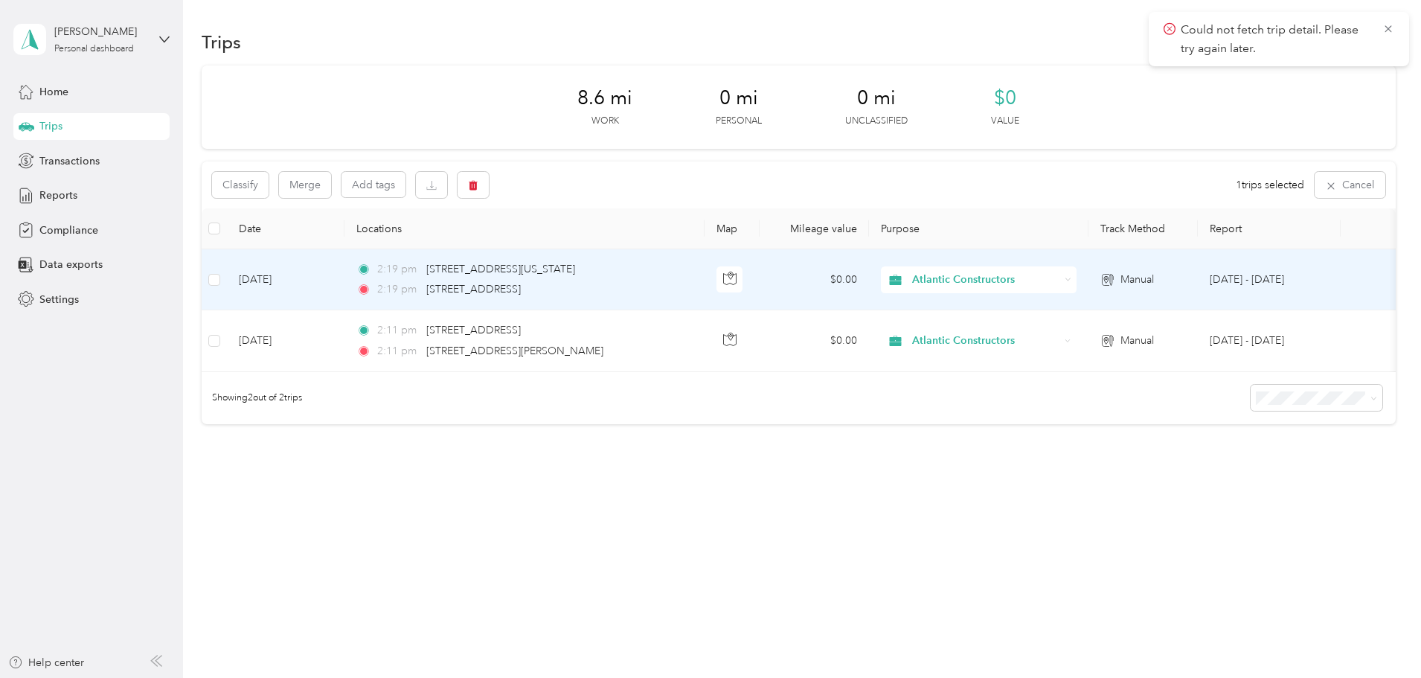
click at [329, 285] on td "[DATE]" at bounding box center [286, 279] width 118 height 61
click at [344, 286] on td "[DATE]" at bounding box center [286, 279] width 118 height 61
click at [344, 282] on td "[DATE]" at bounding box center [286, 279] width 118 height 61
click at [1314, 186] on button "Cancel" at bounding box center [1349, 185] width 71 height 26
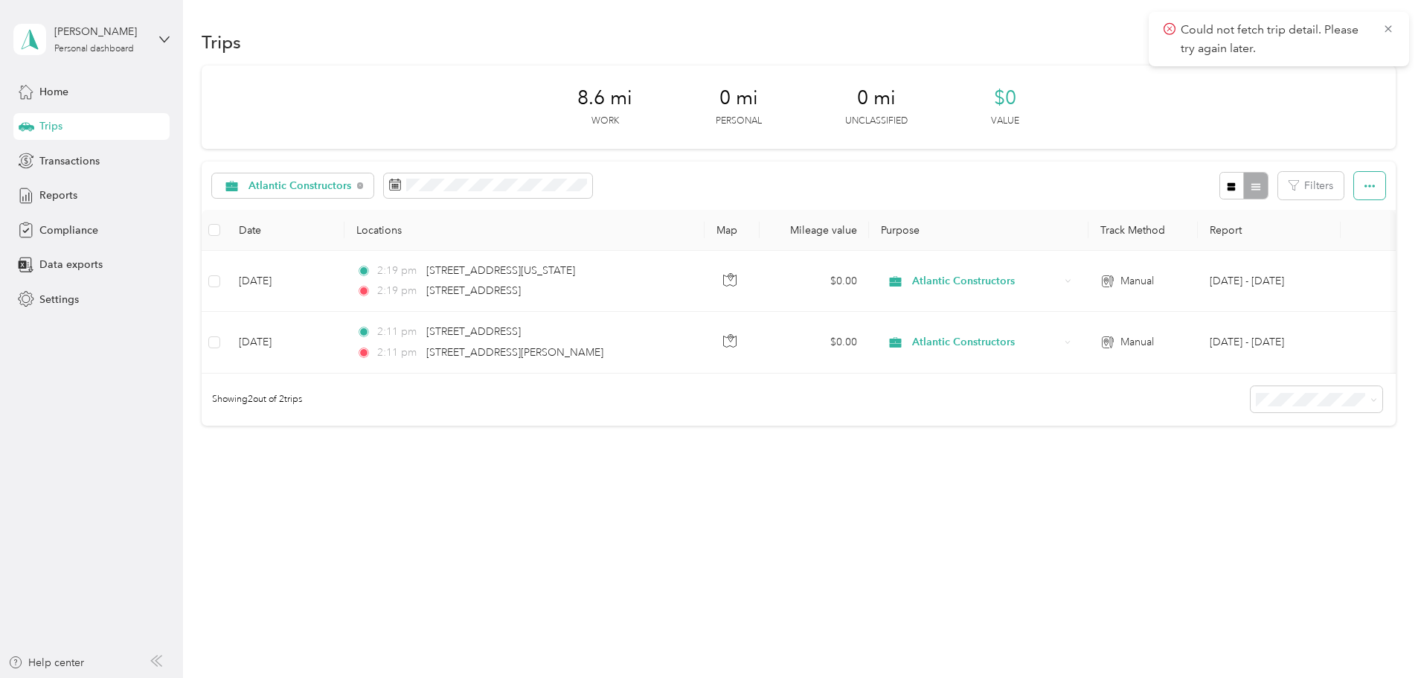
click at [1364, 181] on icon "button" at bounding box center [1369, 186] width 10 height 10
click at [1300, 180] on div "Atlantic Constructors Filters" at bounding box center [799, 185] width 1194 height 48
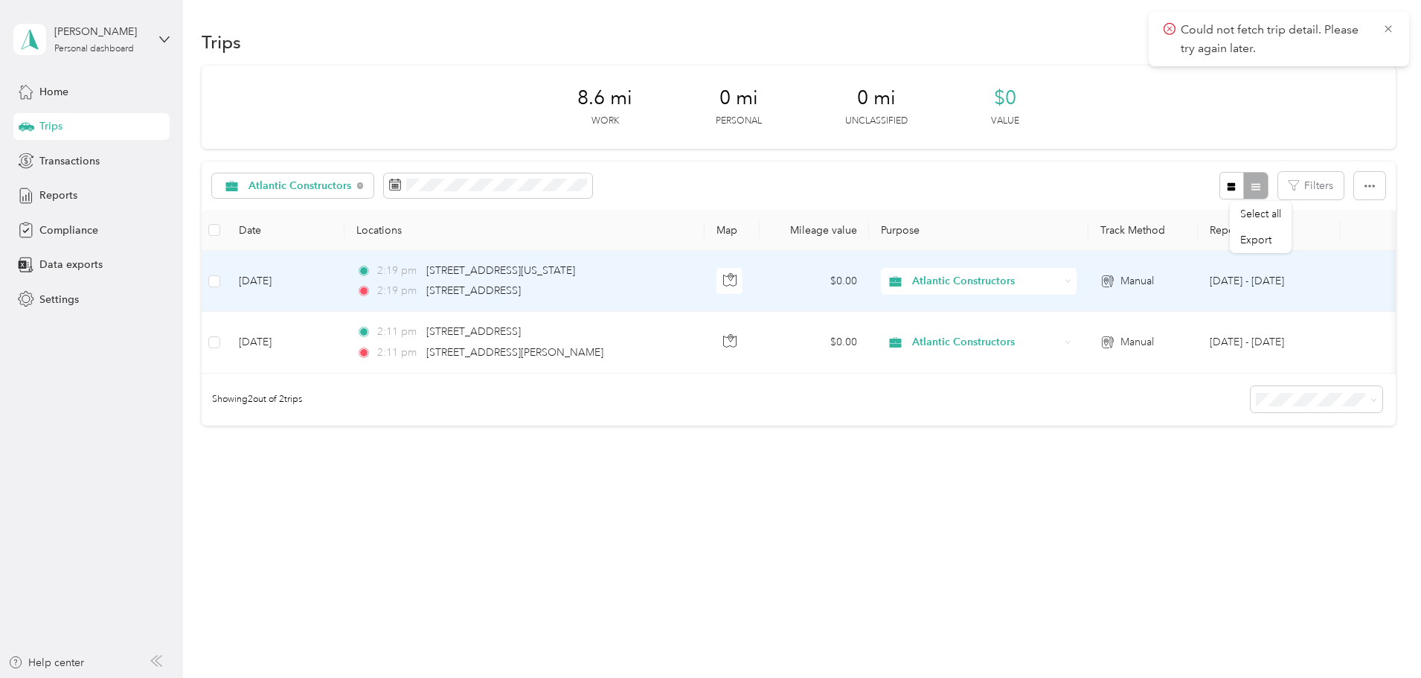
click at [227, 283] on td at bounding box center [214, 281] width 25 height 61
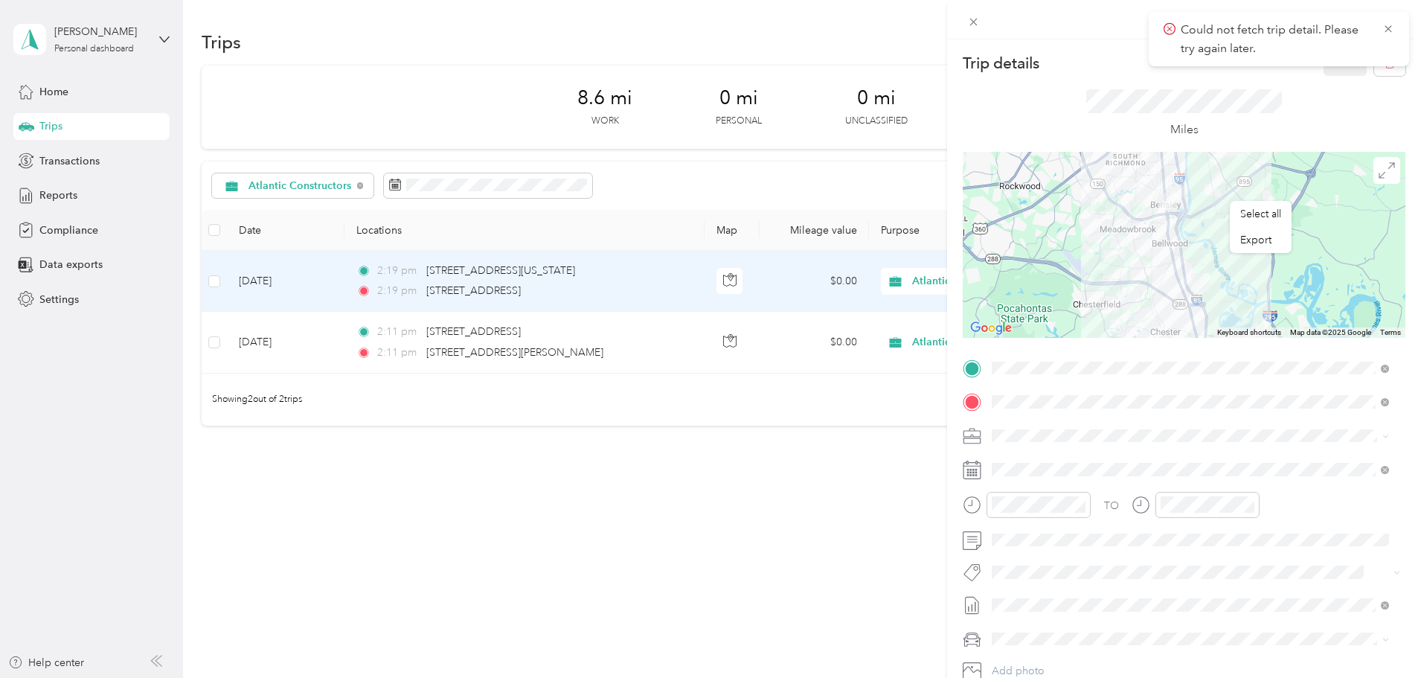
click at [313, 281] on div "Trip details Save This trip cannot be edited because it is either under review,…" at bounding box center [710, 339] width 1421 height 678
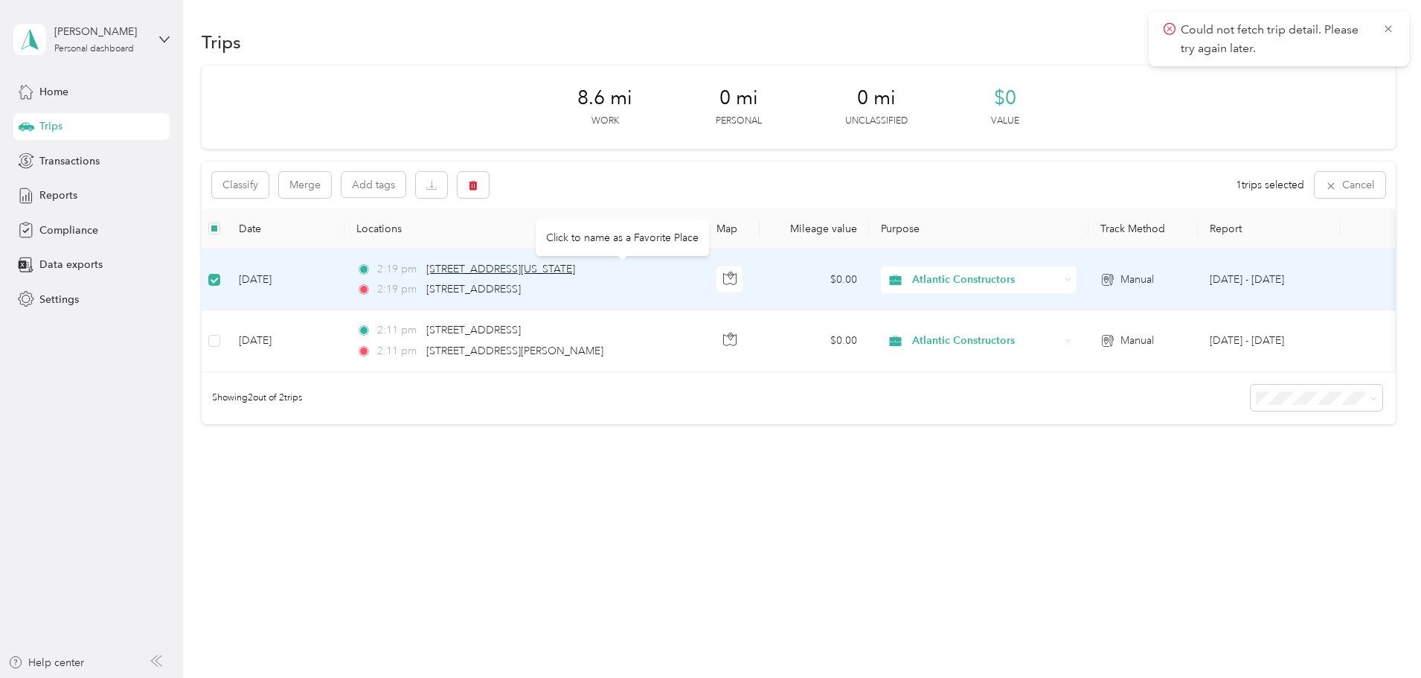
click at [575, 271] on span "5401 Virginia Highway 1, North Chesterfield" at bounding box center [500, 269] width 149 height 13
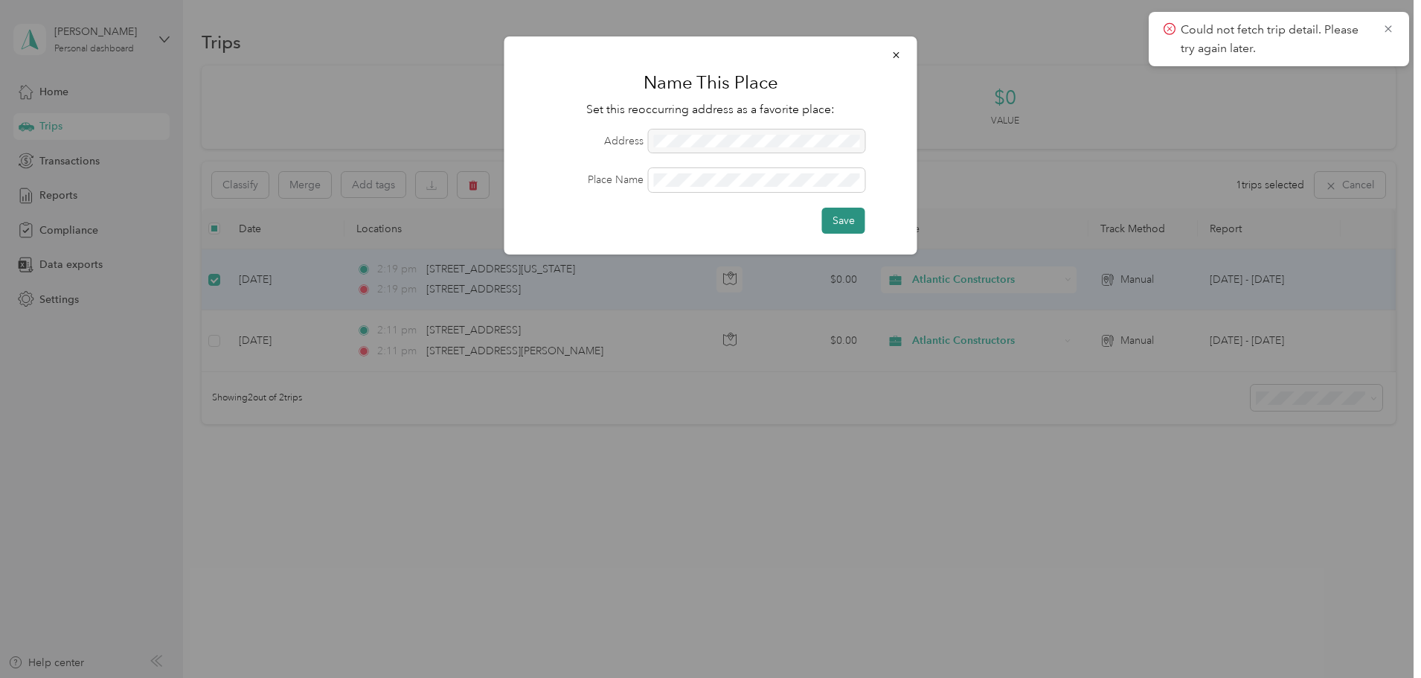
click at [832, 219] on button "Save" at bounding box center [843, 221] width 43 height 26
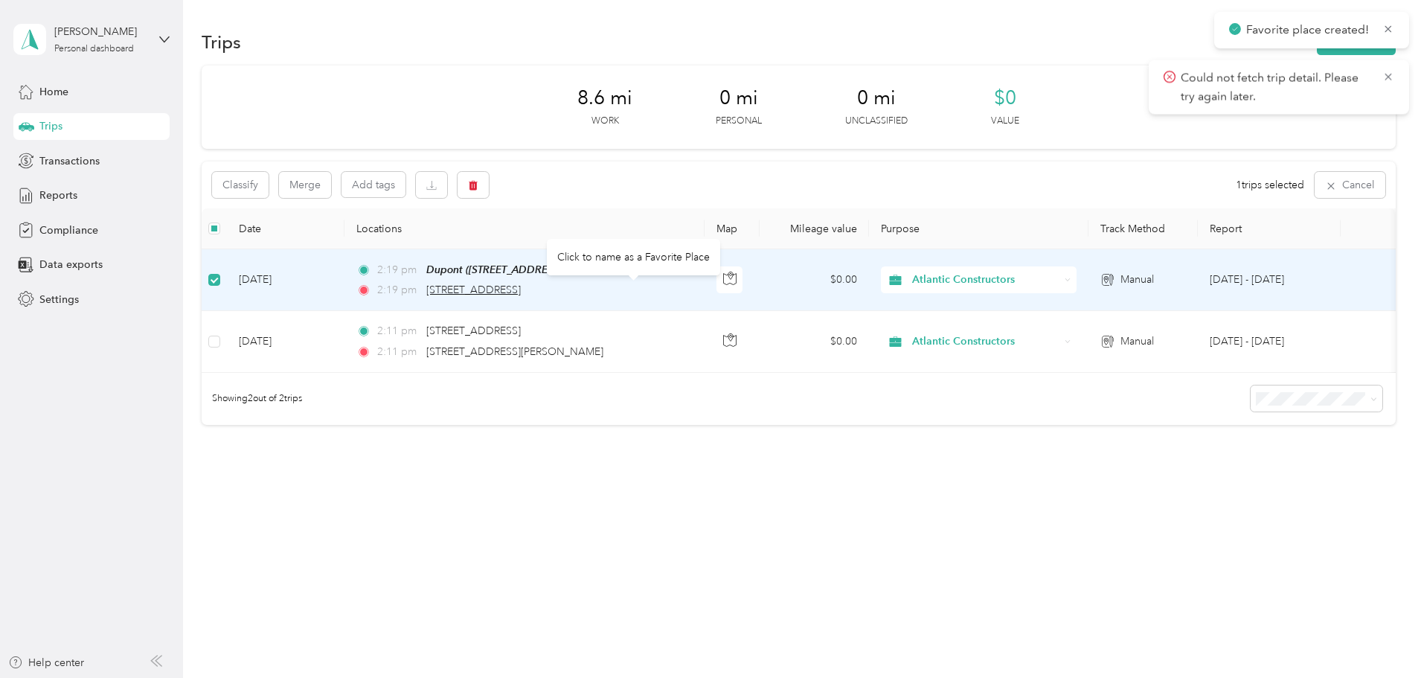
click at [521, 291] on span "1401 Battery Brooke Parkway, North Chesterfield" at bounding box center [473, 289] width 94 height 13
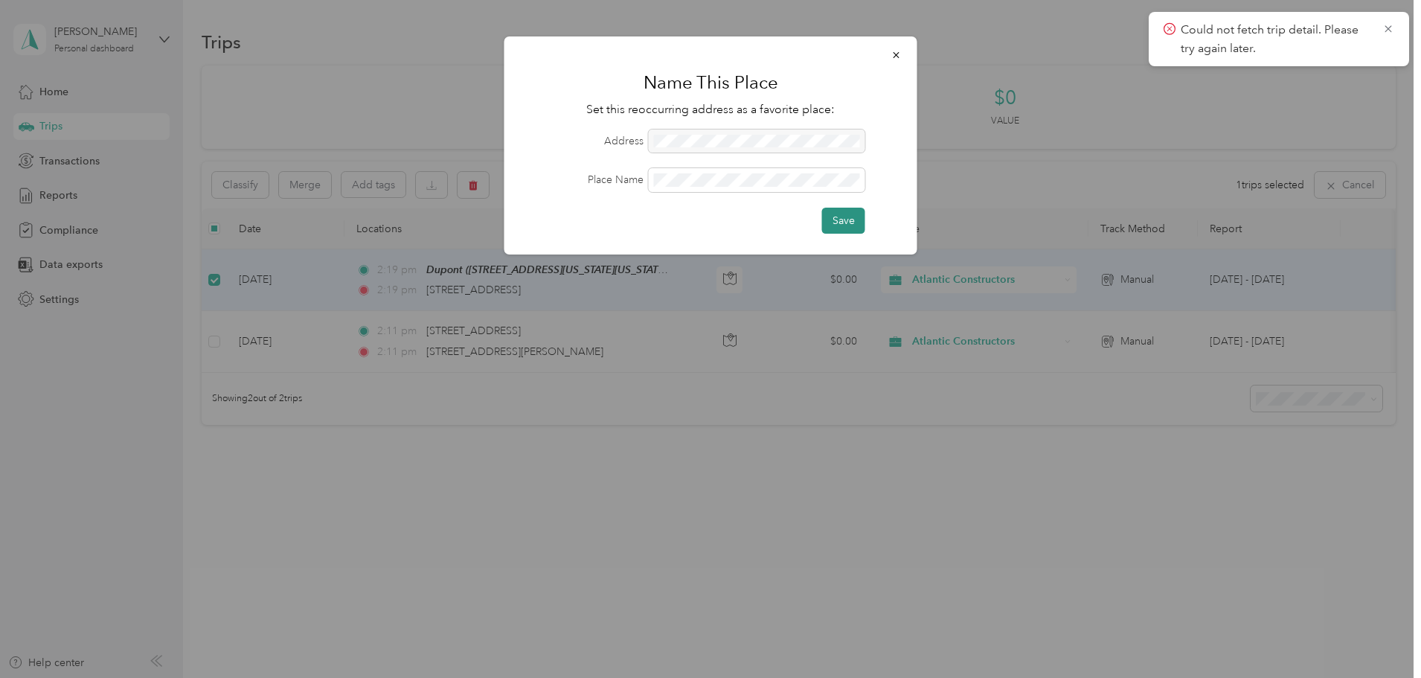
click at [837, 219] on button "Save" at bounding box center [843, 221] width 43 height 26
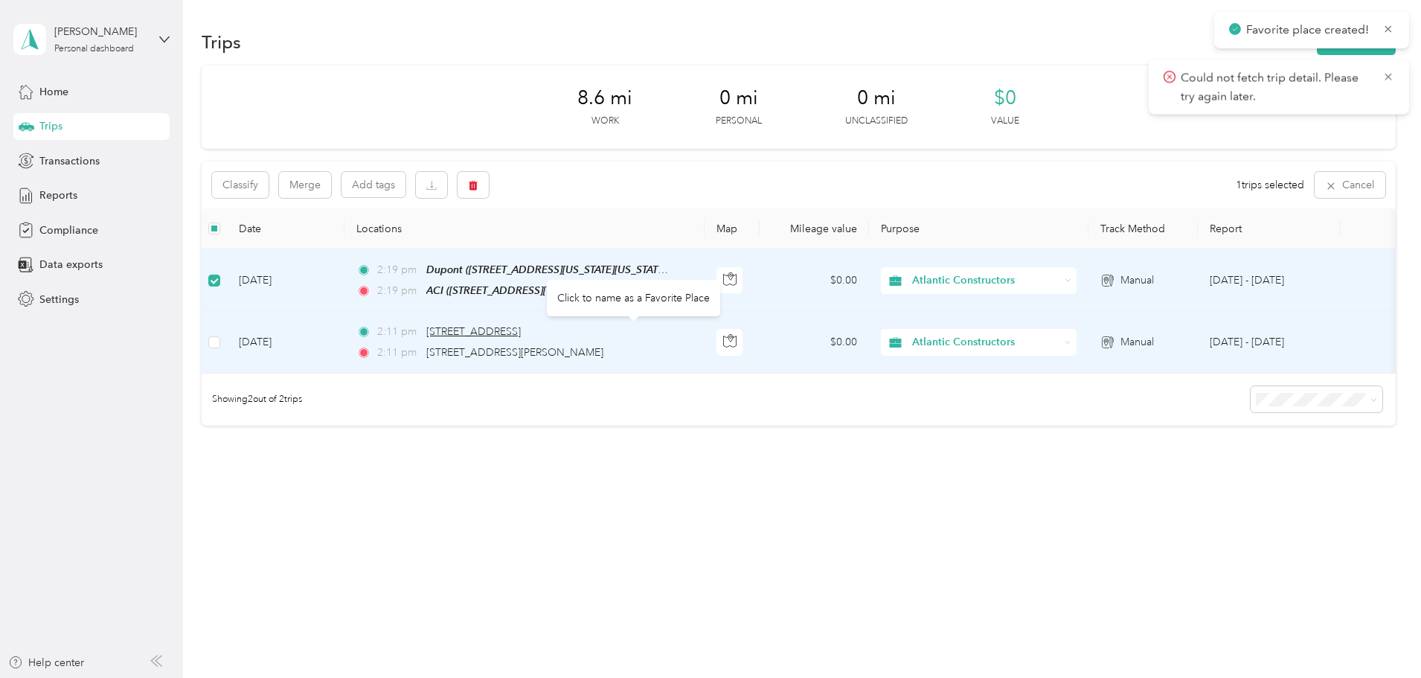
click at [521, 329] on span "1401 Battery Brooke Parkway, North Chesterfield" at bounding box center [473, 331] width 94 height 13
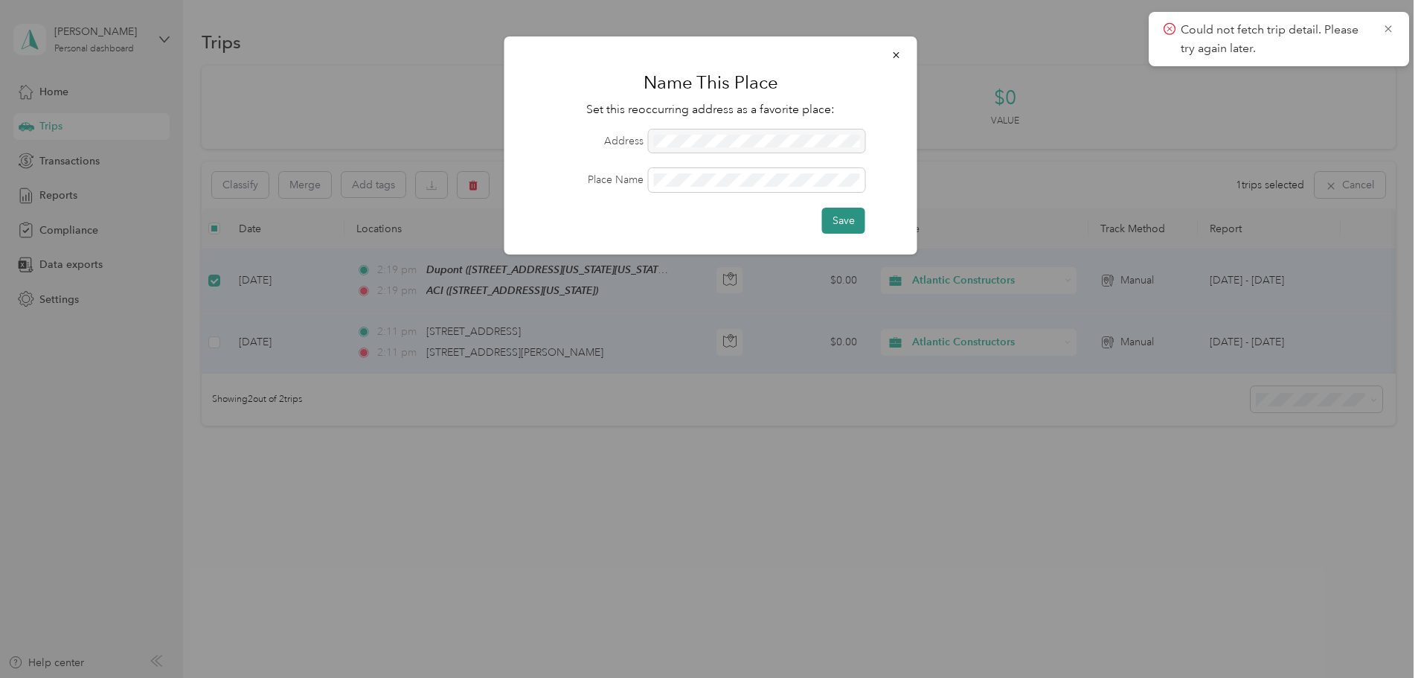
click at [843, 220] on button "Save" at bounding box center [843, 221] width 43 height 26
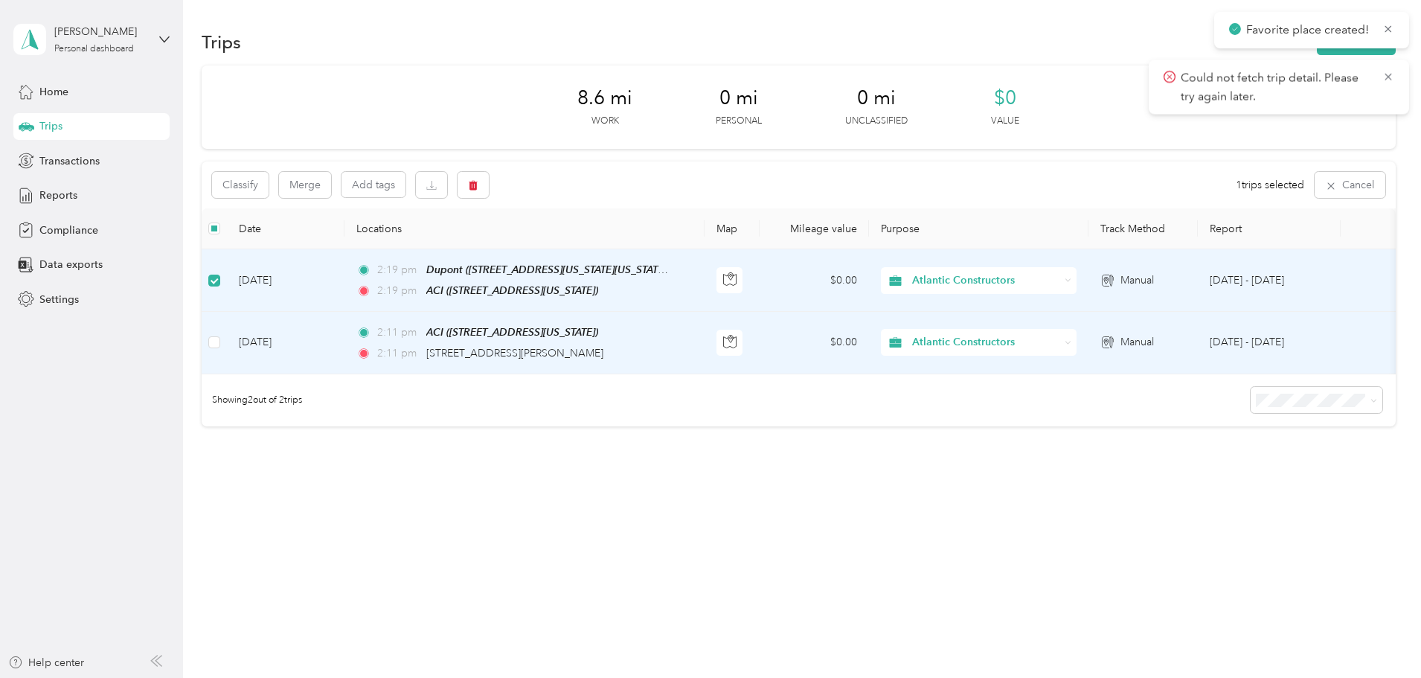
click at [598, 338] on div "ACI ([STREET_ADDRESS][US_STATE])" at bounding box center [512, 332] width 172 height 17
click at [603, 347] on span "15801 Woods Edge Road, South Chesterfield" at bounding box center [514, 353] width 177 height 13
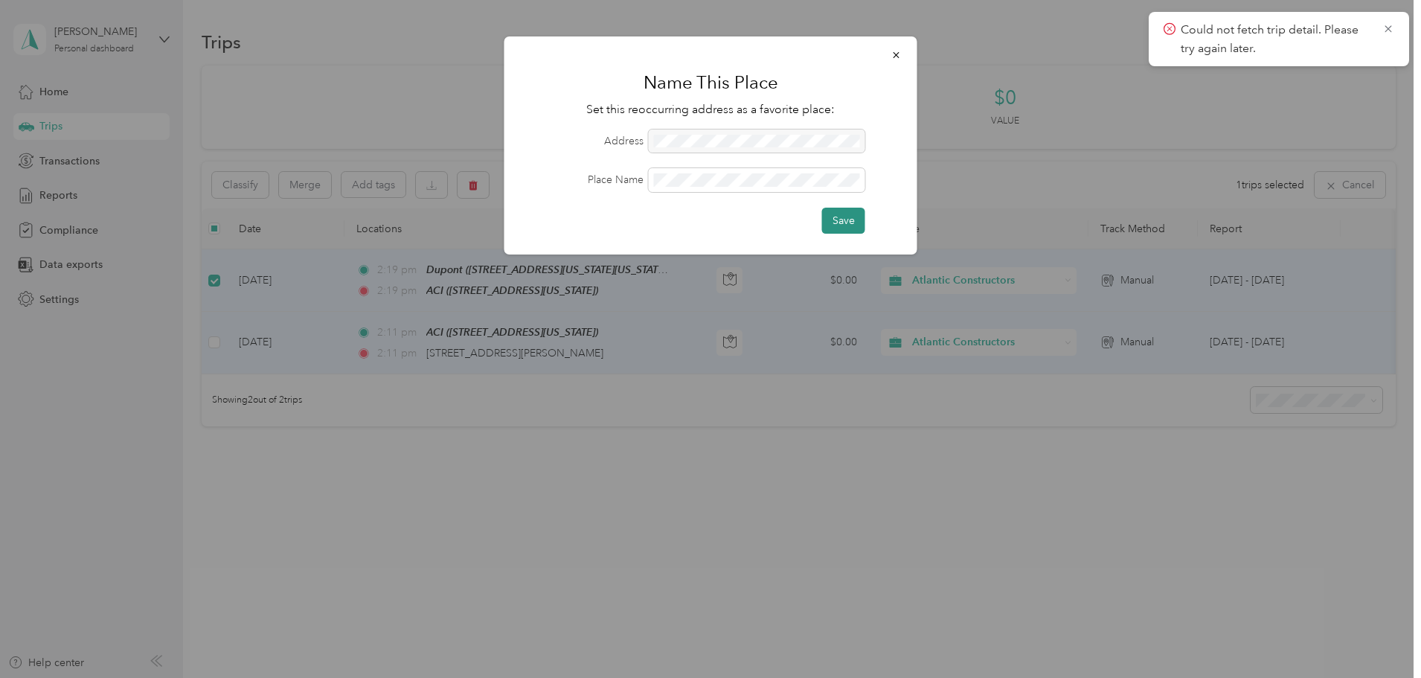
click at [834, 212] on button "Save" at bounding box center [843, 221] width 43 height 26
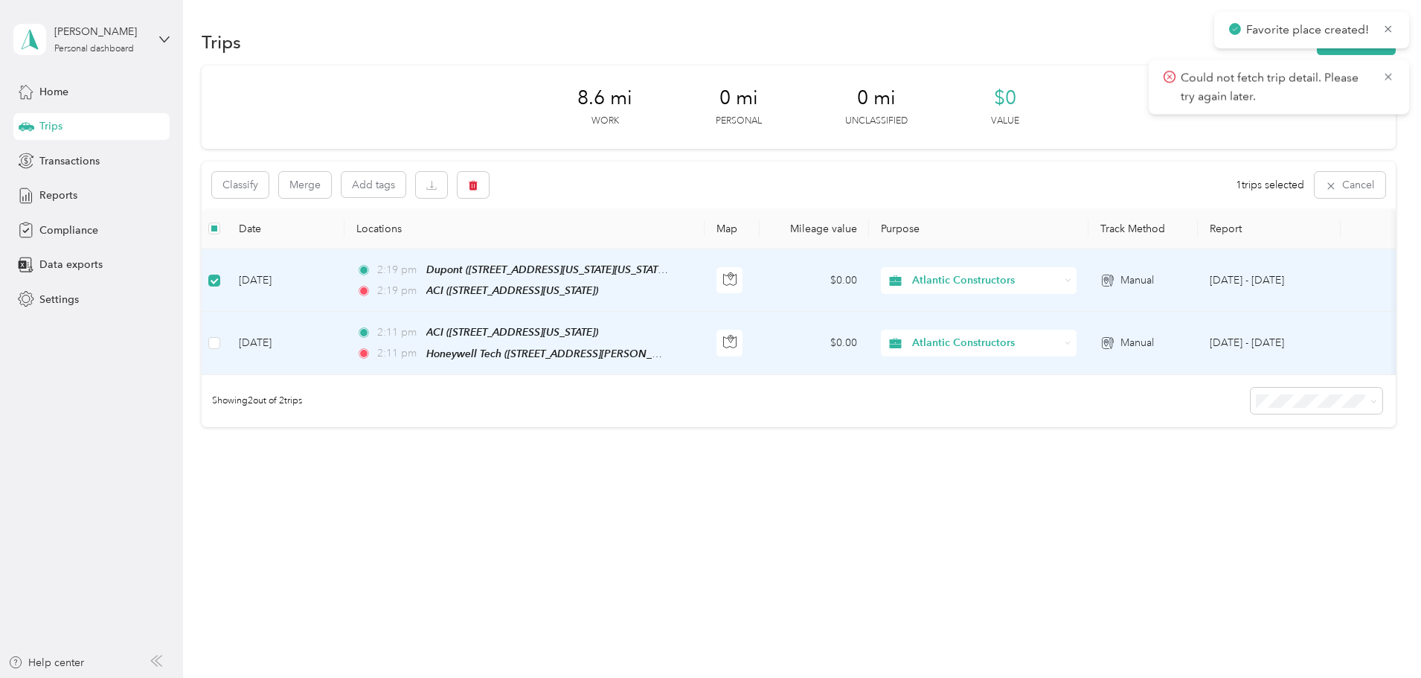
click at [1389, 74] on div "Could not fetch trip detail. Please try again later." at bounding box center [1278, 87] width 260 height 54
click at [1384, 74] on icon at bounding box center [1388, 76] width 12 height 13
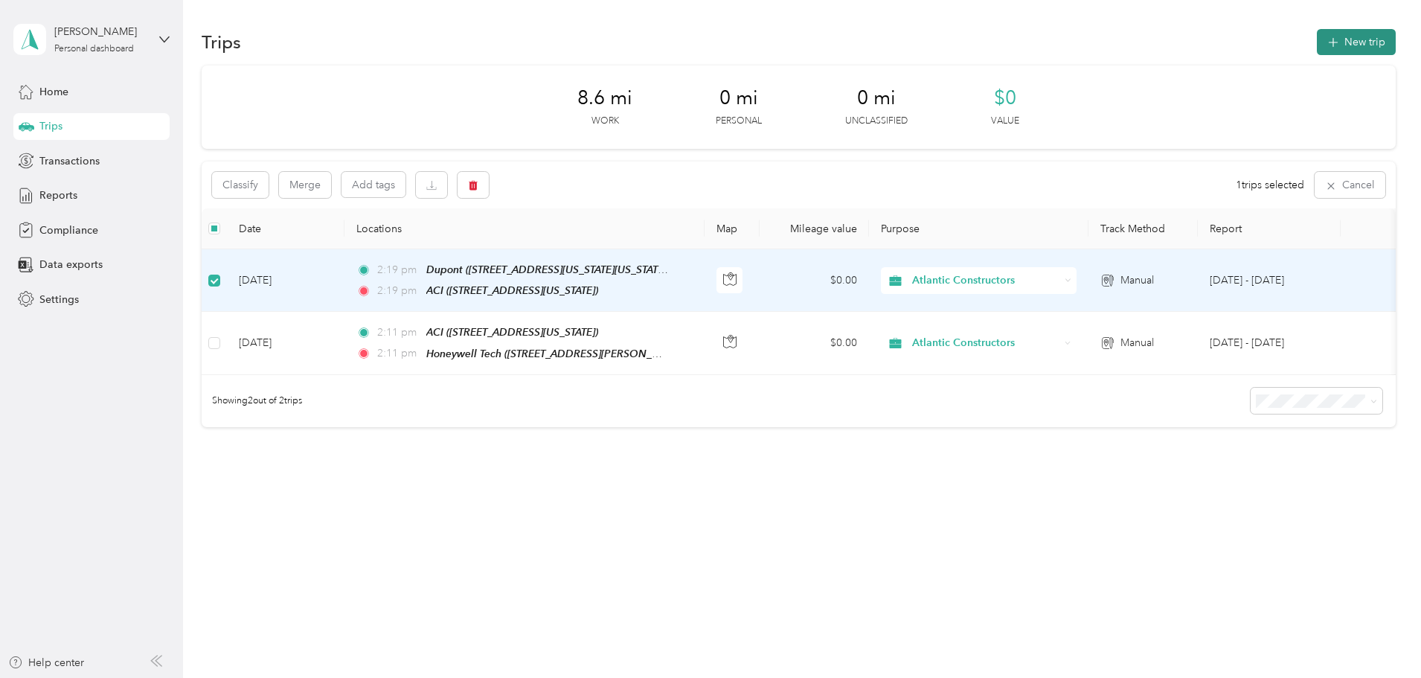
click at [1316, 37] on button "New trip" at bounding box center [1355, 42] width 79 height 26
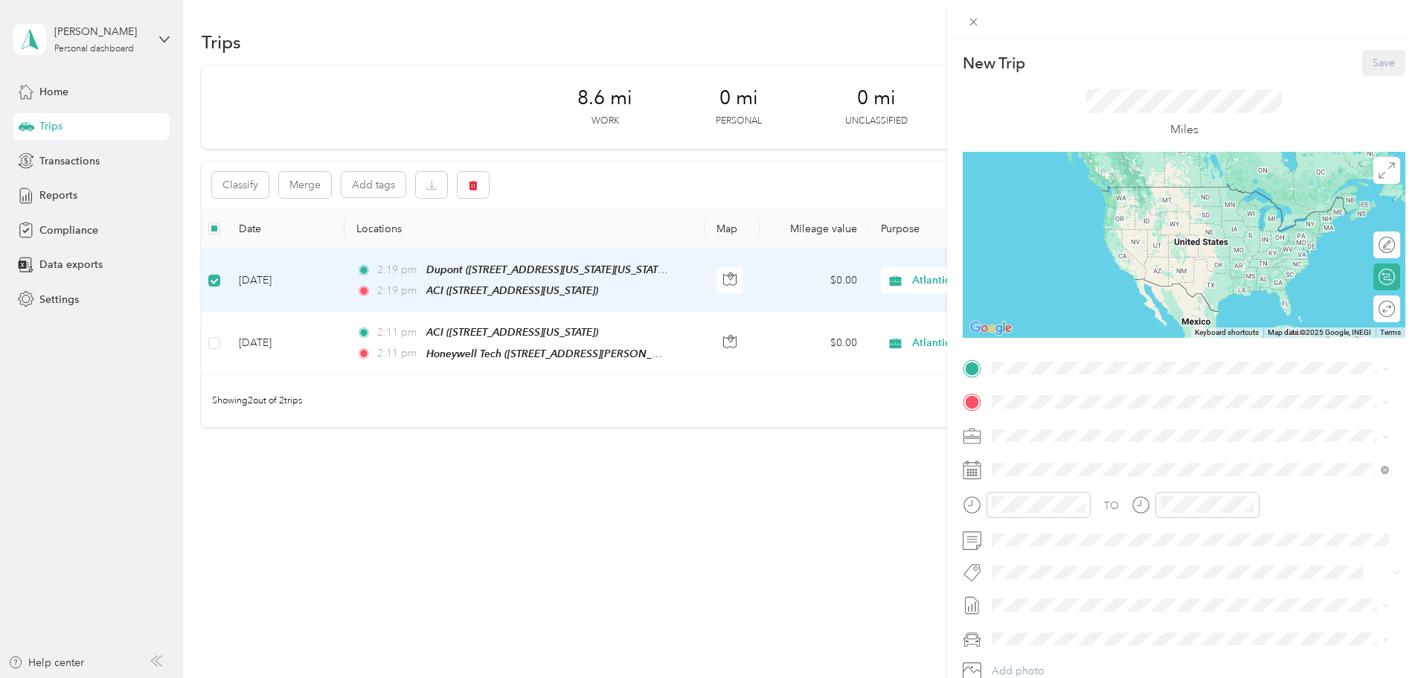
click at [380, 268] on div "New Trip Save This trip cannot be edited because it is either under review, app…" at bounding box center [710, 339] width 1421 height 678
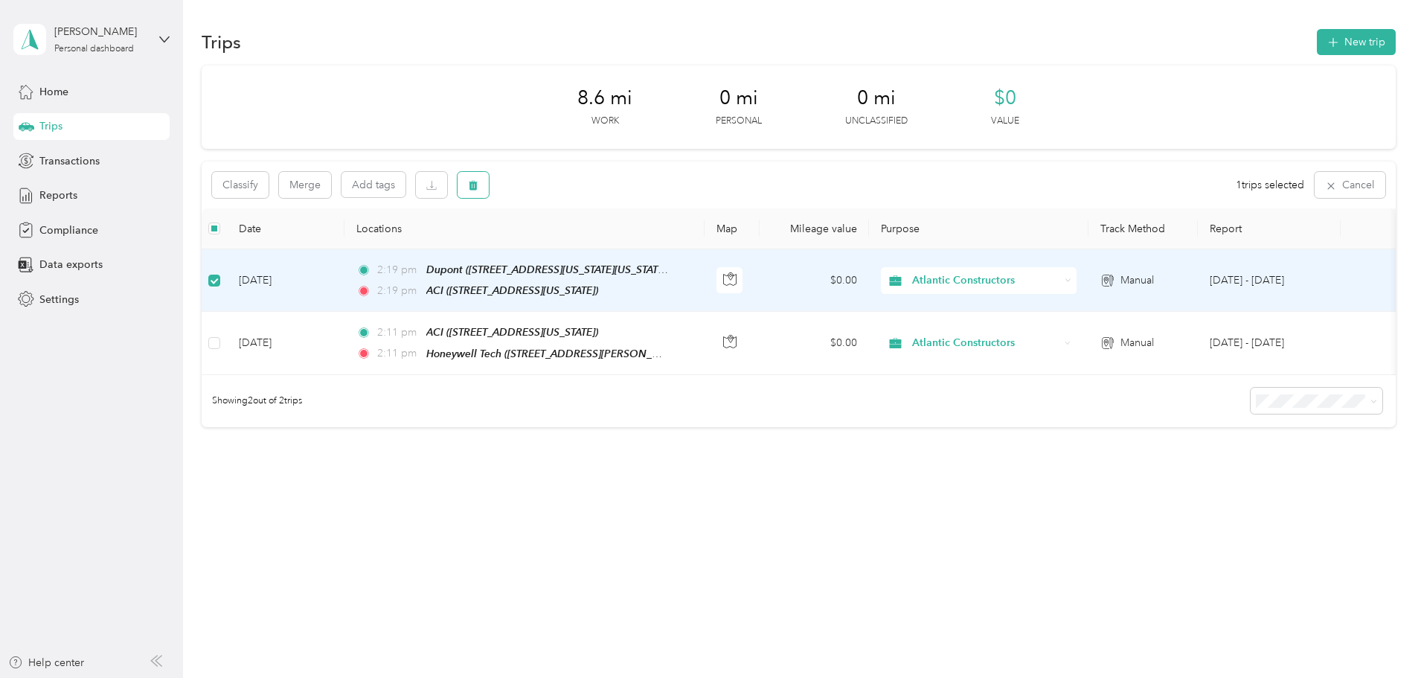
click at [489, 187] on button "button" at bounding box center [472, 185] width 31 height 26
click at [685, 241] on button "Yes" at bounding box center [683, 247] width 29 height 24
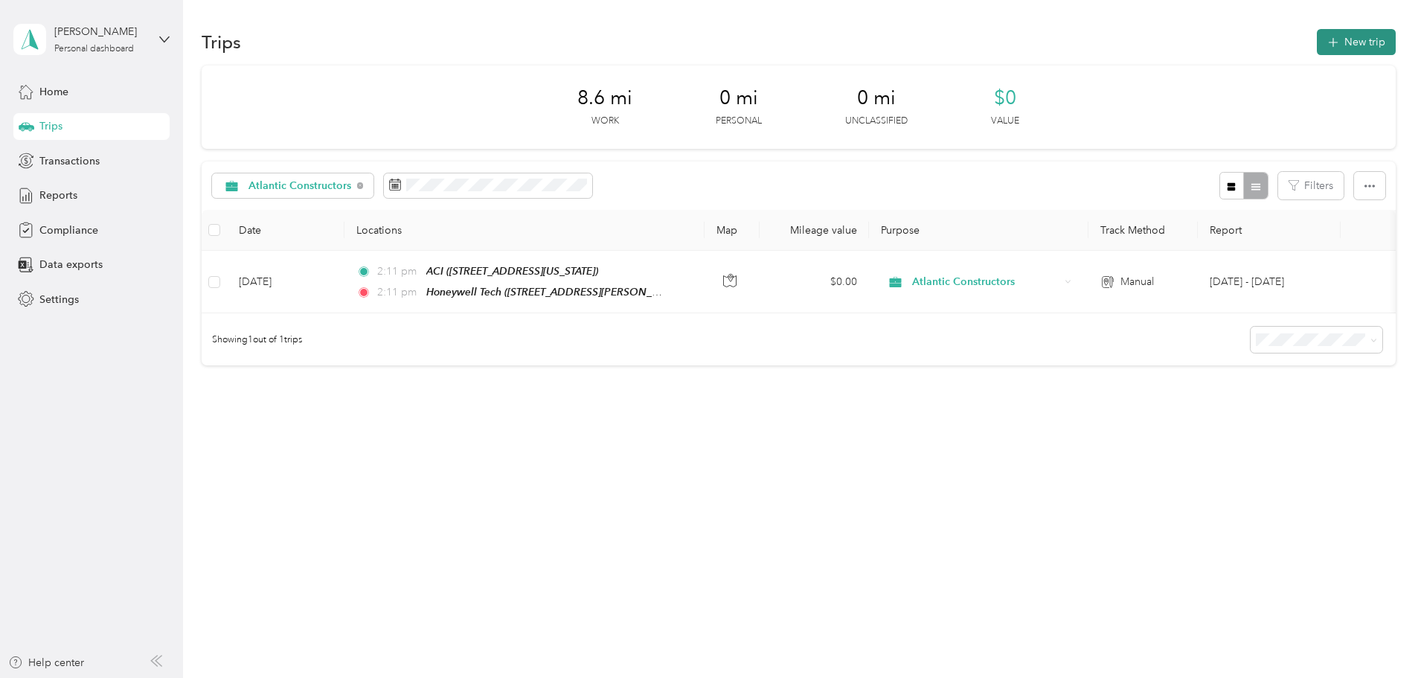
click at [1316, 51] on button "New trip" at bounding box center [1355, 42] width 79 height 26
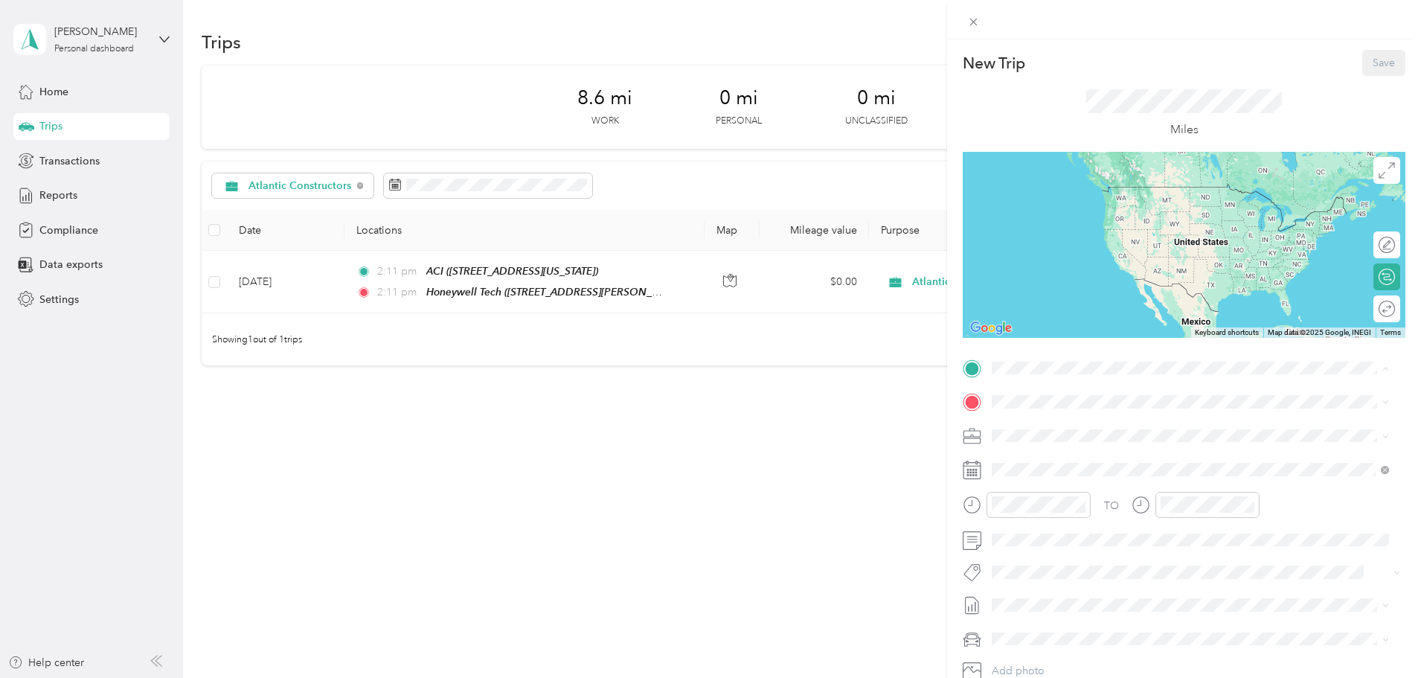
click at [1049, 437] on span "15801 Woods Edge Road, South Chesterfield, 23834, South Chesterfield, Virginia,…" at bounding box center [1135, 443] width 231 height 13
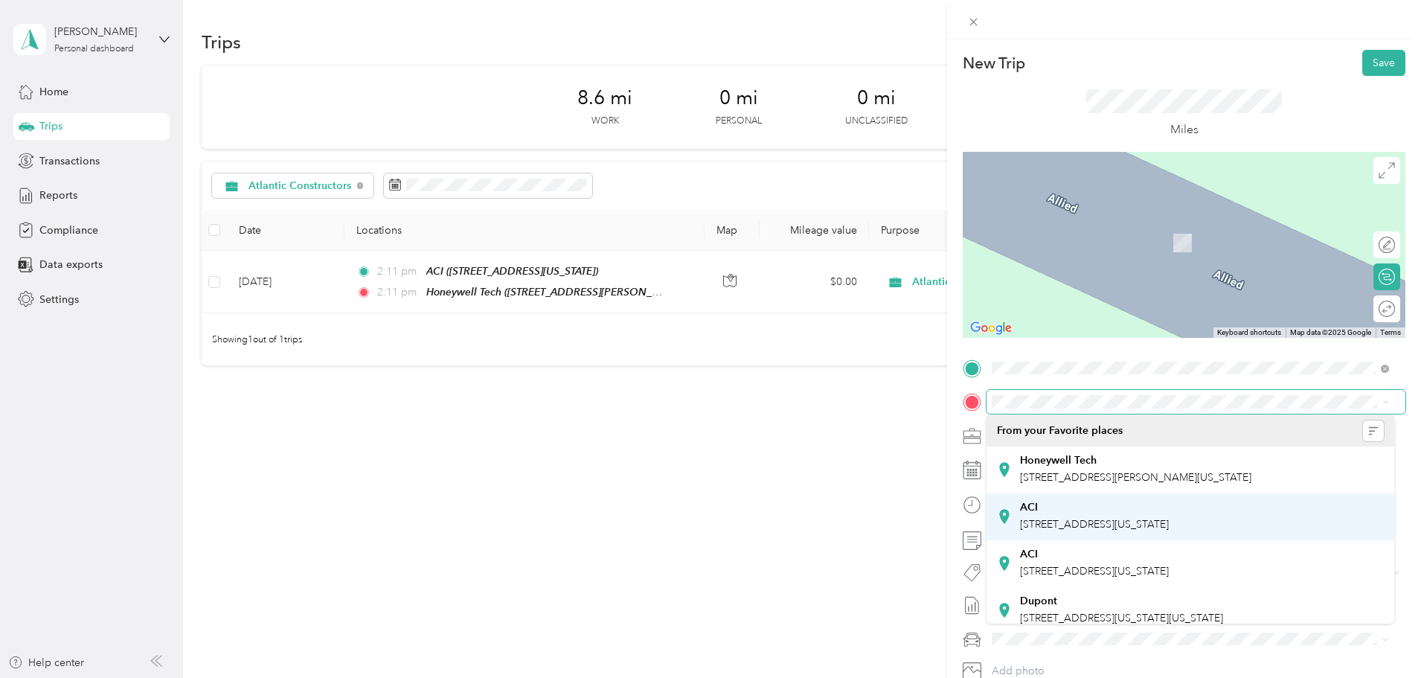
scroll to position [73, 0]
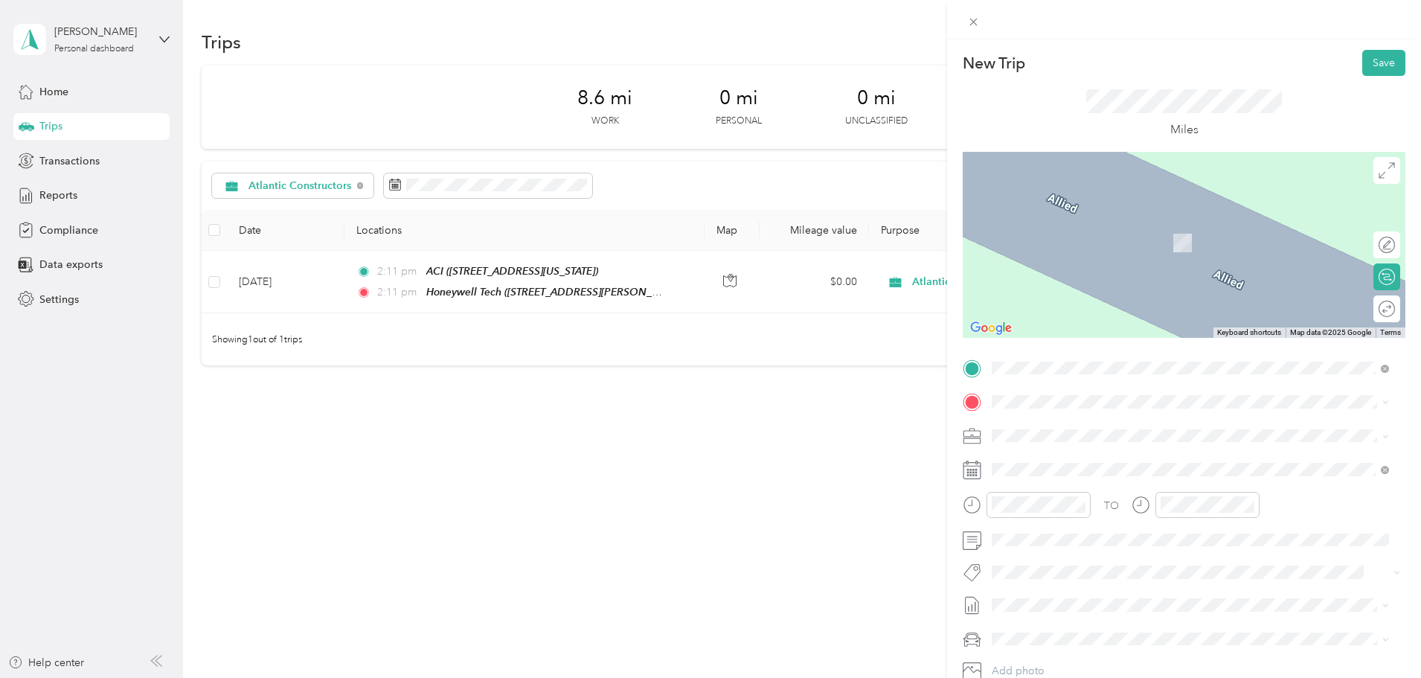
click at [1063, 582] on div "Dupont" at bounding box center [1121, 588] width 203 height 13
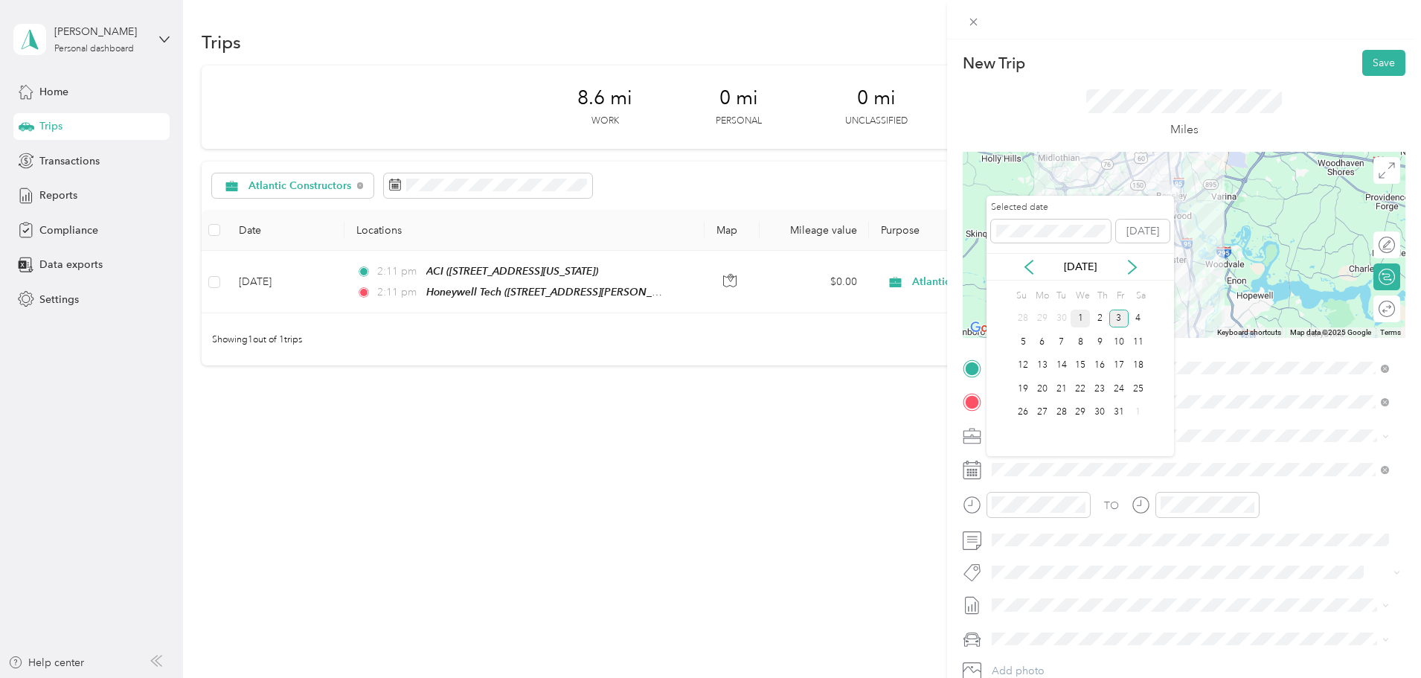
click at [1082, 322] on div "1" at bounding box center [1079, 318] width 19 height 19
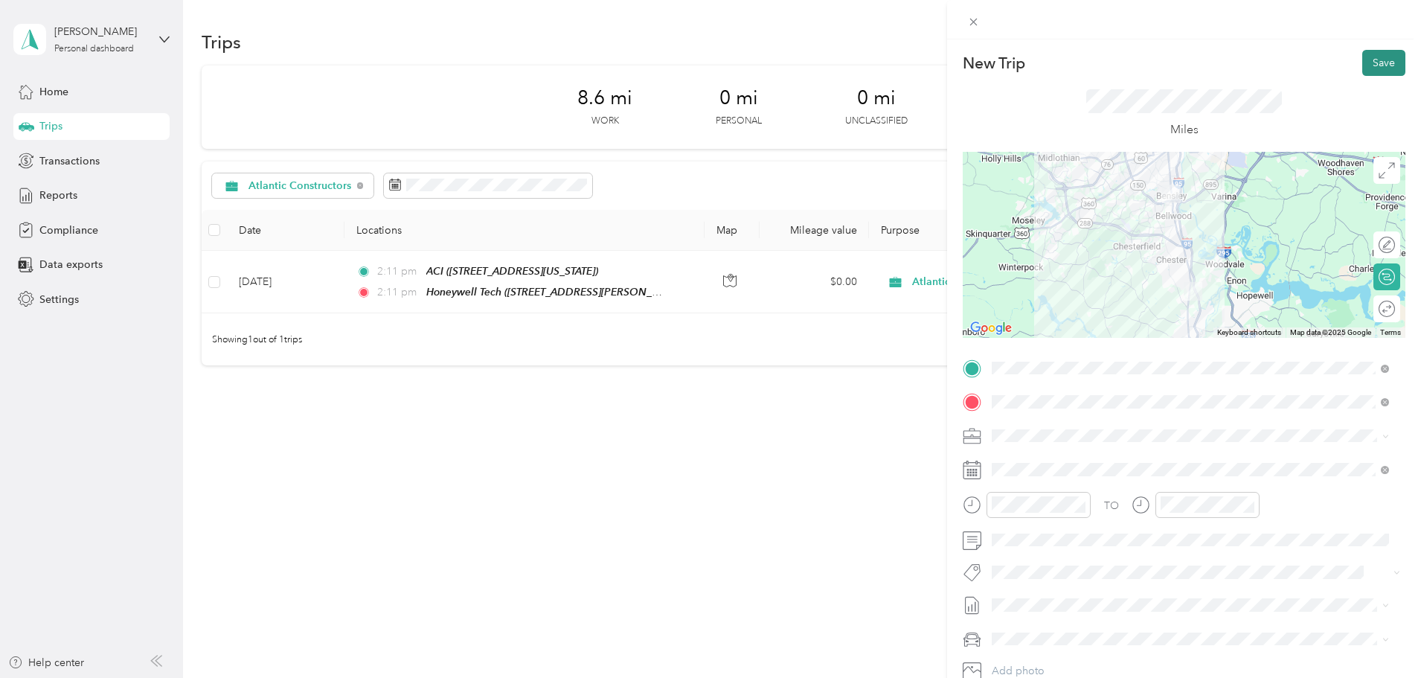
click at [1375, 62] on button "Save" at bounding box center [1383, 63] width 43 height 26
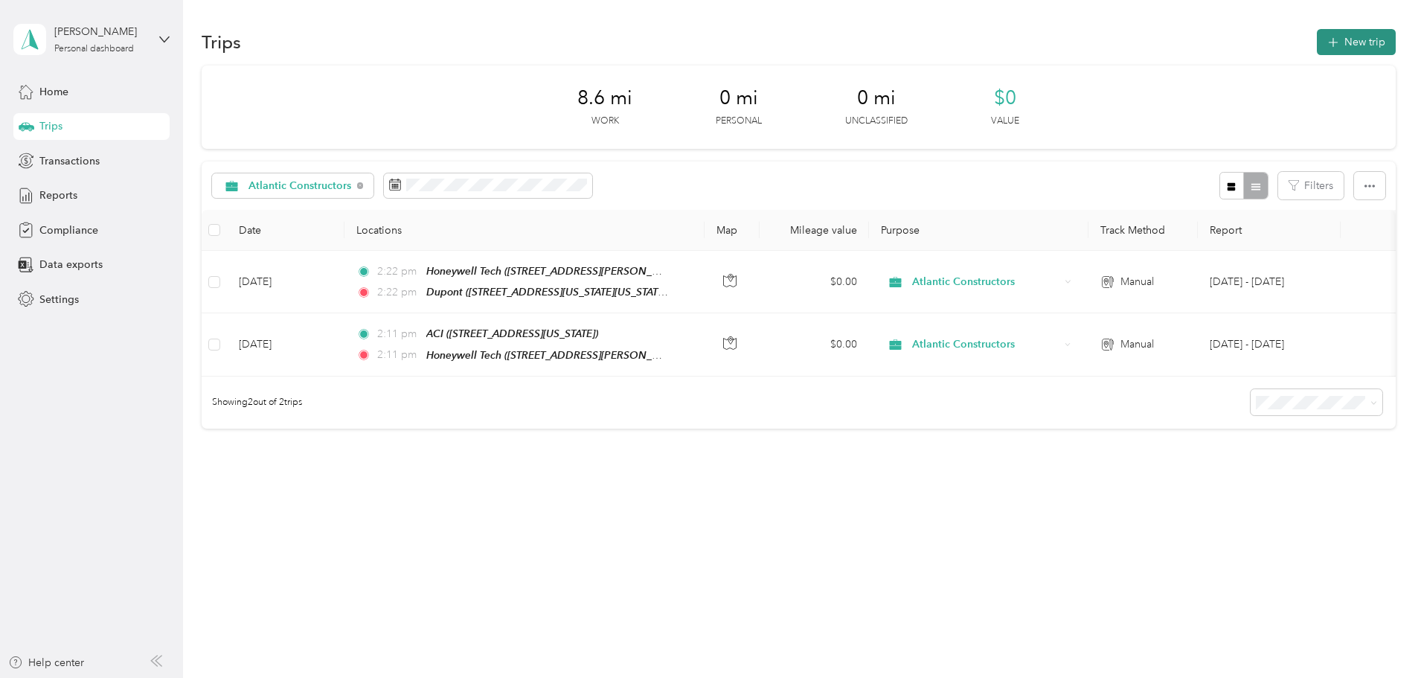
click at [1316, 42] on button "New trip" at bounding box center [1355, 42] width 79 height 26
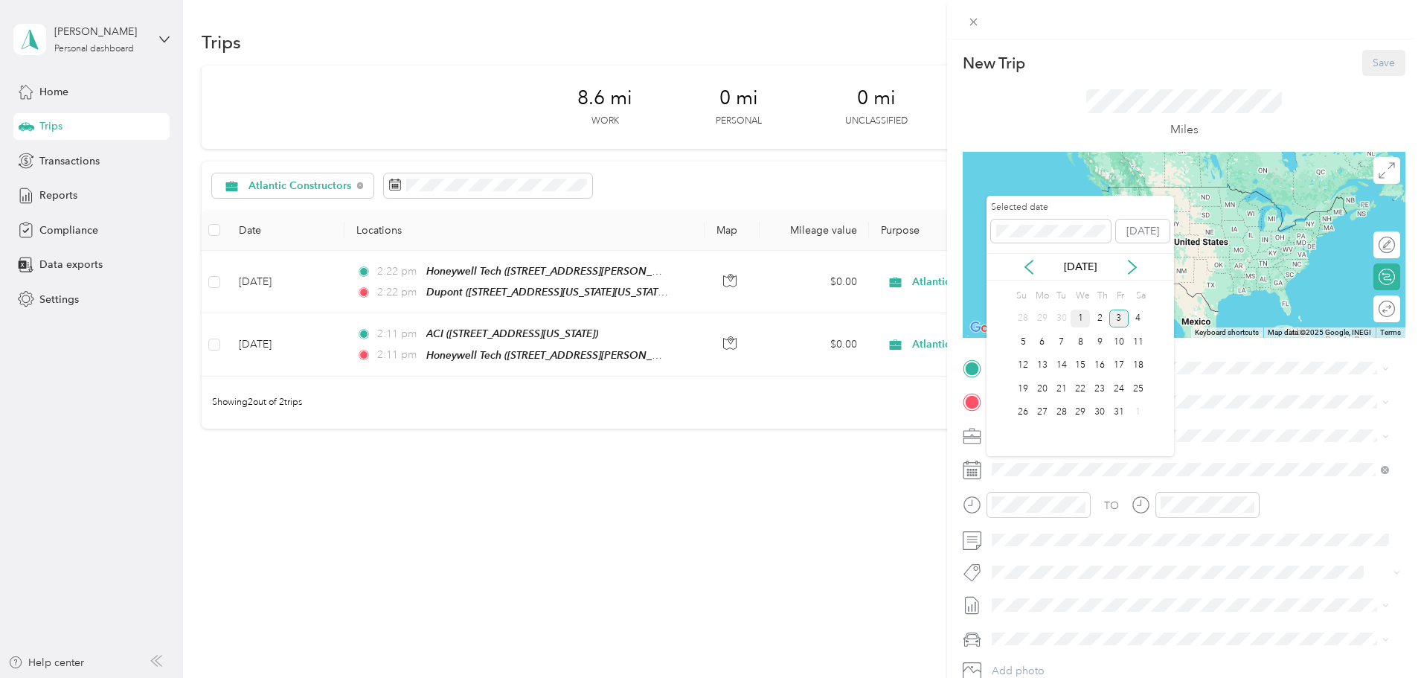
click at [1078, 313] on div "1" at bounding box center [1079, 318] width 19 height 19
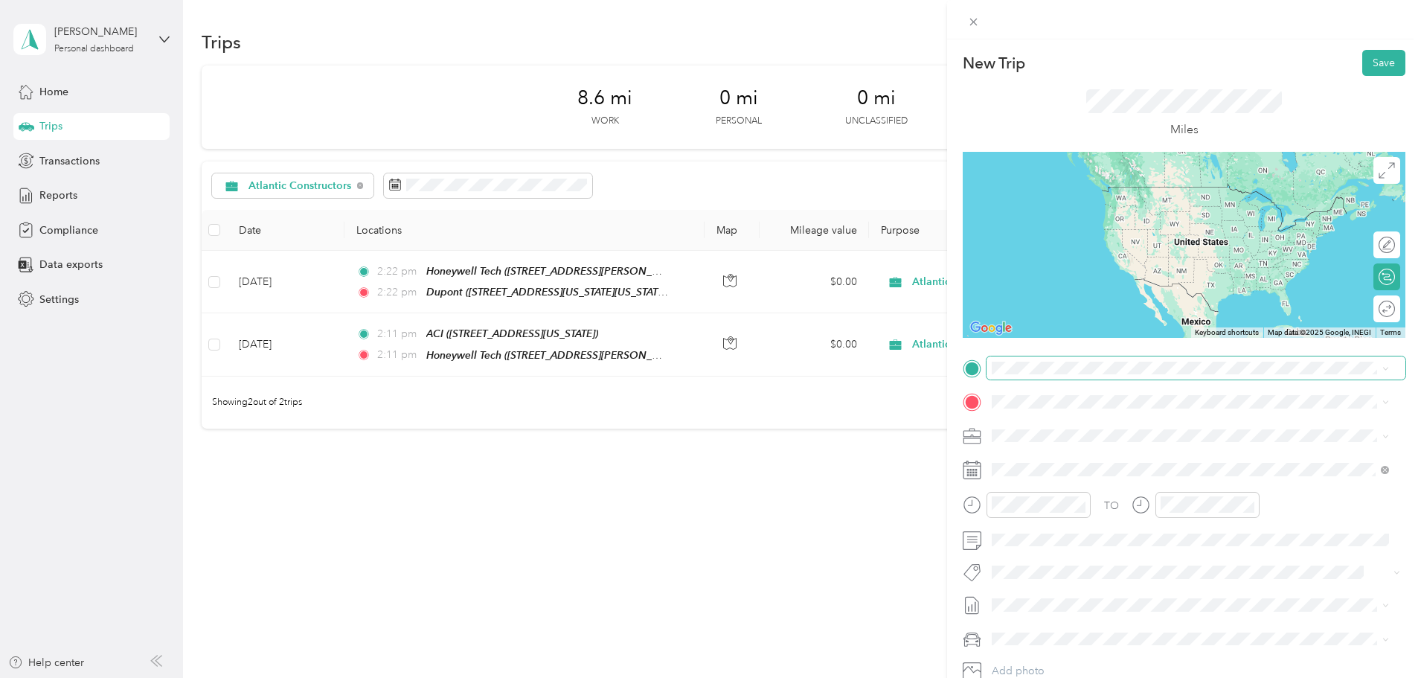
click at [1045, 378] on span at bounding box center [1195, 368] width 419 height 24
click at [1035, 567] on span "5401 Virginia Highway 1, North Chesterfield, 23234, North Chesterfield, Virgini…" at bounding box center [1121, 573] width 203 height 13
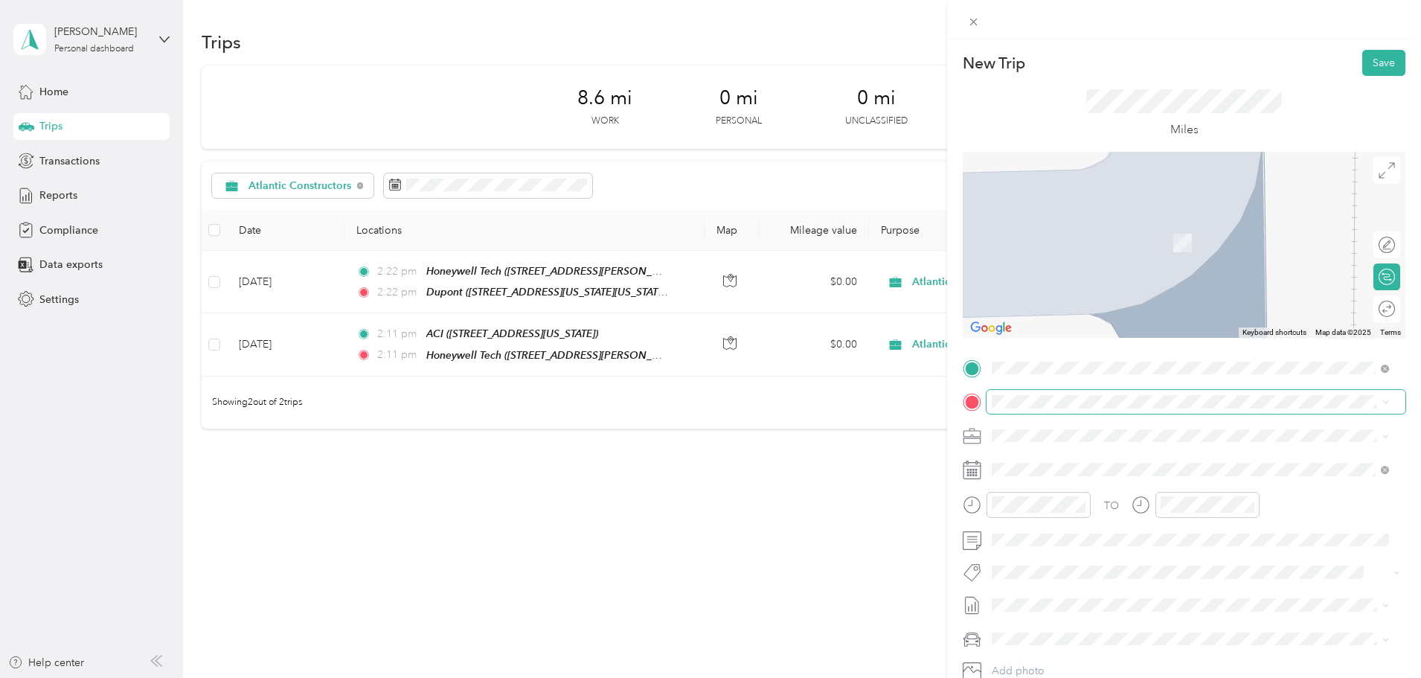
click at [1022, 392] on span at bounding box center [1195, 402] width 419 height 24
click at [1030, 530] on span "1401 Battery Brooke Parkway, North Chesterfield, 23237, North Chesterfield, Vir…" at bounding box center [1094, 524] width 149 height 13
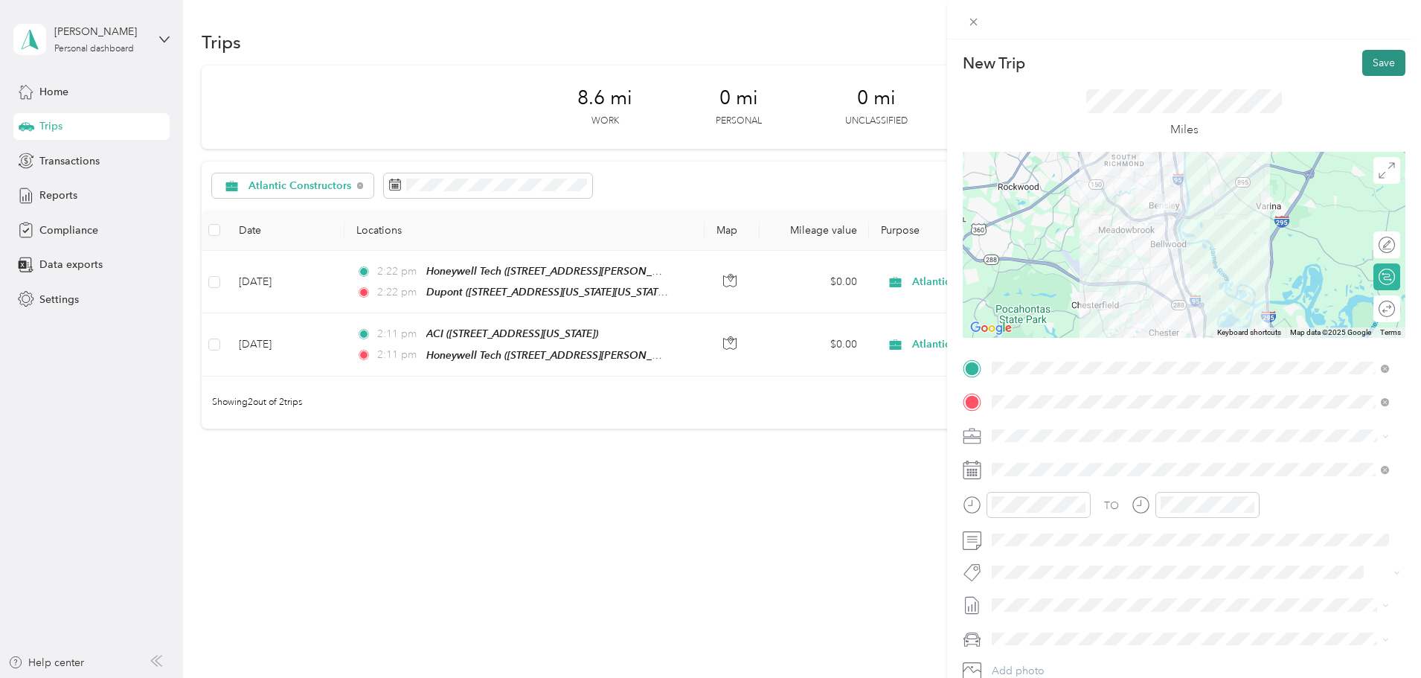
click at [1369, 57] on button "Save" at bounding box center [1383, 63] width 43 height 26
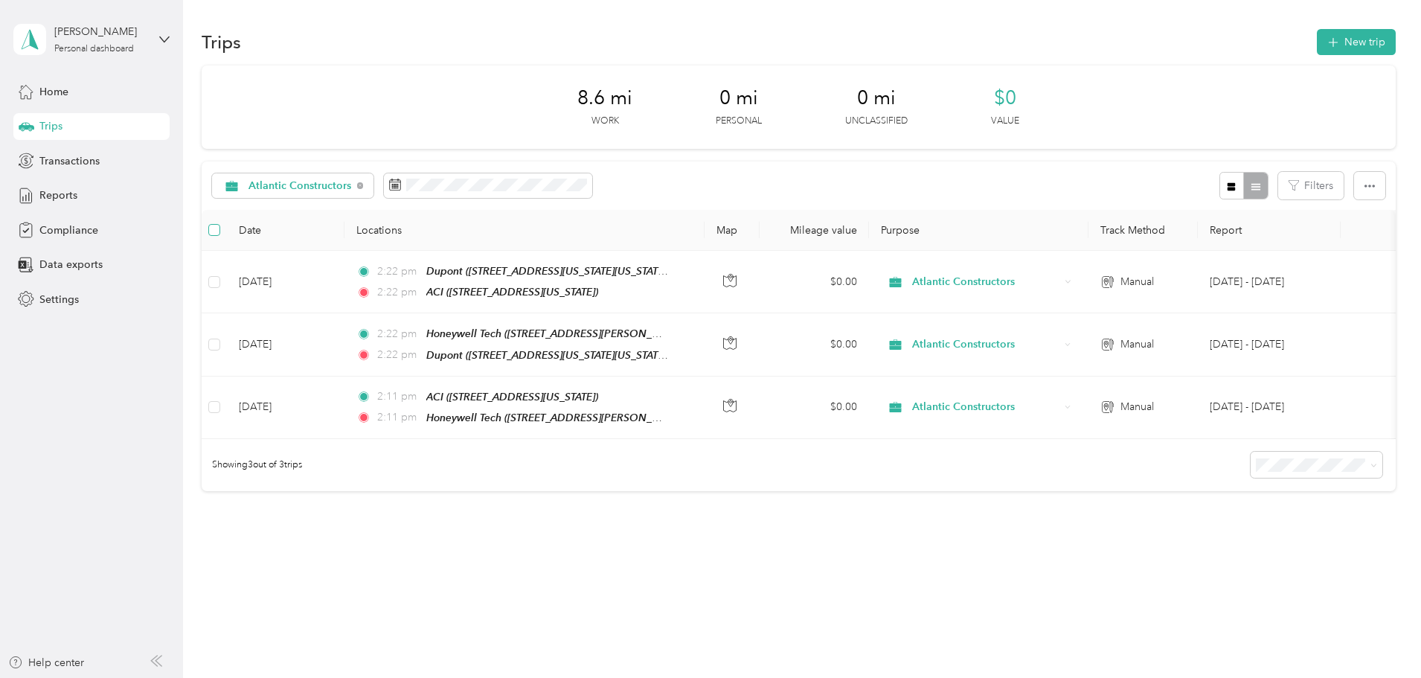
click at [220, 237] on label at bounding box center [214, 230] width 12 height 16
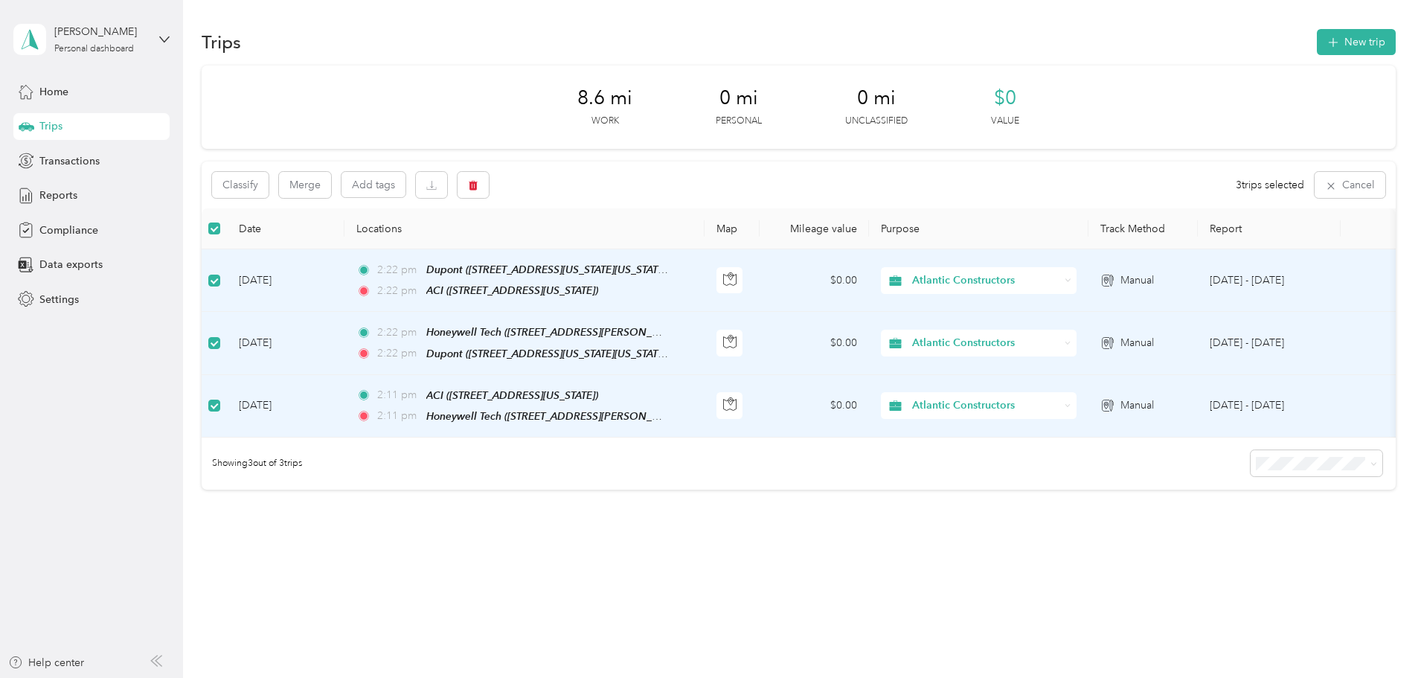
click at [227, 237] on th at bounding box center [214, 228] width 25 height 41
click at [593, 109] on span "8.6 mi" at bounding box center [604, 98] width 55 height 24
click at [1316, 33] on button "New trip" at bounding box center [1355, 42] width 79 height 26
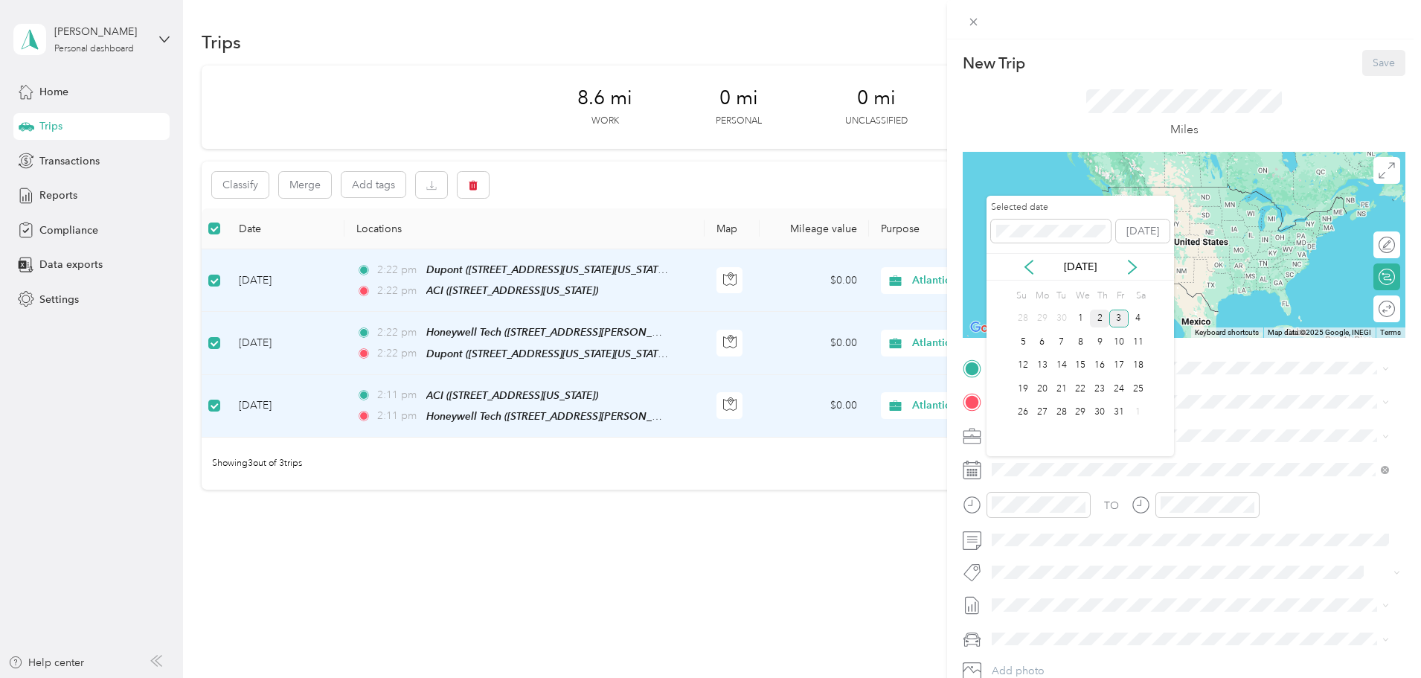
click at [1099, 324] on div "2" at bounding box center [1099, 318] width 19 height 19
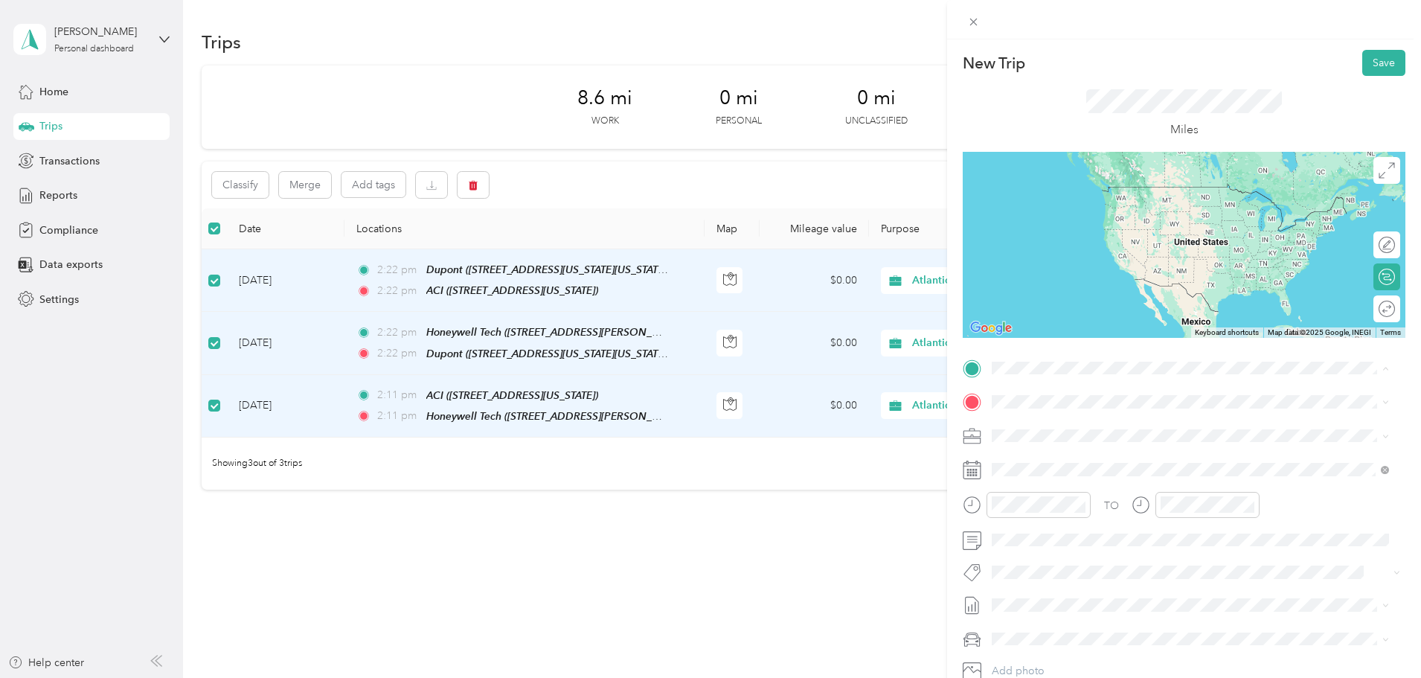
click at [1056, 497] on span "1401 Battery Brooke Parkway, North Chesterfield, 23237, North Chesterfield, Vir…" at bounding box center [1094, 490] width 149 height 13
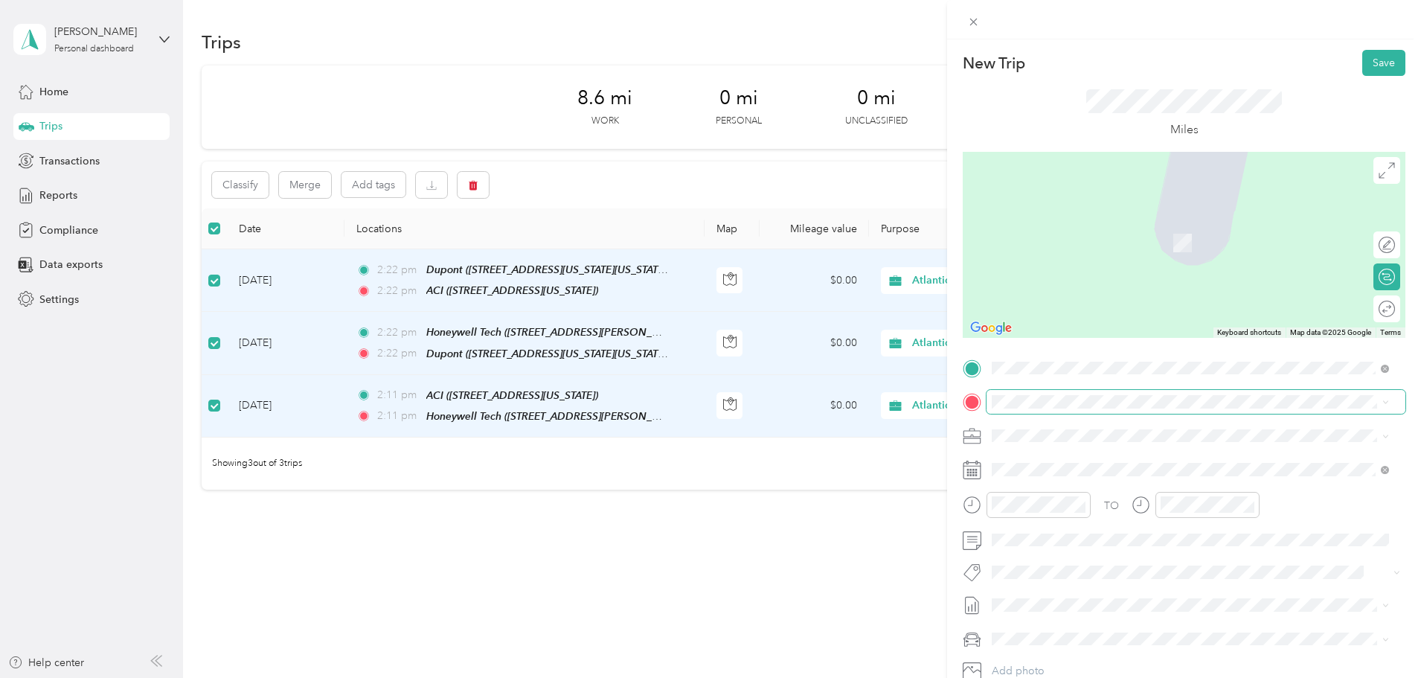
click at [1030, 411] on span at bounding box center [1195, 402] width 419 height 24
click at [1034, 408] on span at bounding box center [1195, 402] width 419 height 24
click at [1049, 480] on span "15801 Woods Edge Road, South Chesterfield, 23834, South Chesterfield, Virginia,…" at bounding box center [1135, 477] width 231 height 13
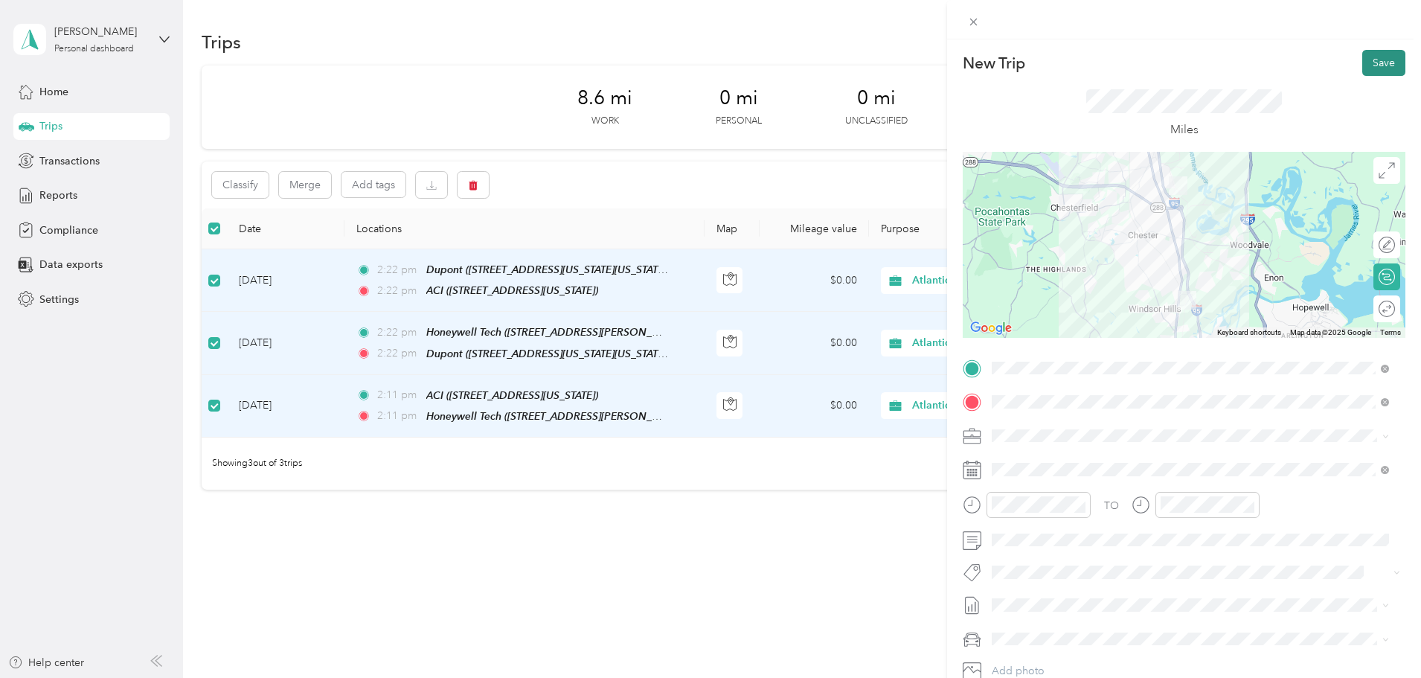
click at [1376, 60] on button "Save" at bounding box center [1383, 63] width 43 height 26
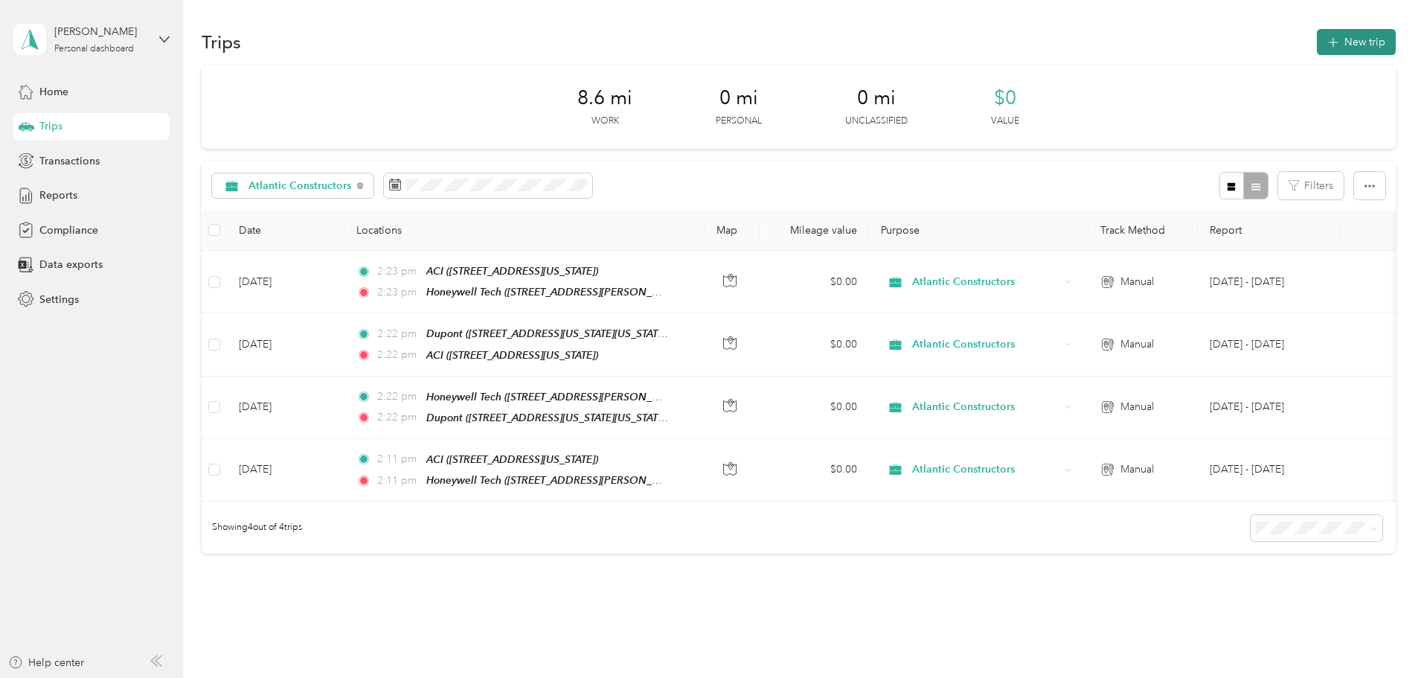
click at [1316, 49] on button "New trip" at bounding box center [1355, 42] width 79 height 26
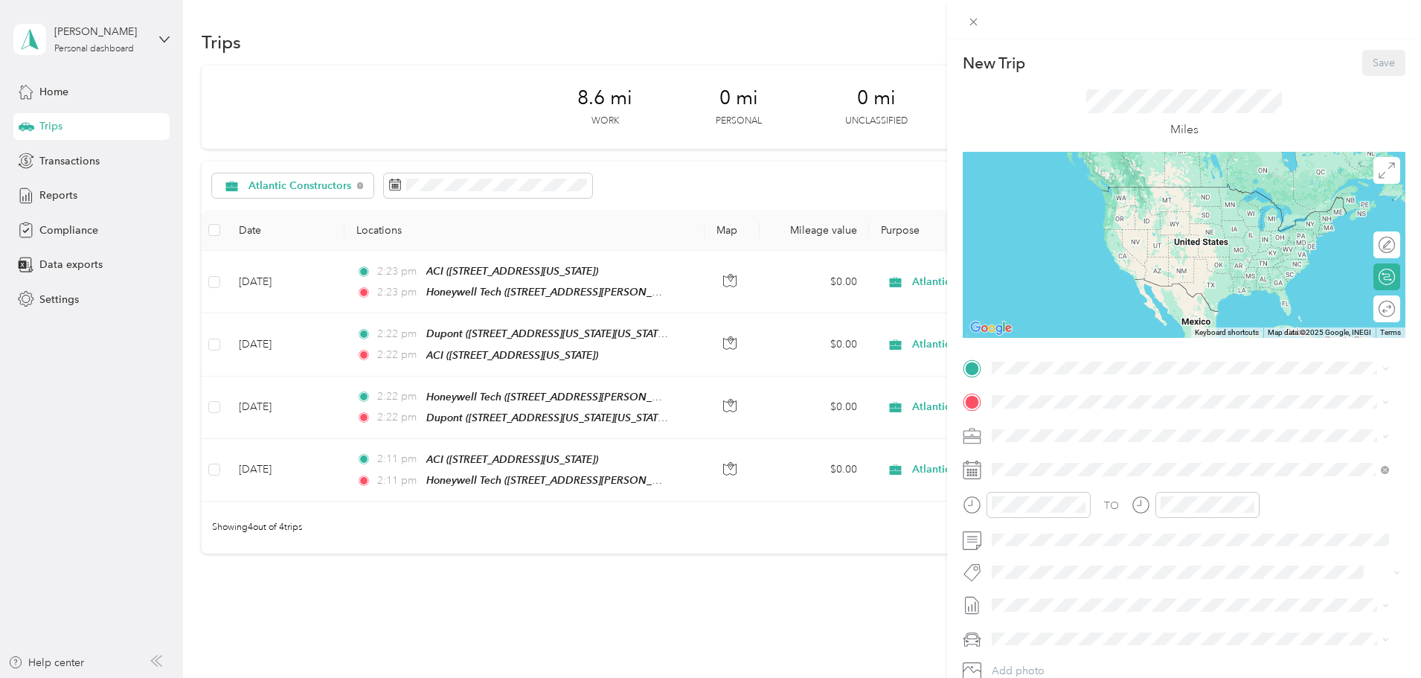
click at [1052, 497] on span "1401 Battery Brooke Parkway, North Chesterfield, 23237, North Chesterfield, Vir…" at bounding box center [1094, 490] width 149 height 13
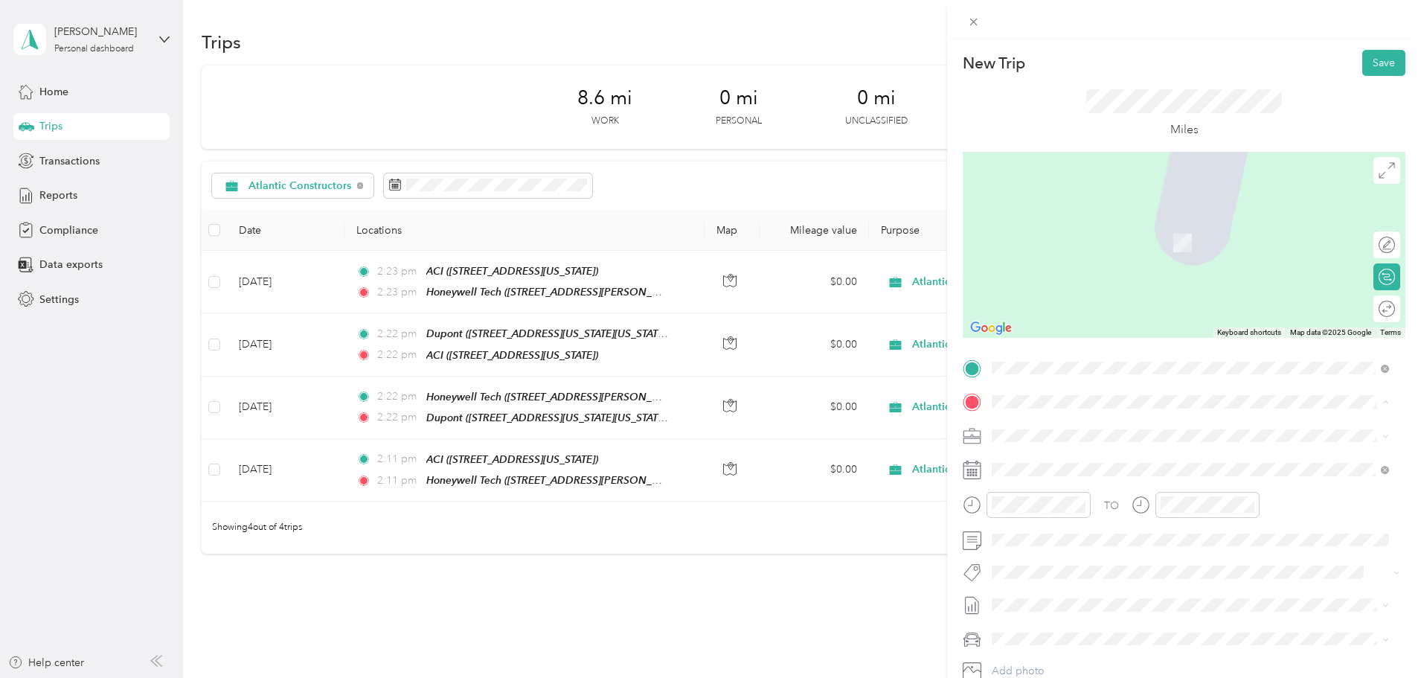
click at [1039, 458] on strong "Honeywell Tech" at bounding box center [1058, 460] width 77 height 13
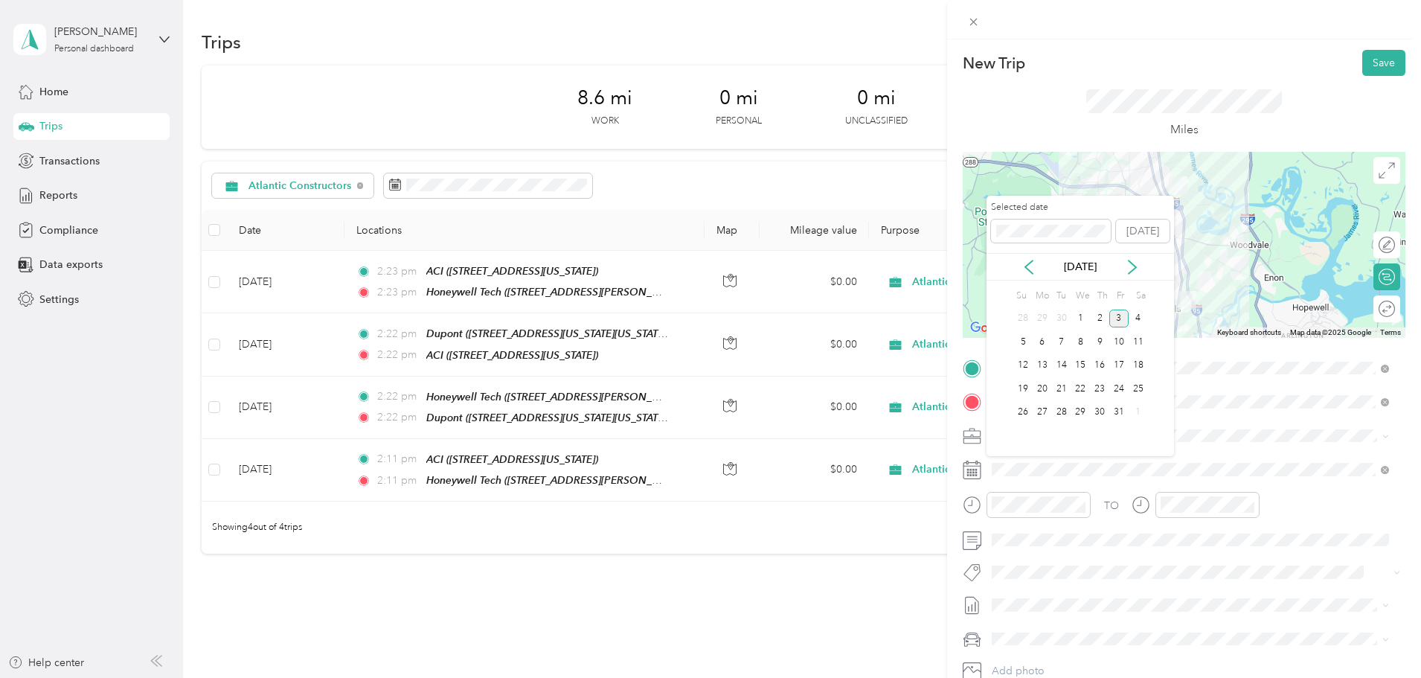
click at [1117, 313] on div "3" at bounding box center [1118, 318] width 19 height 19
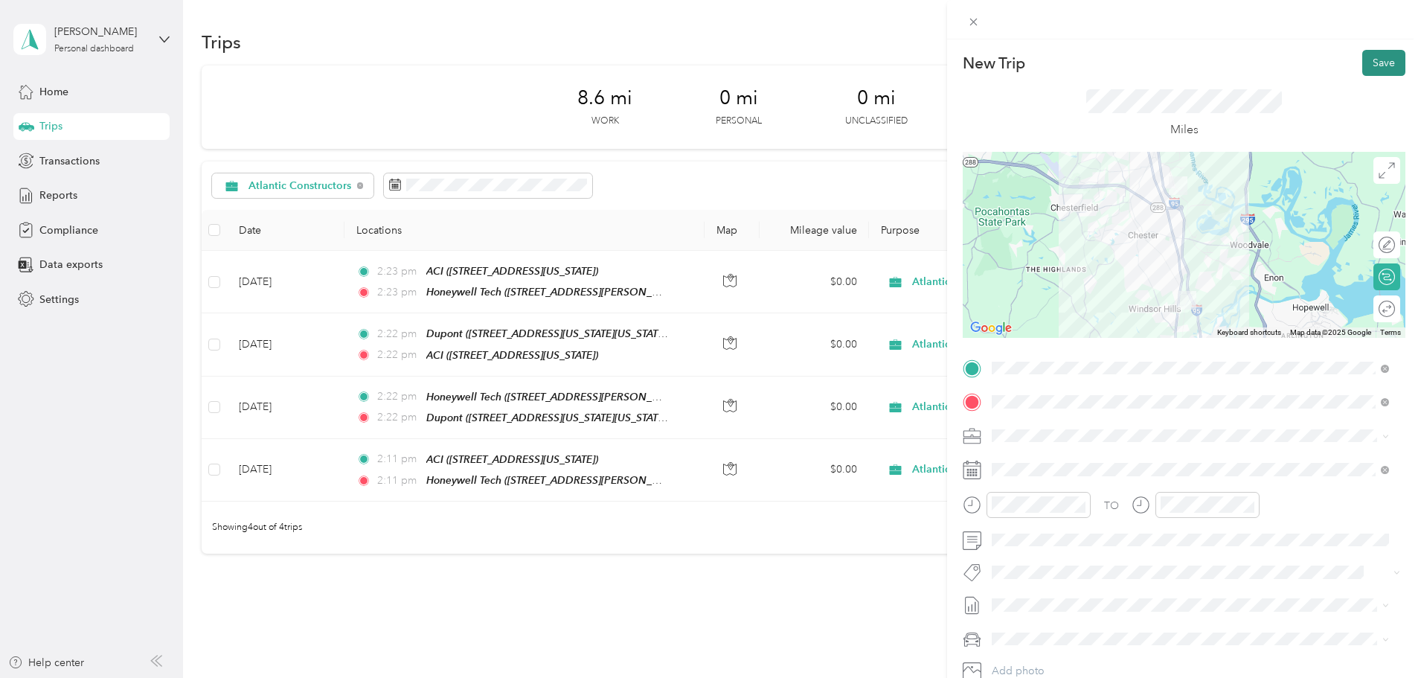
click at [1367, 50] on button "Save" at bounding box center [1383, 63] width 43 height 26
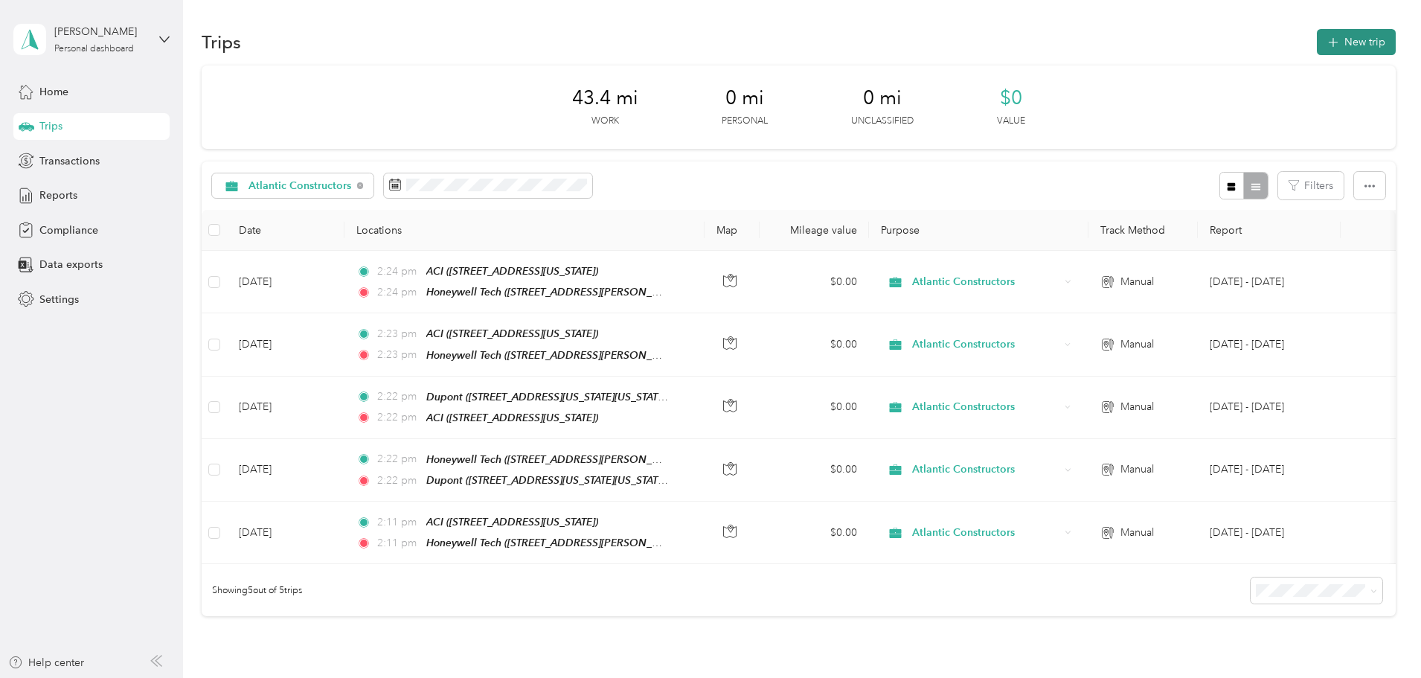
click at [1324, 41] on icon "button" at bounding box center [1332, 42] width 17 height 17
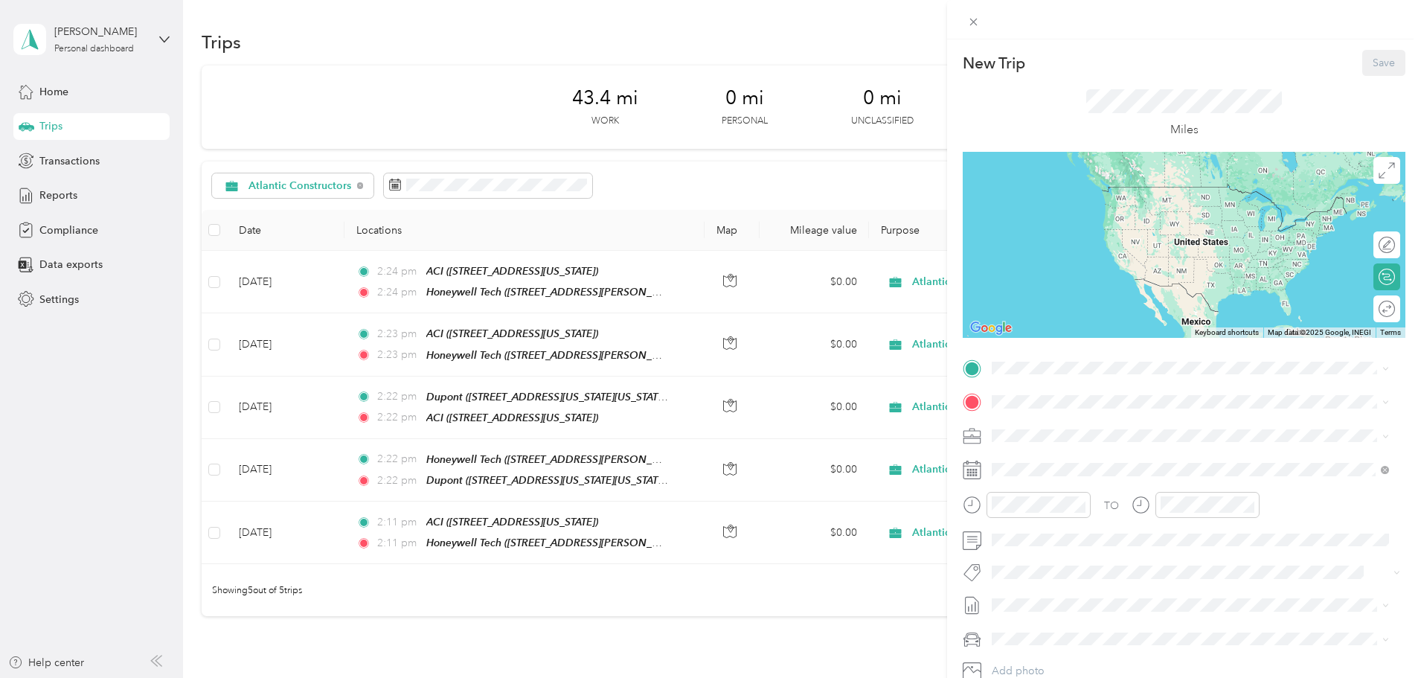
click at [495, 112] on div "New Trip Save This trip cannot be edited because it is either under review, app…" at bounding box center [710, 339] width 1421 height 678
